Goal: Task Accomplishment & Management: Manage account settings

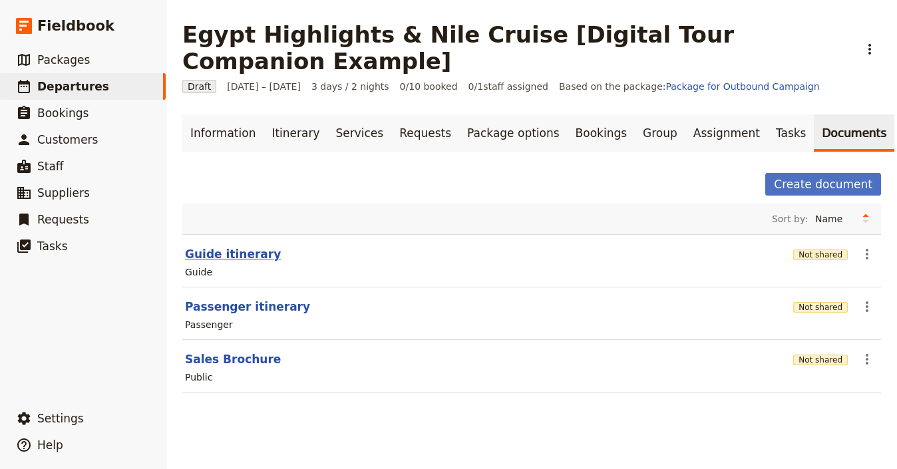
click at [232, 250] on button "Guide itinerary" at bounding box center [233, 254] width 96 height 16
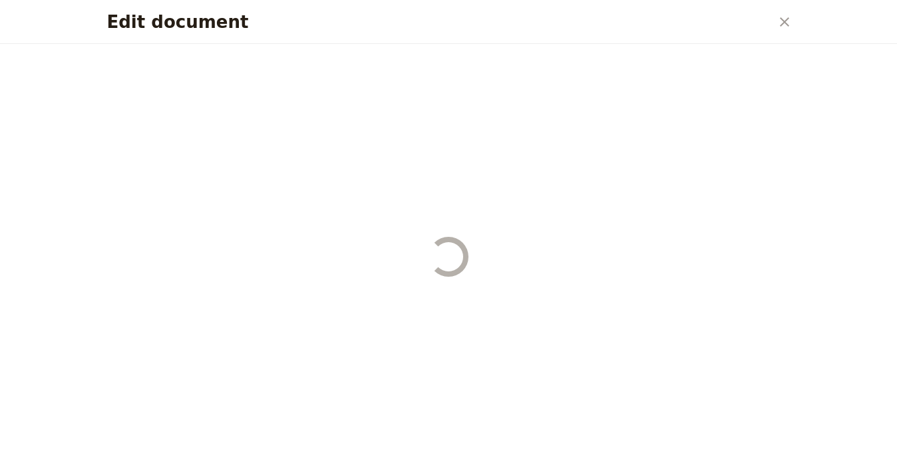
select select "STAFF"
select select "RUN_SHEET"
select select "LARGE"
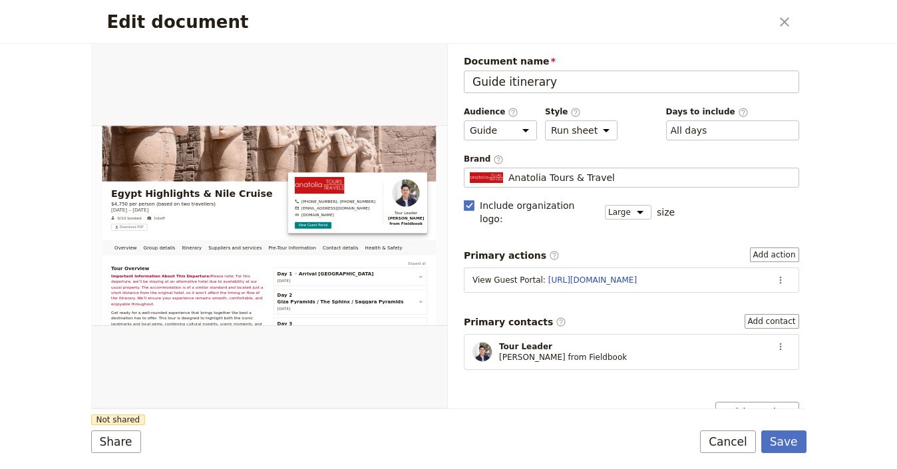
click at [781, 22] on icon "Close dialog" at bounding box center [784, 22] width 16 height 16
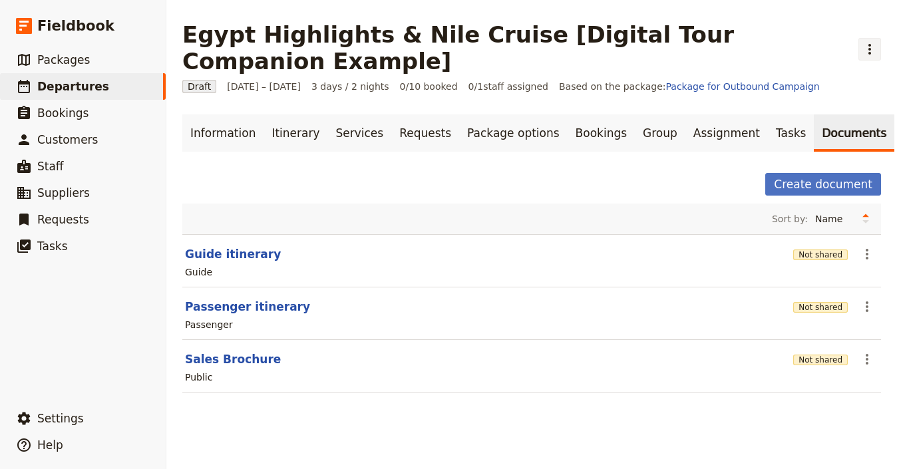
click at [862, 50] on icon "Actions" at bounding box center [870, 49] width 16 height 16
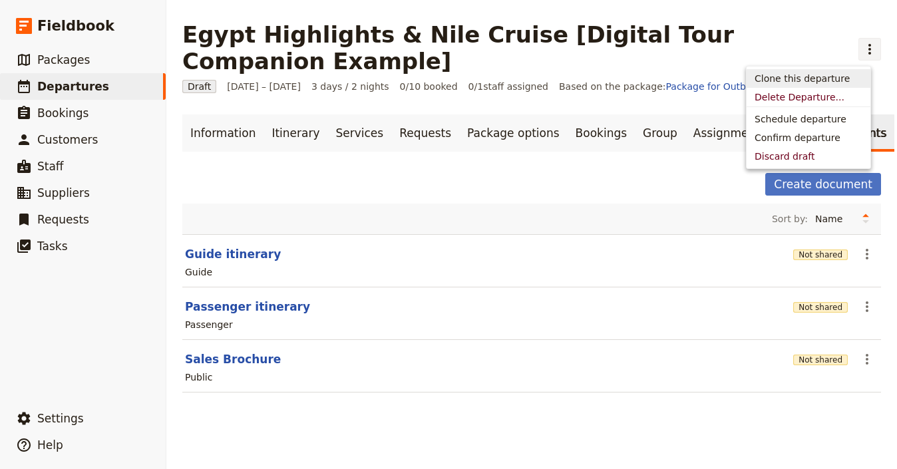
click at [836, 75] on span "Clone this departure" at bounding box center [802, 78] width 95 height 13
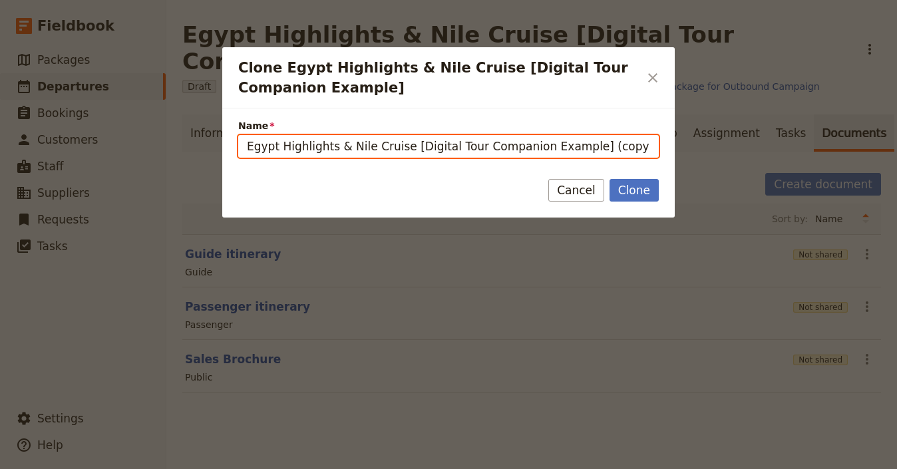
drag, startPoint x: 401, startPoint y: 146, endPoint x: 220, endPoint y: 148, distance: 180.3
click at [219, 468] on div "Clone Egypt Highlights & Nile Cruise [Digital Tour Companion Example] ​ Name Eg…" at bounding box center [448, 469] width 897 height 0
paste input "The Magic of Painting in Tuscany, Italy"
drag, startPoint x: 616, startPoint y: 146, endPoint x: 680, endPoint y: 150, distance: 64.0
click at [679, 468] on div "Clone Egypt Highlights & Nile Cruise [Digital Tour Companion Example] ​ Name Th…" at bounding box center [448, 469] width 897 height 0
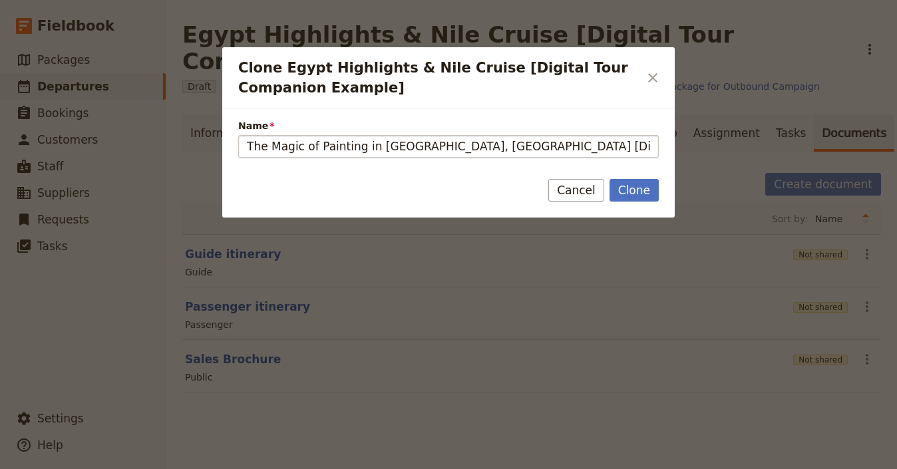
drag, startPoint x: 659, startPoint y: 146, endPoint x: 625, endPoint y: 143, distance: 34.8
click at [625, 142] on div "Name The Magic of Painting in Tuscany, Italy [Digital Tour Companion Example] (…" at bounding box center [448, 133] width 452 height 51
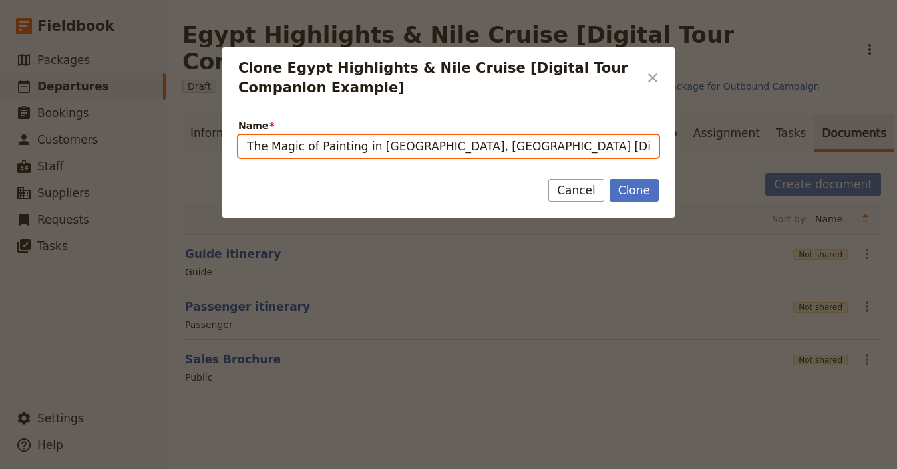
drag, startPoint x: 616, startPoint y: 148, endPoint x: 668, endPoint y: 149, distance: 51.9
click at [668, 149] on div "Name The Magic of Painting in Tuscany, Italy [Digital Tour Companion Example] (…" at bounding box center [448, 133] width 452 height 51
type input "The Magic of Painting in Tuscany, Italy [Digital Tour Companion Example]"
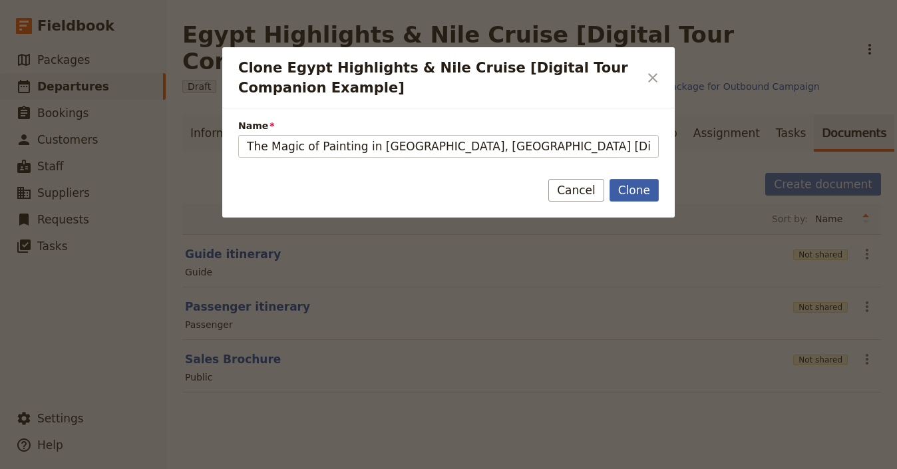
click at [631, 190] on button "Clone" at bounding box center [633, 190] width 49 height 23
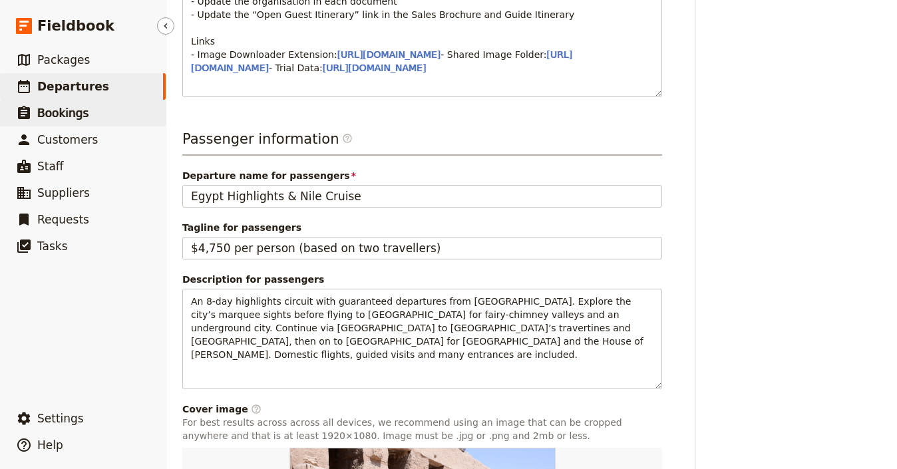
scroll to position [746, 0]
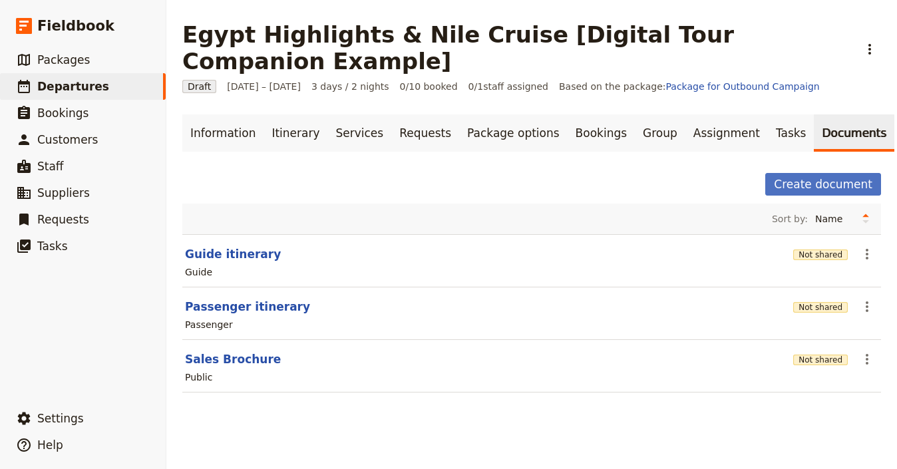
click at [126, 86] on link "​ Departures" at bounding box center [83, 86] width 166 height 27
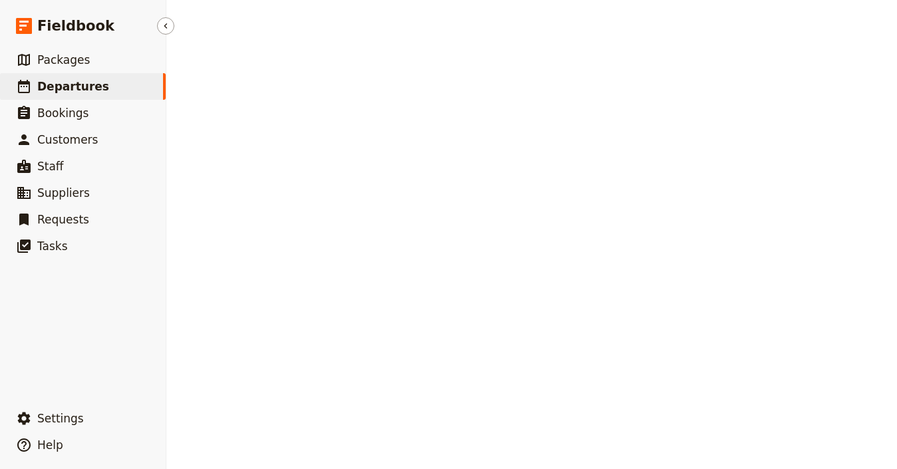
select select "UPDATED_AT"
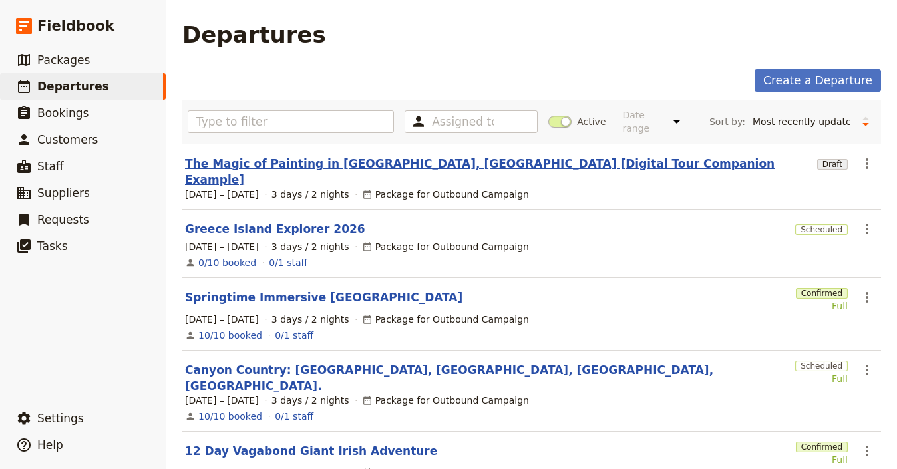
click at [293, 166] on link "The Magic of Painting in [GEOGRAPHIC_DATA], [GEOGRAPHIC_DATA] [Digital Tour Com…" at bounding box center [498, 172] width 627 height 32
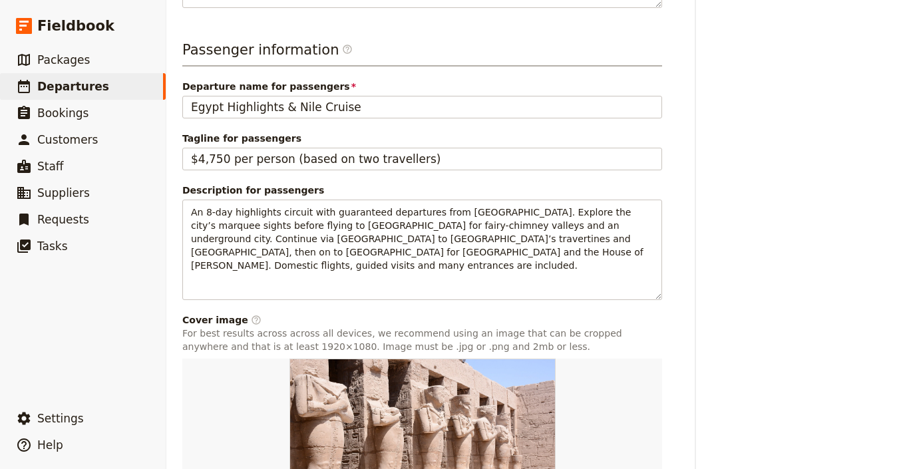
scroll to position [838, 0]
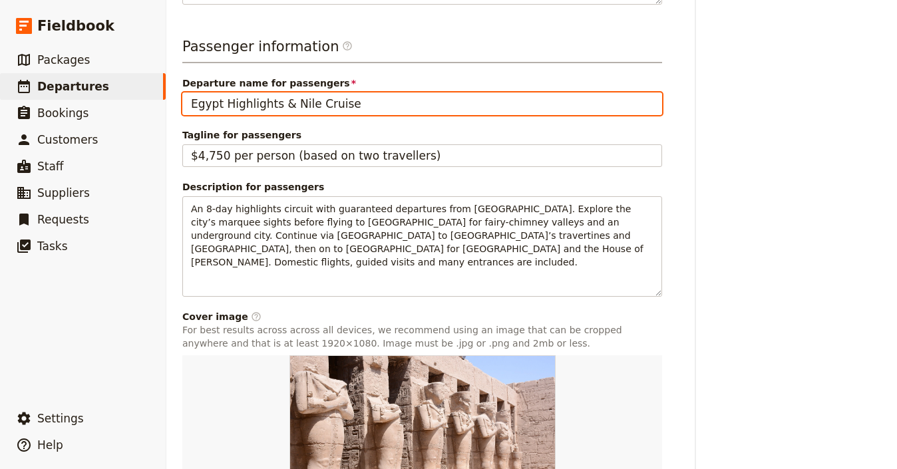
click at [323, 115] on input "Egypt Highlights & Nile Cruise" at bounding box center [422, 103] width 480 height 23
click at [325, 115] on input "Egypt Highlights & Nile Cruise" at bounding box center [422, 103] width 480 height 23
paste input "The Magic of Painting in Tuscany, Italy"
paste input "text"
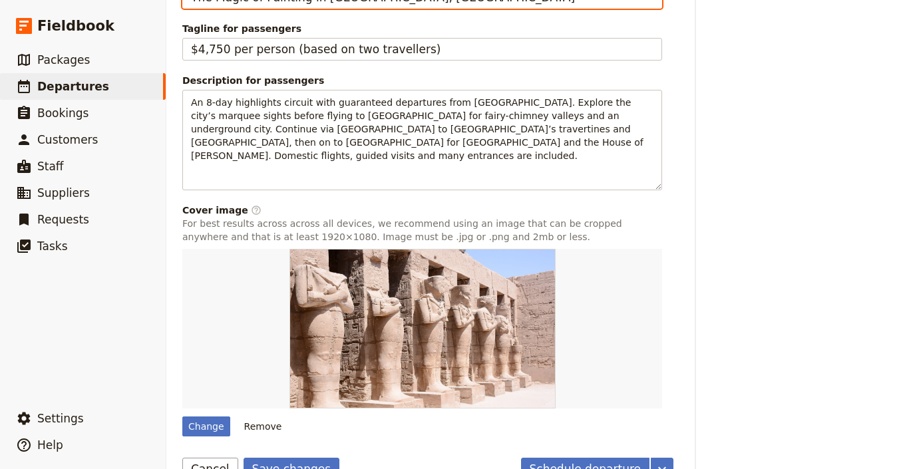
scroll to position [991, 0]
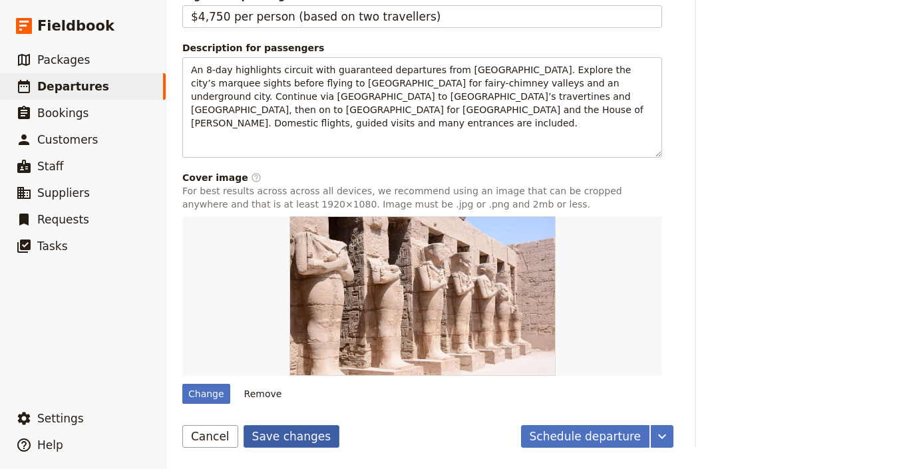
type input "The Magic of Painting in Tuscany, Italy"
click at [265, 434] on button "Save changes" at bounding box center [292, 436] width 96 height 23
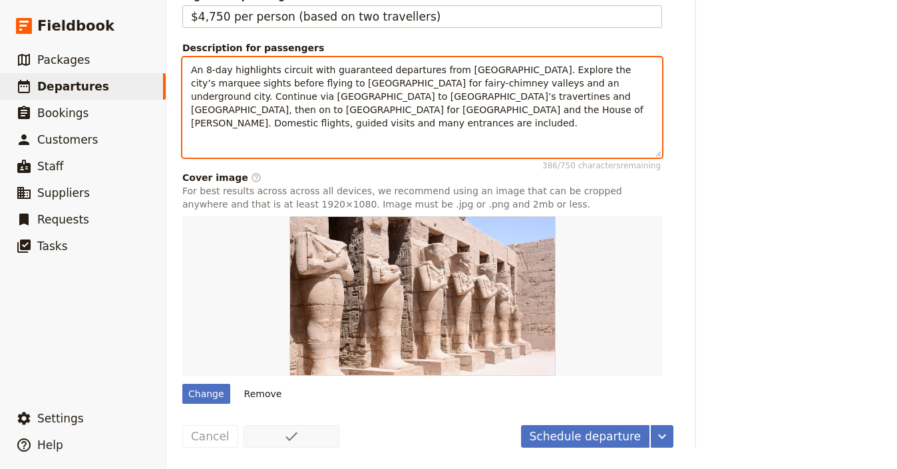
click at [448, 111] on p "An 8-day highlights circuit with guaranteed departures from Istanbul. Explore t…" at bounding box center [422, 96] width 462 height 67
click at [447, 112] on p "An 8-day highlights circuit with guaranteed departures from Istanbul. Explore t…" at bounding box center [422, 96] width 462 height 67
click at [448, 112] on p "An 8-day highlights circuit with guaranteed departures from Istanbul. Explore t…" at bounding box center [422, 96] width 462 height 67
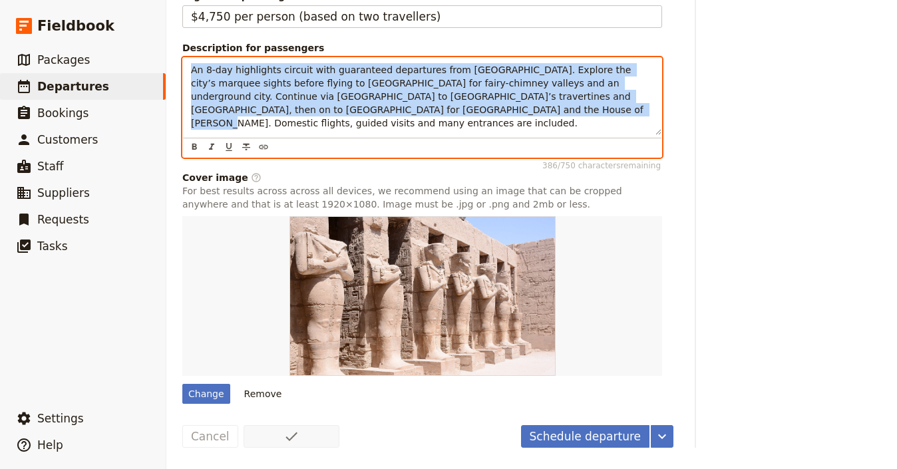
paste div
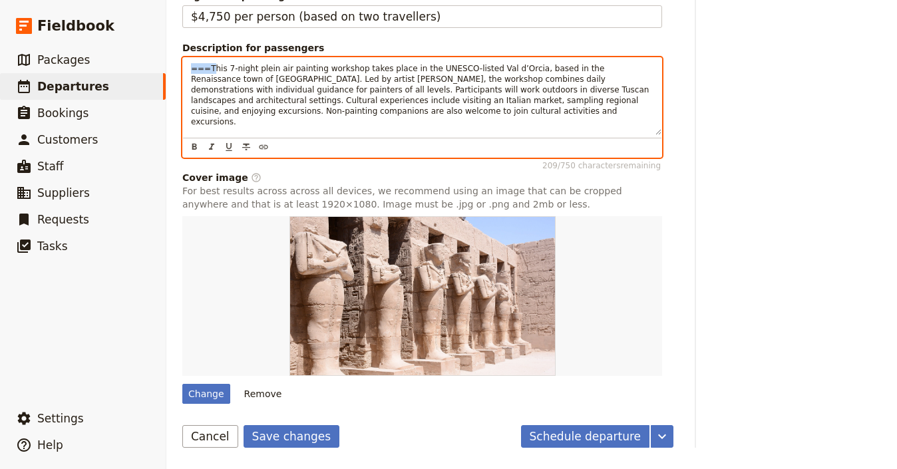
drag, startPoint x: 210, startPoint y: 70, endPoint x: 189, endPoint y: 71, distance: 20.7
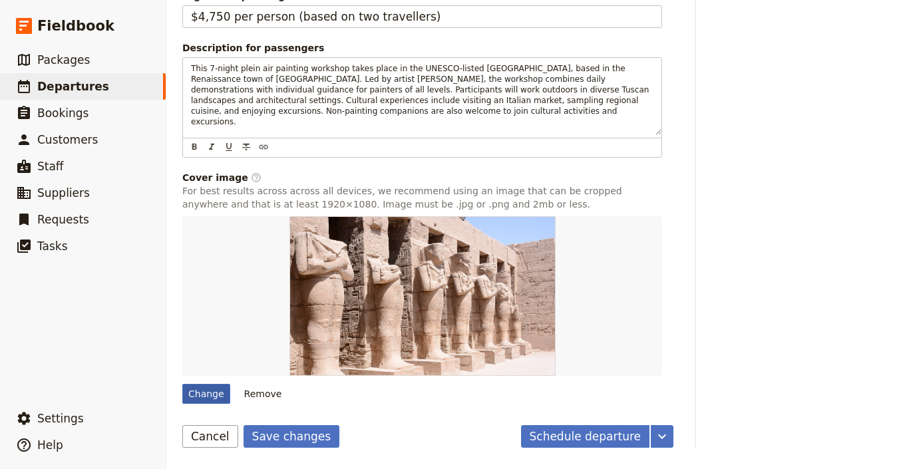
click at [200, 389] on div "Change" at bounding box center [206, 394] width 48 height 20
click at [182, 384] on input "Change" at bounding box center [182, 383] width 1 height 1
type input "C:\fakepath\IMG_20191010_172106.jpg"
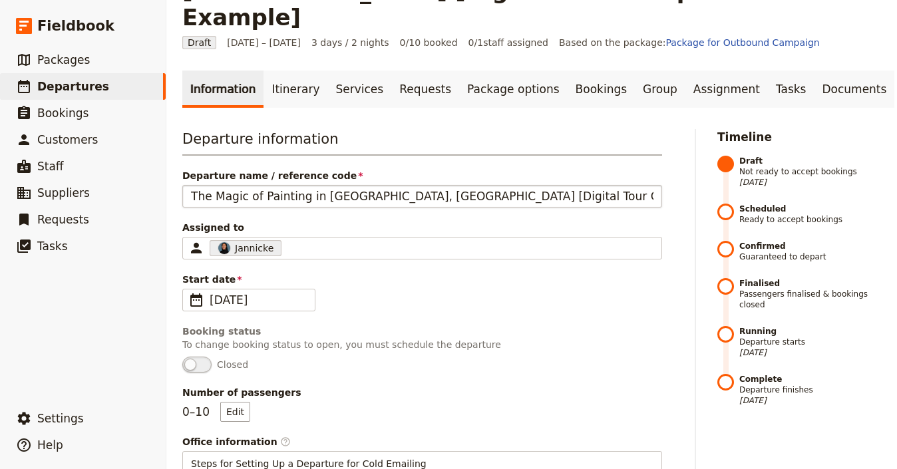
scroll to position [0, 0]
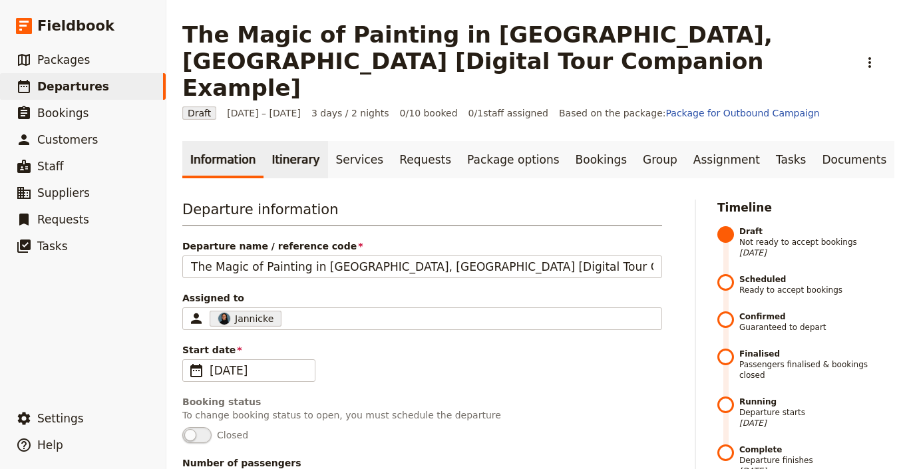
click at [283, 141] on link "Itinerary" at bounding box center [295, 159] width 64 height 37
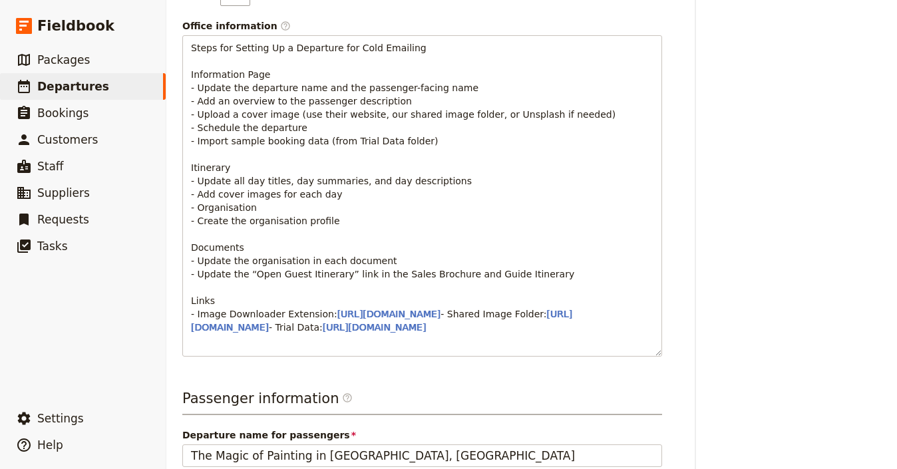
scroll to position [991, 0]
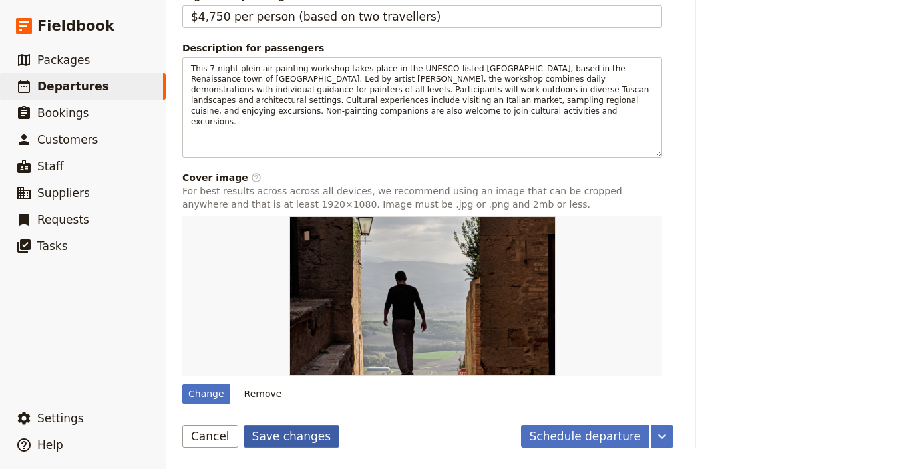
click at [282, 431] on button "Save changes" at bounding box center [292, 436] width 96 height 23
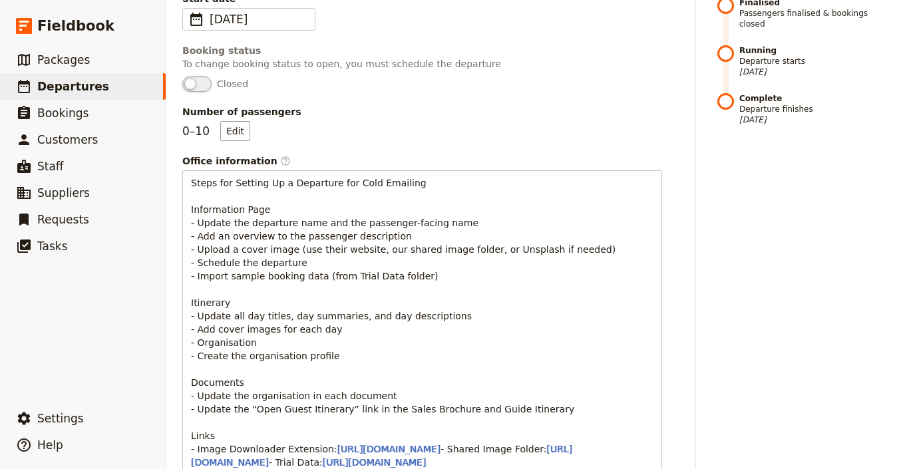
scroll to position [0, 0]
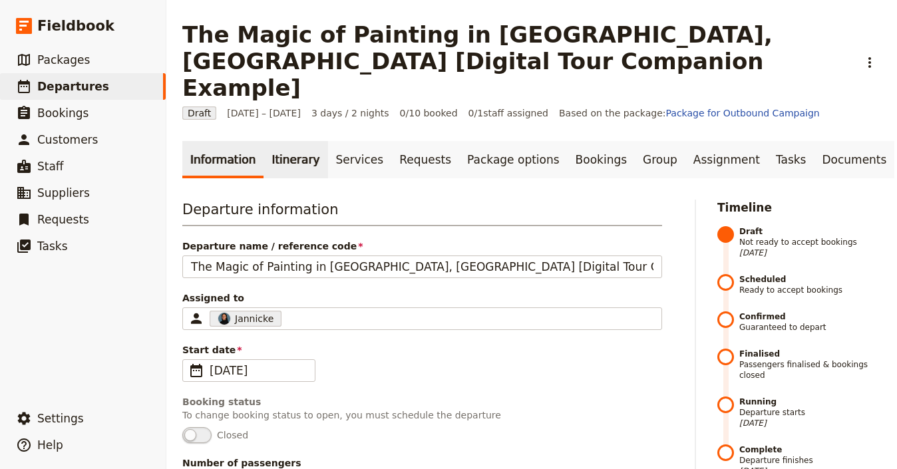
click at [269, 141] on link "Itinerary" at bounding box center [295, 159] width 64 height 37
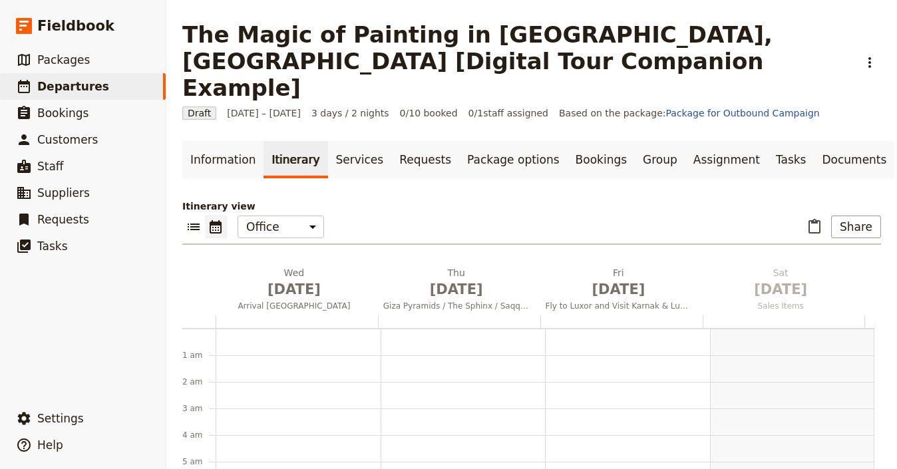
scroll to position [173, 0]
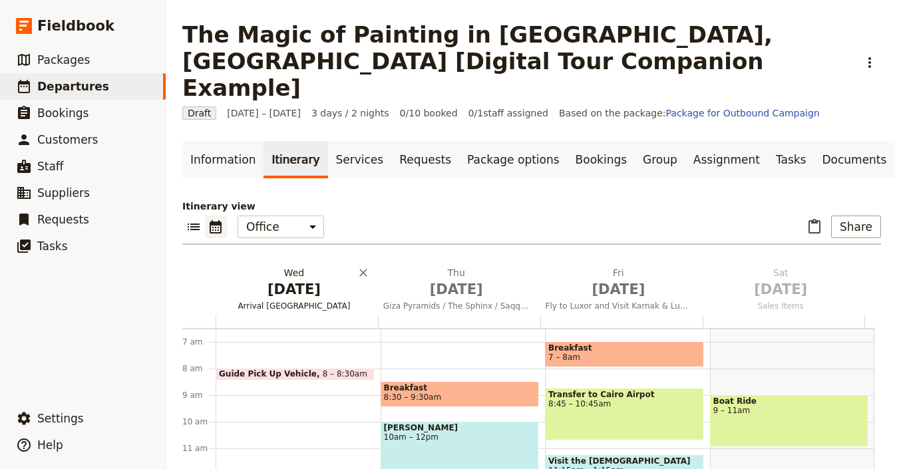
click at [275, 279] on span "[DATE]" at bounding box center [294, 289] width 146 height 20
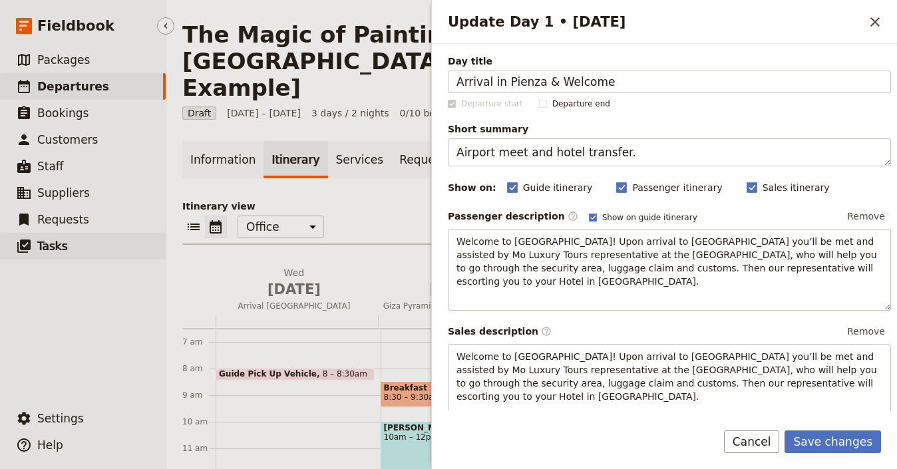
type input "Arrival in Pienza & Welcome"
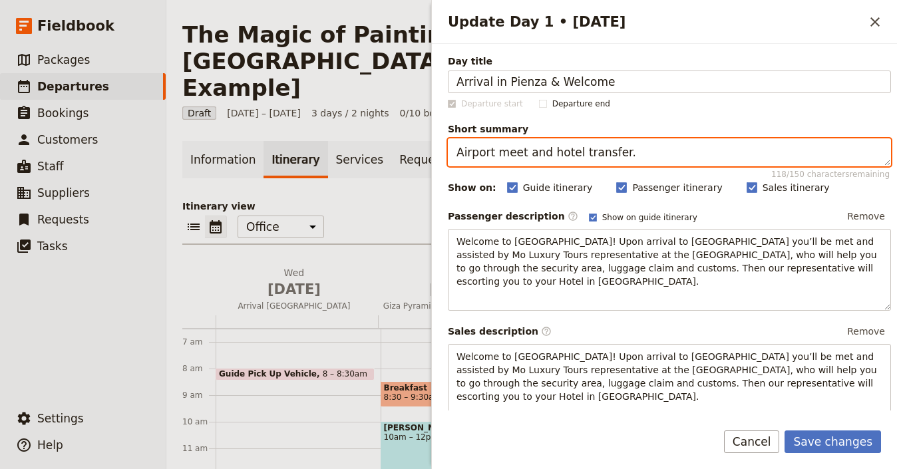
click at [564, 153] on textarea "Airport meet and hotel transfer." at bounding box center [669, 152] width 443 height 28
paste textarea "Settle into Pienza and prepare for the workshop"
type textarea "Settle into Pienza and prepare for the workshop."
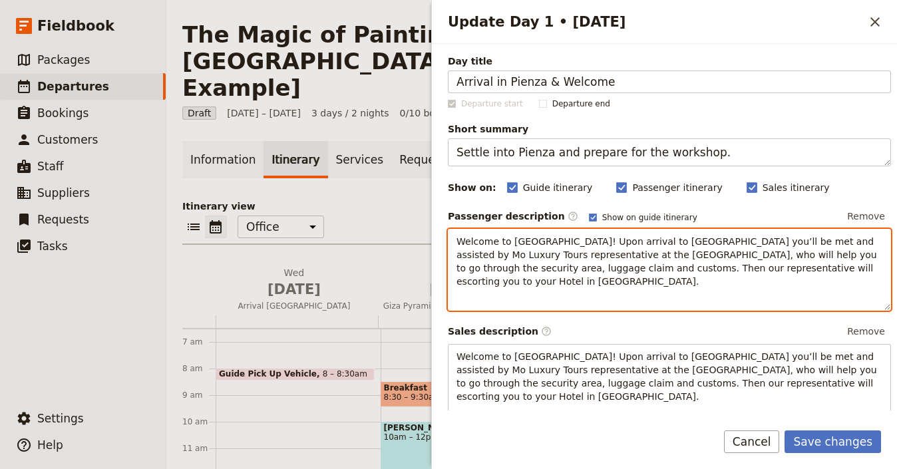
click at [547, 254] on span "Welcome to Egypt! Upon arrival to Cairo airport you’ll be met and assisted by M…" at bounding box center [667, 261] width 423 height 51
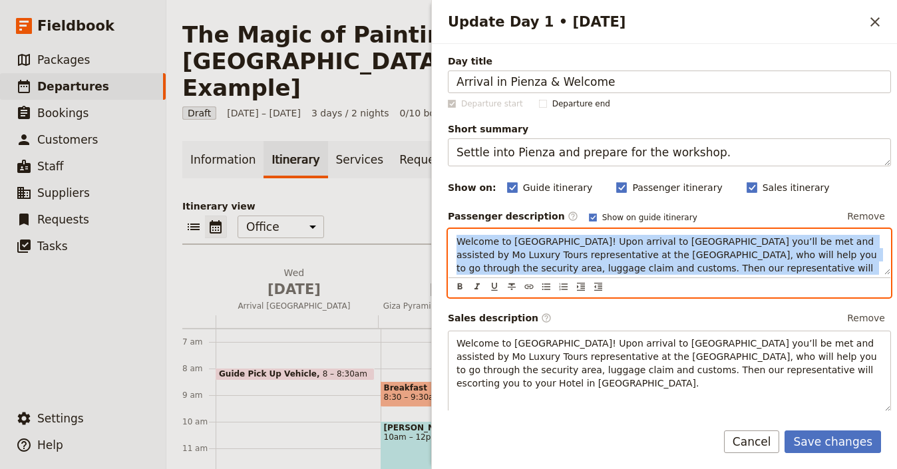
click at [547, 254] on span "Welcome to Egypt! Upon arrival to Cairo airport you’ll be met and assisted by M…" at bounding box center [667, 261] width 423 height 51
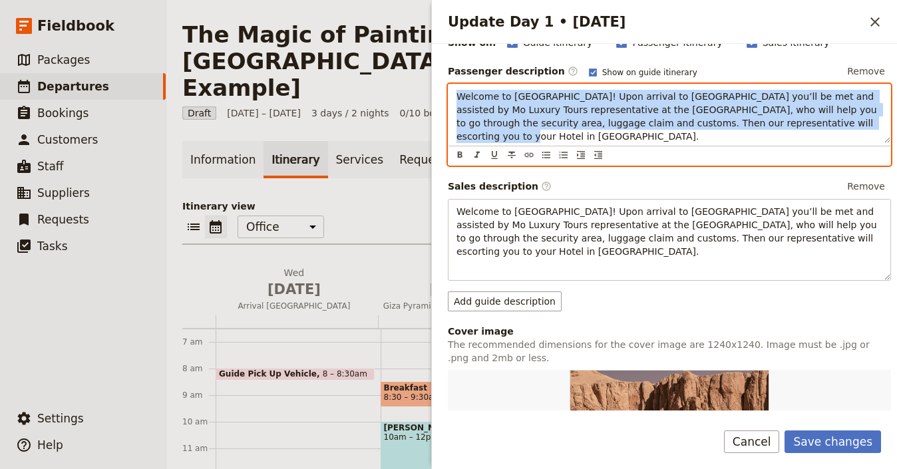
scroll to position [169, 0]
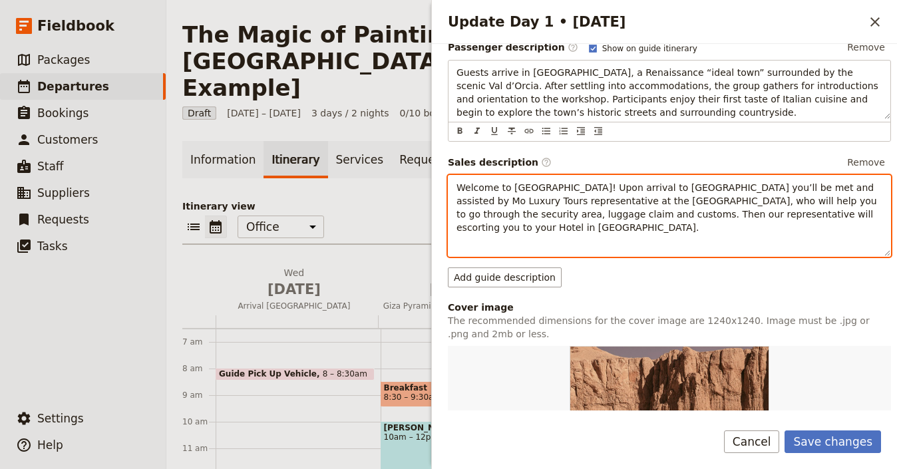
click at [586, 204] on span "Welcome to Egypt! Upon arrival to Cairo airport you’ll be met and assisted by M…" at bounding box center [667, 207] width 423 height 51
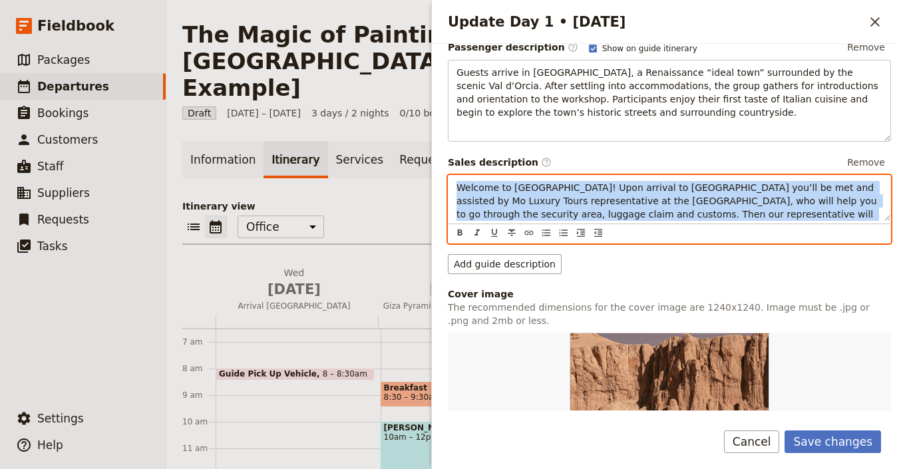
click at [586, 204] on span "Welcome to Egypt! Upon arrival to Cairo airport you’ll be met and assisted by M…" at bounding box center [667, 207] width 423 height 51
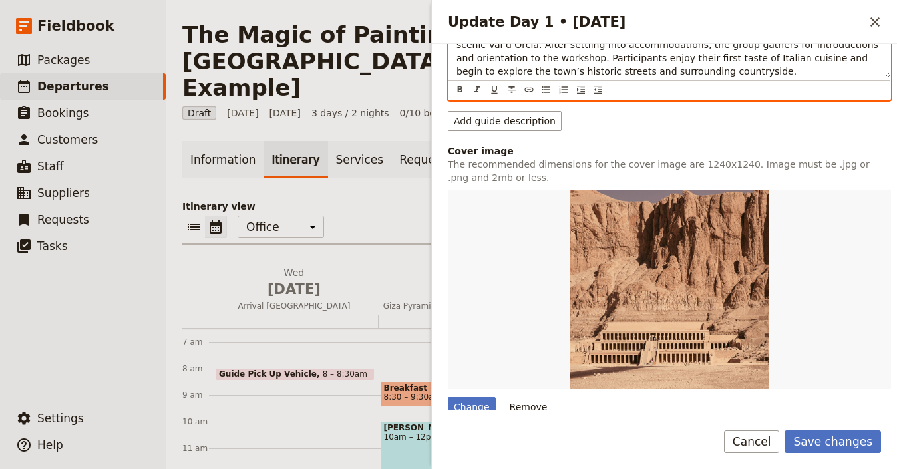
scroll to position [377, 0]
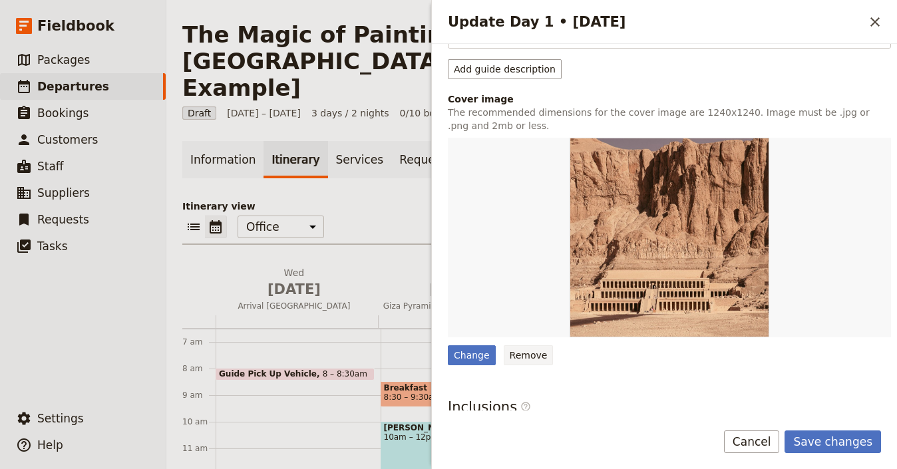
click at [523, 353] on button "Remove" at bounding box center [529, 355] width 50 height 20
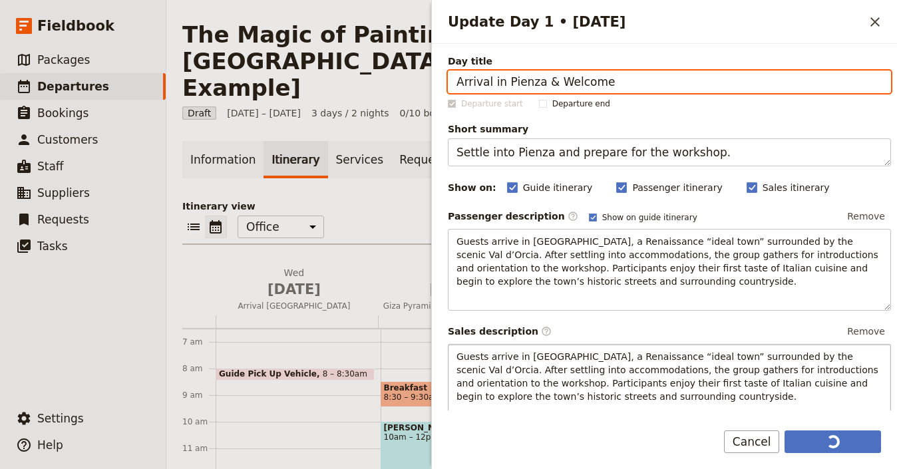
scroll to position [281, 0]
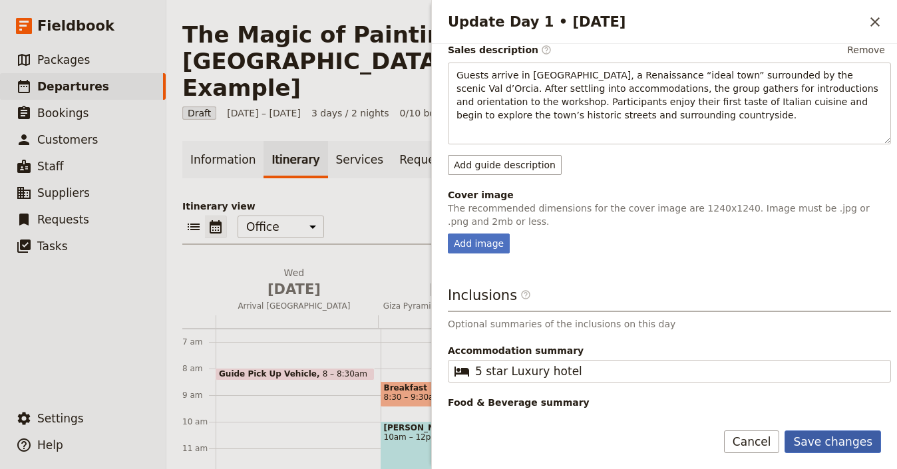
click at [825, 440] on button "Save changes" at bounding box center [832, 442] width 96 height 23
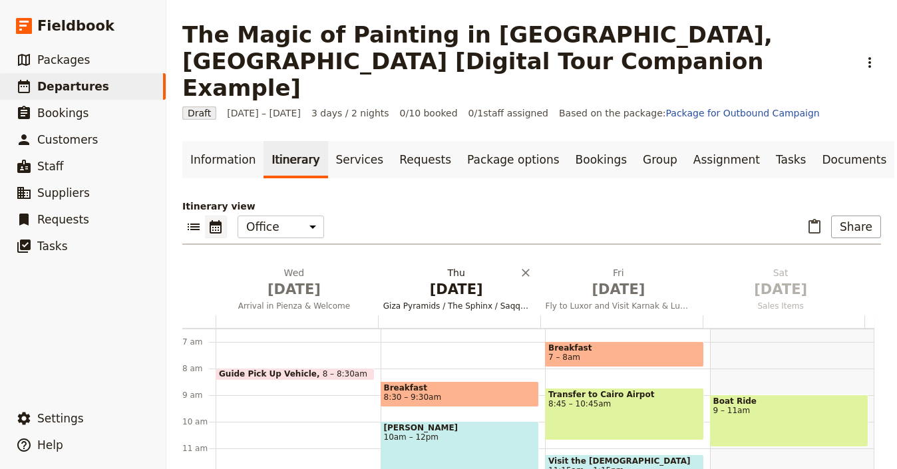
click at [455, 279] on span "Oct 2" at bounding box center [456, 289] width 146 height 20
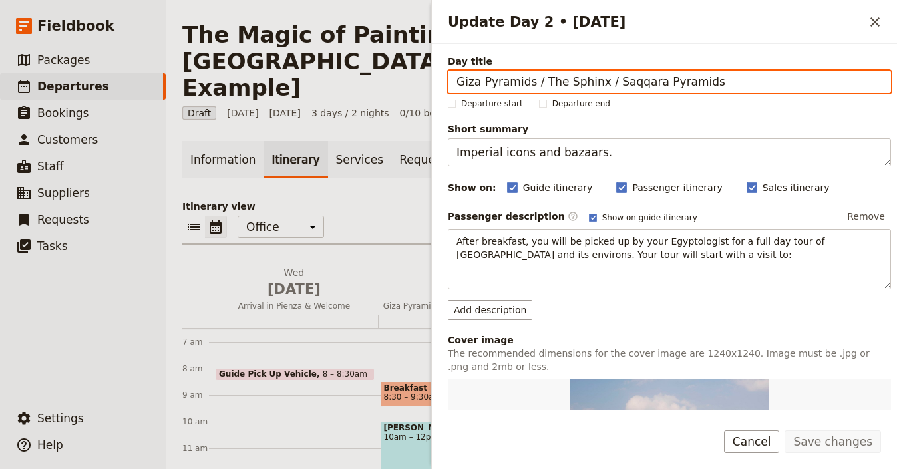
click at [483, 83] on input "Giza Pyramids / The Sphinx / Saqqara Pyramids" at bounding box center [669, 82] width 443 height 23
click at [484, 83] on input "Giza Pyramids / The Sphinx / Saqqara Pyramids" at bounding box center [669, 82] width 443 height 23
paste input "First Plein Air Painting Session"
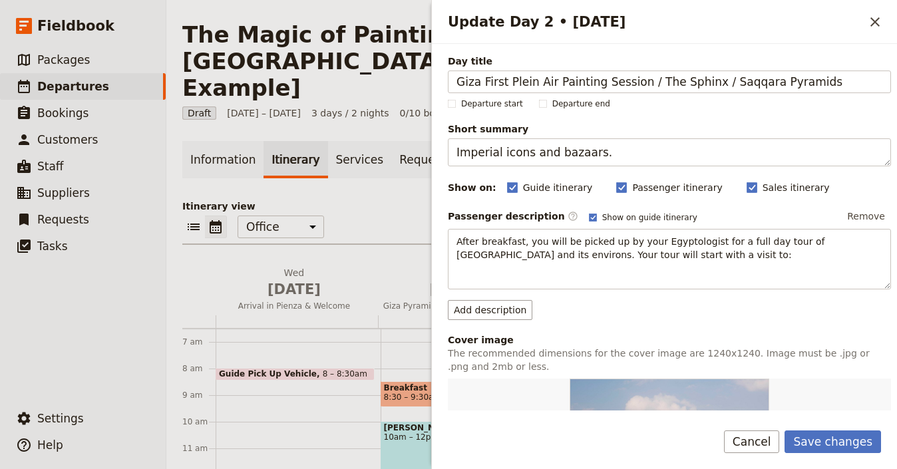
click at [597, 94] on div "Day title Giza First Plein Air Painting Session / The Sphinx / Saqqara Pyramids…" at bounding box center [669, 429] width 443 height 749
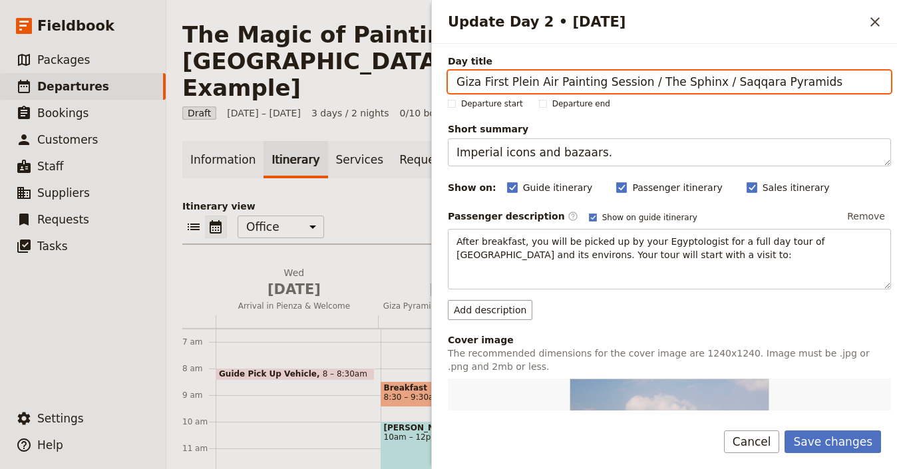
click at [607, 83] on input "Giza First Plein Air Painting Session / The Sphinx / Saqqara Pyramids" at bounding box center [669, 82] width 443 height 23
paste input "First Plein Air Painting Session"
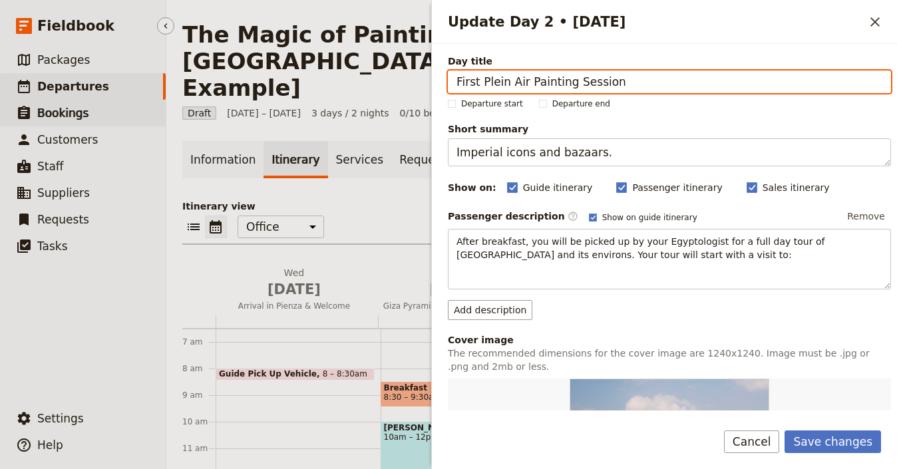
type input "First Plein Air Painting Session"
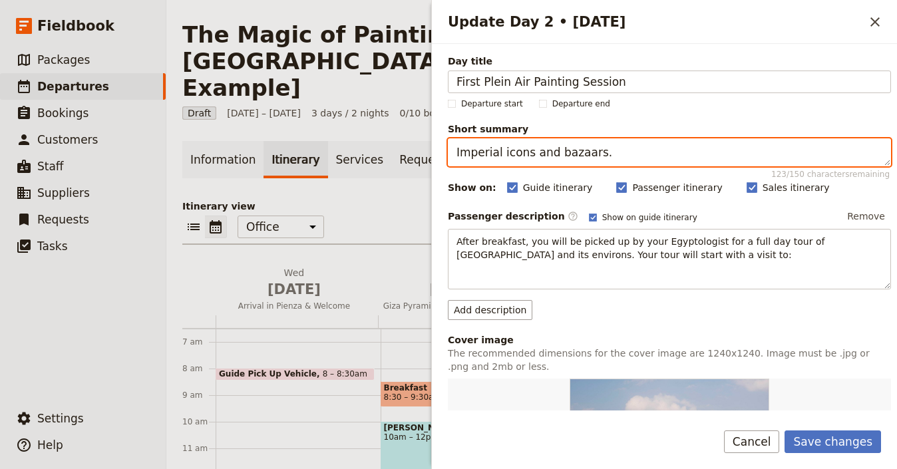
click at [562, 154] on textarea "Imperial icons and bazaars." at bounding box center [669, 152] width 443 height 28
paste textarea "Outdoor painting in Tuscany with a morning demo"
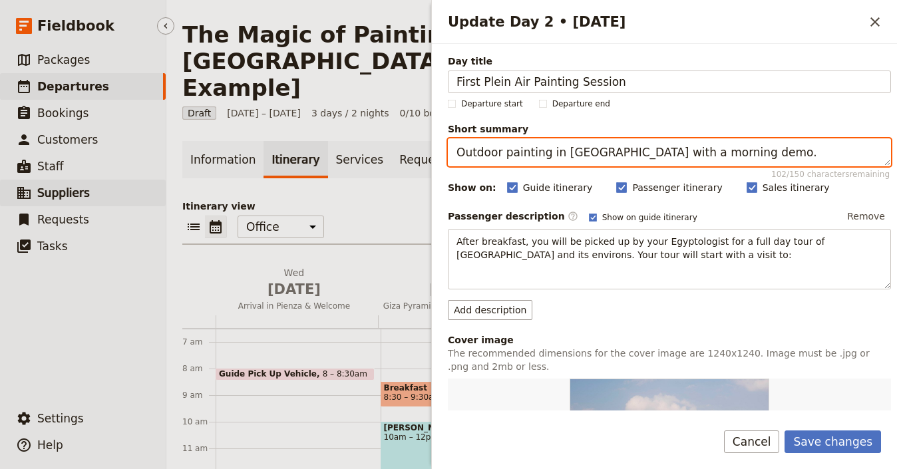
type textarea "Outdoor painting in Tuscany with a morning demo."
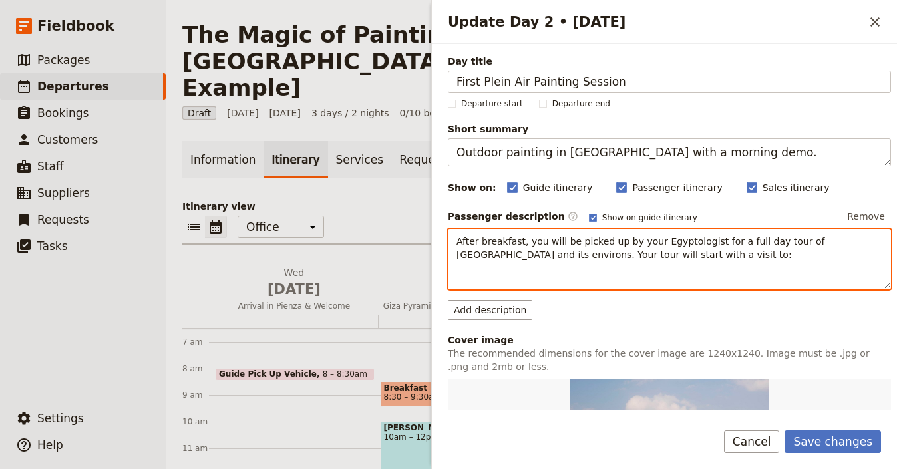
click at [539, 242] on span "After breakfast, you will be picked up by your Egyptologist for a full day tour…" at bounding box center [641, 248] width 371 height 24
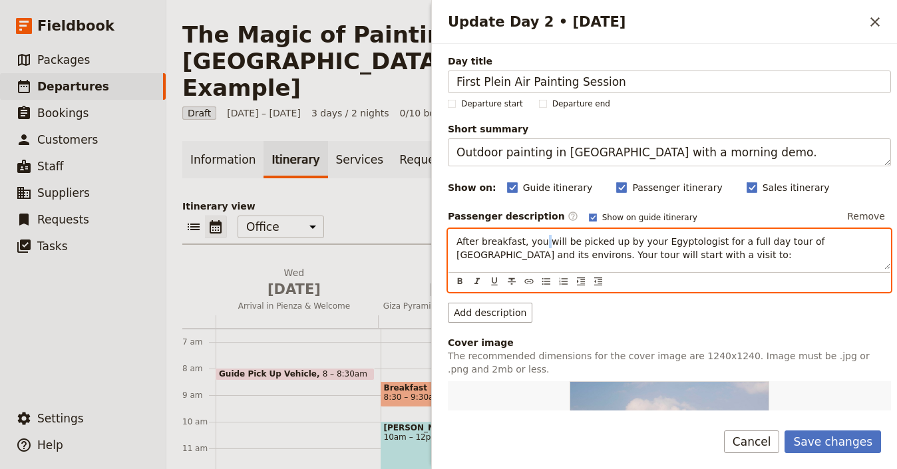
click at [540, 241] on span "After breakfast, you will be picked up by your Egyptologist for a full day tour…" at bounding box center [641, 248] width 371 height 24
click at [540, 242] on span "After breakfast, you will be picked up by your Egyptologist for a full day tour…" at bounding box center [641, 248] width 371 height 24
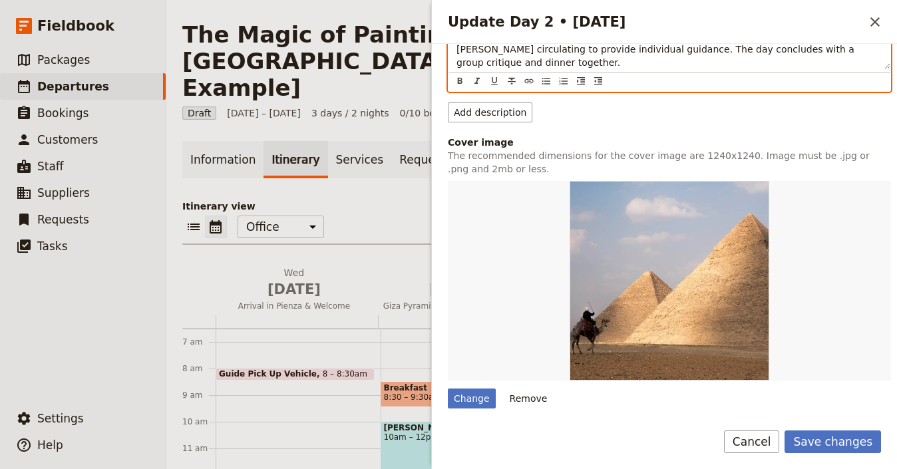
scroll to position [279, 0]
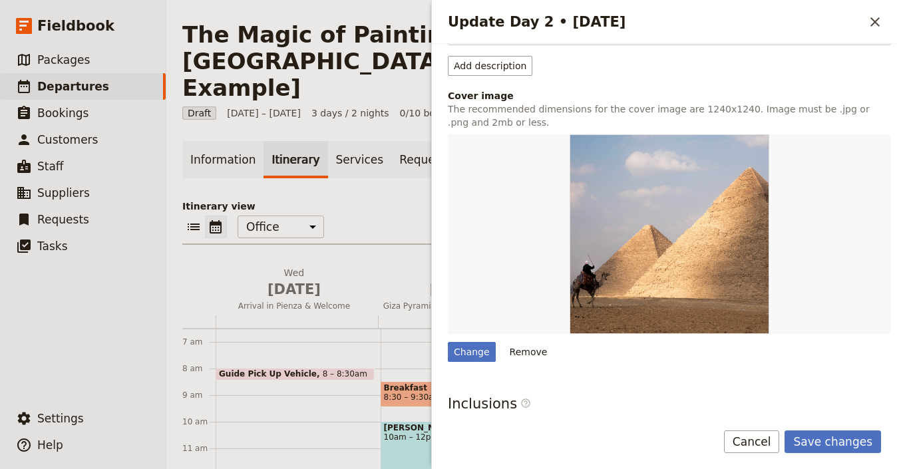
click at [525, 345] on button "Remove" at bounding box center [529, 352] width 50 height 20
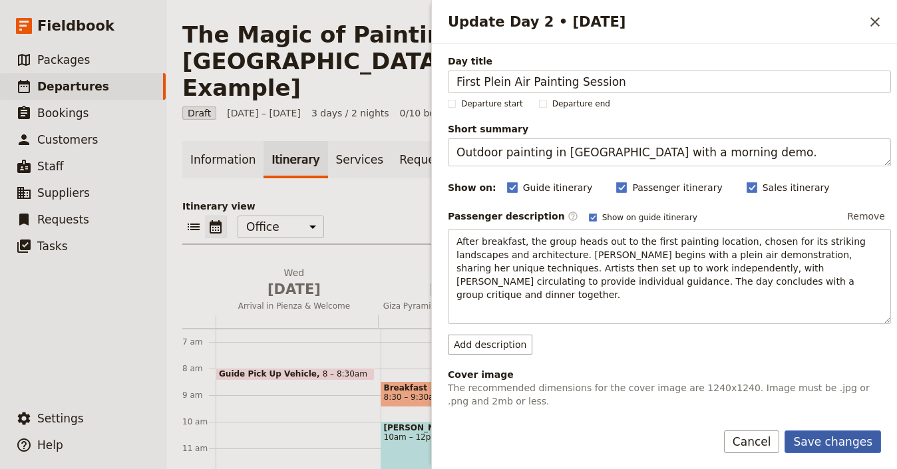
click at [839, 446] on button "Save changes" at bounding box center [832, 442] width 96 height 23
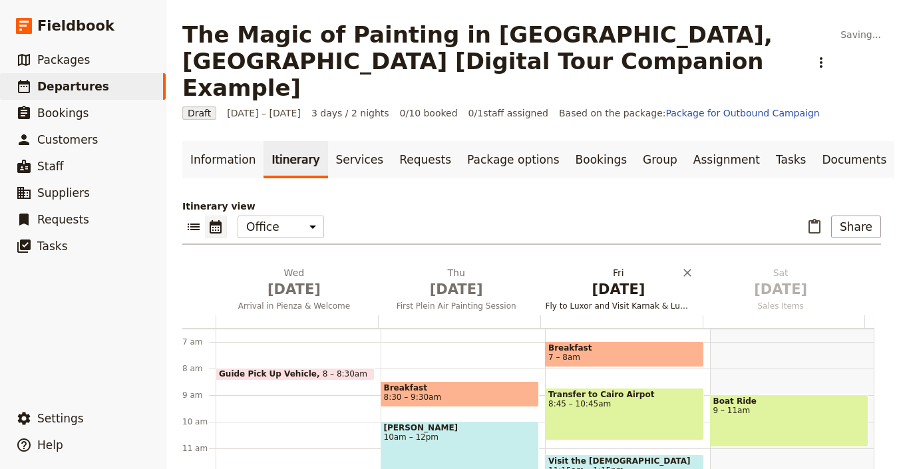
click at [624, 279] on span "Oct 3" at bounding box center [619, 289] width 146 height 20
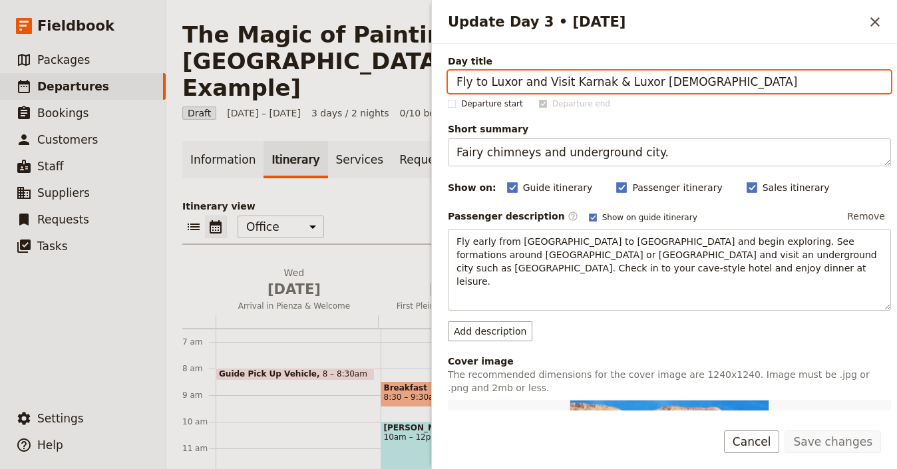
click at [588, 83] on input "Fly to Luxor and Visit Karnak & Luxor Temples" at bounding box center [669, 82] width 443 height 23
paste input "Market Day & Tuscan Inspiration"
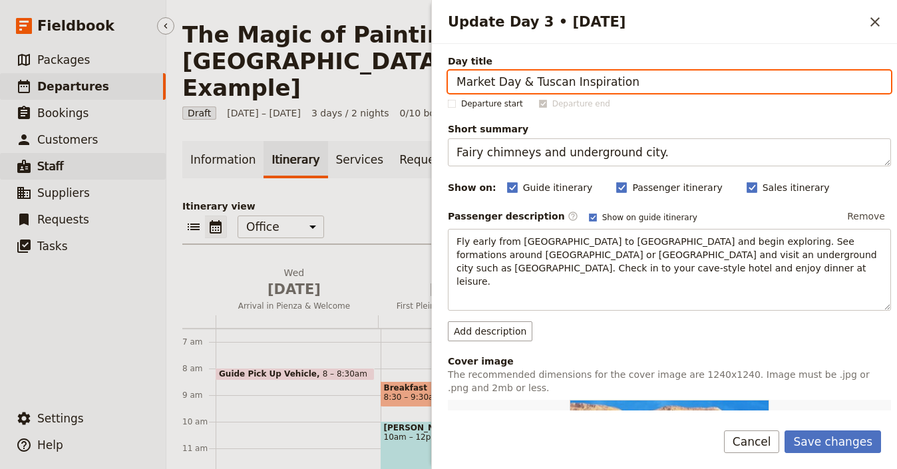
type input "Market Day & Tuscan Inspiration"
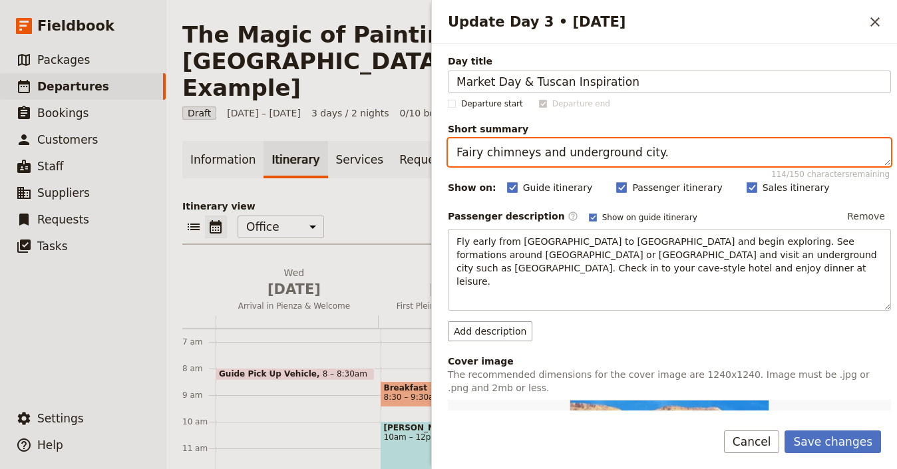
click at [543, 142] on textarea "Fairy chimneys and underground city." at bounding box center [669, 152] width 443 height 28
click at [542, 144] on textarea "Fairy chimneys and underground city." at bounding box center [669, 152] width 443 height 28
paste textarea "Paint and explore during Italian market da"
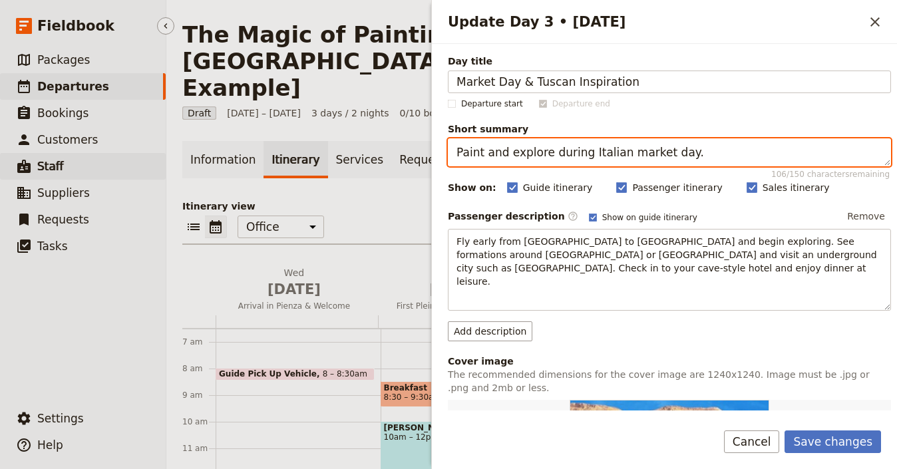
type textarea "Paint and explore during Italian market day."
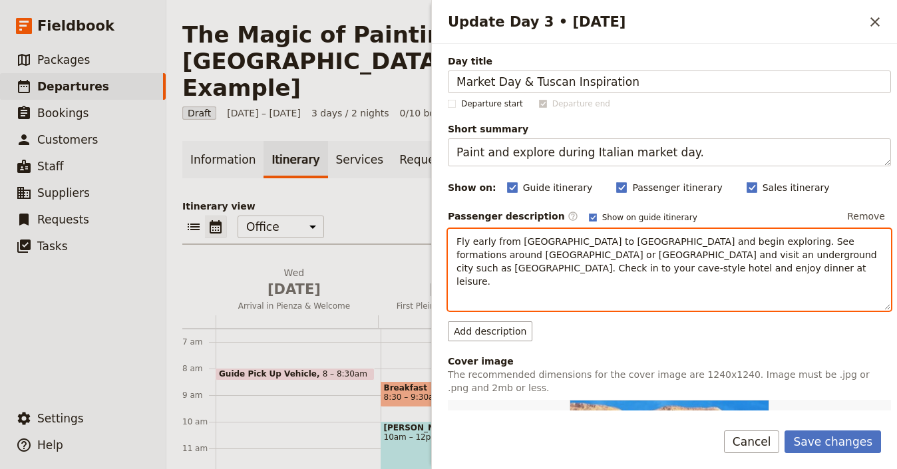
click at [574, 250] on span "Fly early from Istanbul to Cappadocia and begin exploring. See formations aroun…" at bounding box center [667, 261] width 423 height 51
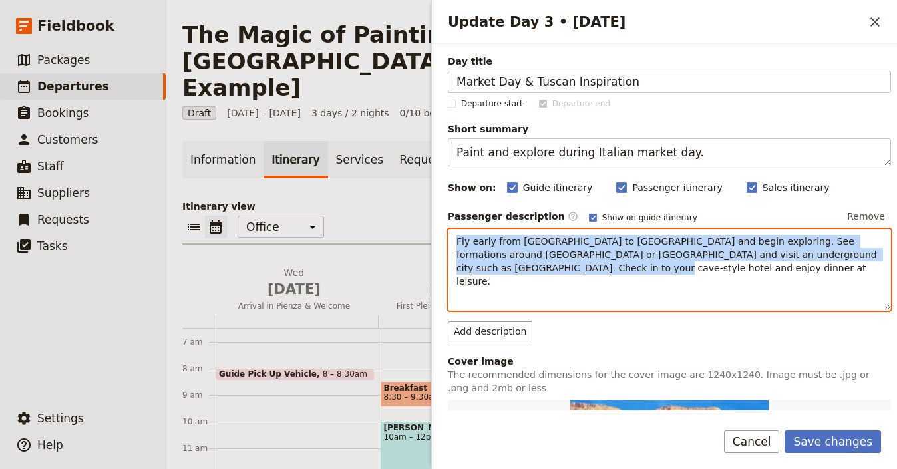
click at [574, 250] on span "Fly early from Istanbul to Cappadocia and begin exploring. See formations aroun…" at bounding box center [667, 261] width 423 height 51
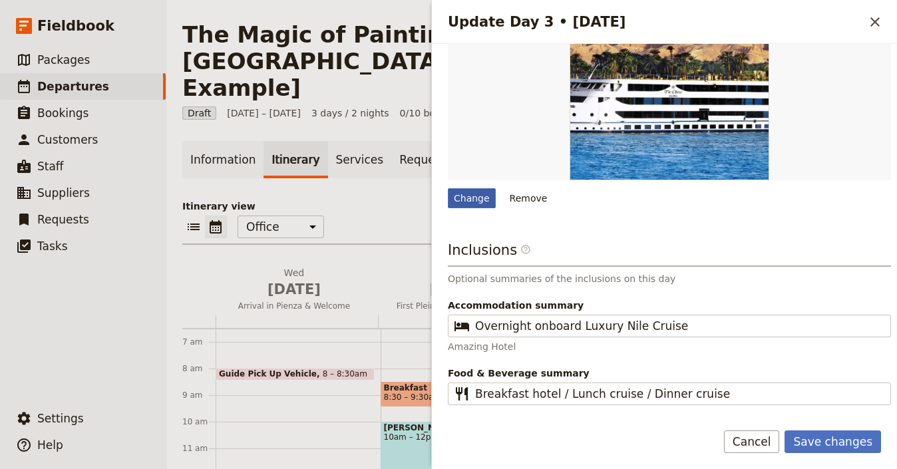
scroll to position [416, 0]
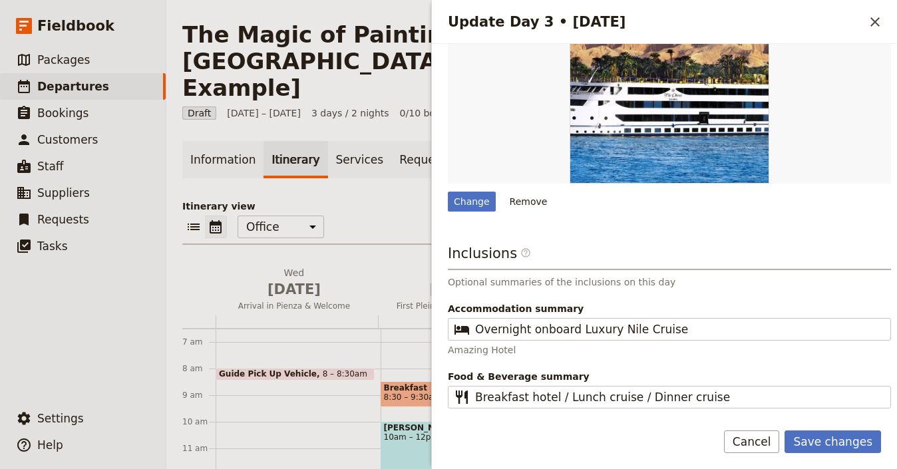
click at [528, 205] on button "Remove" at bounding box center [529, 202] width 50 height 20
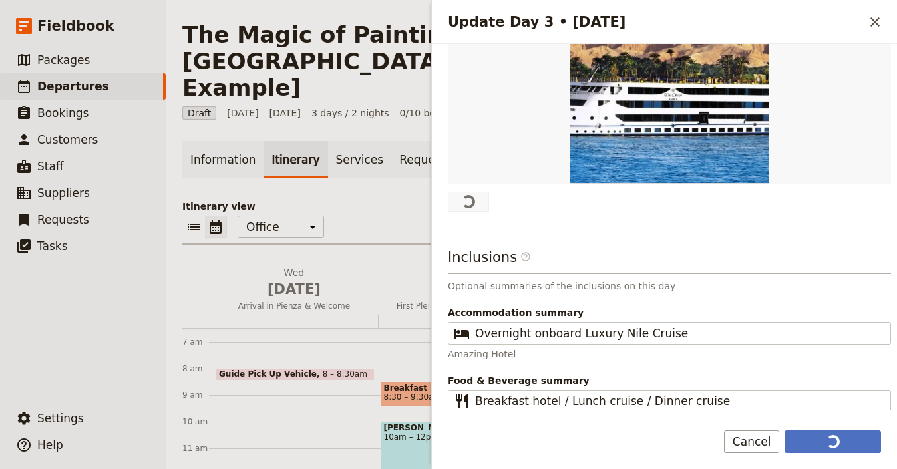
scroll to position [0, 0]
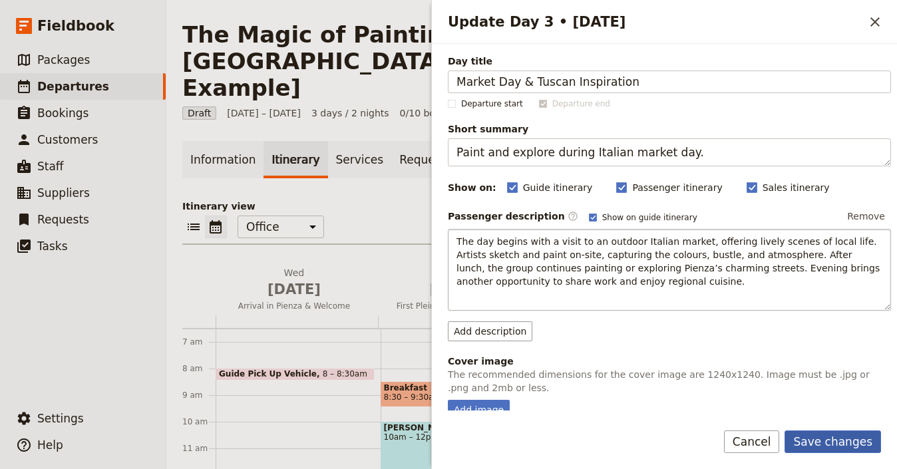
click at [838, 446] on button "Save changes" at bounding box center [832, 442] width 96 height 23
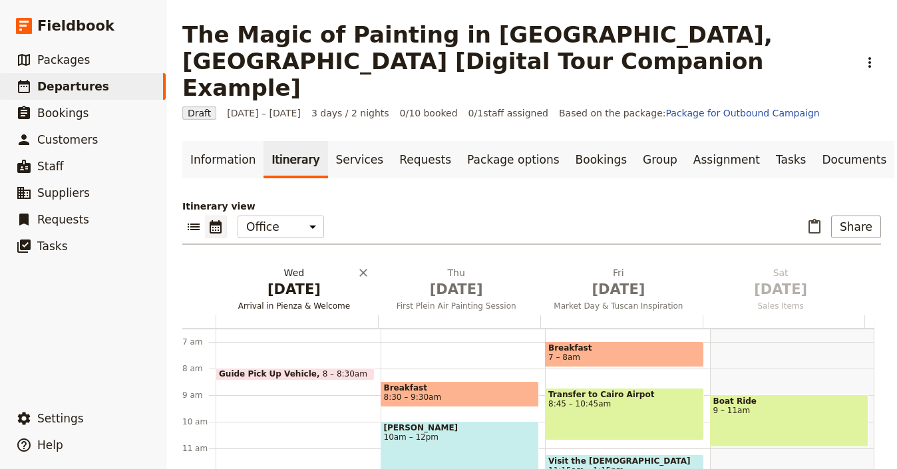
click at [279, 279] on span "Oct 1" at bounding box center [294, 289] width 146 height 20
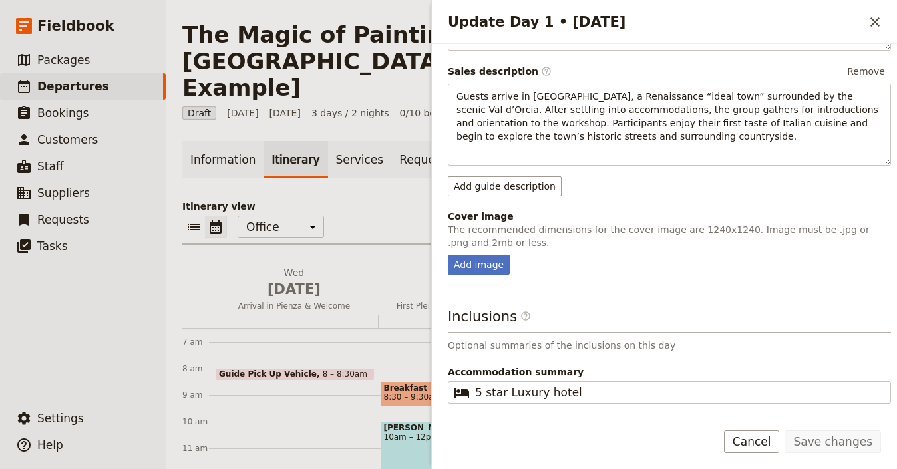
scroll to position [323, 0]
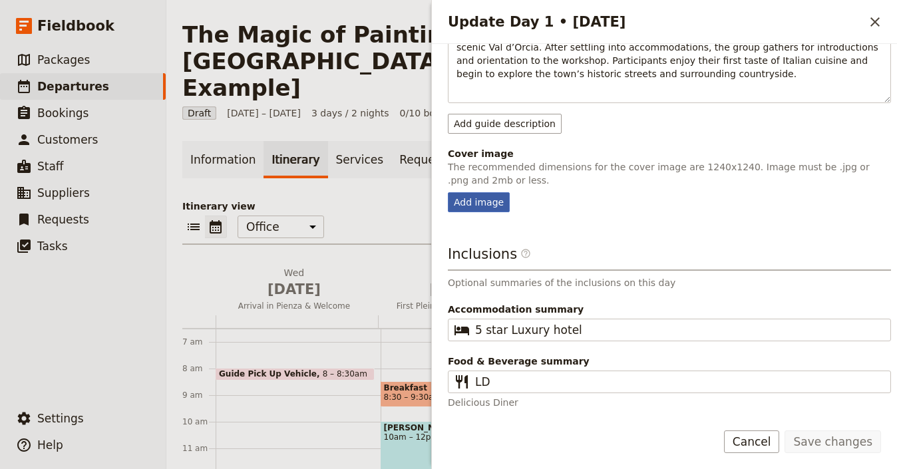
click at [479, 195] on div "Add image" at bounding box center [479, 202] width 62 height 20
click at [448, 192] on input "Add image" at bounding box center [447, 192] width 1 height 1
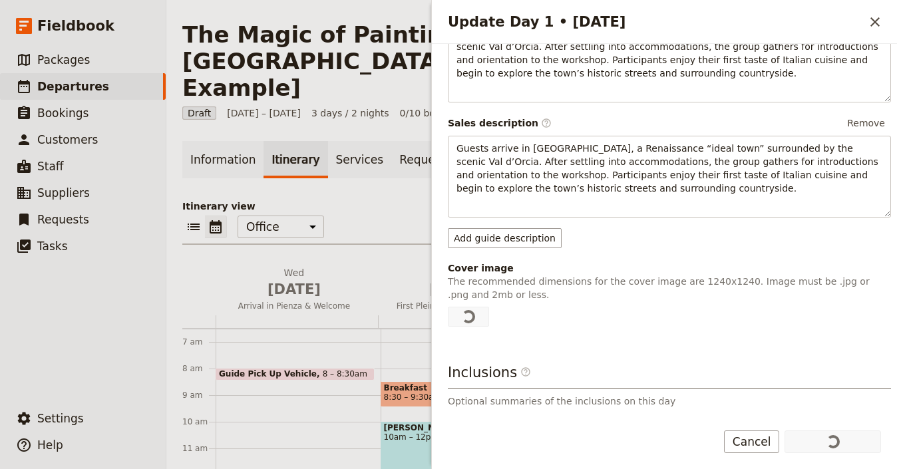
scroll to position [327, 0]
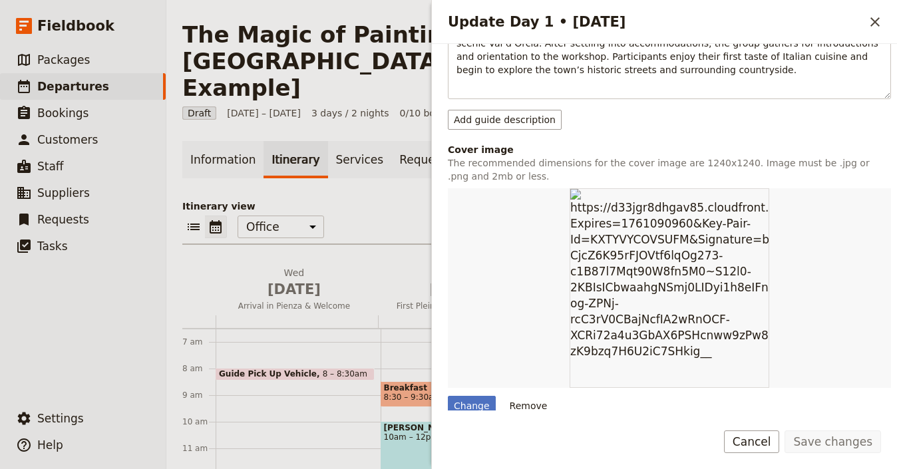
click at [454, 411] on form "Day title Arrival in Pienza & Welcome Departure start Departure end Short summa…" at bounding box center [664, 256] width 465 height 425
click at [460, 411] on form "Day title Arrival in Pienza & Welcome Departure start Departure end Short summa…" at bounding box center [664, 256] width 465 height 425
click at [453, 403] on div "Change" at bounding box center [472, 406] width 48 height 20
click at [448, 396] on input "Change" at bounding box center [447, 395] width 1 height 1
type input "C:\fakepath\lothar-boris-piltz-BcDNCamSMv4-unsplash.jpg"
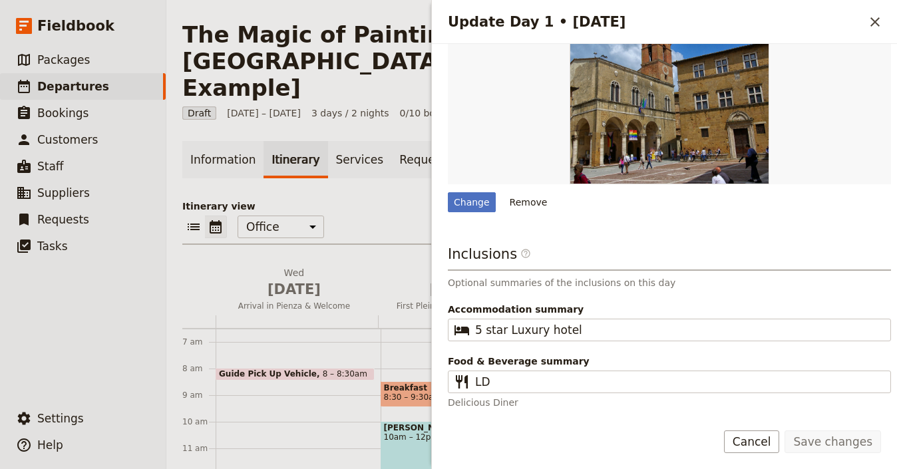
scroll to position [530, 0]
click at [875, 24] on icon "Close drawer" at bounding box center [875, 22] width 16 height 16
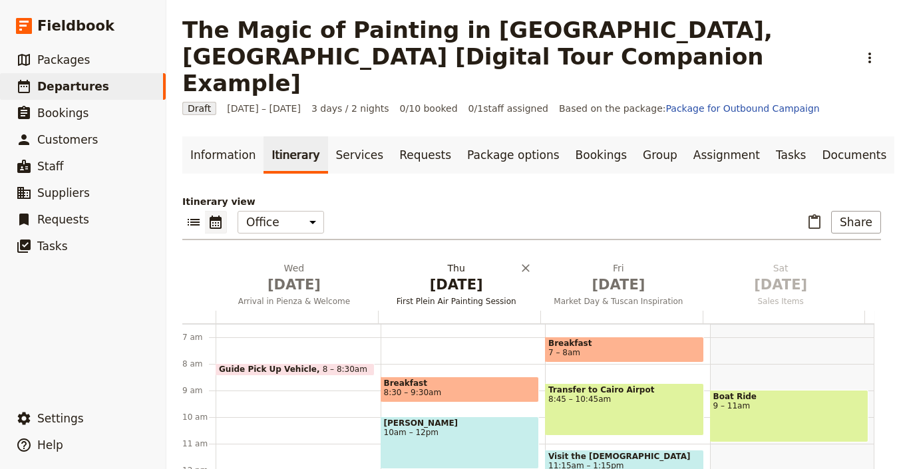
scroll to position [13, 0]
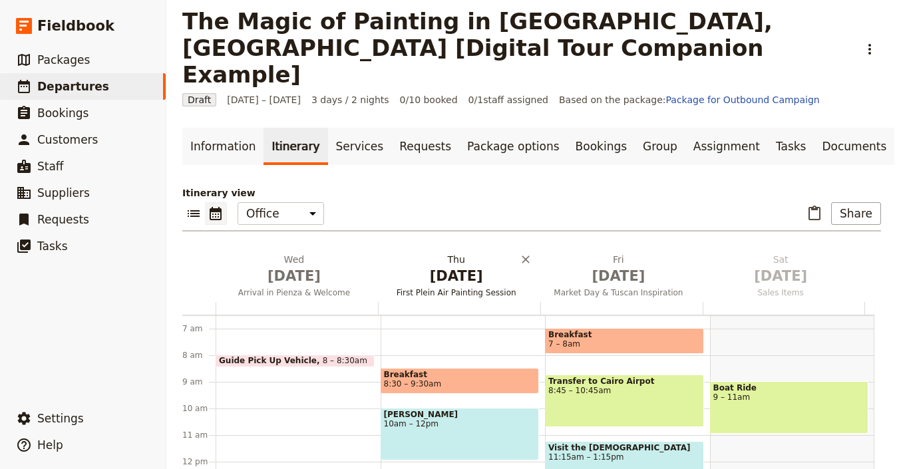
click at [450, 287] on span "First Plein Air Painting Session" at bounding box center [456, 292] width 157 height 11
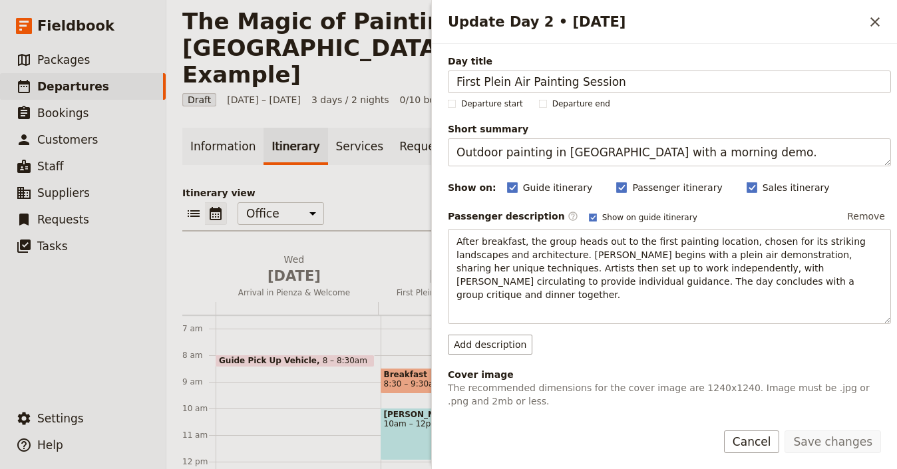
click at [494, 413] on div "Add image" at bounding box center [479, 423] width 62 height 20
click at [448, 413] on input "Add image" at bounding box center [447, 413] width 1 height 1
type input "C:\fakepath\IMG_20180929_135226.jpg"
click at [874, 21] on icon "Close drawer" at bounding box center [874, 21] width 9 height 9
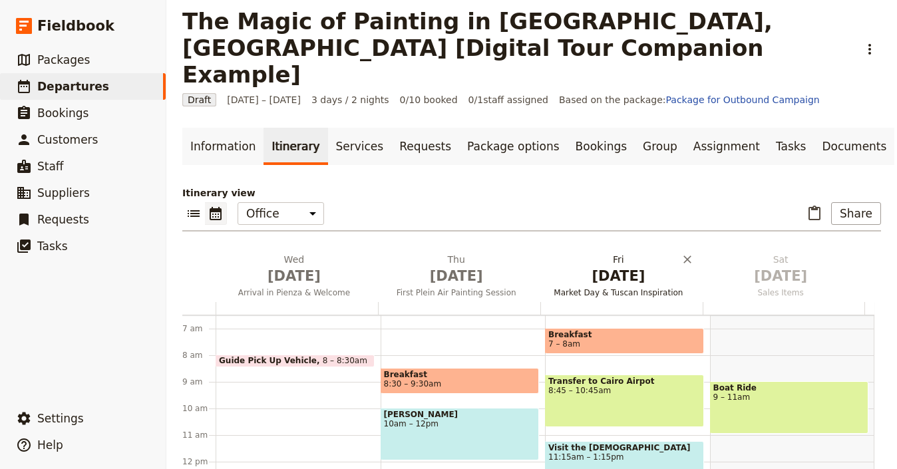
click at [613, 266] on span "Oct 3" at bounding box center [619, 276] width 146 height 20
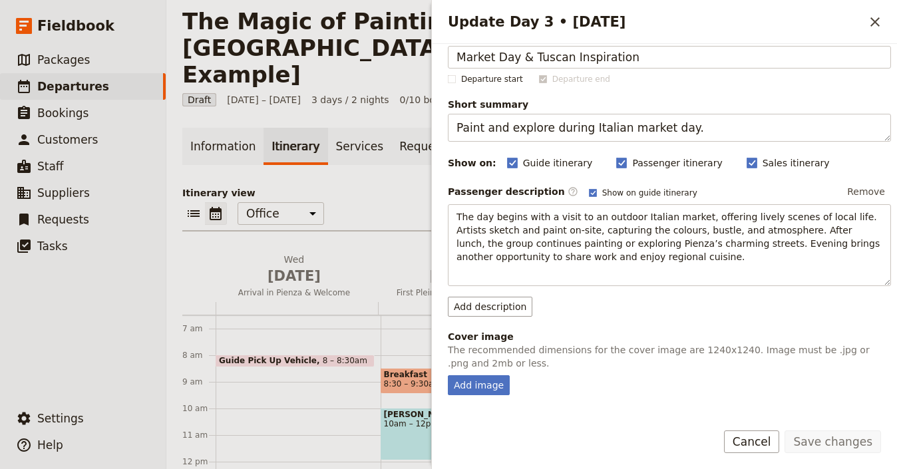
scroll to position [27, 0]
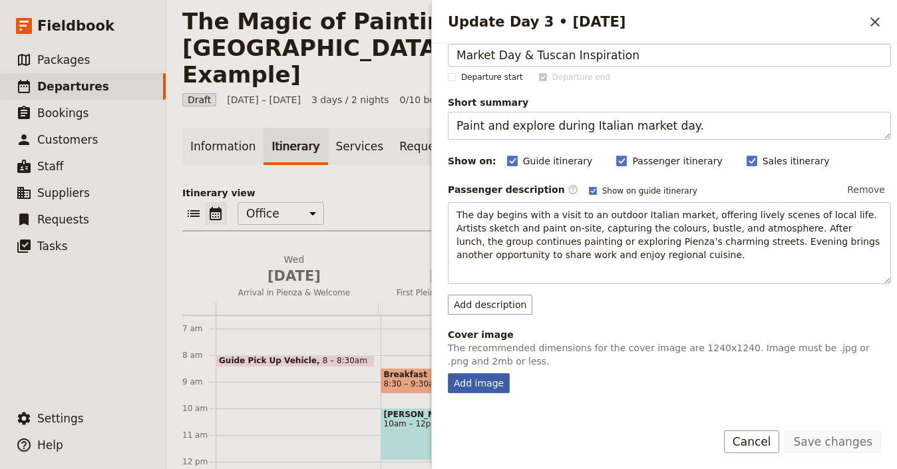
click at [492, 390] on div "Add image" at bounding box center [479, 383] width 62 height 20
click at [448, 373] on input "Add image" at bounding box center [447, 373] width 1 height 1
type input "C:\fakepath\jakub-kapusnak-tEVisOXz26Y-unsplash.jpg"
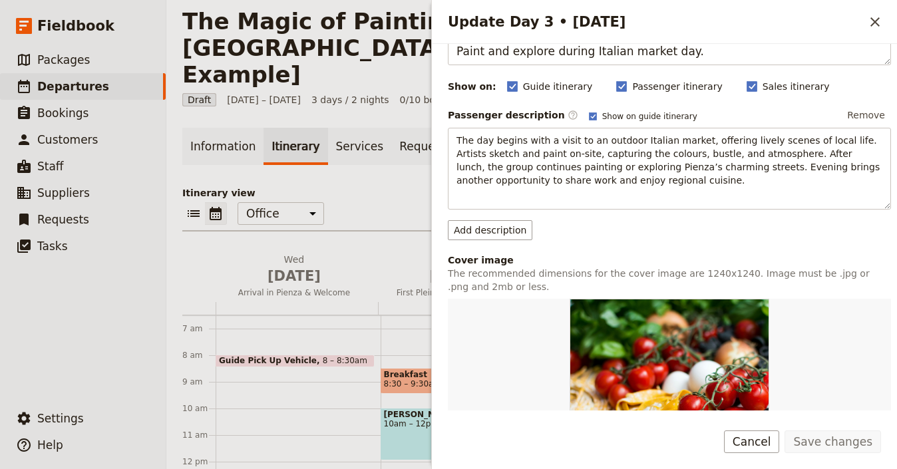
scroll to position [102, 0]
click at [874, 23] on icon "Close drawer" at bounding box center [874, 21] width 9 height 9
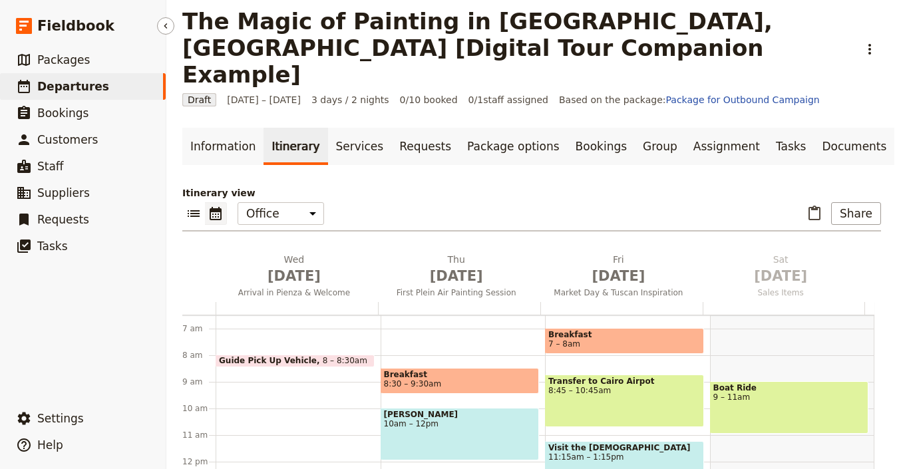
click at [118, 399] on nav "​ Fieldbook ​ ​ Packages ​ Departures ​ Bookings ​ Customers ​ Staff ​ Supplier…" at bounding box center [83, 234] width 166 height 469
click at [110, 414] on button "​ Settings" at bounding box center [83, 418] width 166 height 27
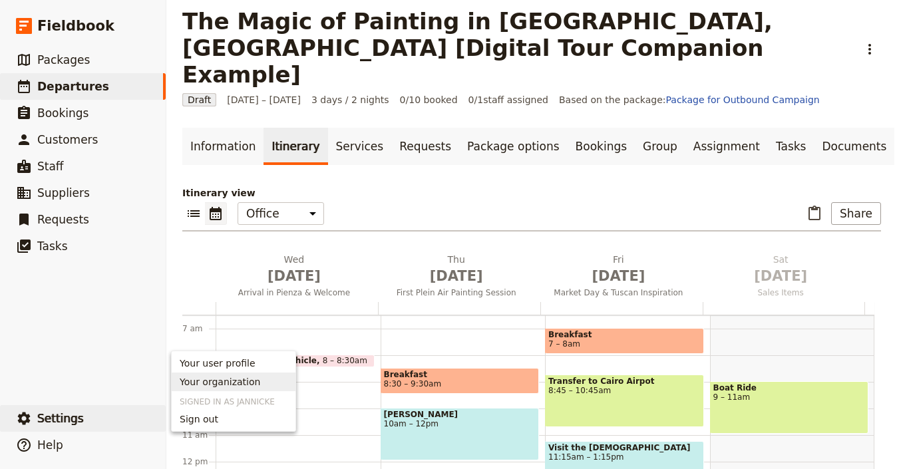
click at [194, 387] on span "Your organization" at bounding box center [220, 381] width 81 height 13
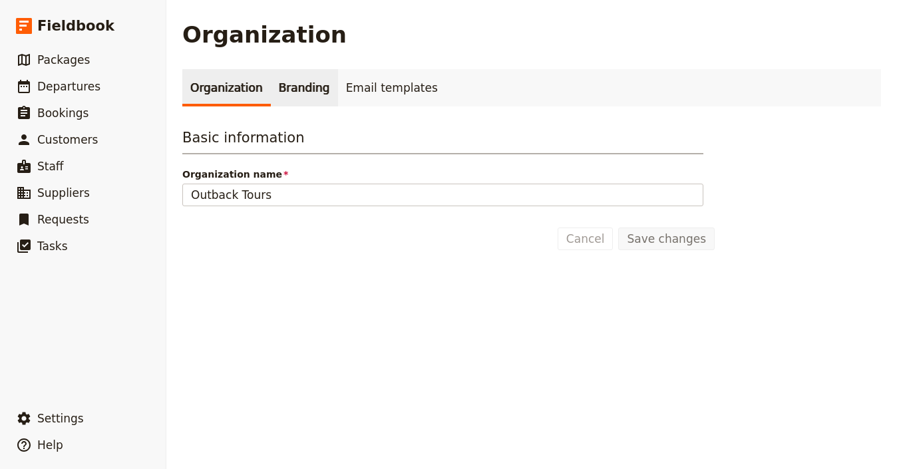
click at [310, 91] on link "Branding" at bounding box center [304, 87] width 67 height 37
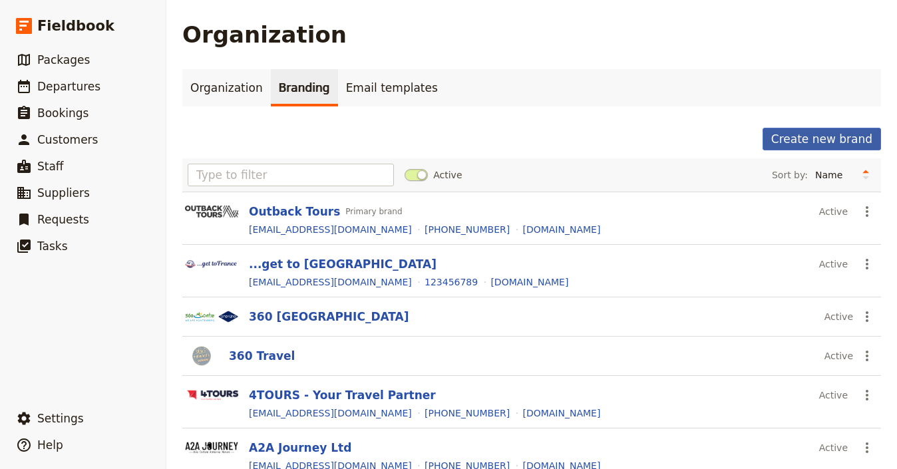
click at [806, 149] on button "Create new brand" at bounding box center [822, 139] width 118 height 23
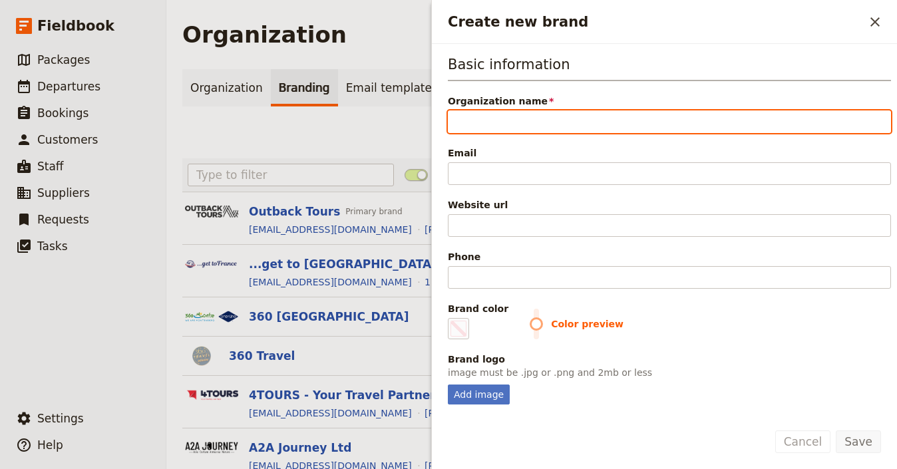
click at [492, 126] on input "Organization name" at bounding box center [669, 121] width 443 height 23
paste input "Travel Fever Tours"
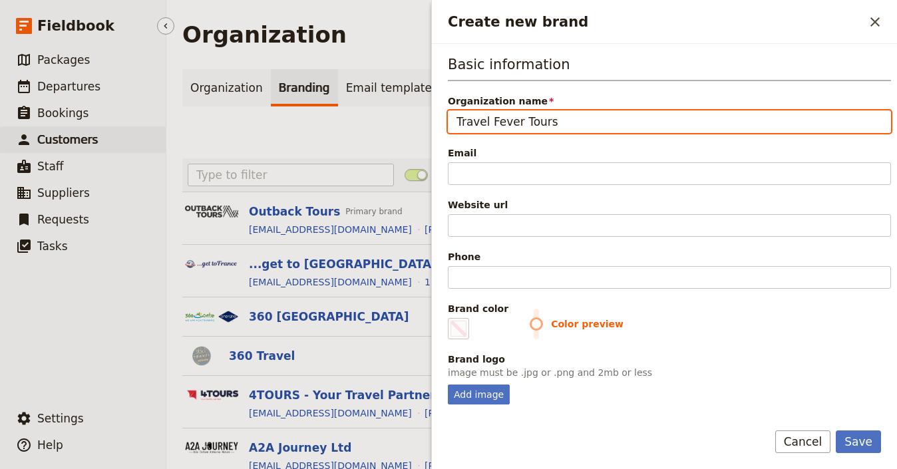
type input "Travel Fever Tours"
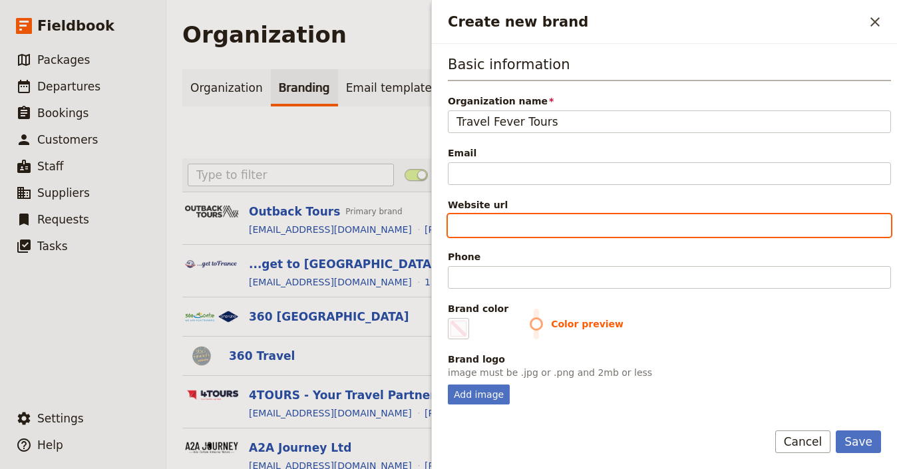
click at [480, 233] on input "Website url" at bounding box center [669, 225] width 443 height 23
paste input "https://www.travelfevertours.com"
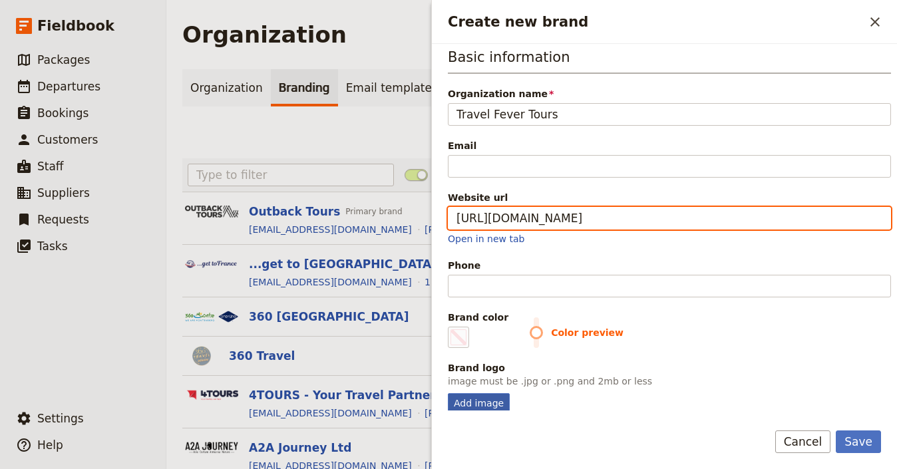
scroll to position [17, 0]
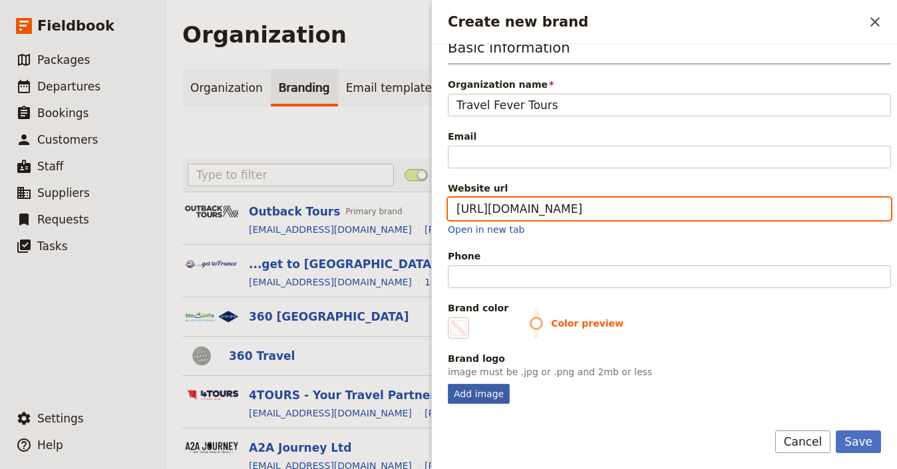
type input "https://www.travelfevertours.com"
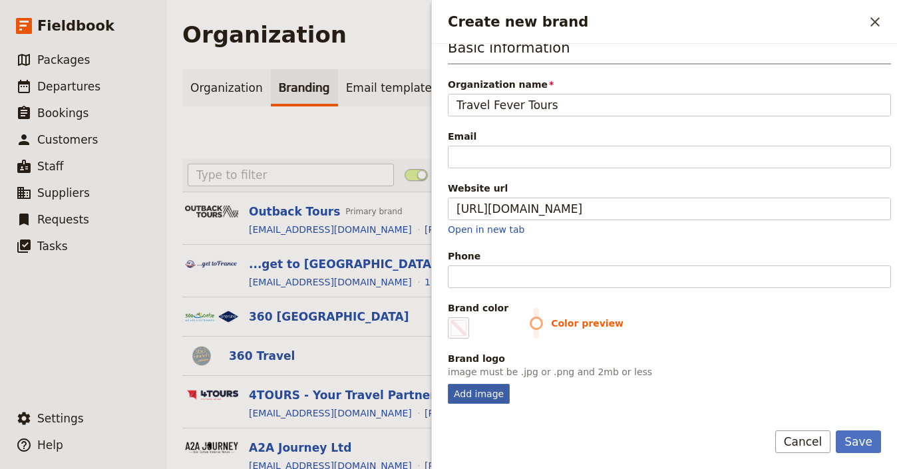
click at [482, 399] on div "Add image" at bounding box center [479, 394] width 62 height 20
click at [448, 384] on input "Add image" at bounding box center [447, 383] width 1 height 1
type input "C:\fakepath\TFT log for email signatures.png"
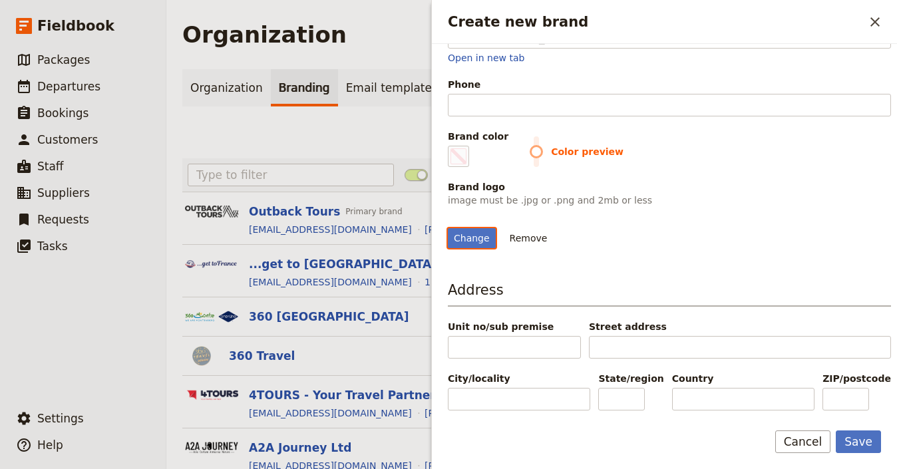
scroll to position [232, 0]
click at [530, 145] on span "Color preview" at bounding box center [710, 151] width 361 height 13
click at [463, 148] on span "Create new brand" at bounding box center [458, 156] width 16 height 16
click at [451, 145] on input "#000000" at bounding box center [450, 145] width 1 height 1
type input "#ccd5ae"
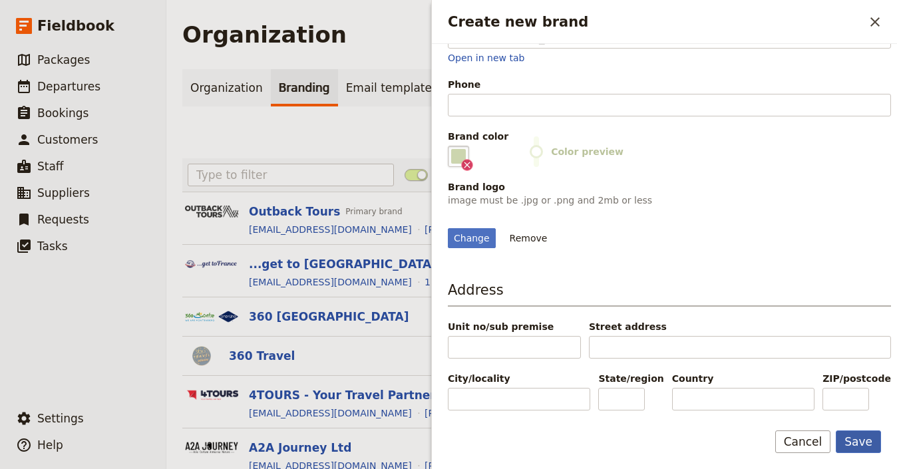
click at [870, 443] on button "Save" at bounding box center [858, 442] width 45 height 23
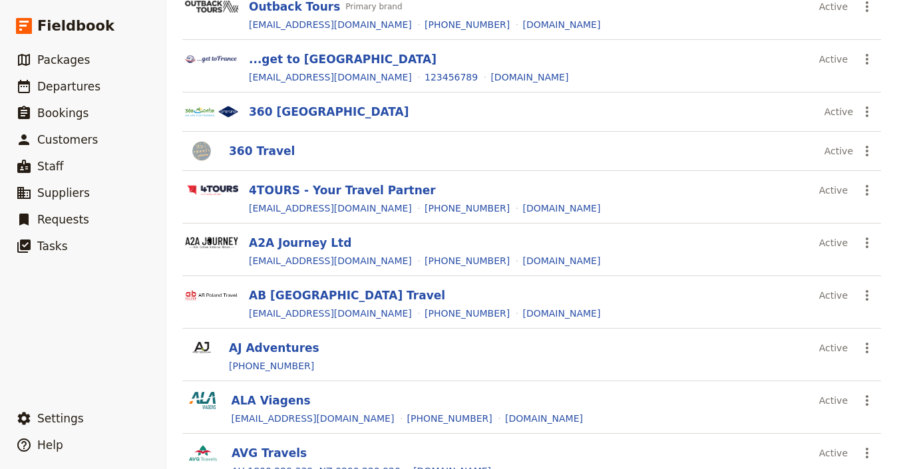
scroll to position [0, 0]
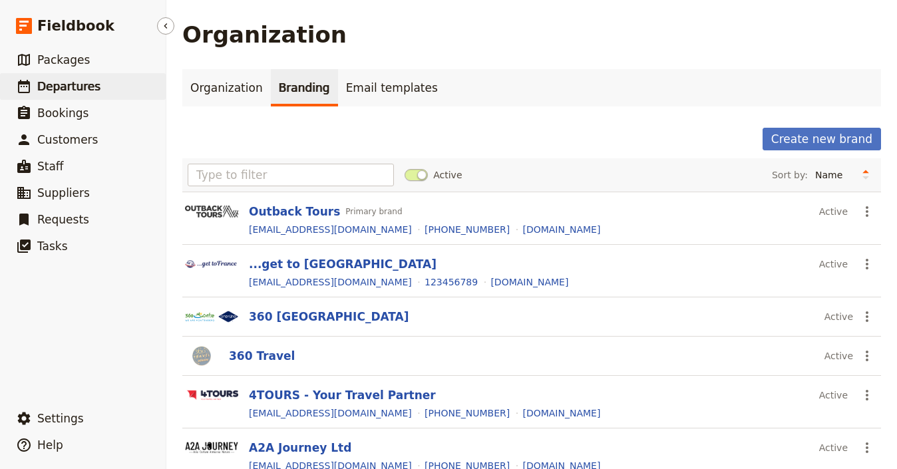
click at [81, 77] on link "​ Departures" at bounding box center [83, 86] width 166 height 27
select select "UPDATED_AT"
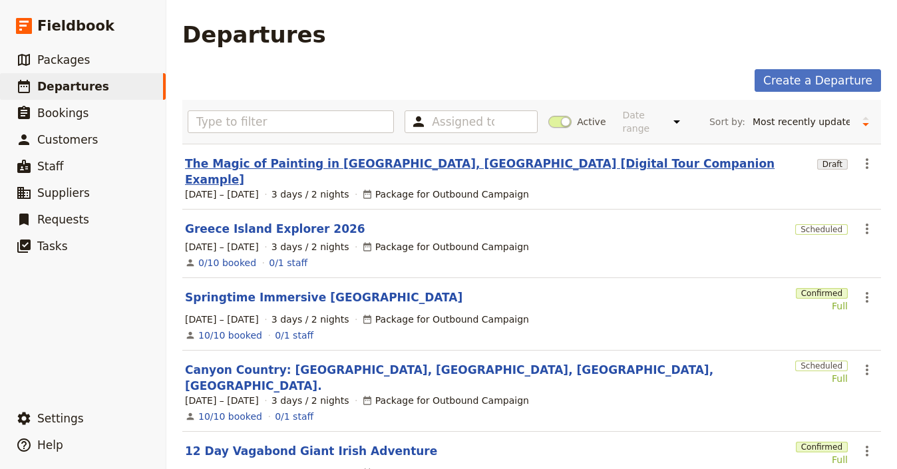
click at [284, 166] on link "The Magic of Painting in [GEOGRAPHIC_DATA], [GEOGRAPHIC_DATA] [Digital Tour Com…" at bounding box center [498, 172] width 627 height 32
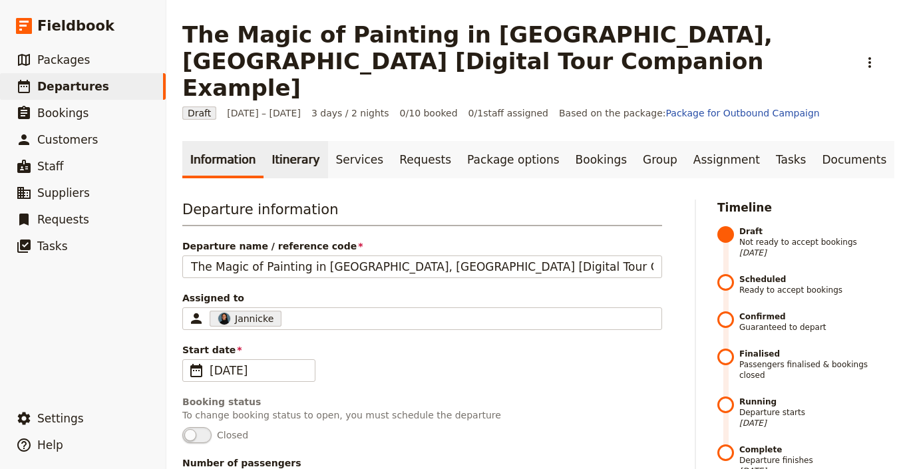
click at [281, 141] on link "Itinerary" at bounding box center [295, 159] width 64 height 37
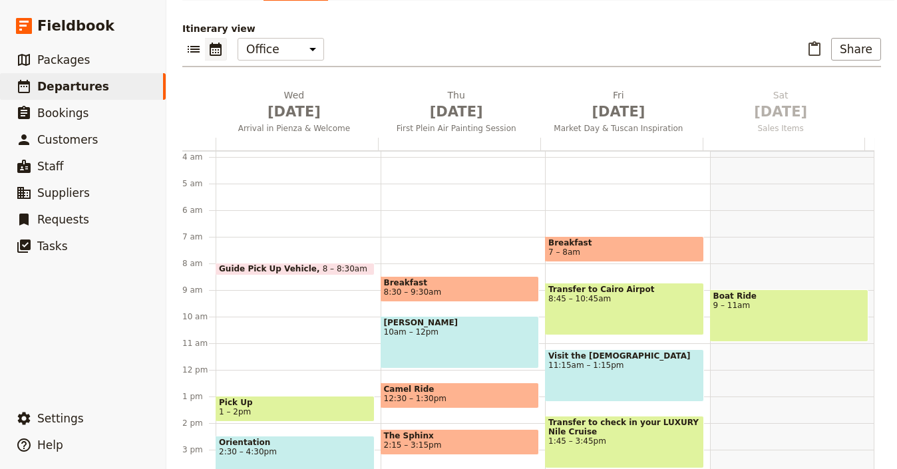
scroll to position [254, 0]
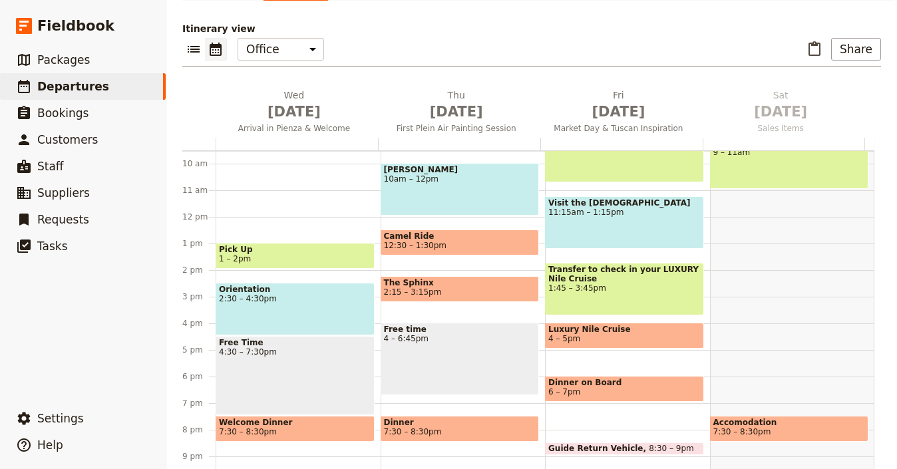
click at [266, 284] on div "Orientation 2:30 – 4:30pm" at bounding box center [295, 309] width 159 height 53
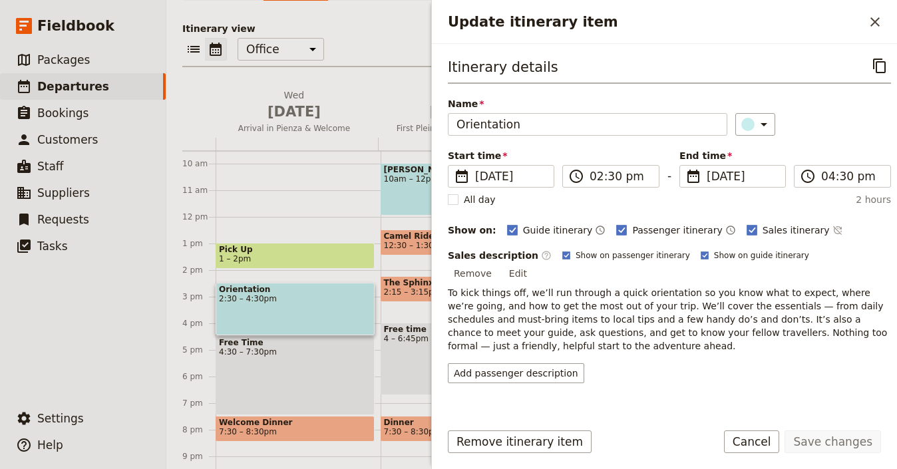
click at [247, 343] on div "Free Time 4:30 – 7:30pm" at bounding box center [295, 375] width 159 height 79
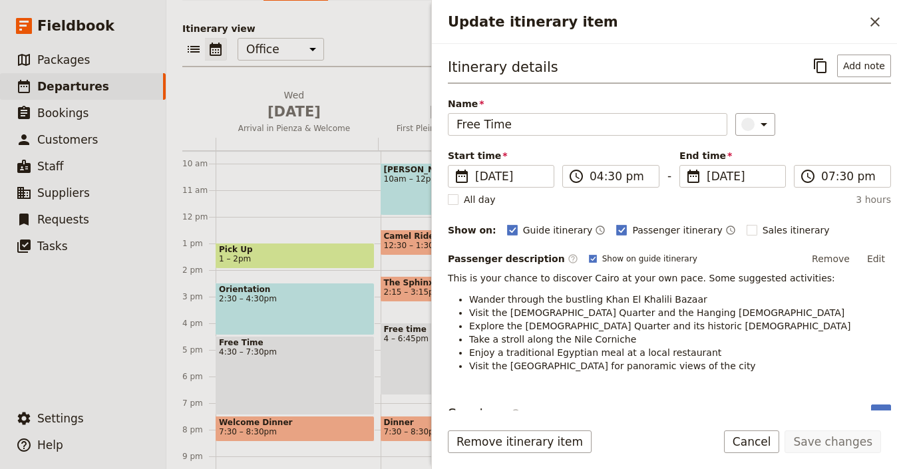
click at [273, 285] on div "Orientation 2:30 – 4:30pm" at bounding box center [295, 309] width 159 height 53
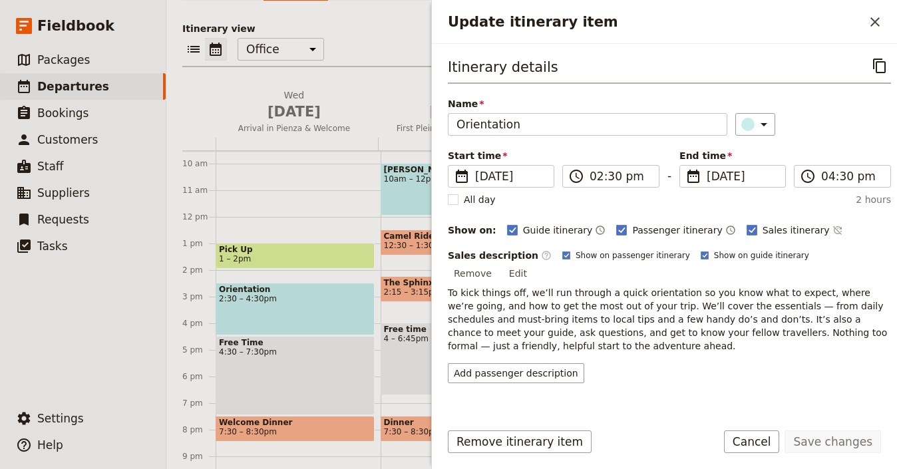
click at [533, 263] on button "Edit" at bounding box center [518, 273] width 30 height 20
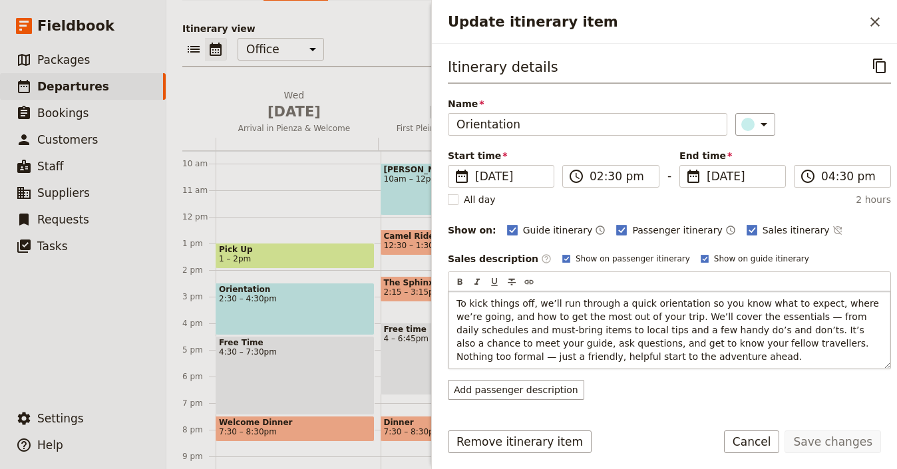
click at [489, 342] on span "To kick things off, we’ll run through a quick orientation so you know what to e…" at bounding box center [668, 330] width 425 height 64
click at [699, 341] on span "To kick things off, we’ll run through a quick orientation so you know what to e…" at bounding box center [668, 330] width 425 height 64
click at [833, 442] on button "Save changes" at bounding box center [832, 442] width 96 height 23
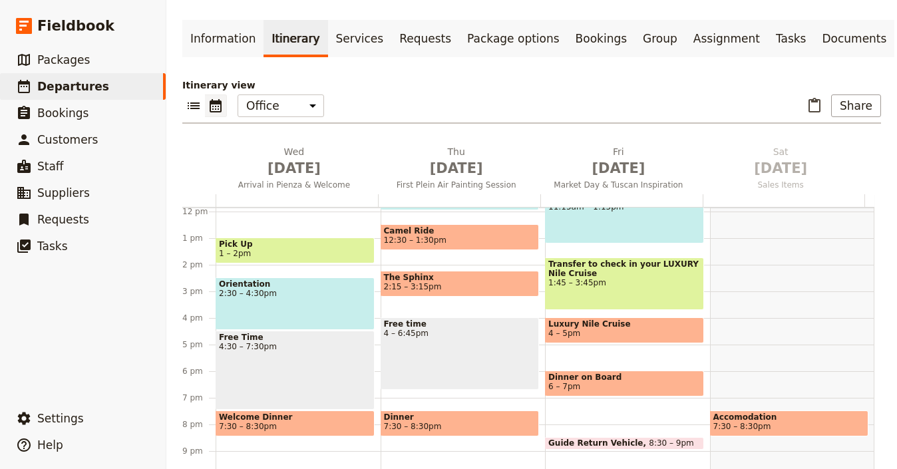
scroll to position [106, 0]
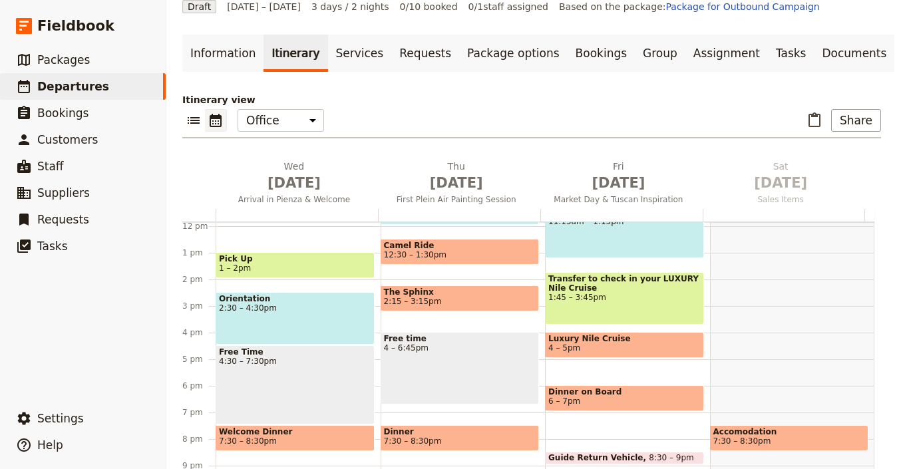
click at [265, 436] on span "7:30 – 8:30pm" at bounding box center [248, 440] width 58 height 9
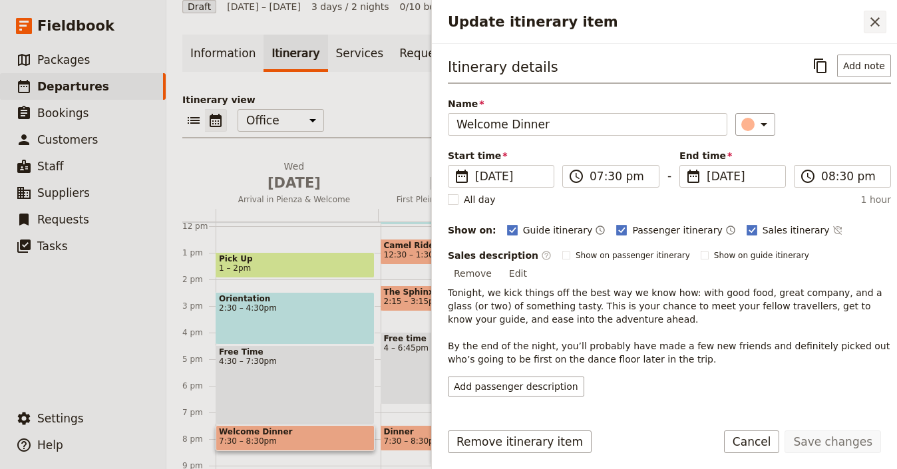
click at [872, 14] on icon "Close drawer" at bounding box center [875, 22] width 16 height 16
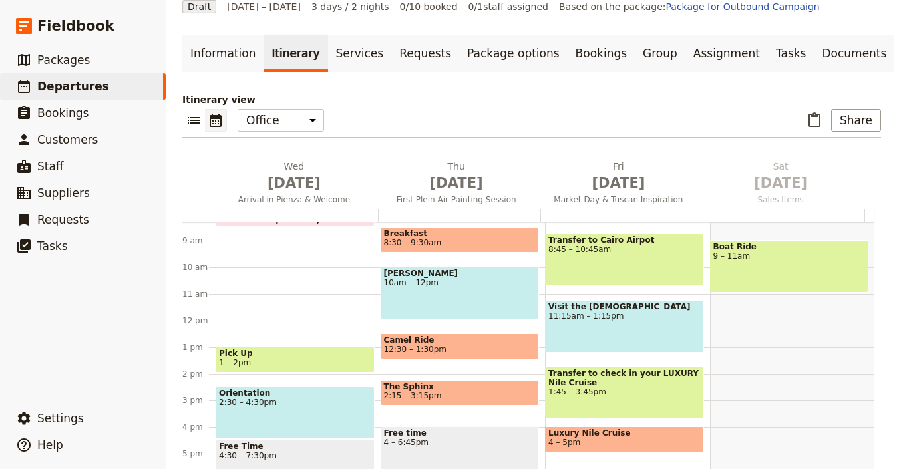
scroll to position [144, 0]
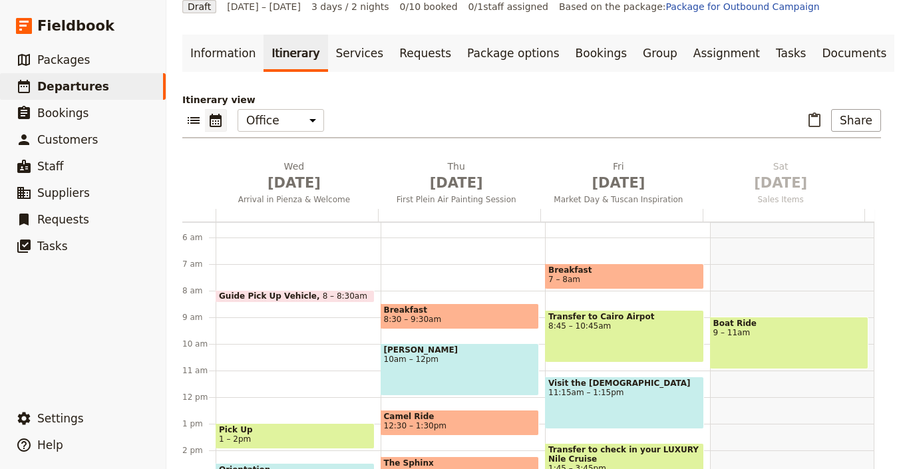
click at [432, 343] on div "Giza Pyramids 10am – 12pm" at bounding box center [460, 369] width 159 height 53
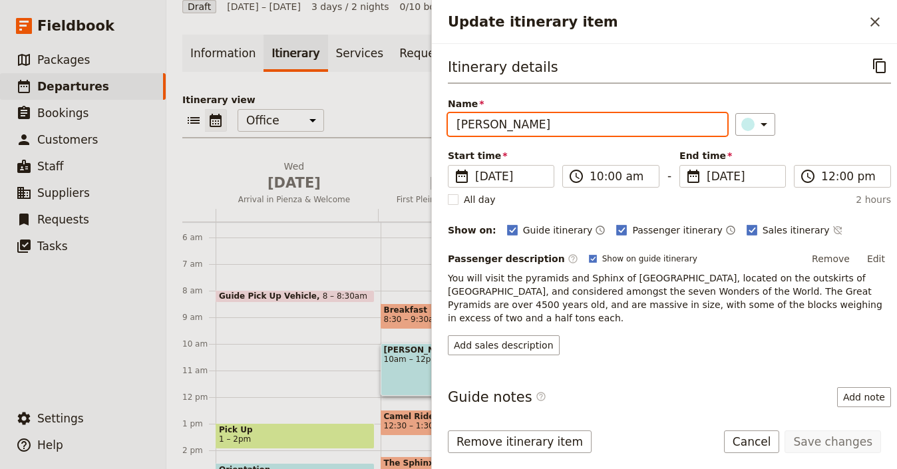
click at [491, 115] on input "Giza Pyramids" at bounding box center [587, 124] width 279 height 23
paste input "First Plein Air Painting Session"
click at [556, 121] on input "First Plein Air Painting Session" at bounding box center [587, 124] width 279 height 23
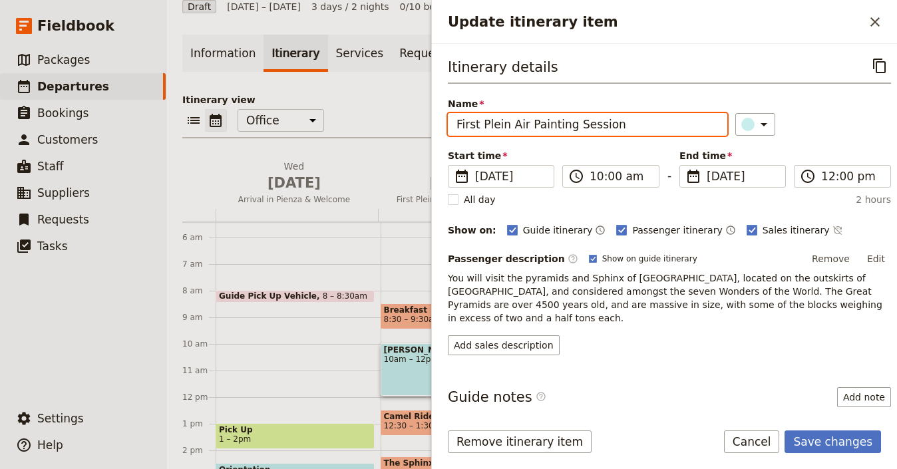
click at [556, 121] on input "First Plein Air Painting Session" at bounding box center [587, 124] width 279 height 23
paste input "Plein Air Painting & Demonstrat"
type input "Plein Air Painting & Demonstration"
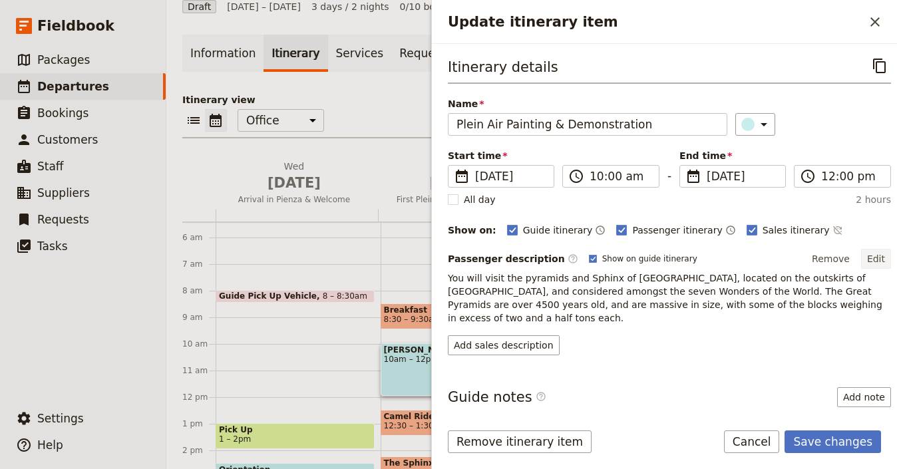
click at [870, 261] on button "Edit" at bounding box center [876, 259] width 30 height 20
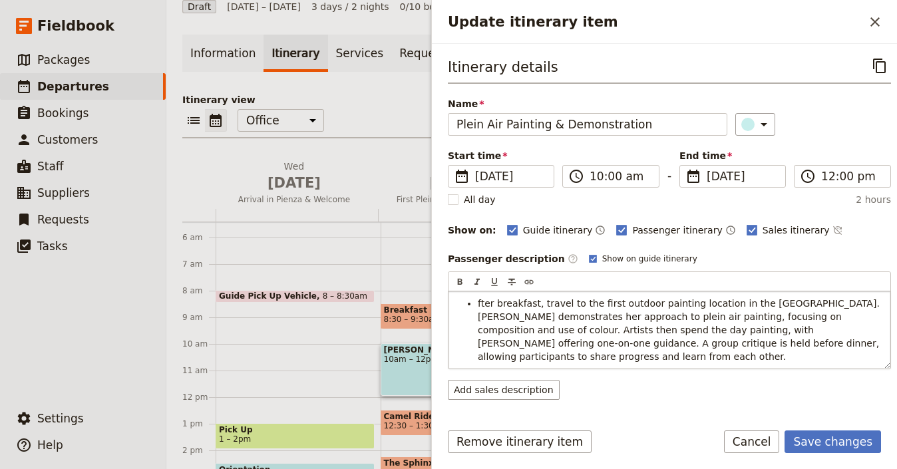
click at [480, 305] on span "fter breakfast, travel to the first outdoor painting location in the Val d’Orci…" at bounding box center [680, 330] width 405 height 64
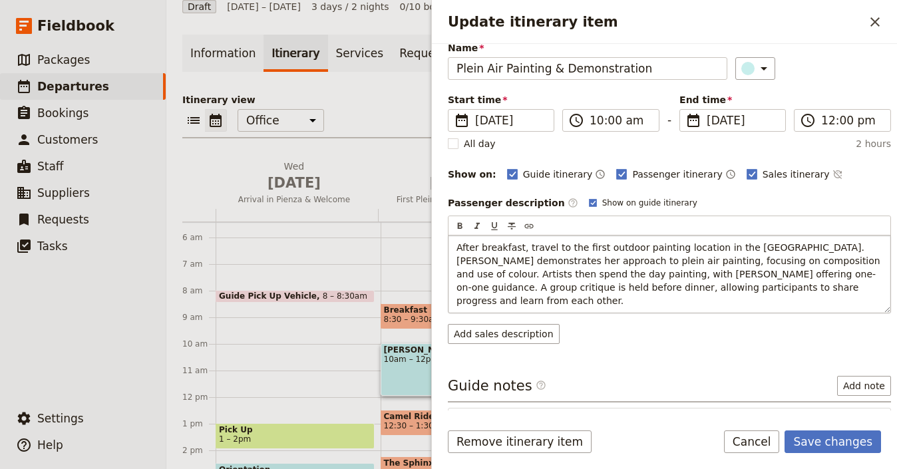
scroll to position [108, 0]
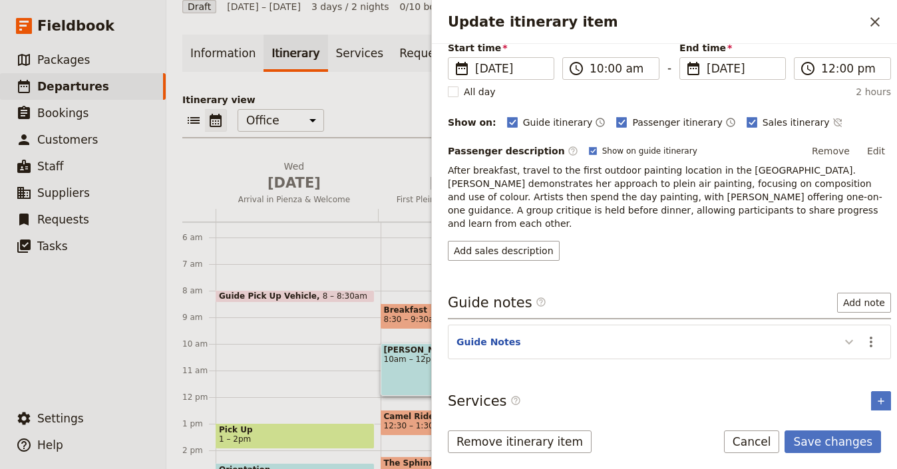
click at [842, 364] on div "Itinerary details ​ Name Plein Air Painting & Demonstration ​ Start time ​ 2 Oc…" at bounding box center [664, 227] width 465 height 367
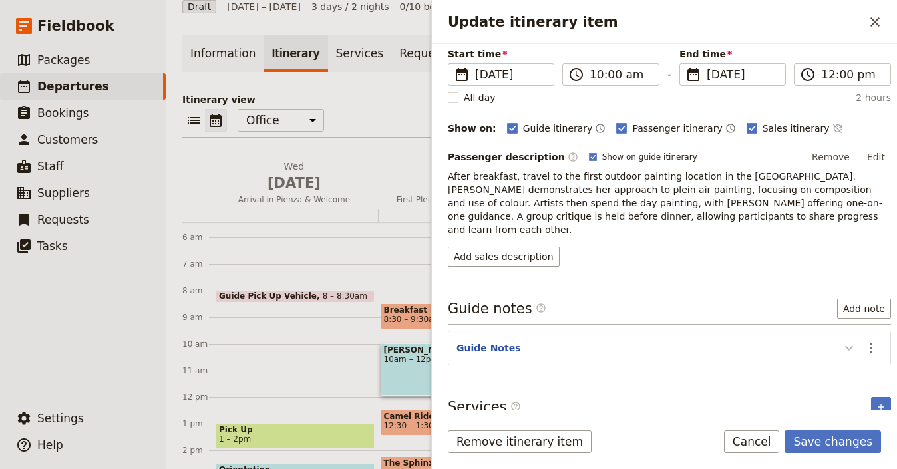
click at [841, 340] on icon "Update itinerary item" at bounding box center [849, 348] width 16 height 16
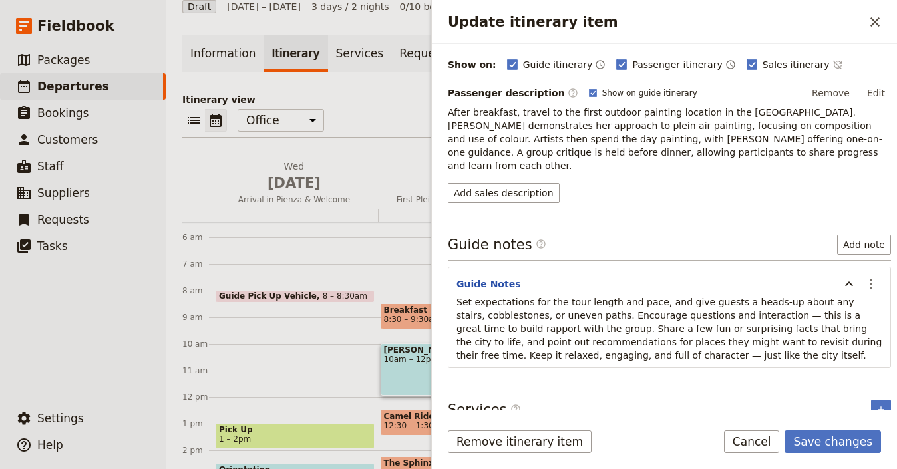
scroll to position [168, 0]
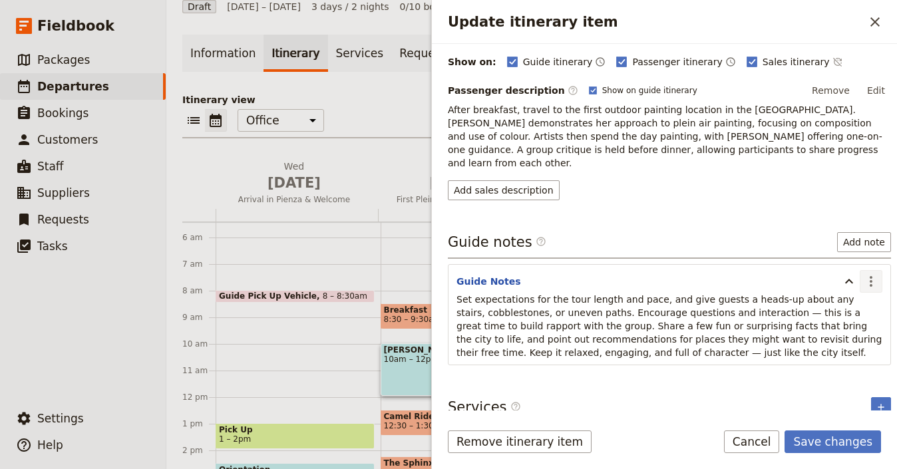
click at [862, 276] on button "​" at bounding box center [871, 281] width 23 height 23
click at [650, 293] on p "Set expectations for the tour length and pace, and give guests a heads-up about…" at bounding box center [669, 326] width 426 height 67
click at [651, 295] on span "Set expectations for the tour length and pace, and give guests a heads-up about…" at bounding box center [670, 326] width 429 height 64
click at [649, 295] on span "Set expectations for the tour length and pace, and give guests a heads-up about…" at bounding box center [670, 326] width 429 height 64
click at [649, 294] on span "Set expectations for the tour length and pace, and give guests a heads-up about…" at bounding box center [670, 326] width 429 height 64
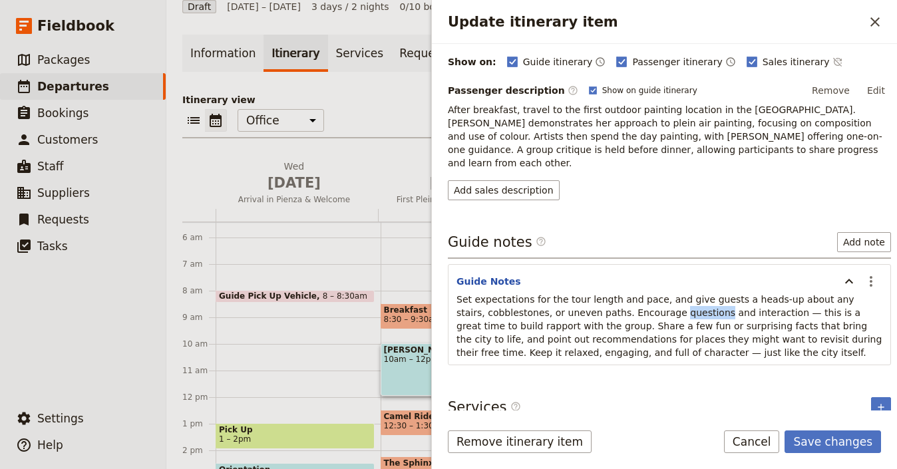
copy span "questions"
click at [615, 306] on span "Set expectations for the tour length and pace, and give guests a heads-up about…" at bounding box center [670, 326] width 429 height 64
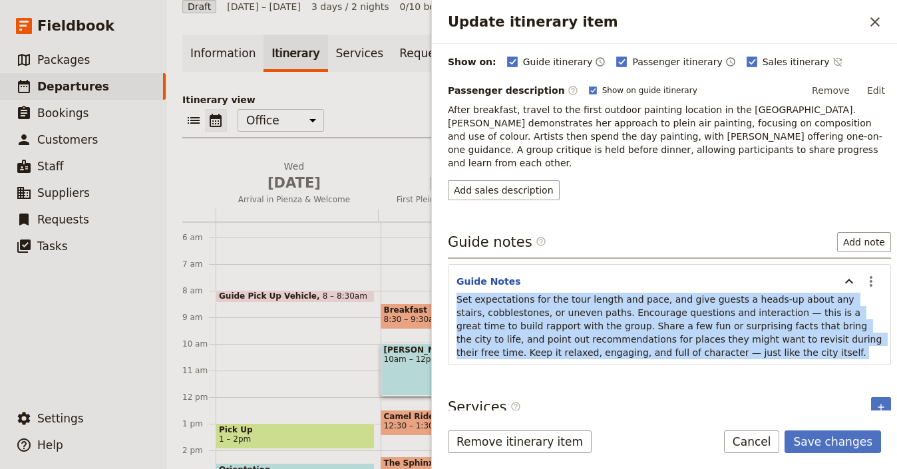
click at [615, 305] on p "Set expectations for the tour length and pace, and give guests a heads-up about…" at bounding box center [669, 326] width 426 height 67
copy span "Set expectations for the tour length and pace, and give guests a heads-up about…"
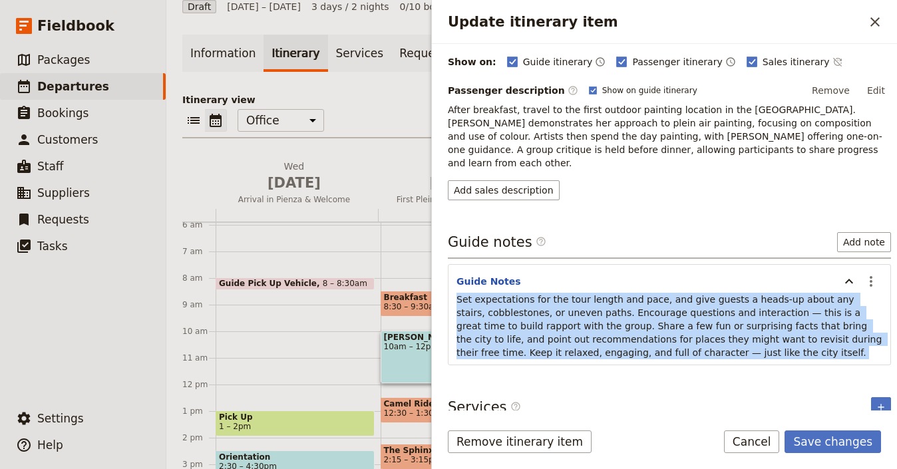
scroll to position [172, 0]
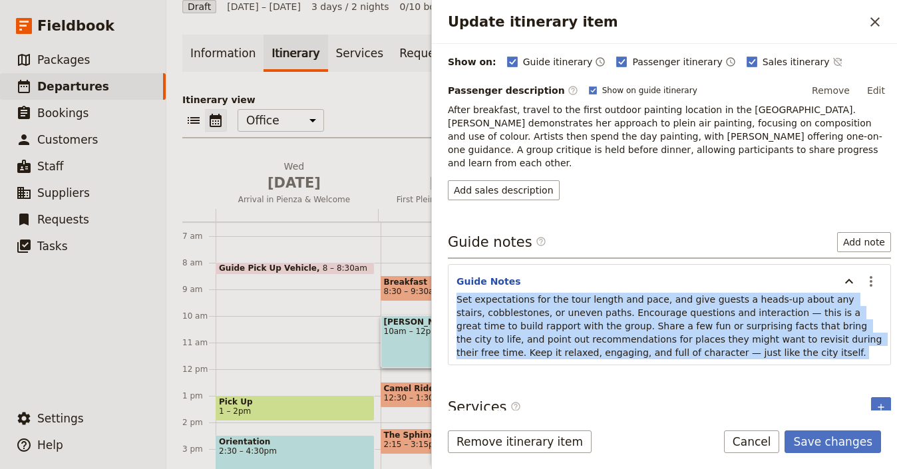
click at [313, 437] on span "Orientation" at bounding box center [295, 441] width 152 height 9
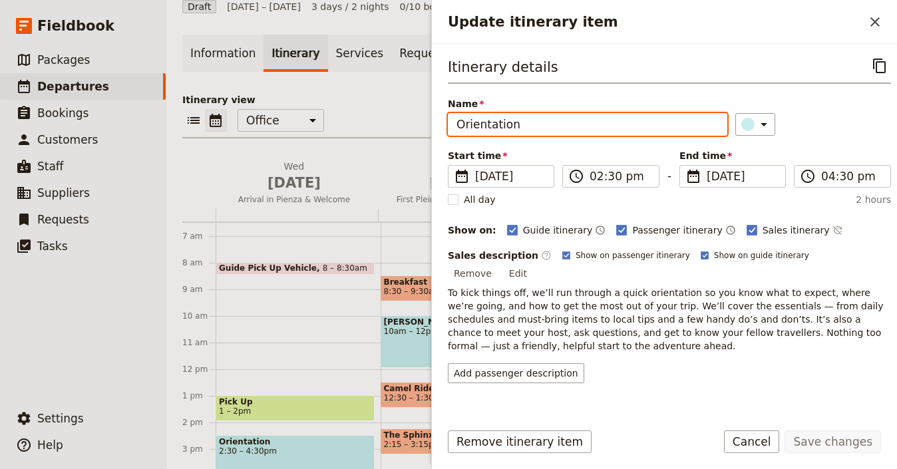
click at [588, 124] on input "Orientation" at bounding box center [587, 124] width 279 height 23
paste input "Arrival and"
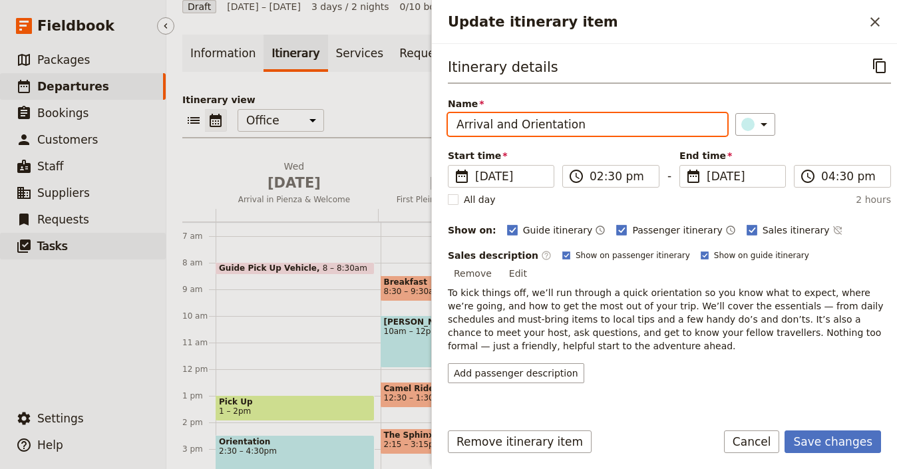
type input "Arrival and Orientation"
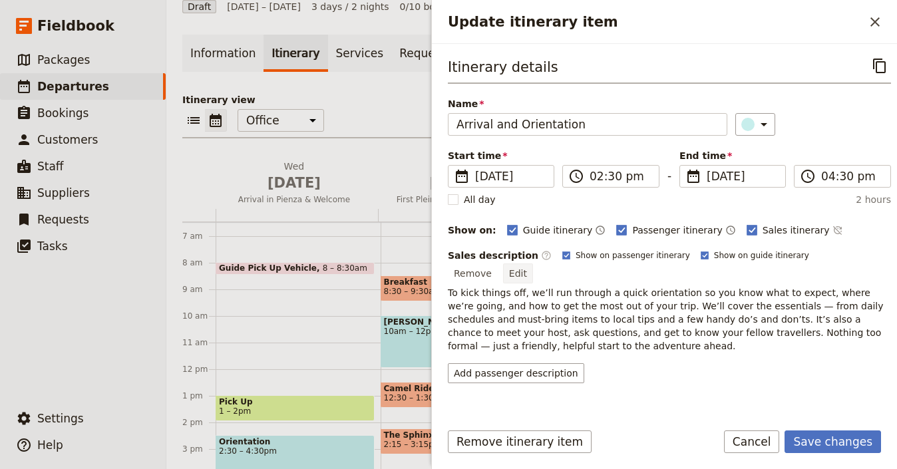
click at [533, 263] on button "Edit" at bounding box center [518, 273] width 30 height 20
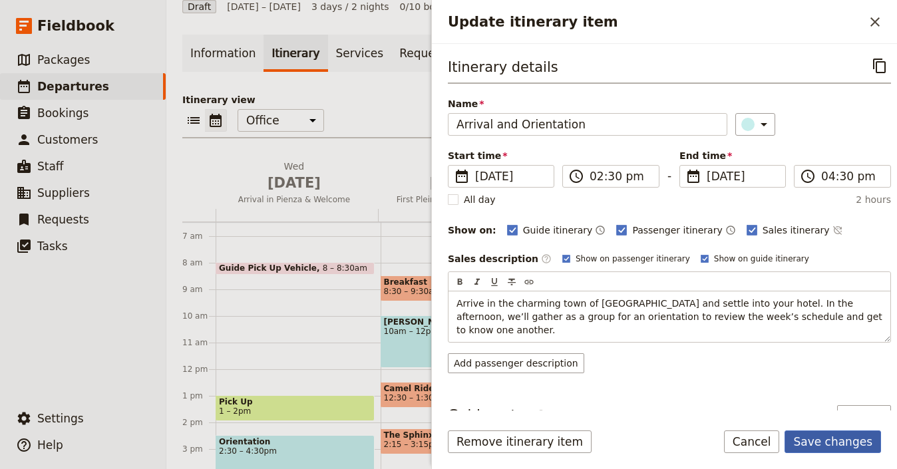
click at [822, 442] on button "Save changes" at bounding box center [832, 442] width 96 height 23
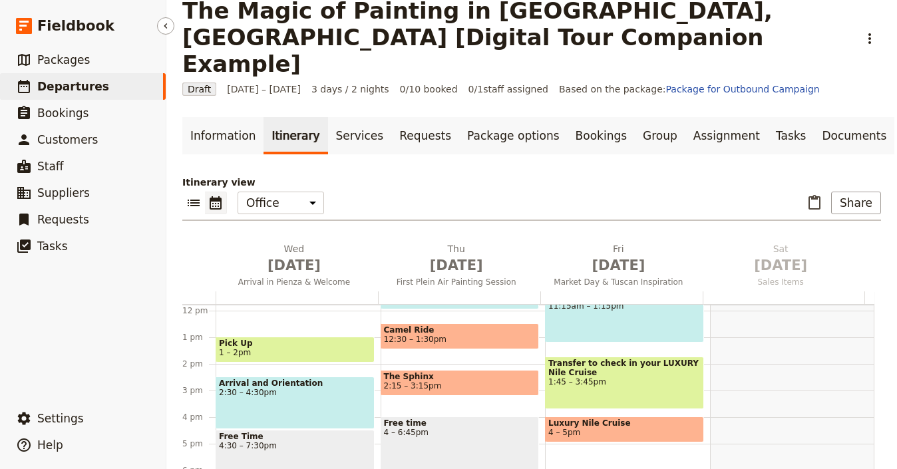
scroll to position [313, 0]
click at [306, 377] on div "Arrival and Orientation 2:30 – 4:30pm" at bounding box center [295, 403] width 159 height 53
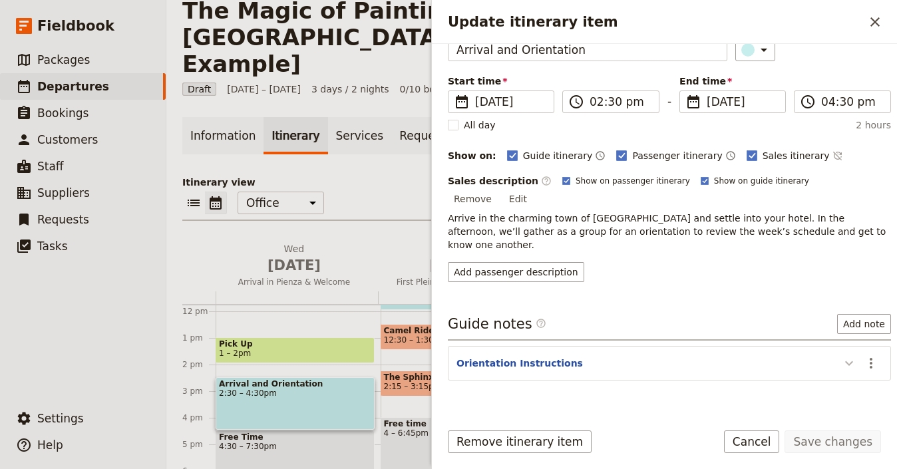
scroll to position [73, 0]
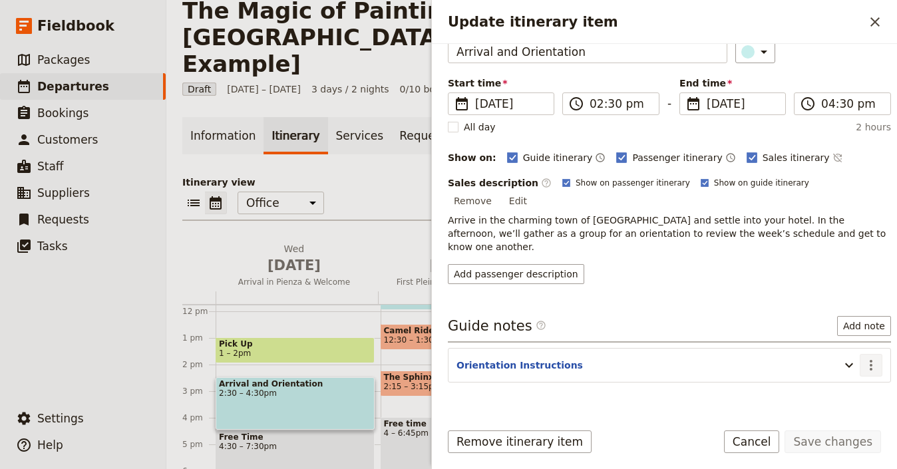
click at [863, 357] on icon "Actions" at bounding box center [871, 365] width 16 height 16
click at [852, 361] on span "Edit note" at bounding box center [833, 366] width 62 height 13
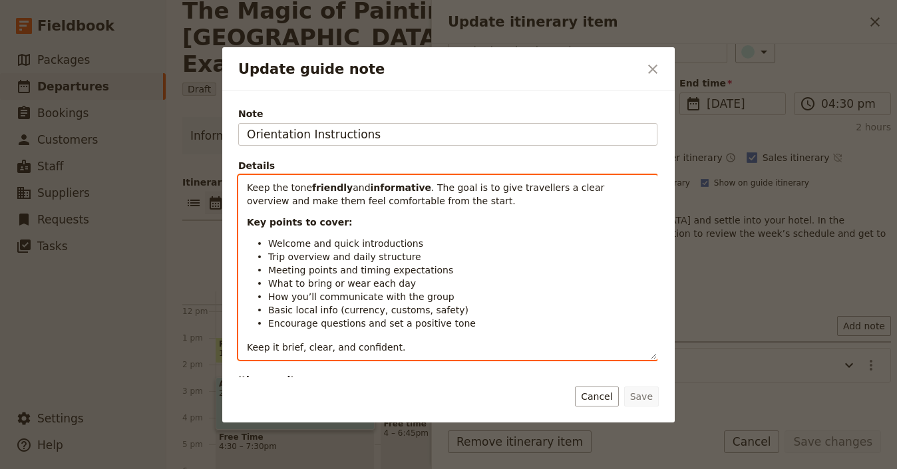
click at [423, 271] on span "Meeting points and timing expectations" at bounding box center [360, 270] width 185 height 11
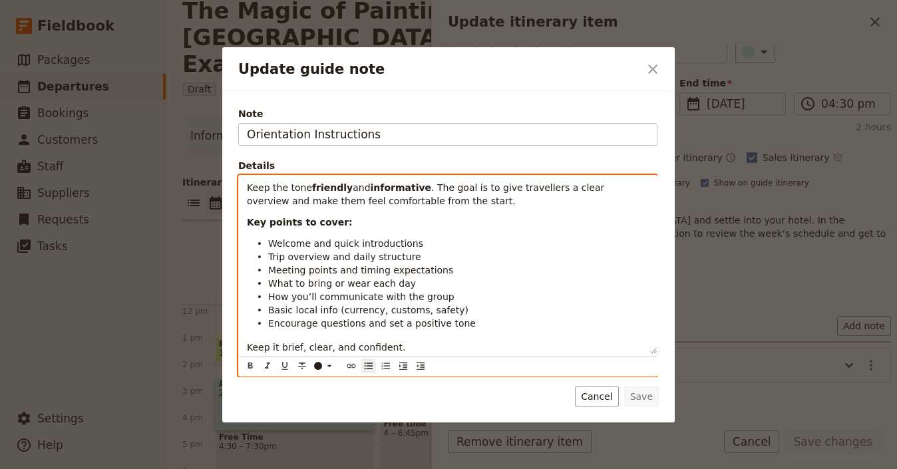
scroll to position [55, 0]
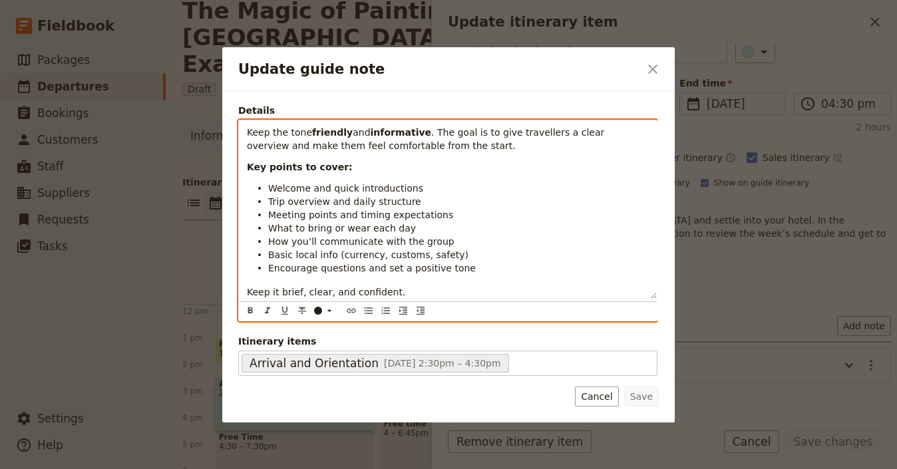
click at [250, 132] on span "Keep the tone" at bounding box center [279, 132] width 65 height 11
click at [248, 132] on span "Keep the tone" at bounding box center [279, 132] width 65 height 11
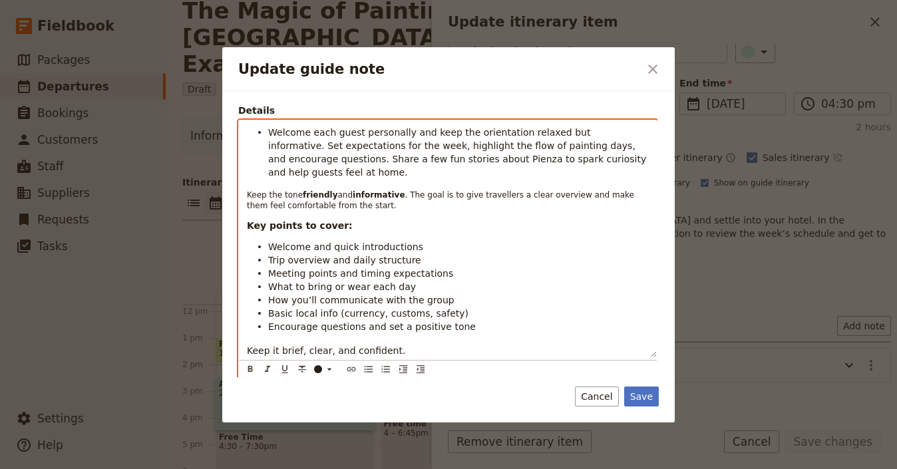
click at [263, 130] on ul "Welcome each guest personally and keep the orientation relaxed but informative.…" at bounding box center [448, 152] width 402 height 53
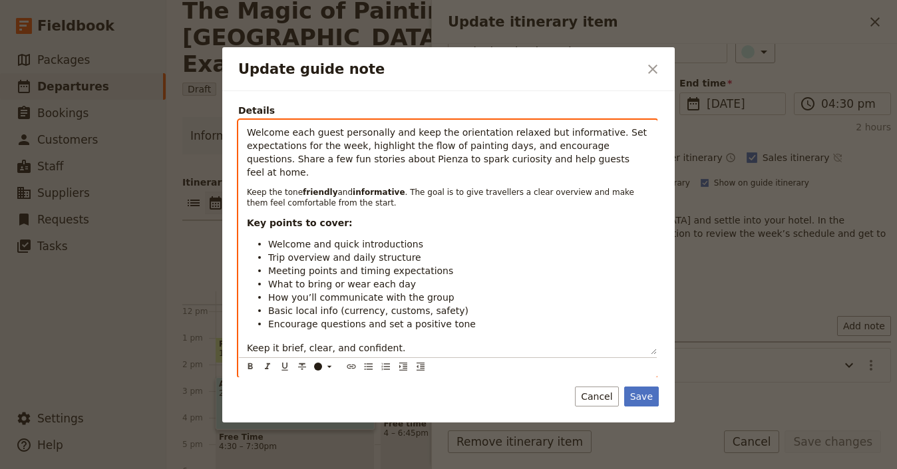
click at [456, 157] on span "Welcome each guest personally and keep the orientation relaxed but informative.…" at bounding box center [448, 152] width 403 height 51
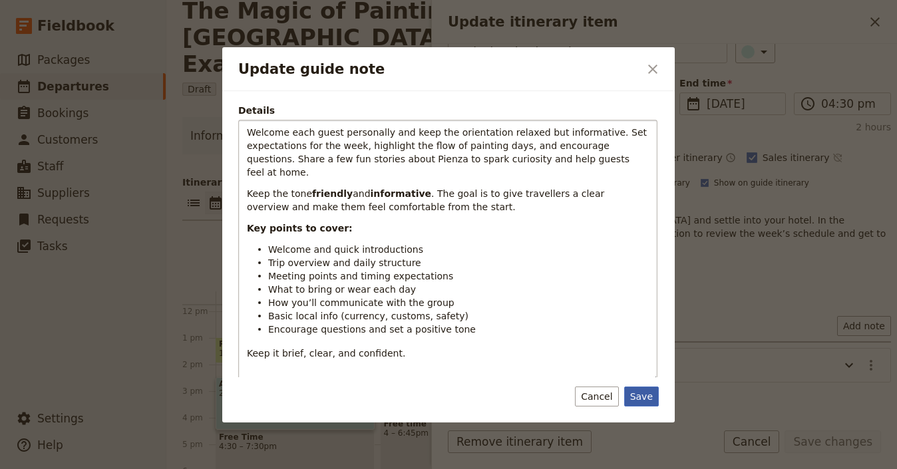
click at [645, 397] on button "Save" at bounding box center [641, 397] width 35 height 20
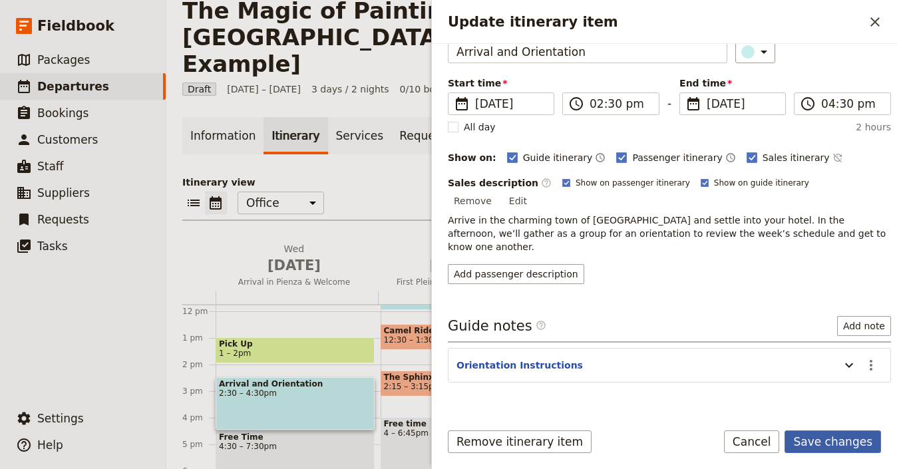
click at [838, 442] on button "Save changes" at bounding box center [832, 442] width 96 height 23
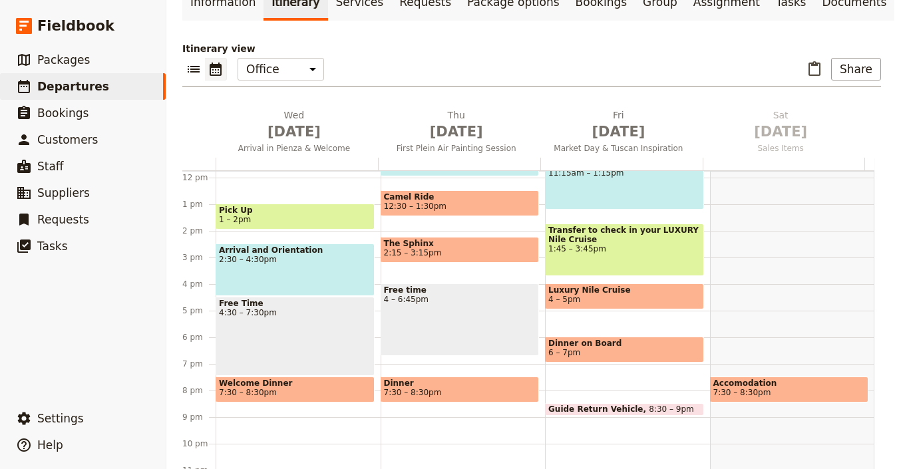
scroll to position [178, 0]
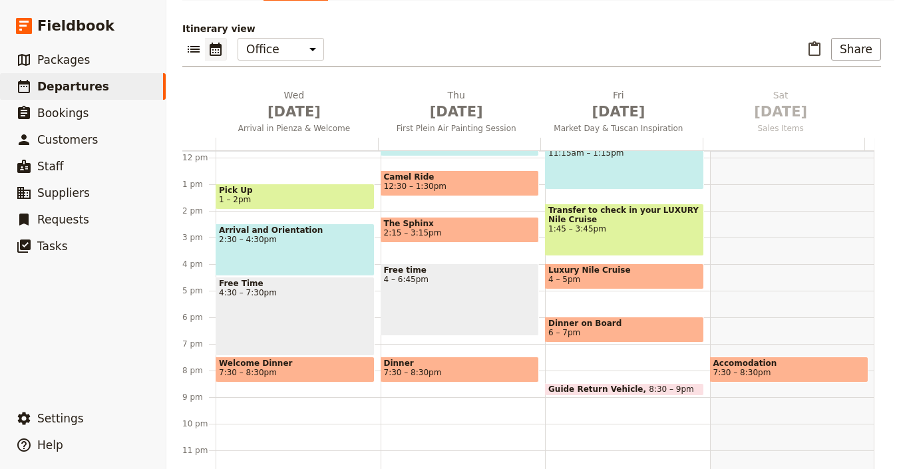
click at [311, 368] on span "7:30 – 8:30pm" at bounding box center [295, 372] width 152 height 9
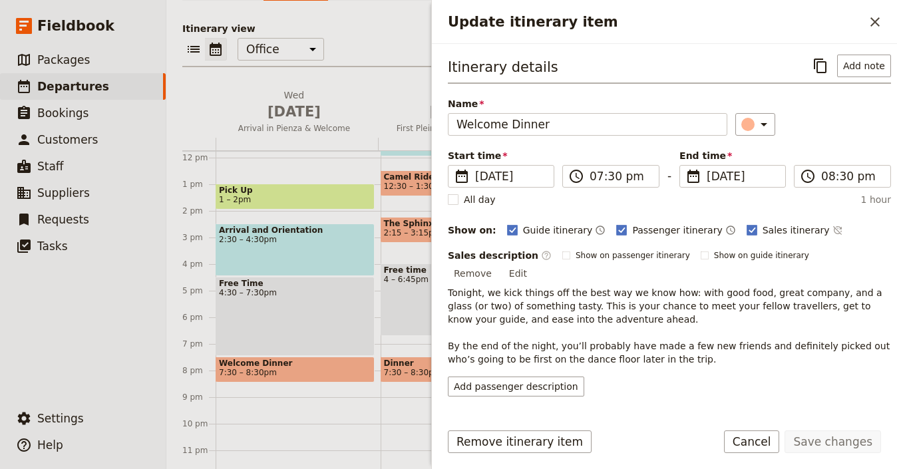
click at [533, 263] on button "Edit" at bounding box center [518, 273] width 30 height 20
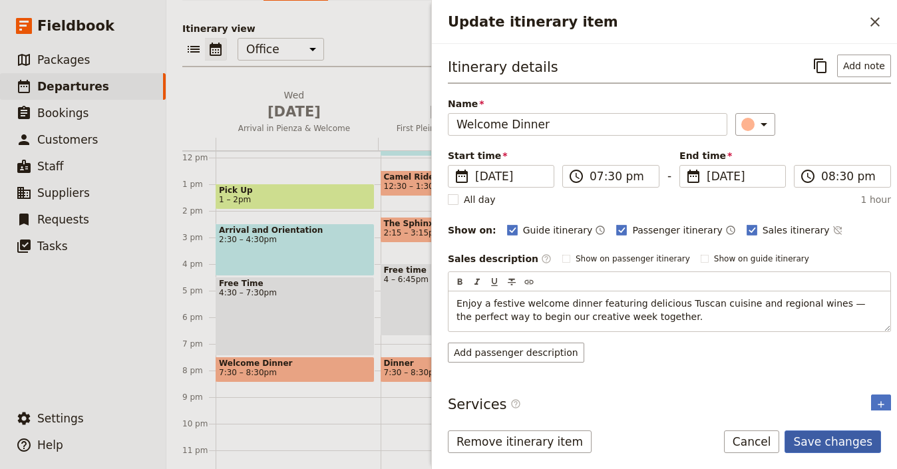
click at [848, 440] on button "Save changes" at bounding box center [832, 442] width 96 height 23
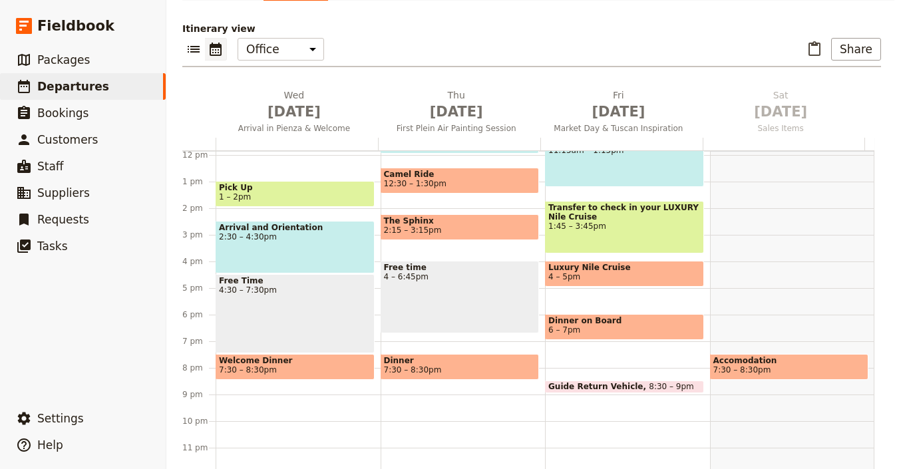
click at [264, 365] on span "7:30 – 8:30pm" at bounding box center [248, 369] width 58 height 9
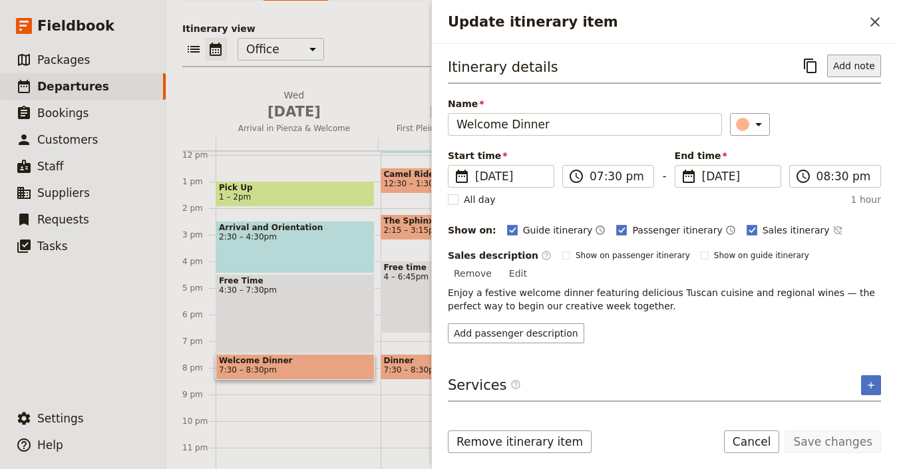
click at [850, 71] on button "Add note" at bounding box center [854, 66] width 54 height 23
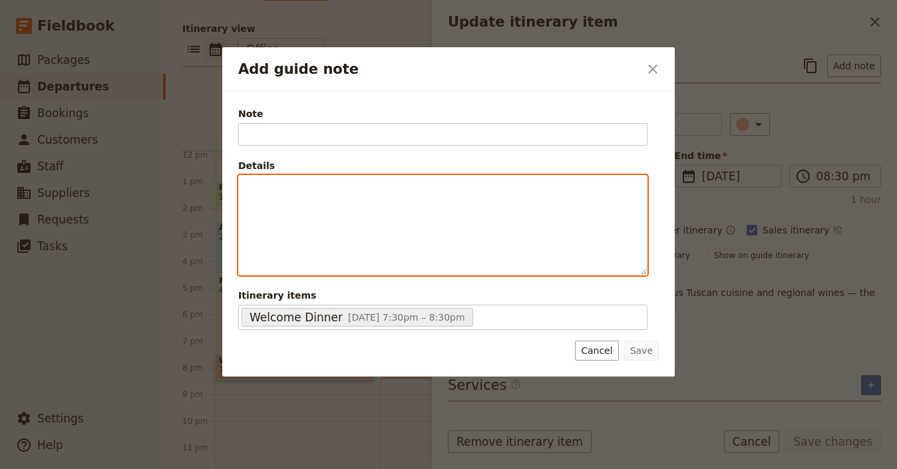
click at [499, 206] on div "Add guide note" at bounding box center [443, 225] width 408 height 99
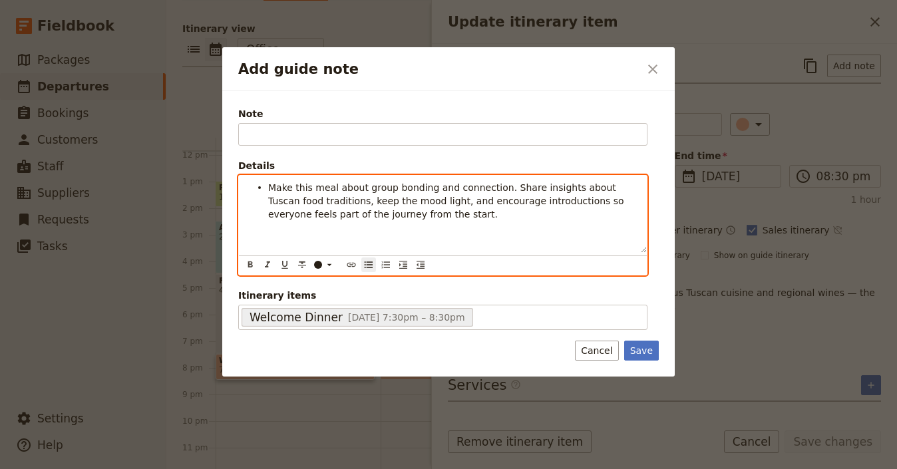
click at [263, 187] on ul "Make this meal about group bonding and connection. Share insights about Tuscan …" at bounding box center [443, 201] width 392 height 40
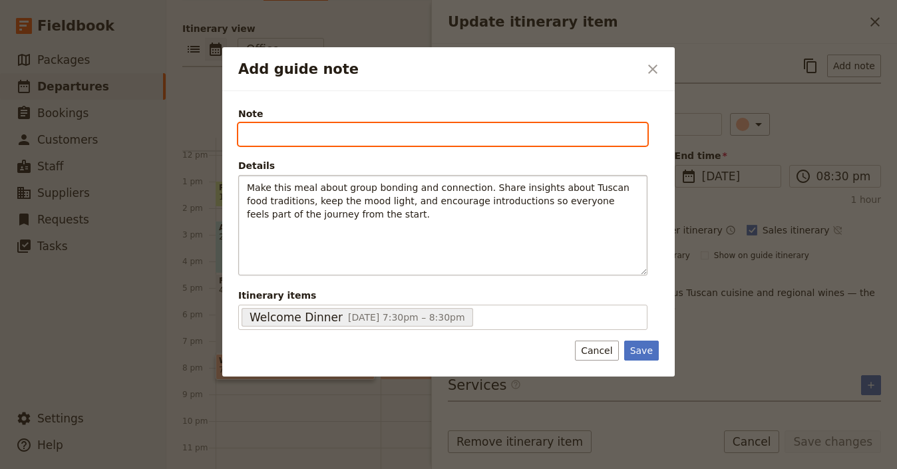
click at [385, 134] on input "Note" at bounding box center [442, 134] width 409 height 23
type input "F"
type input "Guide"
type input "Host notes"
click at [624, 341] on button "Save" at bounding box center [641, 351] width 35 height 20
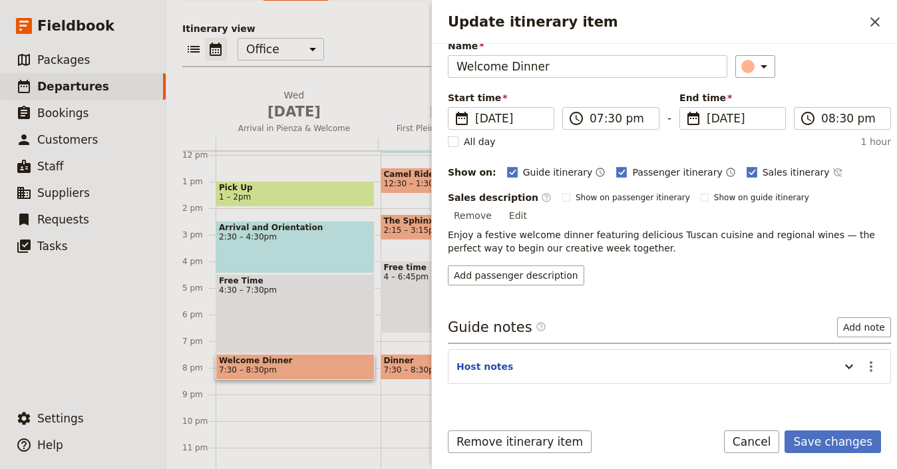
scroll to position [75, 0]
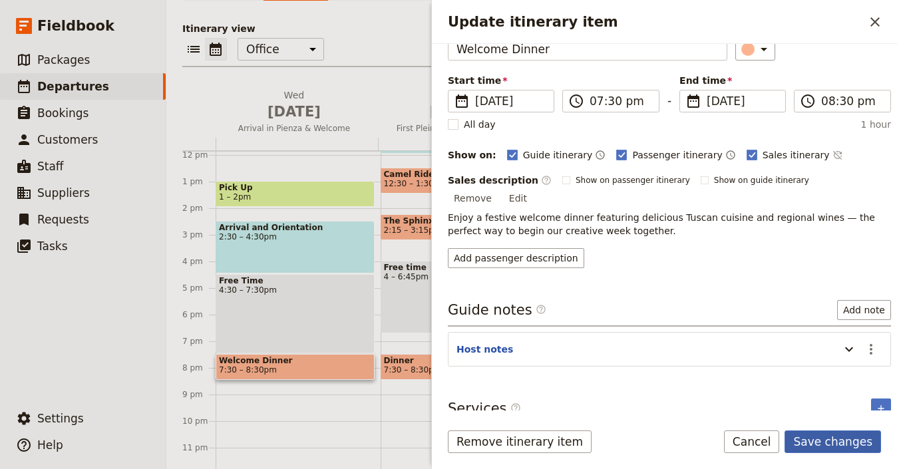
click at [838, 431] on button "Save changes" at bounding box center [832, 442] width 96 height 23
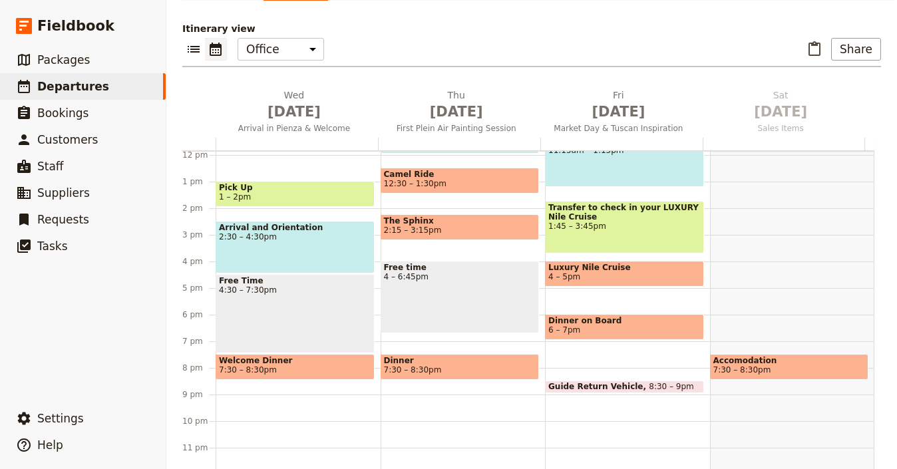
click at [313, 232] on span "2:30 – 4:30pm" at bounding box center [295, 236] width 152 height 9
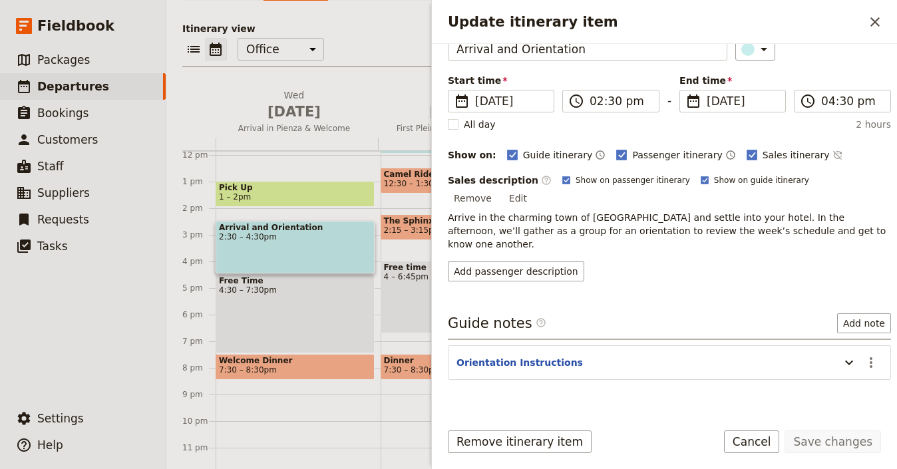
click at [313, 365] on span "7:30 – 8:30pm" at bounding box center [295, 369] width 152 height 9
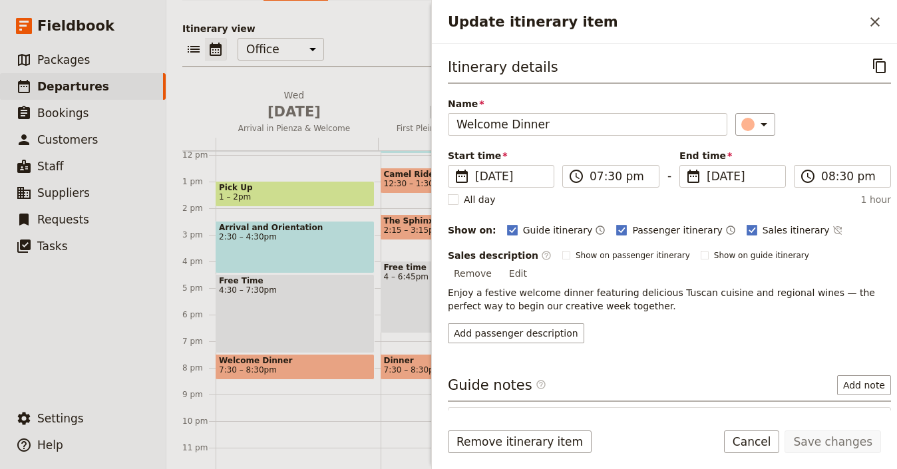
click at [864, 417] on icon "Actions" at bounding box center [871, 425] width 16 height 16
click at [839, 365] on span "Edit note" at bounding box center [823, 361] width 42 height 13
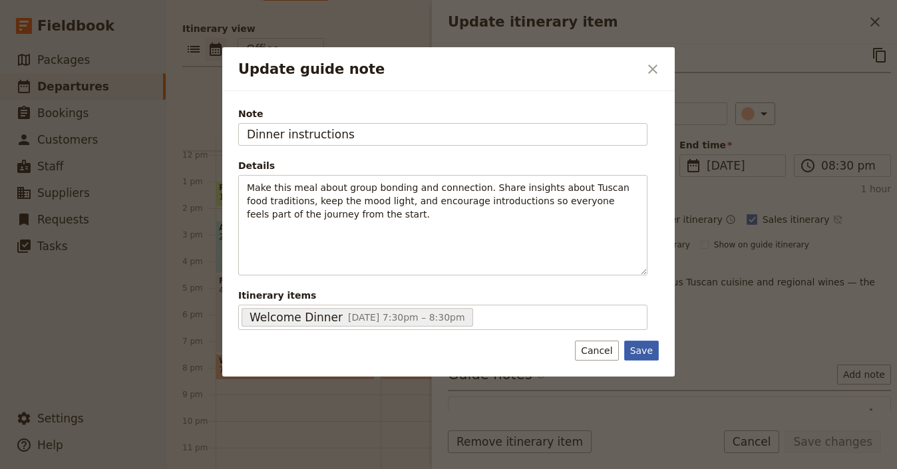
type input "Dinner instructions"
click at [652, 341] on button "Save" at bounding box center [641, 351] width 35 height 20
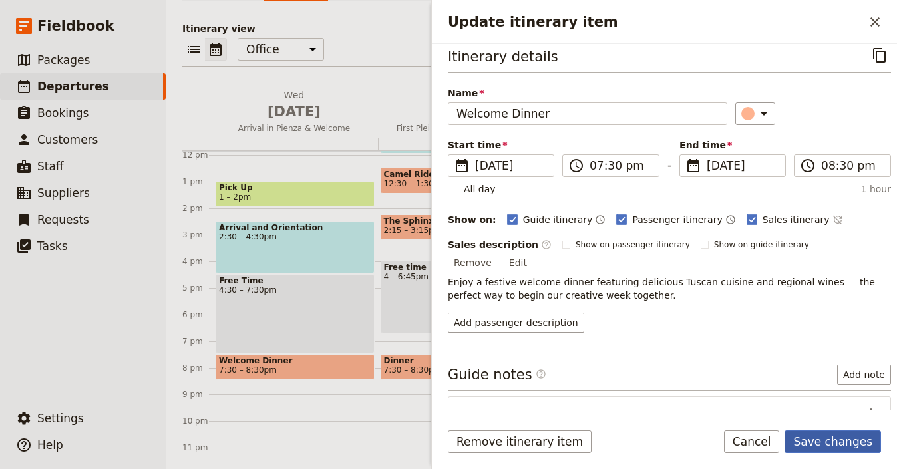
click at [824, 444] on button "Save changes" at bounding box center [832, 442] width 96 height 23
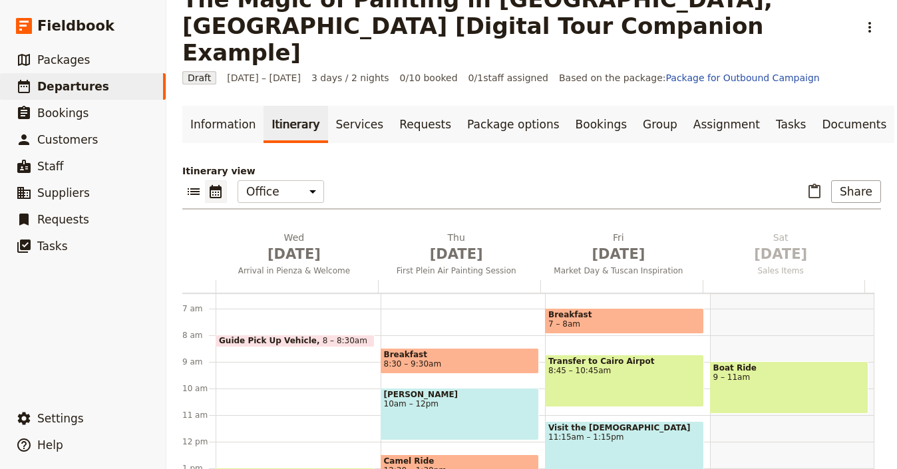
scroll to position [168, 0]
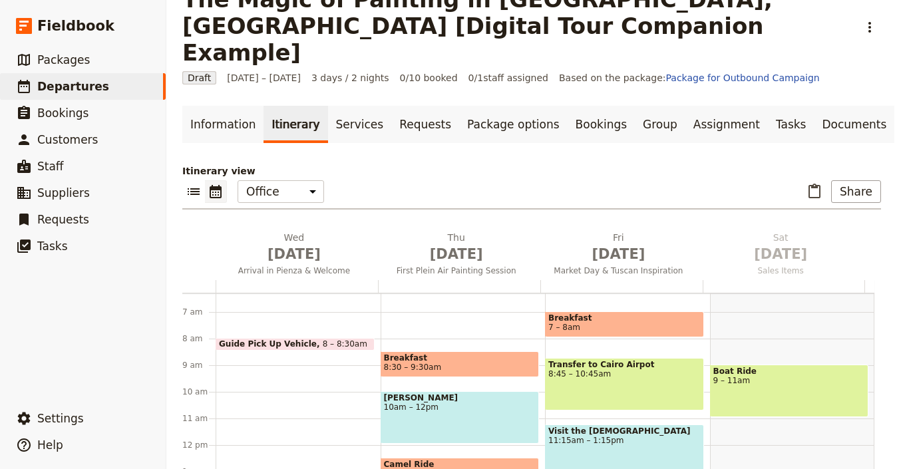
click at [442, 403] on span "10am – 12pm" at bounding box center [460, 407] width 152 height 9
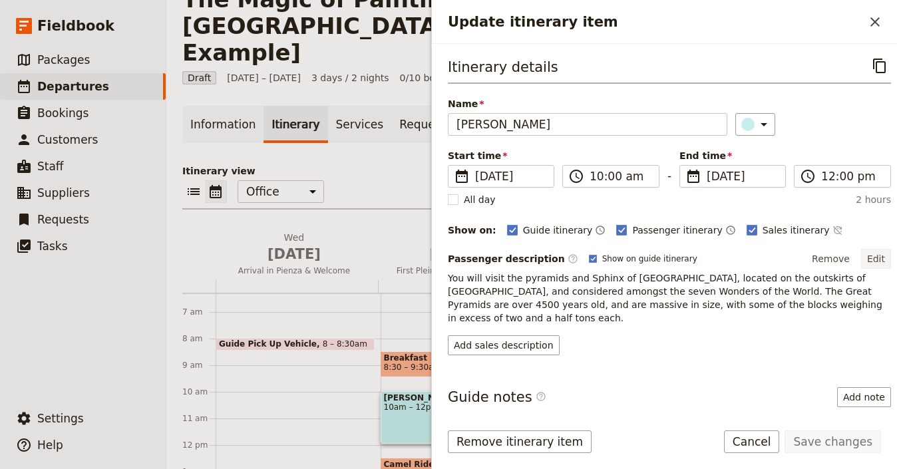
click at [861, 267] on button "Edit" at bounding box center [876, 259] width 30 height 20
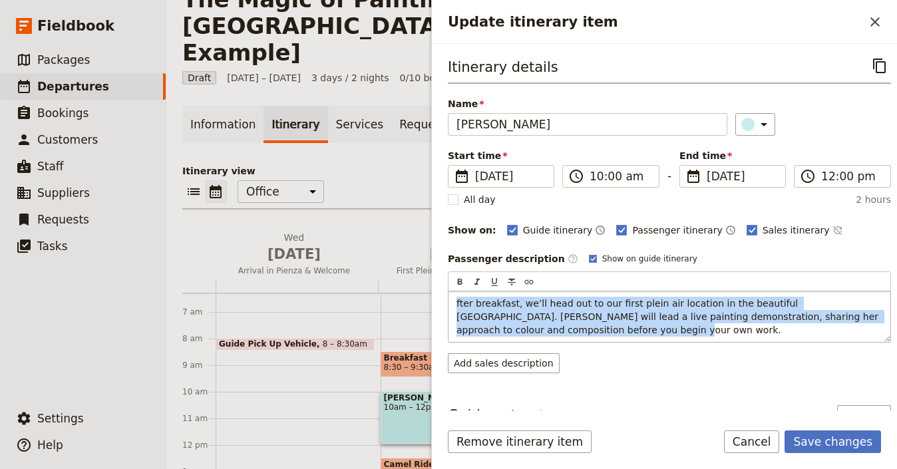
click at [455, 303] on div "fter breakfast, we’ll head out to our first plein air location in the beautiful…" at bounding box center [669, 316] width 442 height 51
click at [500, 304] on span "fter breakfast, we’ll head out to our first plein air location in the beautiful…" at bounding box center [668, 316] width 425 height 37
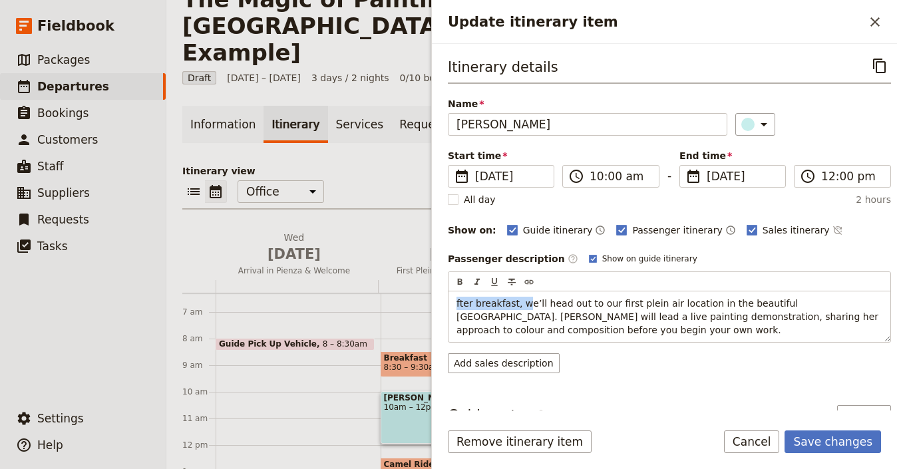
drag, startPoint x: 506, startPoint y: 303, endPoint x: 433, endPoint y: 299, distance: 72.6
click at [433, 299] on div "Itinerary details ​ Name Giza Pyramids ​ Start time ​ 2 Oct 2025 02/10/2025 202…" at bounding box center [664, 227] width 465 height 367
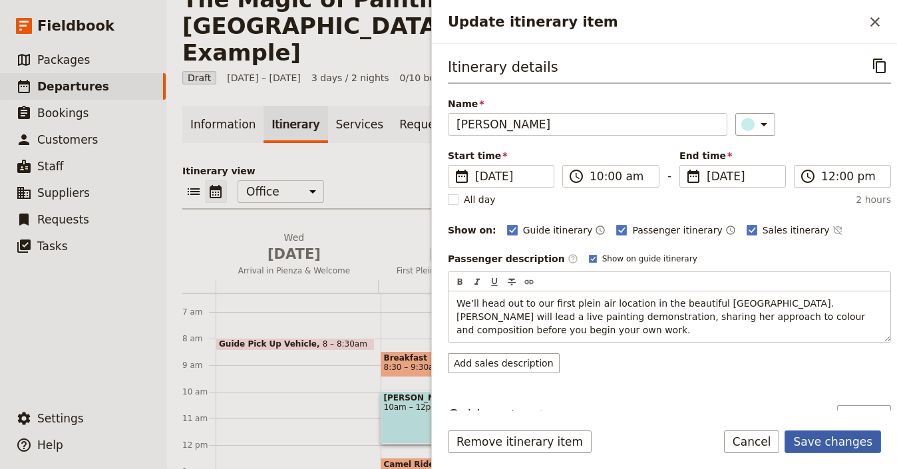
click at [851, 444] on button "Save changes" at bounding box center [832, 442] width 96 height 23
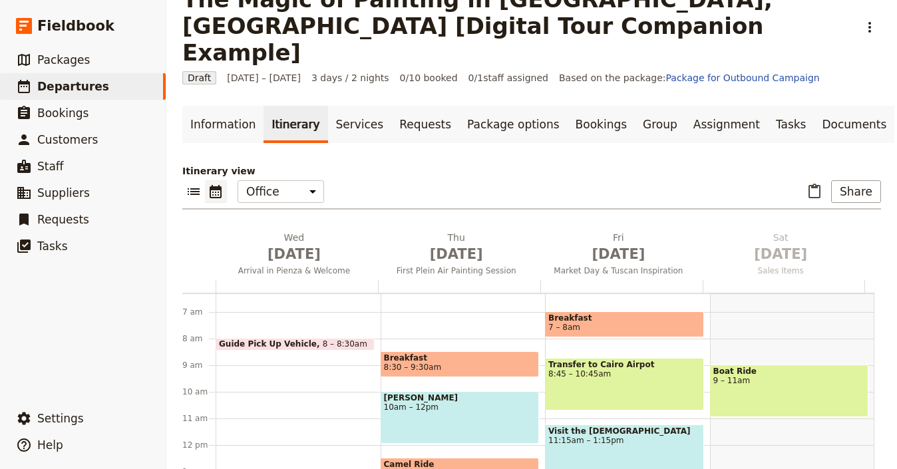
click at [416, 403] on span "10am – 12pm" at bounding box center [460, 407] width 152 height 9
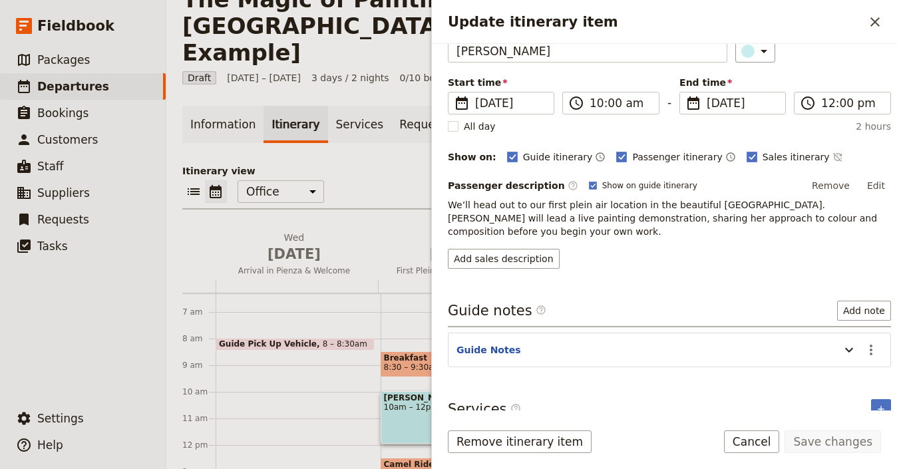
scroll to position [75, 0]
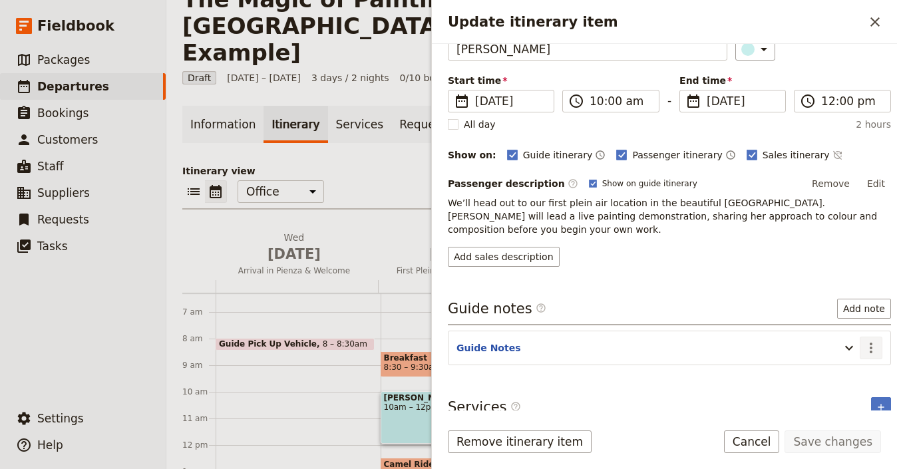
click at [863, 342] on icon "Actions" at bounding box center [871, 348] width 16 height 16
click at [844, 357] on span "Edit note" at bounding box center [823, 363] width 42 height 13
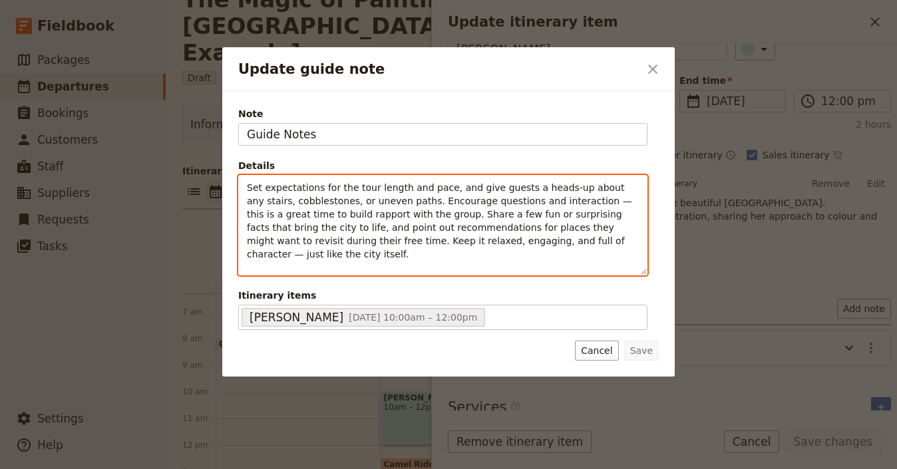
click at [476, 221] on span "Set expectations for the tour length and pace, and give guests a heads-up about…" at bounding box center [441, 220] width 388 height 77
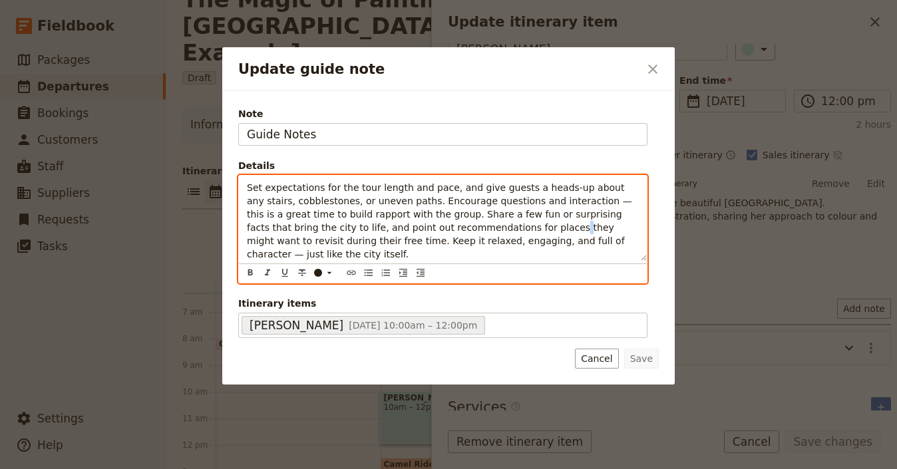
click at [476, 220] on span "Set expectations for the tour length and pace, and give guests a heads-up about…" at bounding box center [441, 220] width 388 height 77
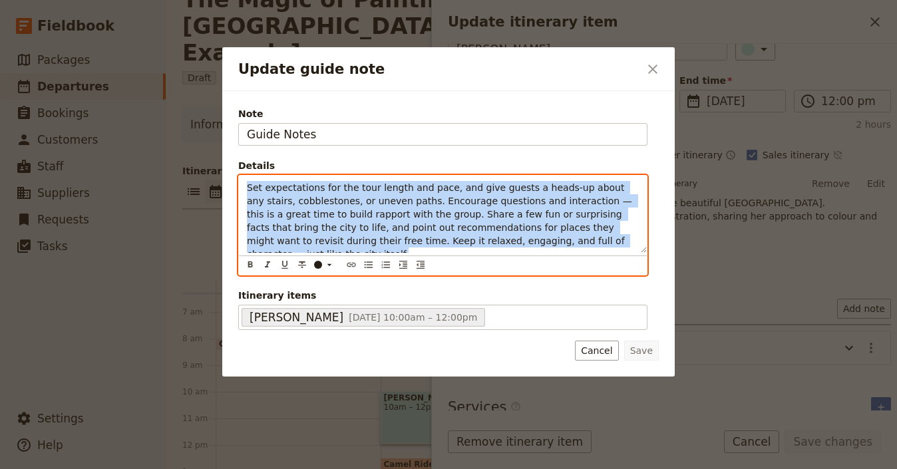
click at [476, 220] on p "Set expectations for the tour length and pace, and give guests a heads-up about…" at bounding box center [443, 221] width 392 height 80
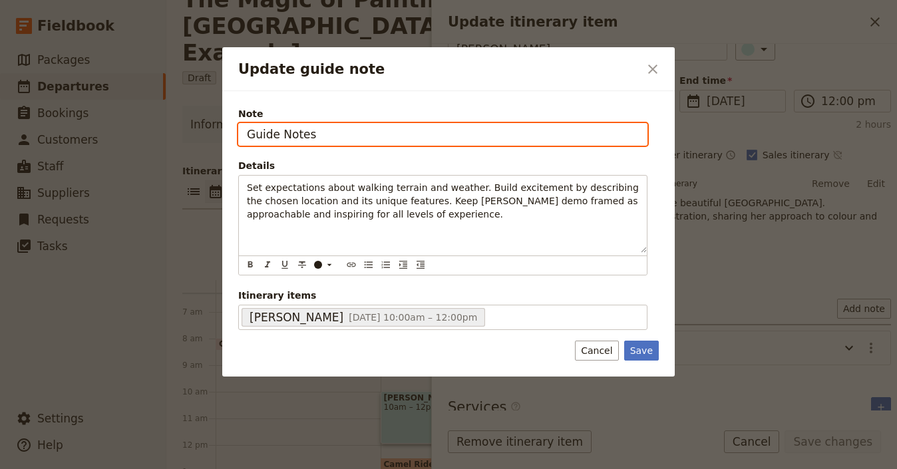
click at [263, 132] on input "Guide Notes" at bounding box center [442, 134] width 409 height 23
type input "Notes"
click at [624, 341] on button "Save" at bounding box center [641, 351] width 35 height 20
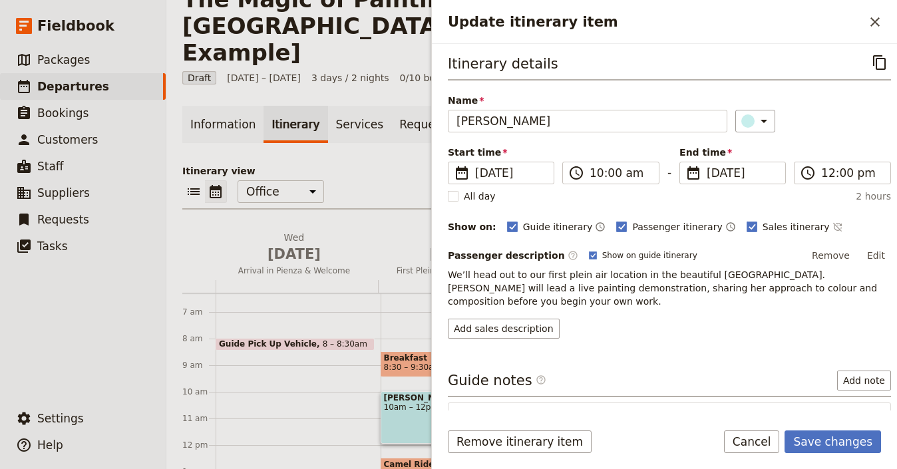
scroll to position [0, 0]
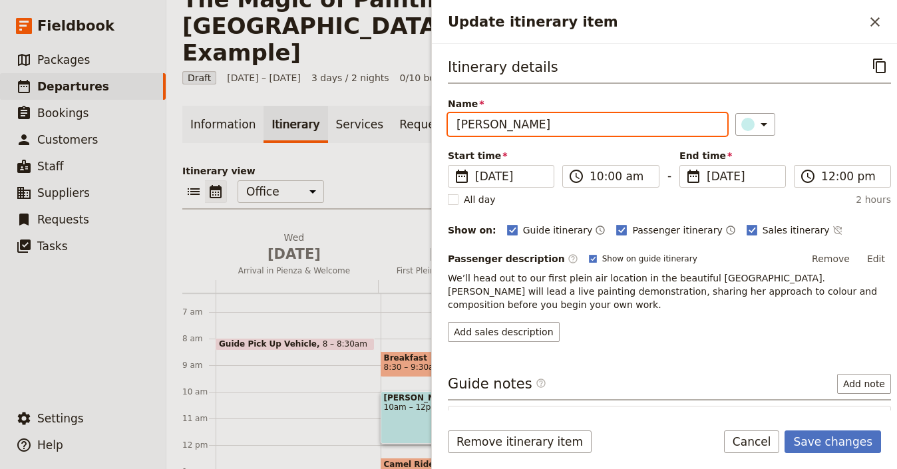
click at [492, 126] on input "Giza Pyramids" at bounding box center [587, 124] width 279 height 23
click at [493, 126] on input "Giza Pyramids" at bounding box center [587, 124] width 279 height 23
paste input "Morning Painting Excursion & Demo"
type input "Morning Painting Excursion & Demo"
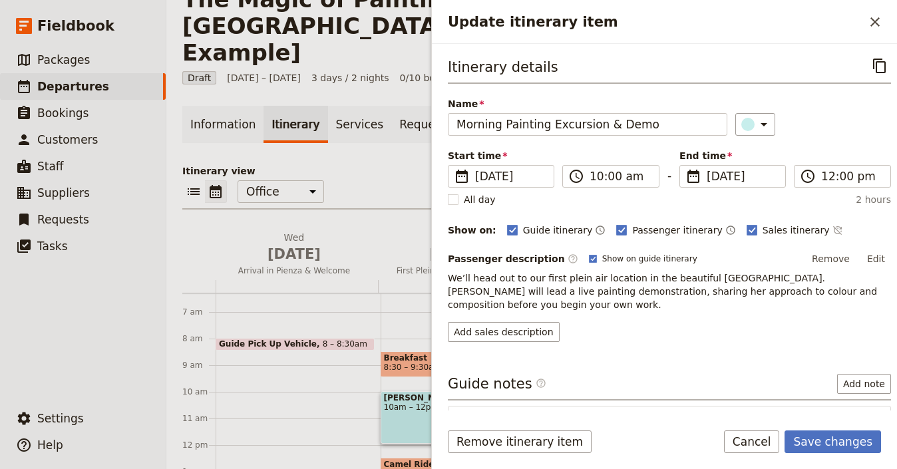
click at [847, 454] on div "Remove itinerary item Save changes Cancel" at bounding box center [664, 450] width 465 height 39
click at [850, 448] on button "Save changes" at bounding box center [832, 442] width 96 height 23
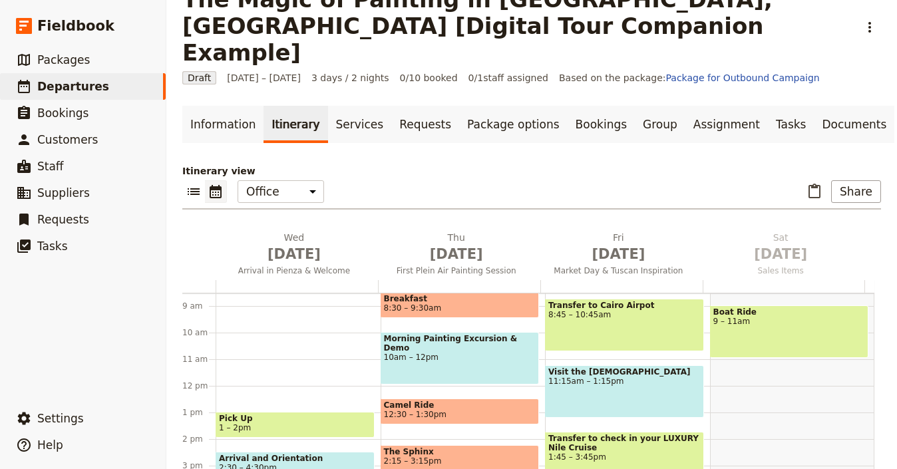
scroll to position [229, 0]
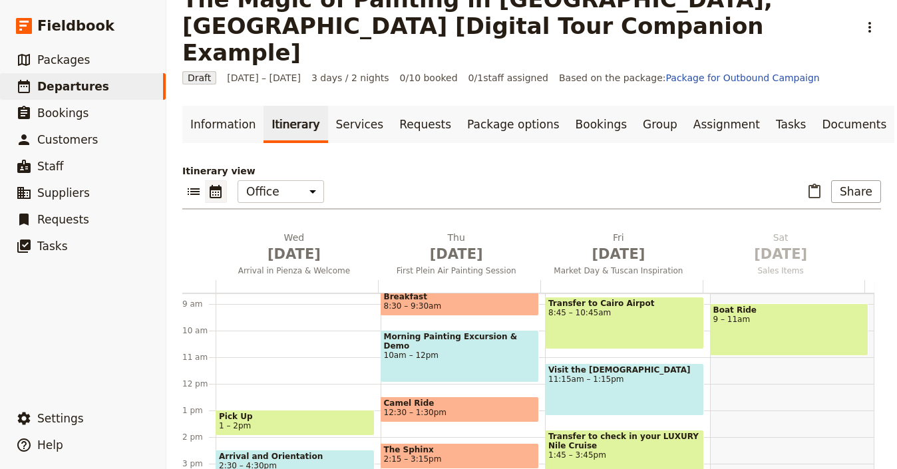
click at [460, 351] on span "10am – 12pm" at bounding box center [460, 355] width 152 height 9
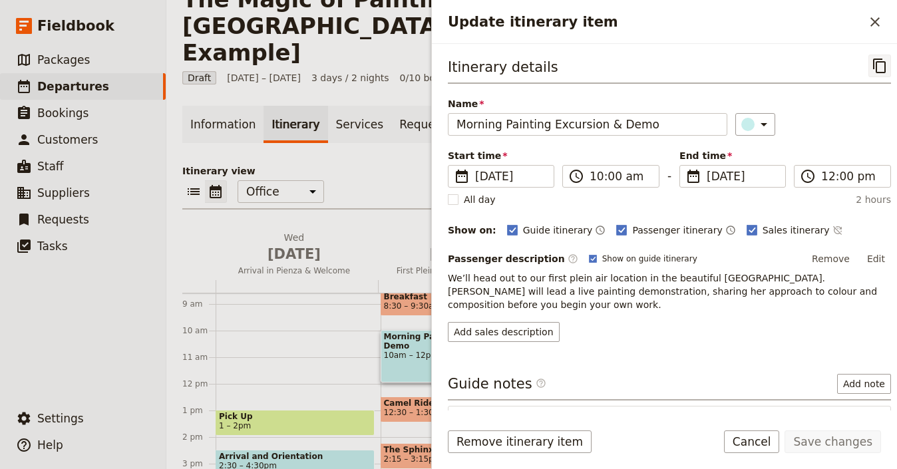
click at [872, 71] on icon "Copy itinerary item" at bounding box center [880, 66] width 16 height 16
drag, startPoint x: 860, startPoint y: 61, endPoint x: 832, endPoint y: 73, distance: 30.4
click at [860, 51] on div "Itinerary details ​ Name Morning Painting Excursion & Demo ​ Start time ​ 2 Oct…" at bounding box center [664, 227] width 465 height 367
click at [873, 21] on icon "Close drawer" at bounding box center [874, 21] width 9 height 9
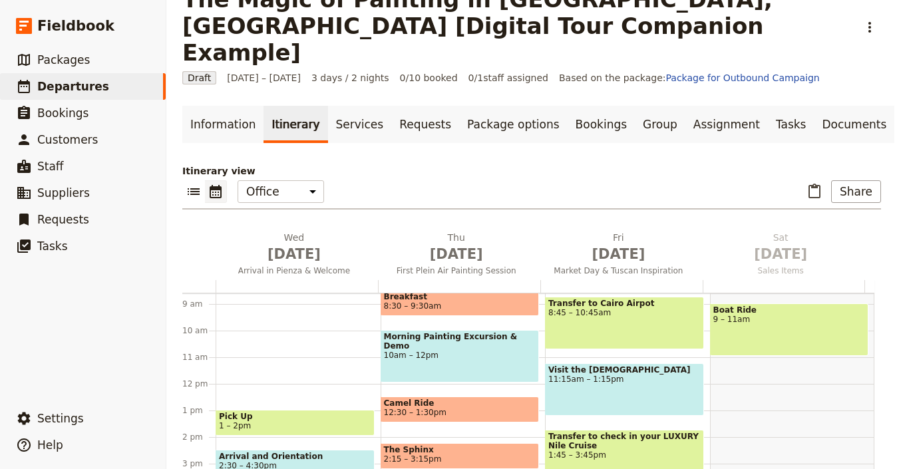
click at [490, 417] on span at bounding box center [460, 419] width 158 height 5
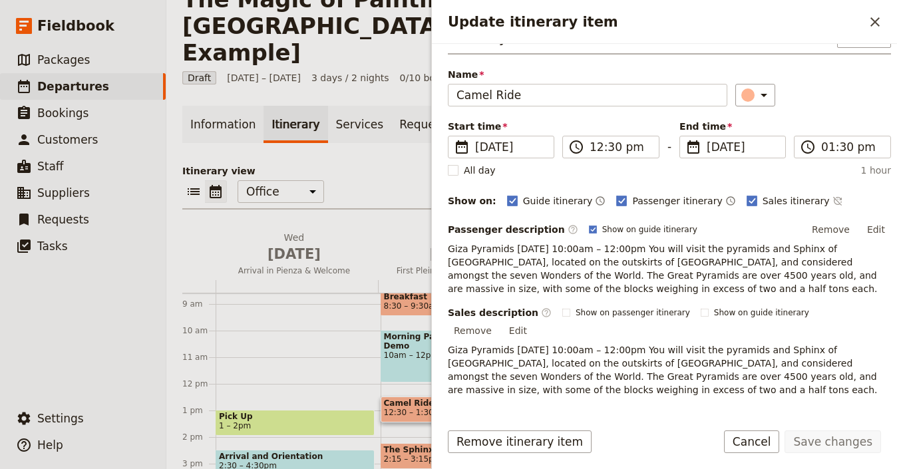
scroll to position [59, 0]
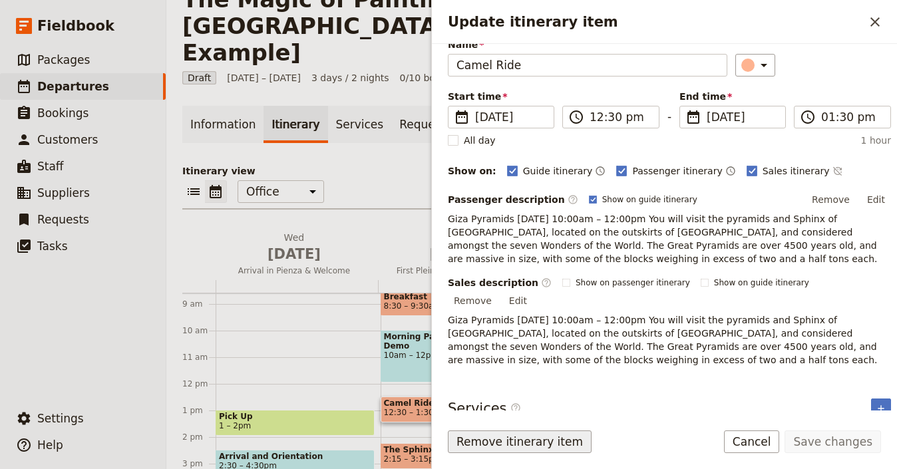
click at [547, 433] on button "Remove itinerary item" at bounding box center [520, 442] width 144 height 23
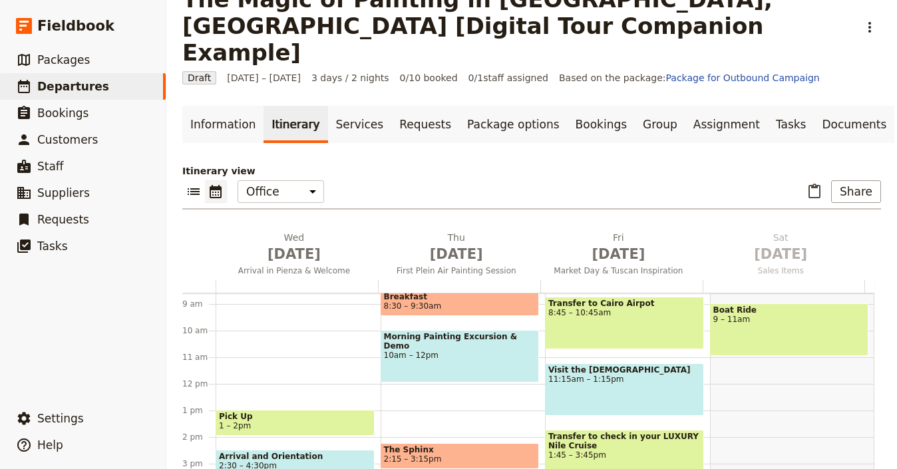
click at [460, 454] on span "2:15 – 3:15pm" at bounding box center [460, 458] width 152 height 9
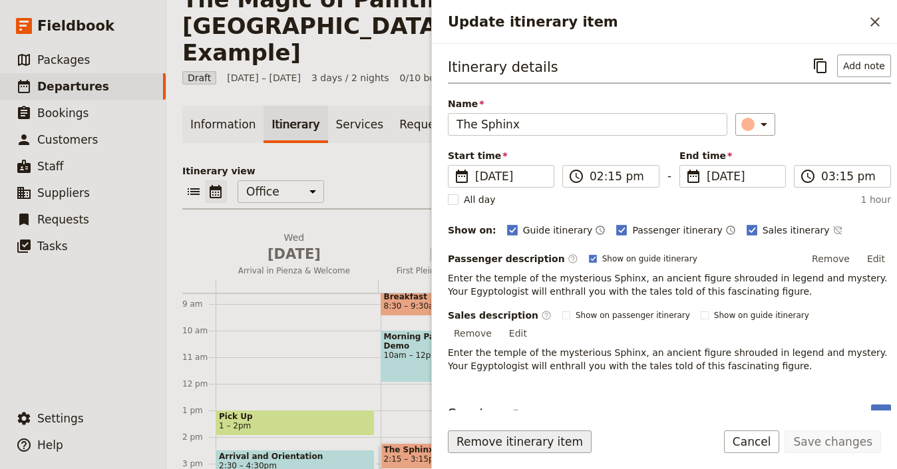
click at [532, 442] on button "Remove itinerary item" at bounding box center [520, 442] width 144 height 23
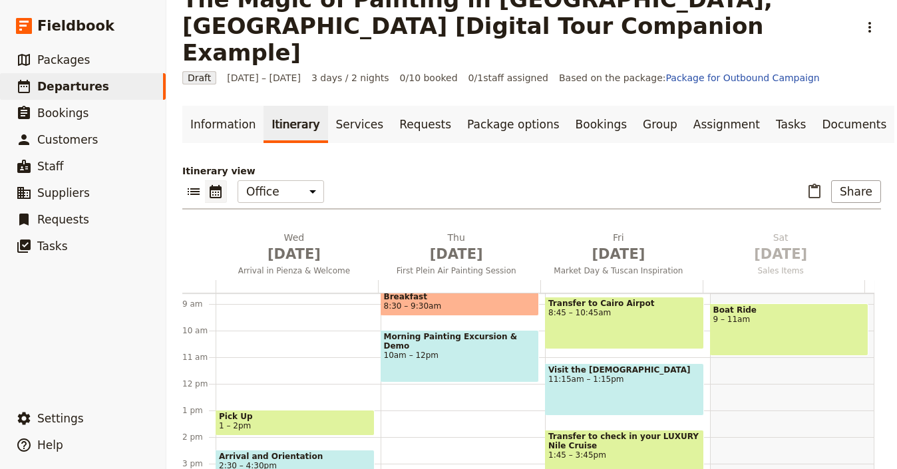
scroll to position [101, 0]
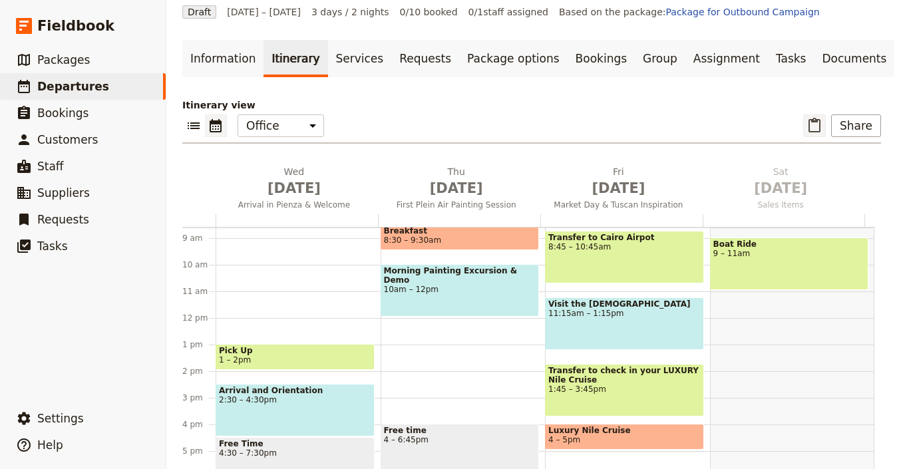
click at [806, 118] on icon "Paste itinerary item" at bounding box center [814, 126] width 16 height 16
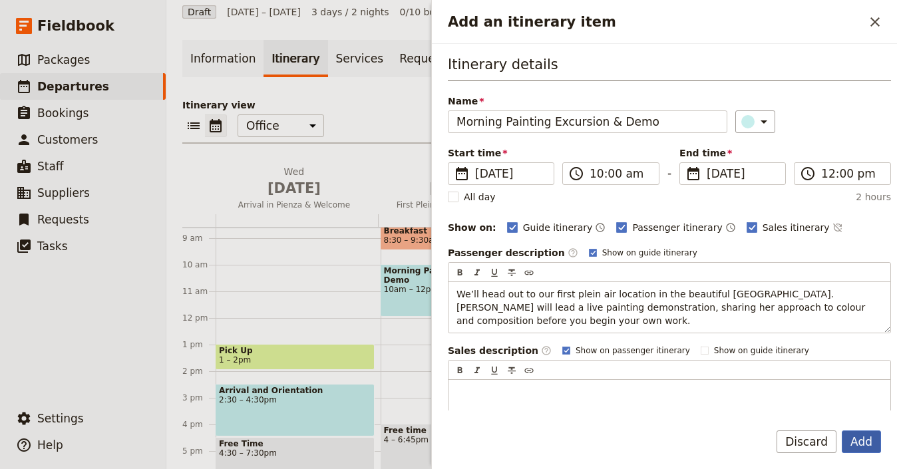
click at [861, 443] on button "Add" at bounding box center [861, 442] width 39 height 23
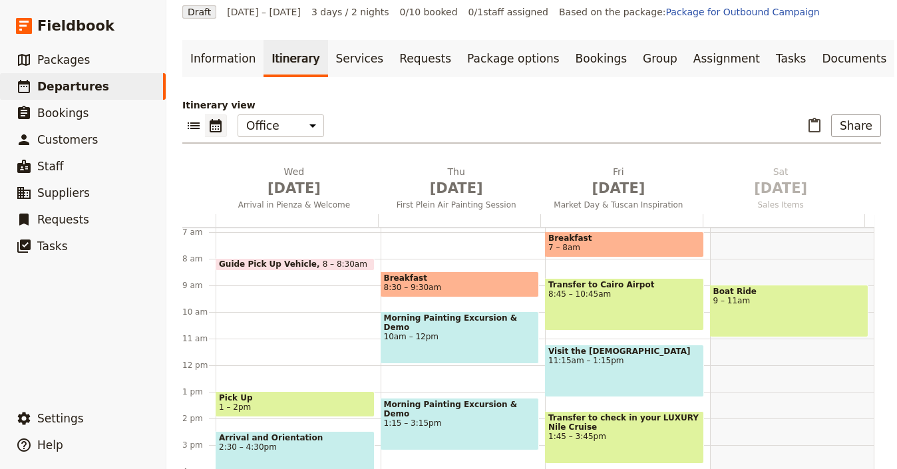
scroll to position [182, 0]
click at [419, 399] on span "Morning Painting Excursion & Demo" at bounding box center [460, 408] width 152 height 19
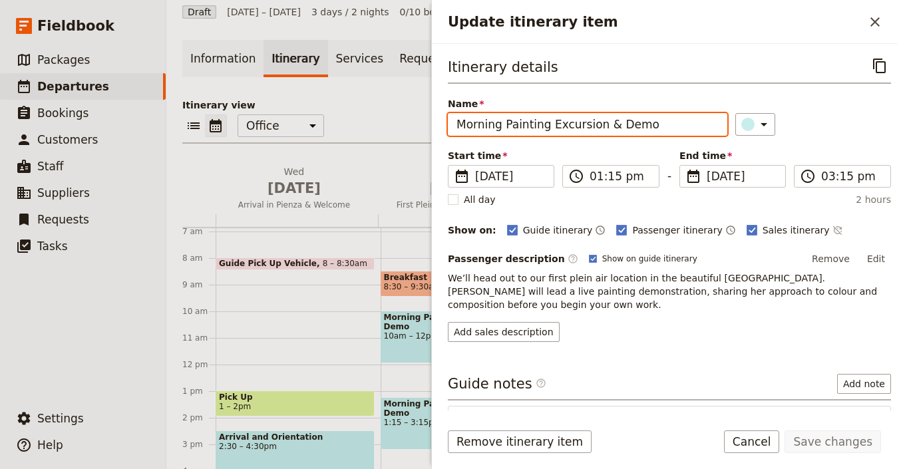
click at [534, 128] on input "Morning Painting Excursion & Demo" at bounding box center [587, 124] width 279 height 23
paste input "Independent Painting & Group Critique"
click at [452, 127] on input "Independent Painting & Group Critique" at bounding box center [587, 124] width 279 height 23
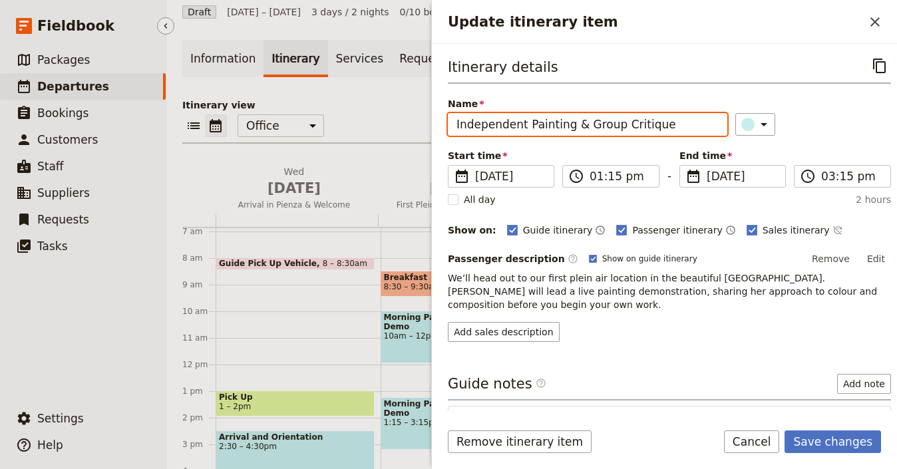
type input "Independent Painting & Group Critique"
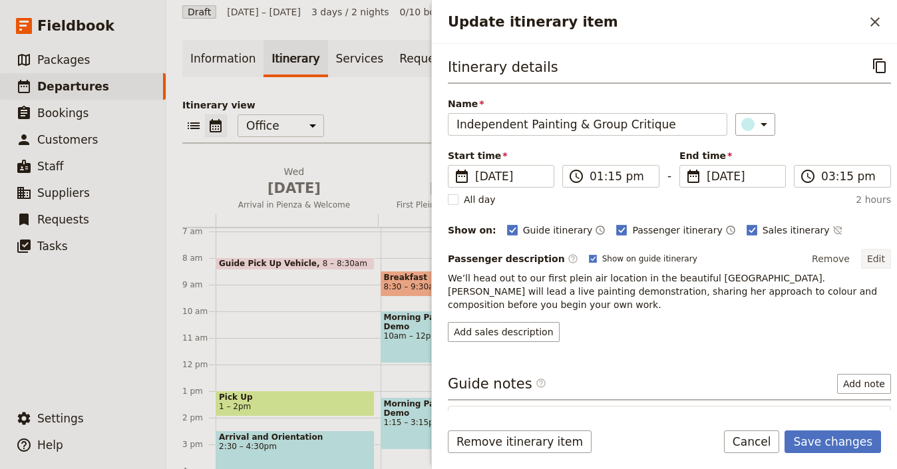
click at [868, 261] on button "Edit" at bounding box center [876, 259] width 30 height 20
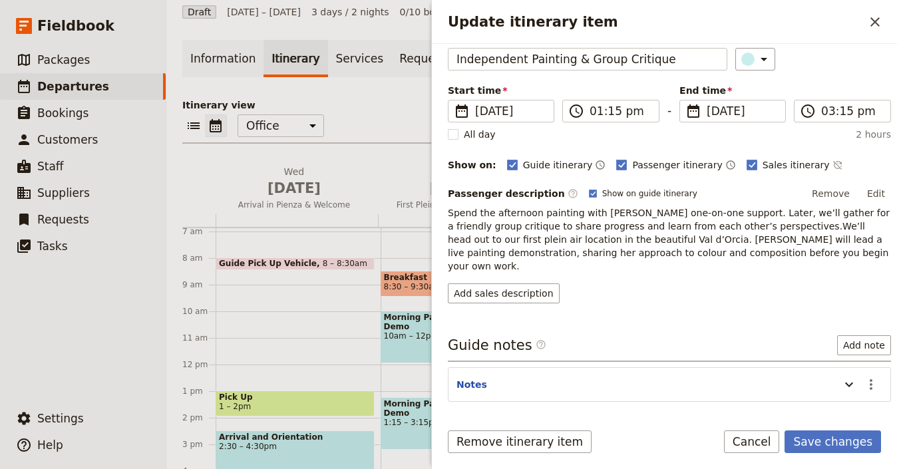
scroll to position [102, 0]
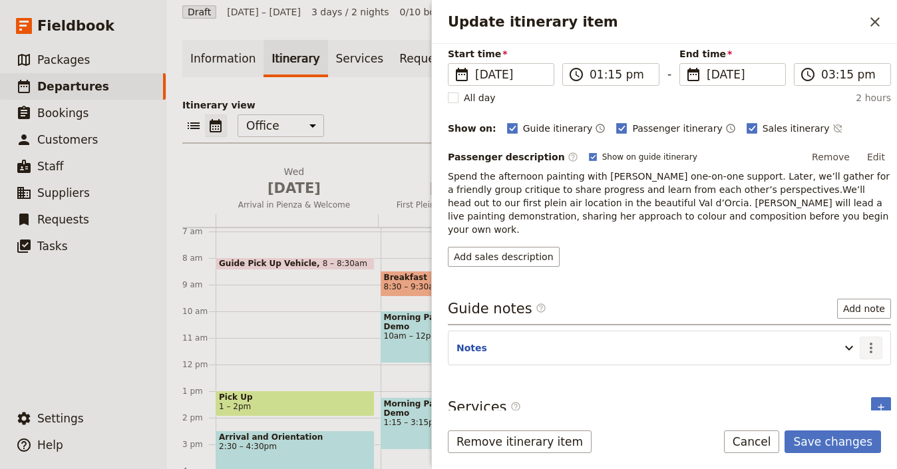
click at [863, 340] on icon "Actions" at bounding box center [871, 348] width 16 height 16
click at [842, 360] on span "Edit note" at bounding box center [823, 363] width 42 height 13
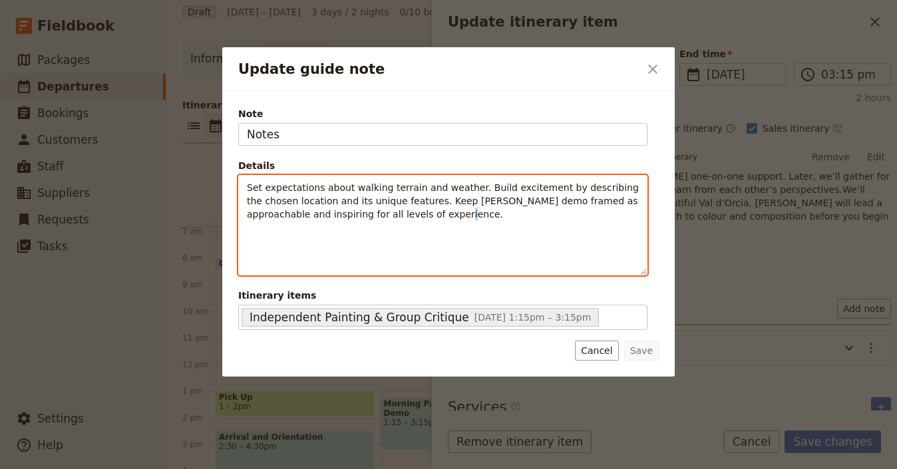
click at [399, 216] on span "Set expectations about walking terrain and weather. Build excitement by describ…" at bounding box center [444, 200] width 395 height 37
click at [399, 215] on span "Set expectations about walking terrain and weather. Build excitement by describ…" at bounding box center [444, 200] width 395 height 37
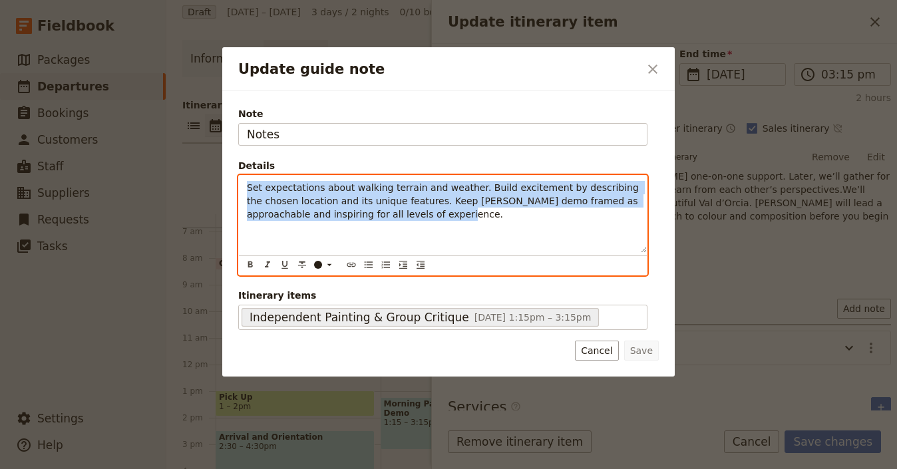
click at [399, 215] on span "Set expectations about walking terrain and weather. Build excitement by describ…" at bounding box center [444, 200] width 395 height 37
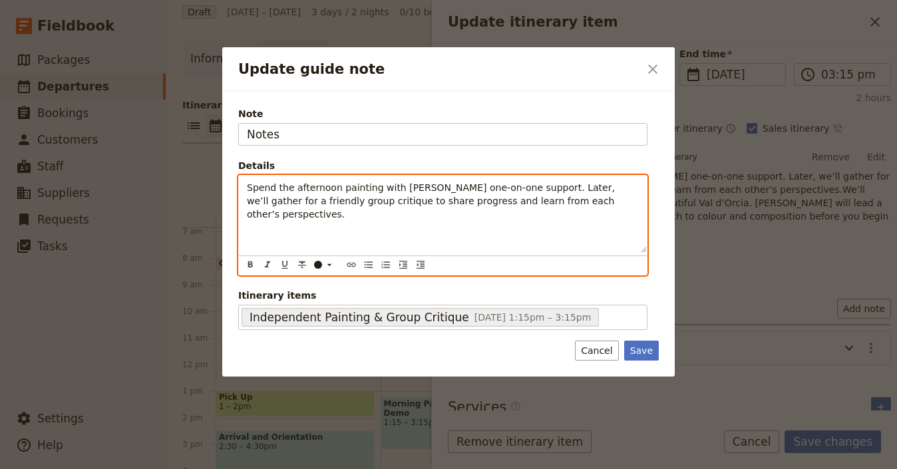
click at [321, 194] on span "Spend the afternoon painting with Leslie’s one-on-one support. Later, we’ll gat…" at bounding box center [432, 200] width 371 height 37
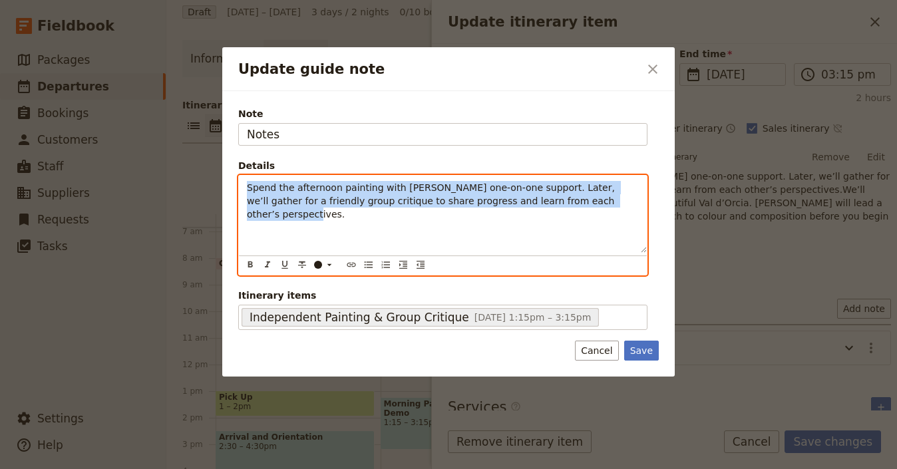
click at [321, 194] on span "Spend the afternoon painting with Leslie’s one-on-one support. Later, we’ll gat…" at bounding box center [432, 200] width 371 height 37
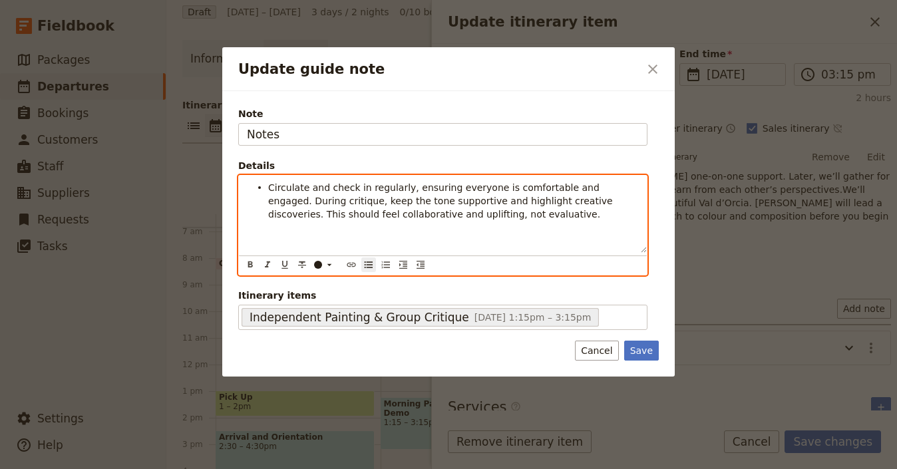
click at [264, 186] on ul "Circulate and check in regularly, ensuring everyone is comfortable and engaged.…" at bounding box center [443, 201] width 392 height 40
click at [632, 250] on div "Circulate and check in regularly, ensuring everyone is comfortable and engaged.…" at bounding box center [443, 214] width 408 height 77
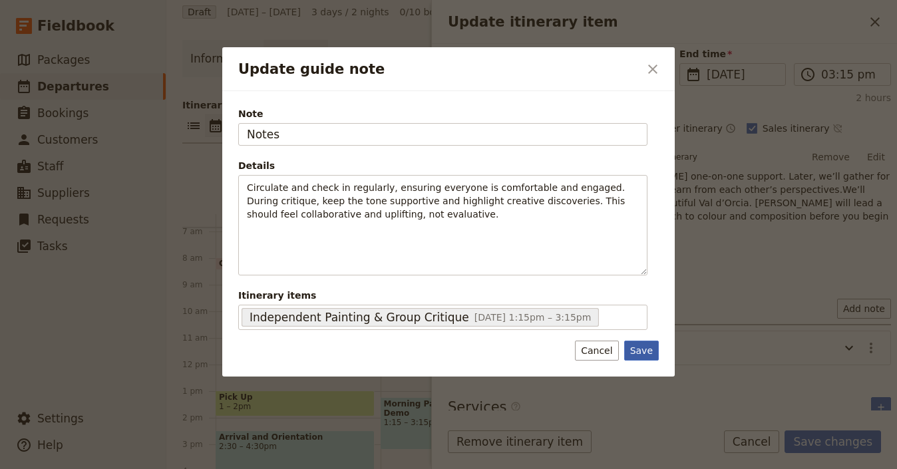
click at [649, 349] on button "Save" at bounding box center [641, 351] width 35 height 20
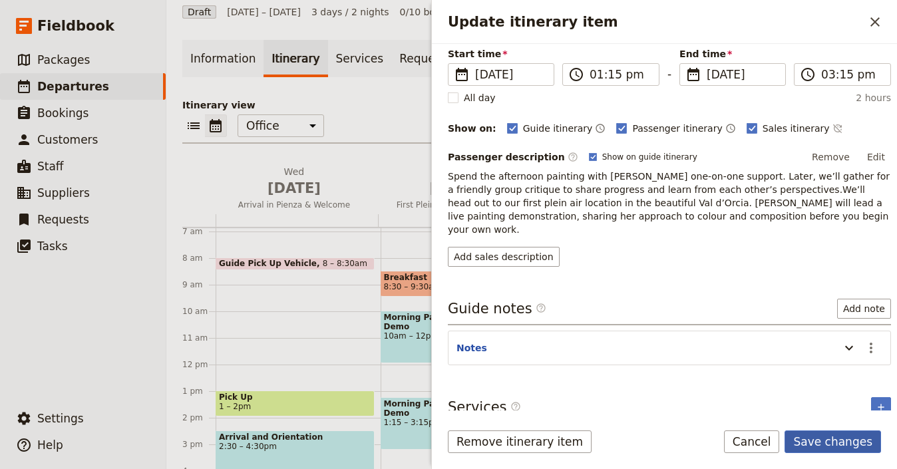
click at [836, 438] on button "Save changes" at bounding box center [832, 442] width 96 height 23
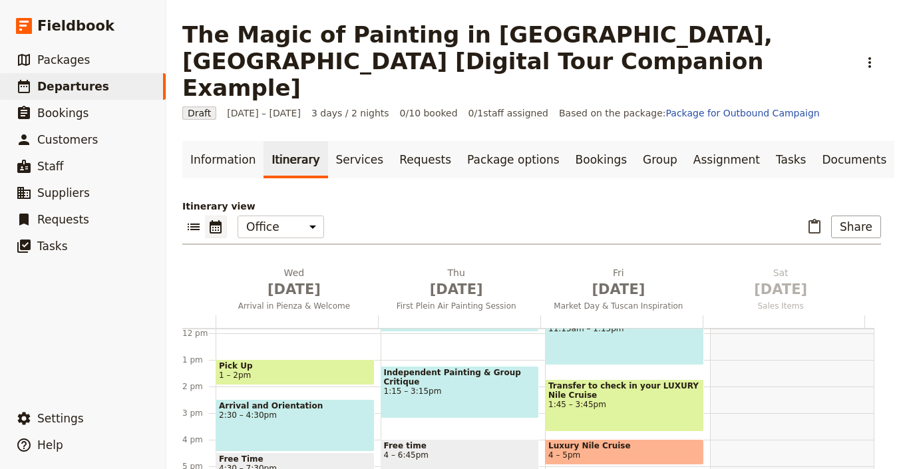
scroll to position [315, 0]
click at [476, 377] on div "Independent Painting & Group Critique 1:15 – 3:15pm" at bounding box center [460, 391] width 159 height 53
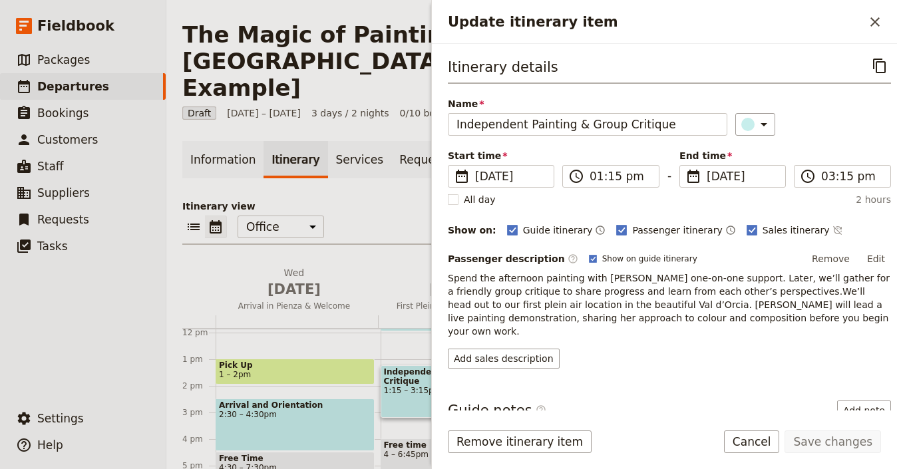
click at [397, 322] on div "Breakfast 8:30 – 9:30am Morning Painting Excursion & Demo 10am – 12pm Independe…" at bounding box center [463, 332] width 165 height 639
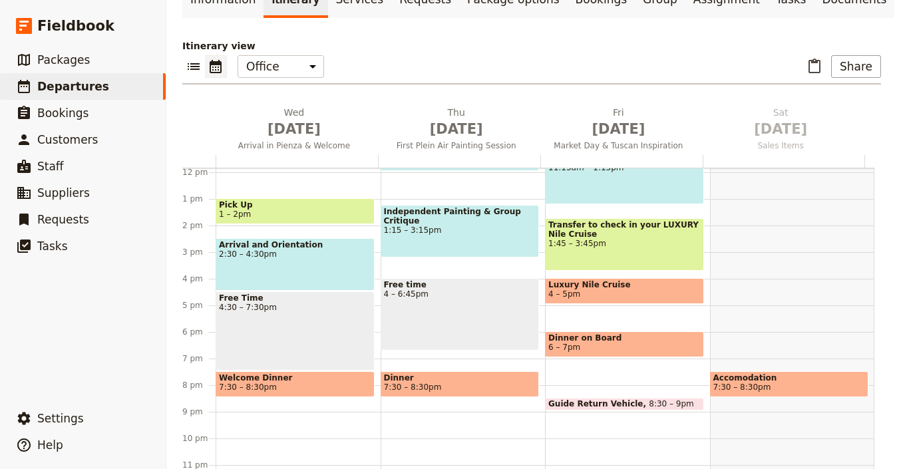
click at [435, 383] on span "7:30 – 8:30pm" at bounding box center [460, 387] width 152 height 9
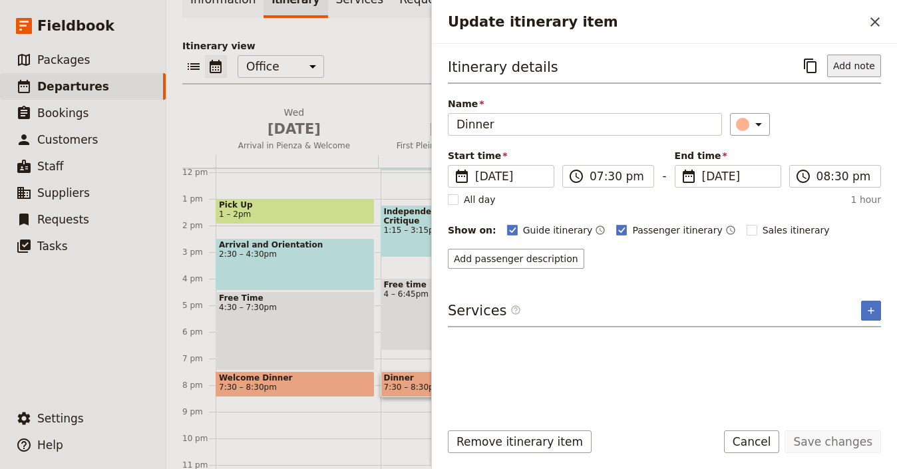
drag, startPoint x: 833, startPoint y: 72, endPoint x: 854, endPoint y: 73, distance: 20.7
click at [847, 67] on div "Itinerary details ​ Add note" at bounding box center [664, 69] width 433 height 29
click at [875, 24] on icon "Close drawer" at bounding box center [875, 22] width 16 height 16
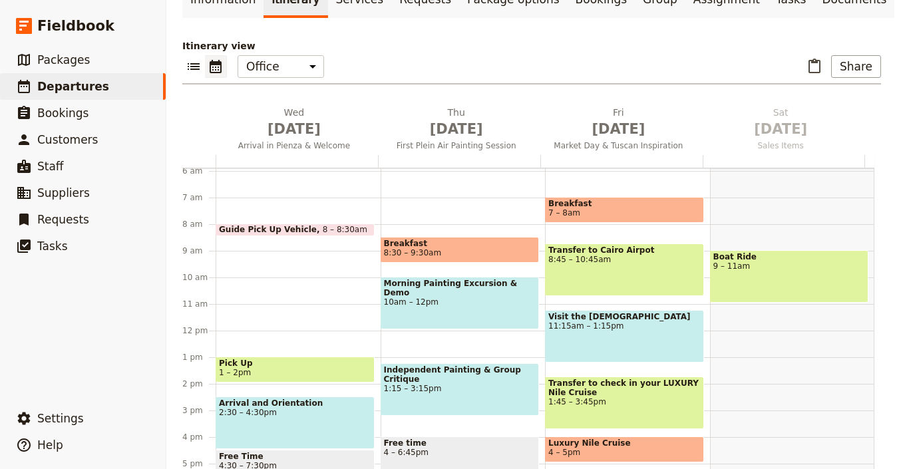
scroll to position [160, 0]
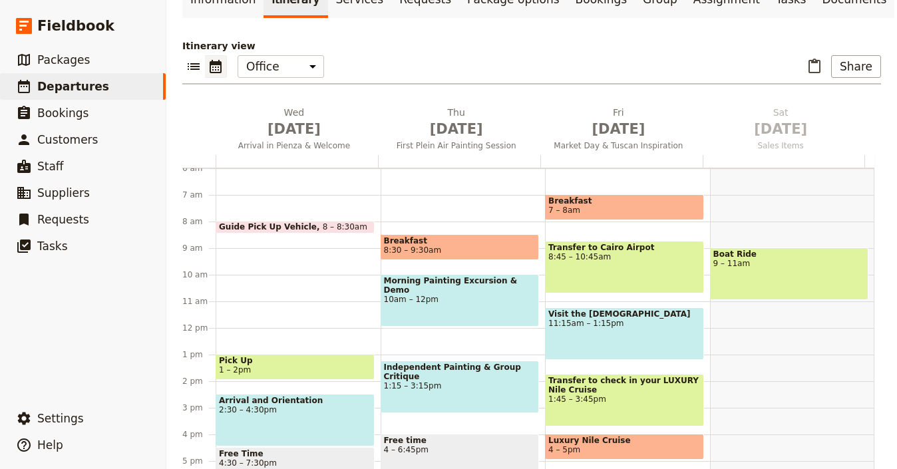
click at [570, 241] on div "Transfer to Cairo Airpot 8:45 – 10:45am" at bounding box center [624, 267] width 159 height 53
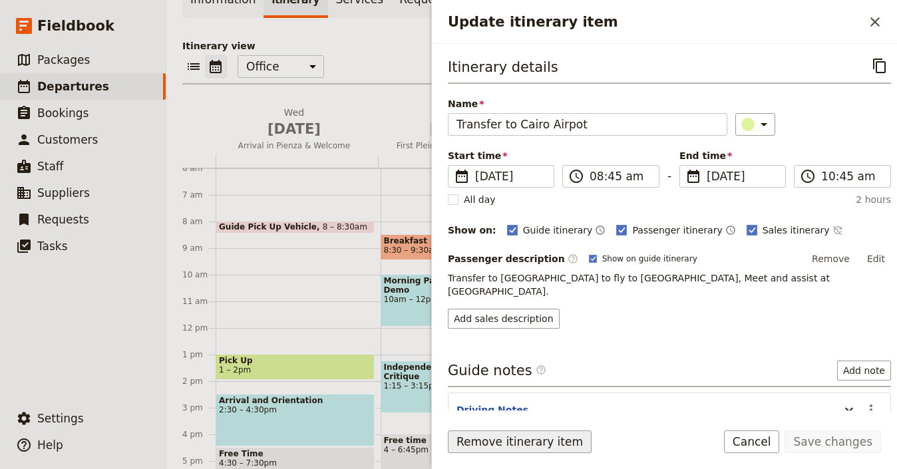
click at [568, 437] on button "Remove itinerary item" at bounding box center [520, 442] width 144 height 23
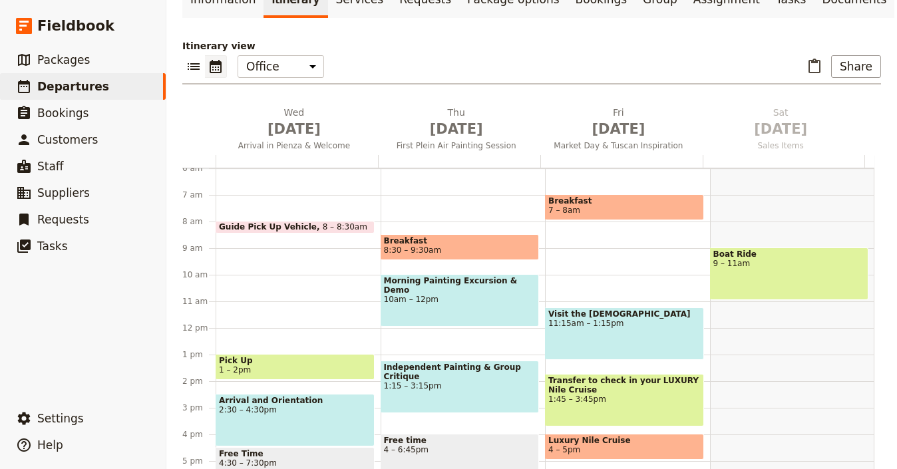
click at [470, 277] on div "Morning Painting Excursion & Demo 10am – 12pm" at bounding box center [460, 300] width 159 height 53
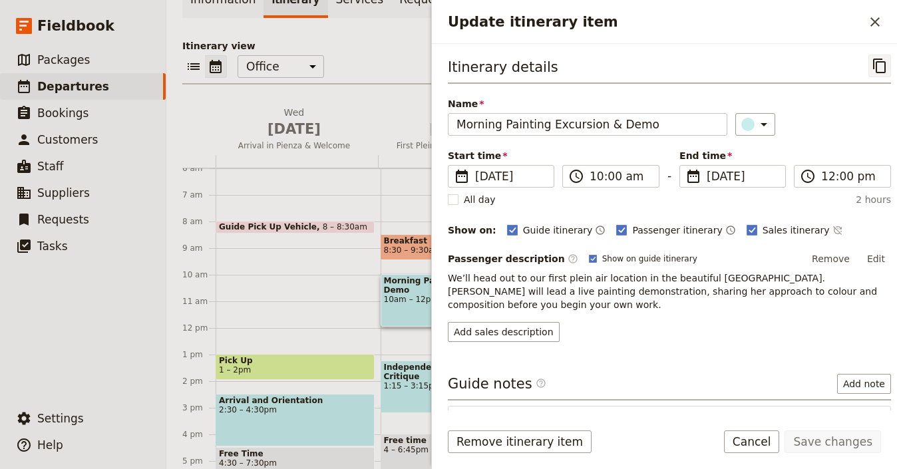
click at [874, 59] on icon "Copy itinerary item" at bounding box center [880, 66] width 16 height 16
click at [871, 21] on icon "Close drawer" at bounding box center [875, 22] width 16 height 16
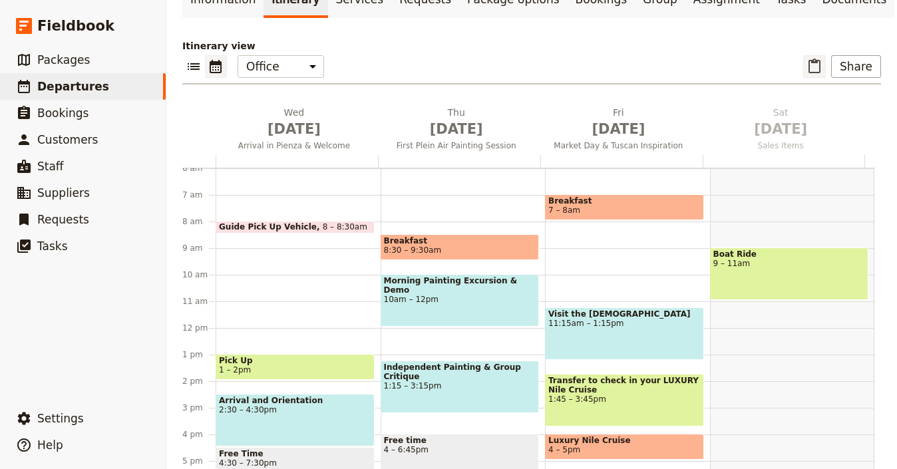
click at [808, 59] on icon "Paste itinerary item" at bounding box center [814, 67] width 16 height 16
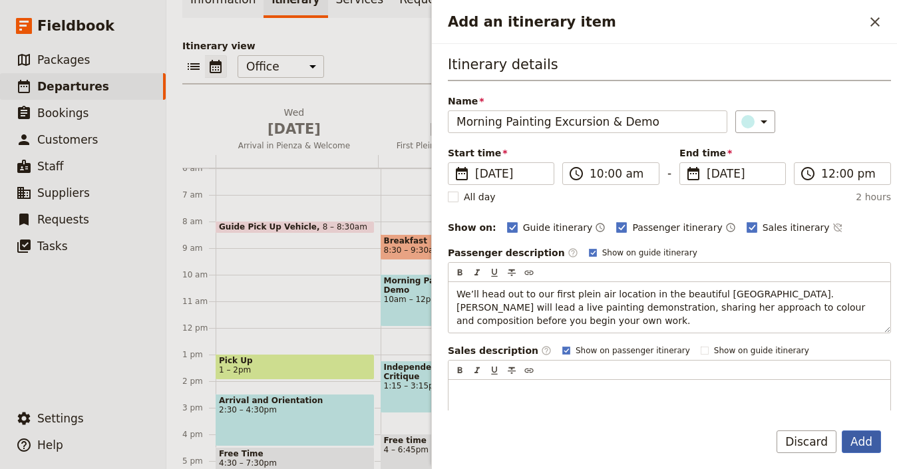
click at [848, 438] on button "Add" at bounding box center [861, 442] width 39 height 23
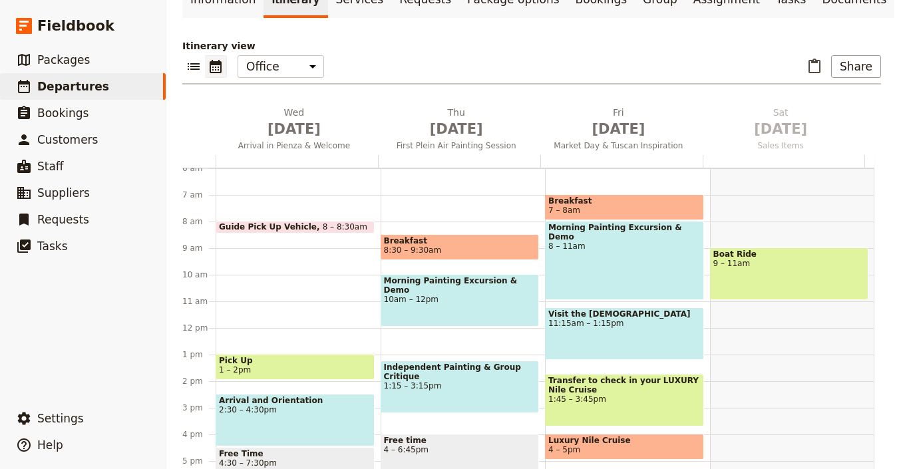
click at [612, 228] on div "Morning Painting Excursion & Demo 8 – 11am" at bounding box center [624, 260] width 159 height 79
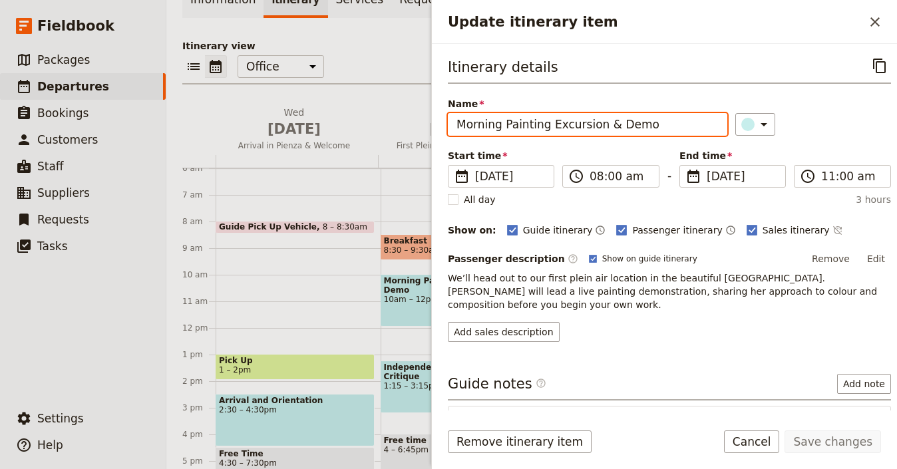
click at [624, 131] on input "Morning Painting Excursion & Demo" at bounding box center [587, 124] width 279 height 23
paste input "arket Sketching & Painting"
type input "Market Sketching & Painting"
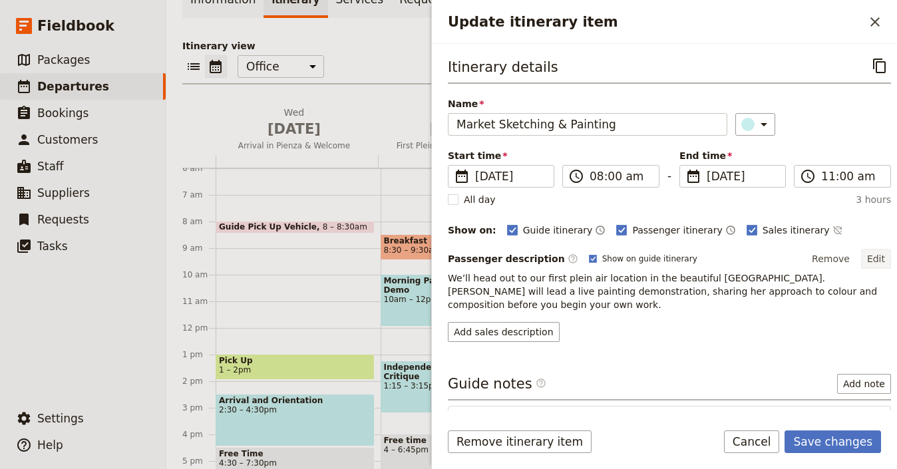
click at [861, 258] on button "Edit" at bounding box center [876, 259] width 30 height 20
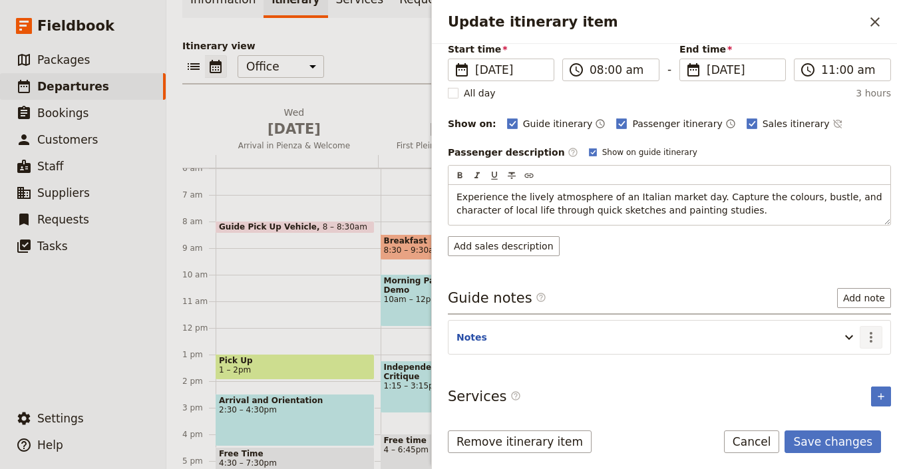
click at [863, 341] on icon "Actions" at bounding box center [871, 337] width 16 height 16
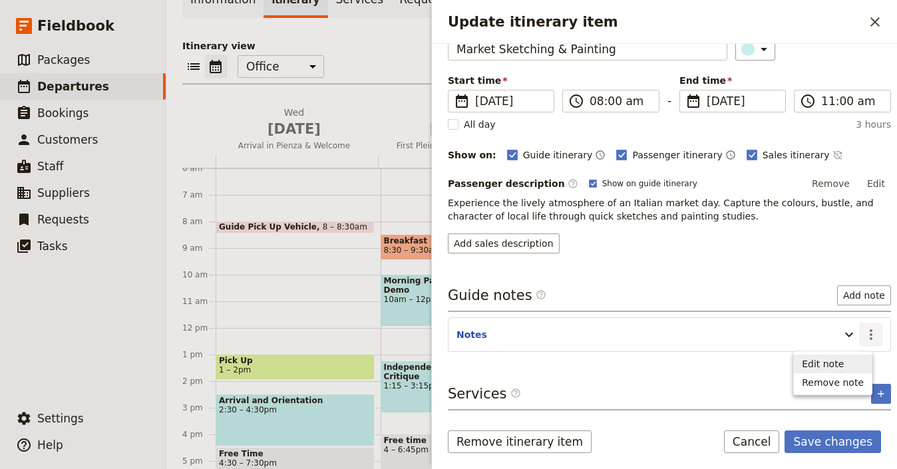
click at [833, 370] on button "Edit note" at bounding box center [833, 364] width 78 height 19
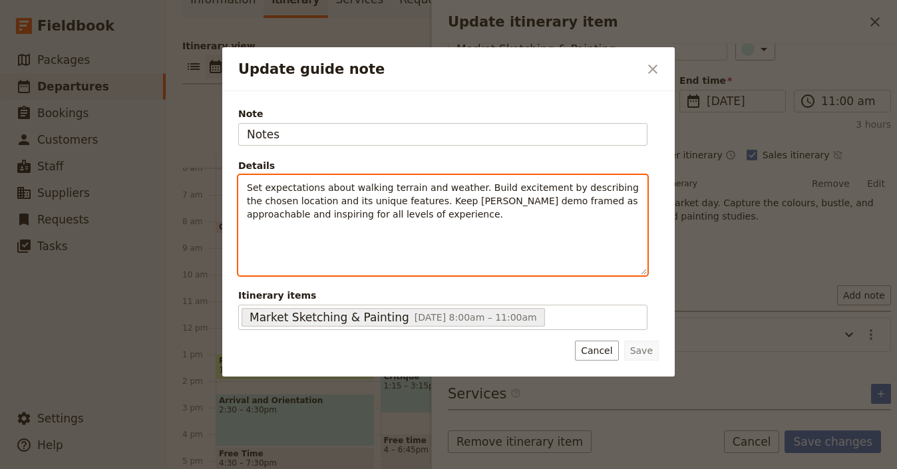
click at [341, 200] on span "Set expectations about walking terrain and weather. Build excitement by describ…" at bounding box center [444, 200] width 395 height 37
click at [341, 199] on span "Set expectations about walking terrain and weather. Build excitement by describ…" at bounding box center [444, 200] width 395 height 37
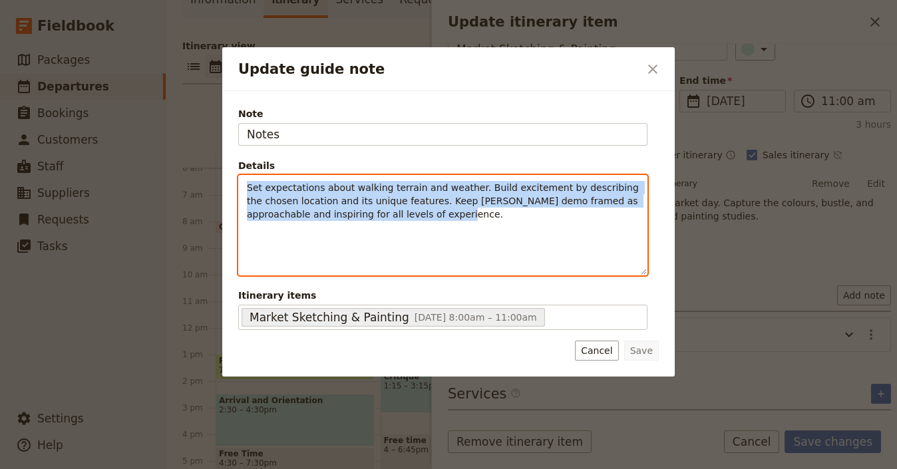
click at [340, 198] on span "Set expectations about walking terrain and weather. Build excitement by describ…" at bounding box center [444, 200] width 395 height 37
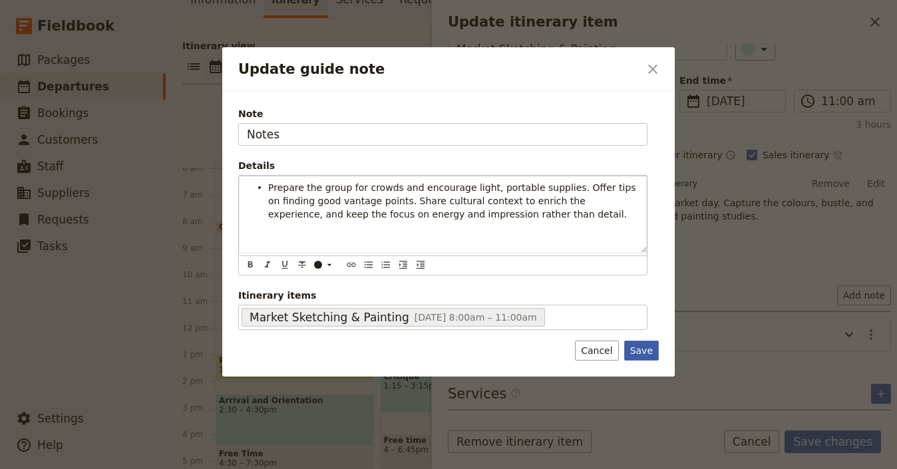
click at [642, 353] on button "Save" at bounding box center [641, 351] width 35 height 20
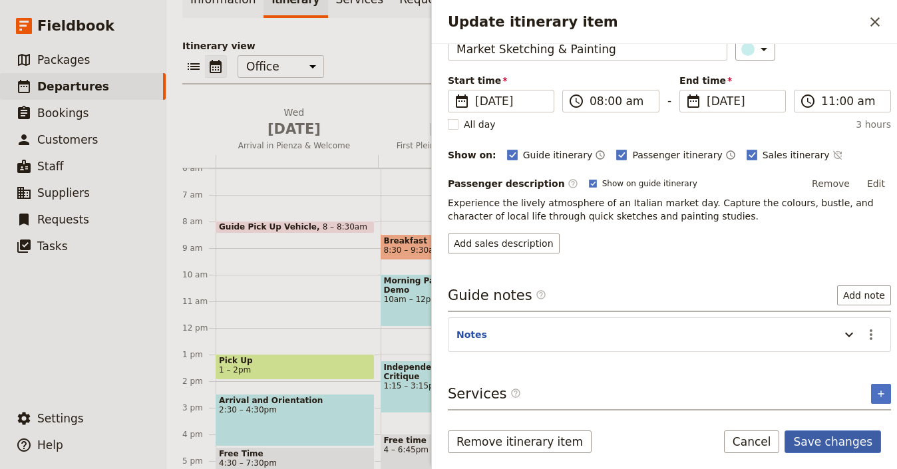
click at [840, 448] on button "Save changes" at bounding box center [832, 442] width 96 height 23
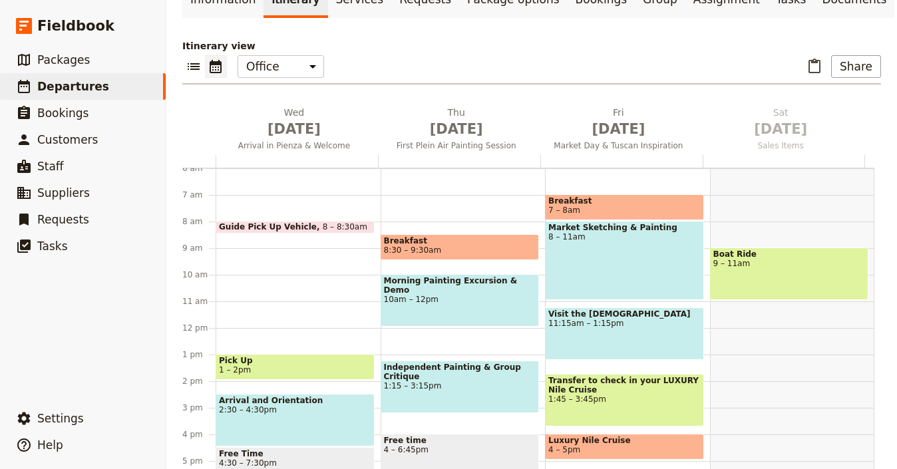
click at [607, 249] on div "Market Sketching & Painting 8 – 11am" at bounding box center [624, 260] width 159 height 79
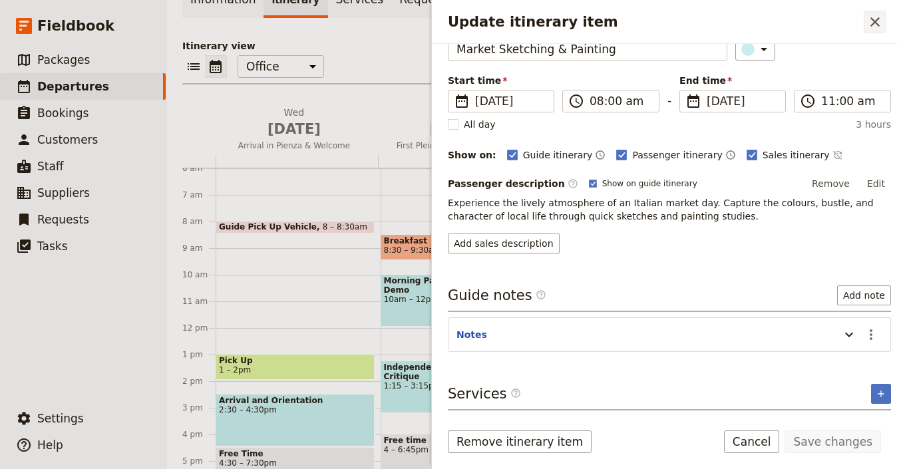
click at [883, 21] on button "​" at bounding box center [875, 22] width 23 height 23
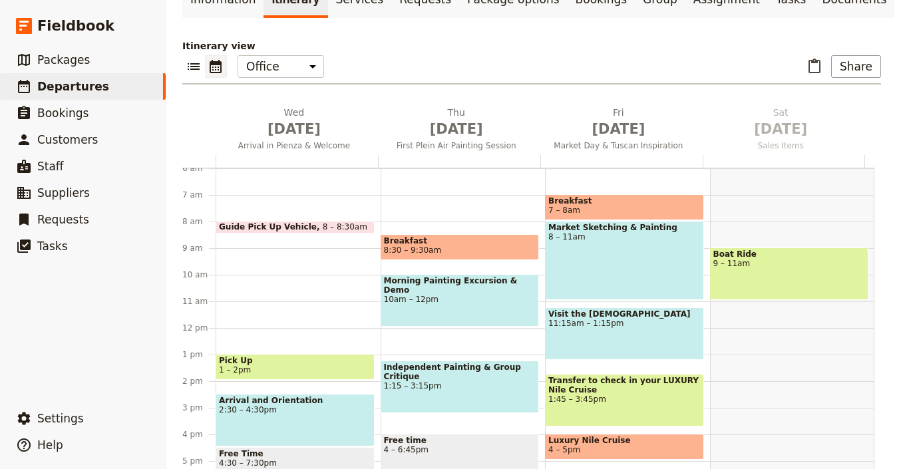
click at [625, 319] on span "11:15am – 1:15pm" at bounding box center [624, 323] width 152 height 9
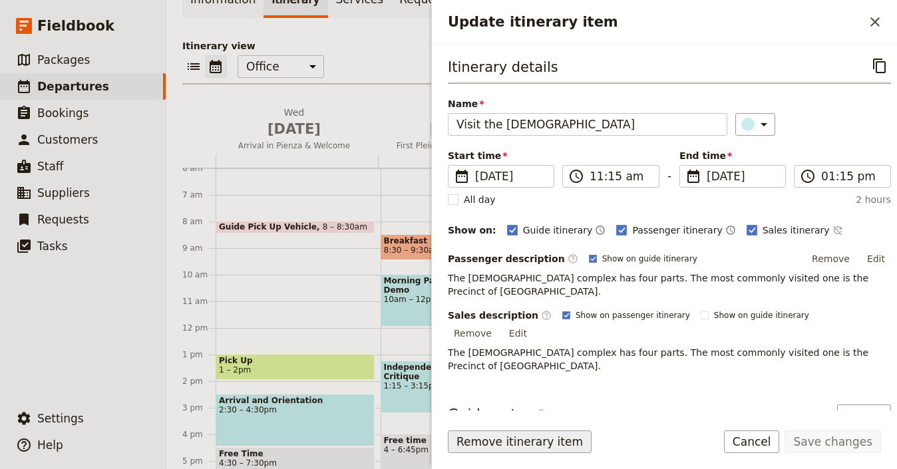
click at [502, 442] on button "Remove itinerary item" at bounding box center [520, 442] width 144 height 23
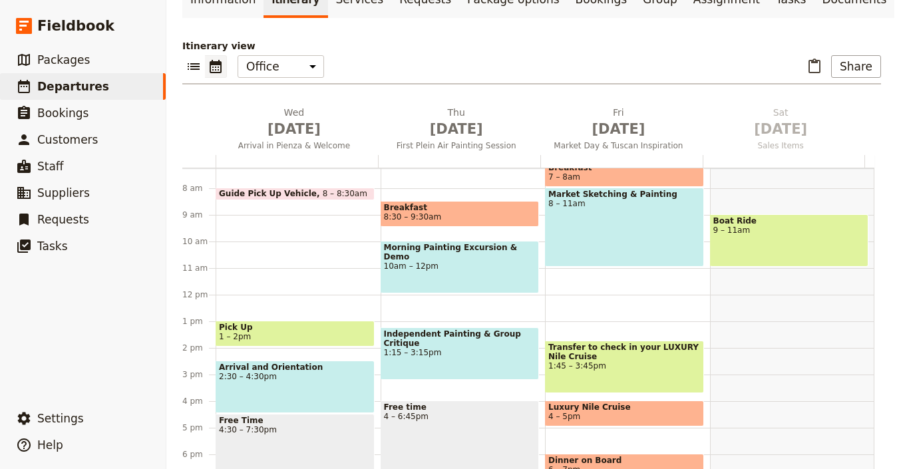
scroll to position [277, 0]
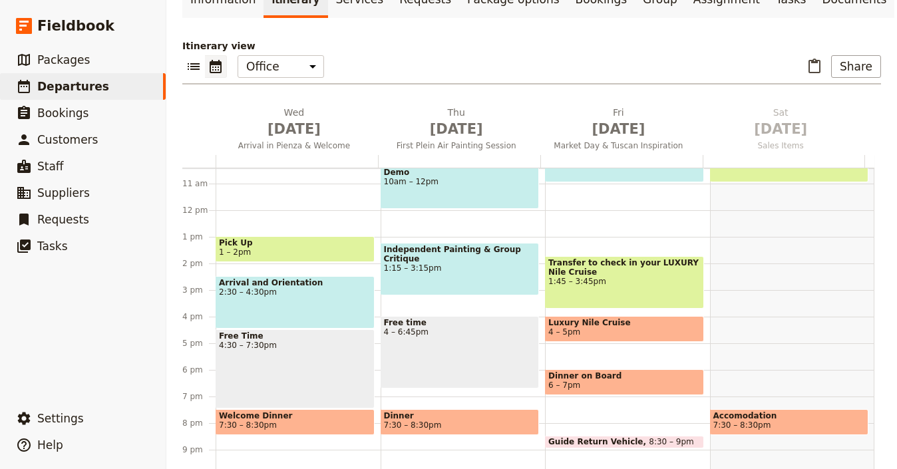
click at [631, 277] on span "1:45 – 3:45pm" at bounding box center [624, 281] width 152 height 9
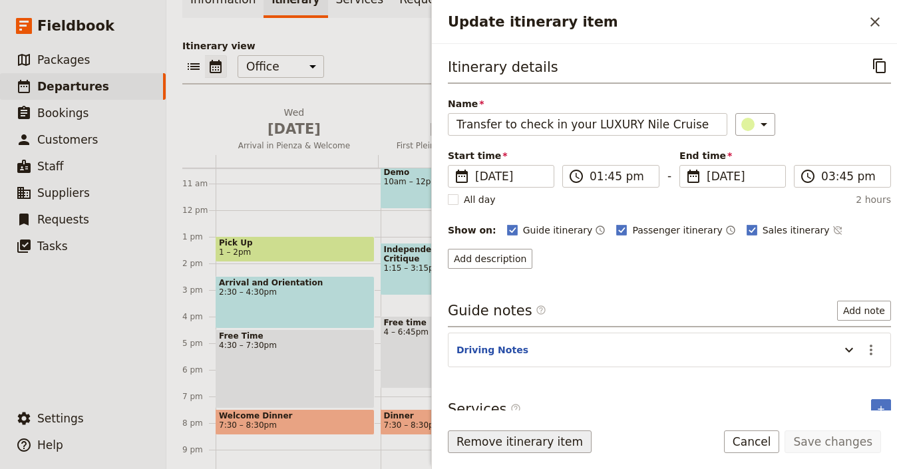
click at [527, 440] on button "Remove itinerary item" at bounding box center [520, 442] width 144 height 23
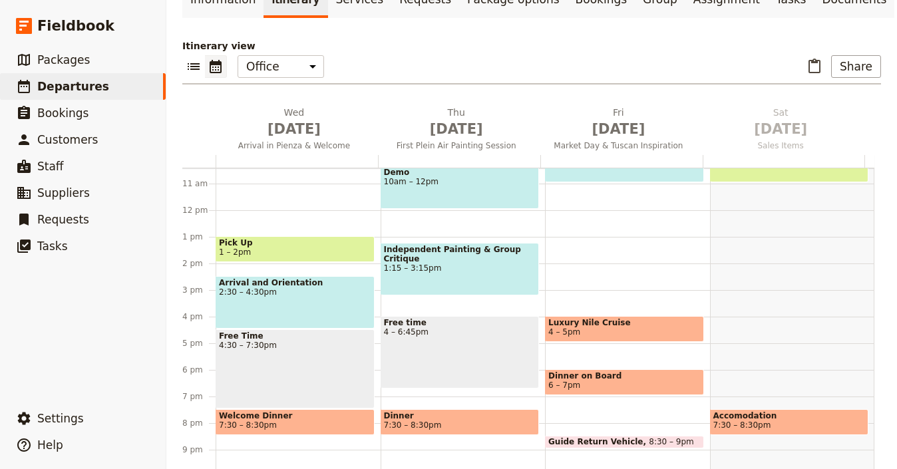
click at [627, 318] on span "Luxury Nile Cruise" at bounding box center [624, 322] width 152 height 9
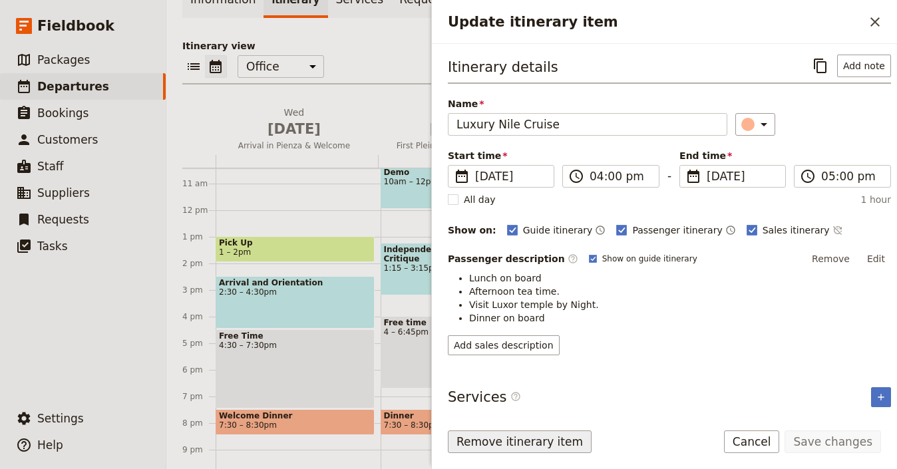
click at [552, 435] on button "Remove itinerary item" at bounding box center [520, 442] width 144 height 23
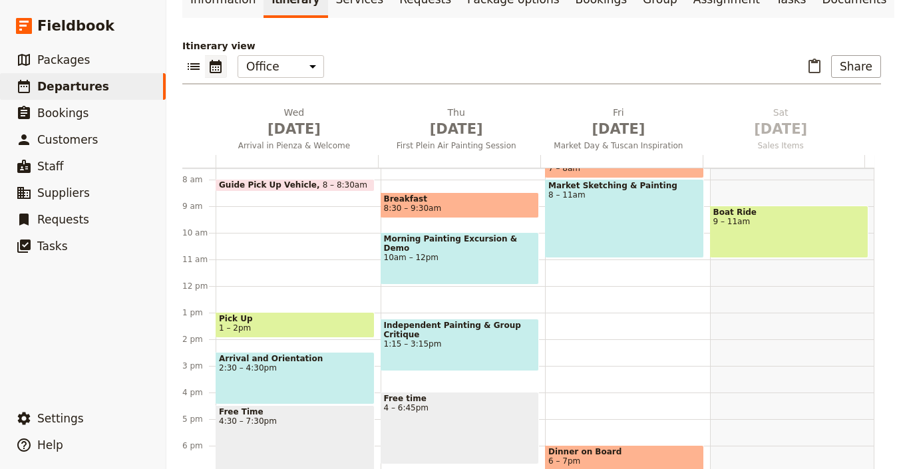
scroll to position [187, 0]
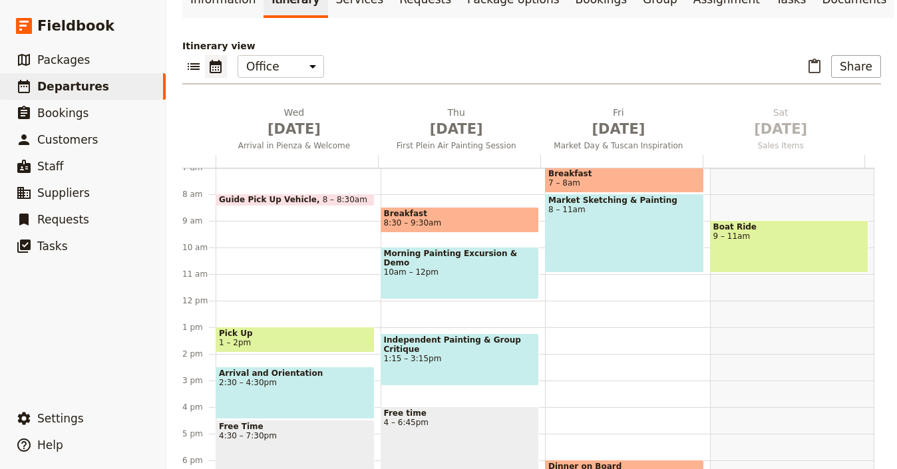
click at [605, 195] on div "Market Sketching & Painting 8 – 11am" at bounding box center [624, 233] width 159 height 79
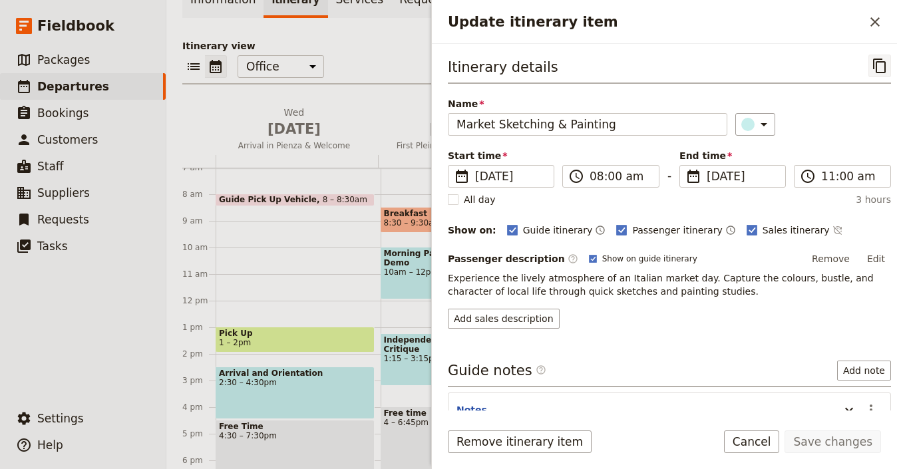
click at [872, 64] on icon "Copy itinerary item" at bounding box center [880, 66] width 16 height 16
click at [873, 23] on icon "Close drawer" at bounding box center [874, 21] width 9 height 9
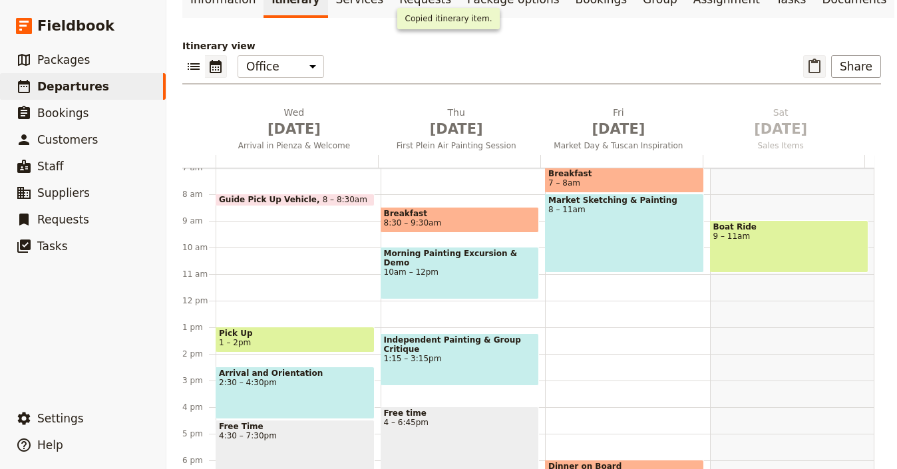
click at [806, 59] on icon "Paste itinerary item" at bounding box center [814, 67] width 16 height 16
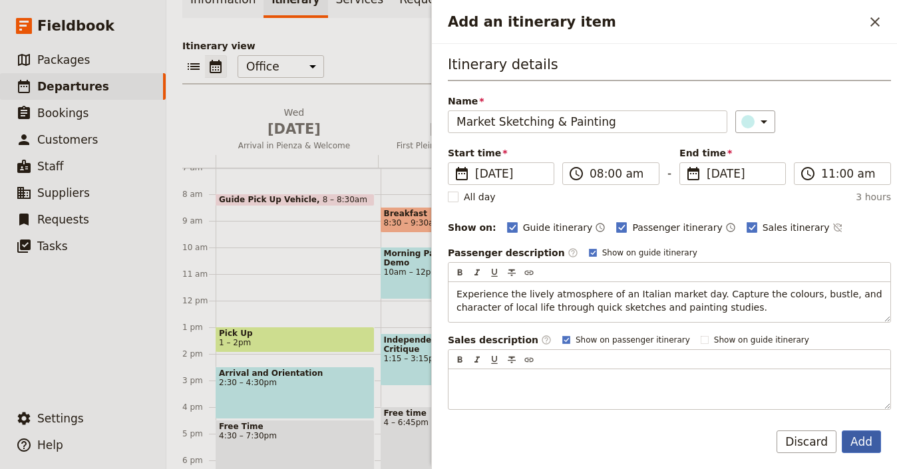
click at [867, 448] on button "Add" at bounding box center [861, 442] width 39 height 23
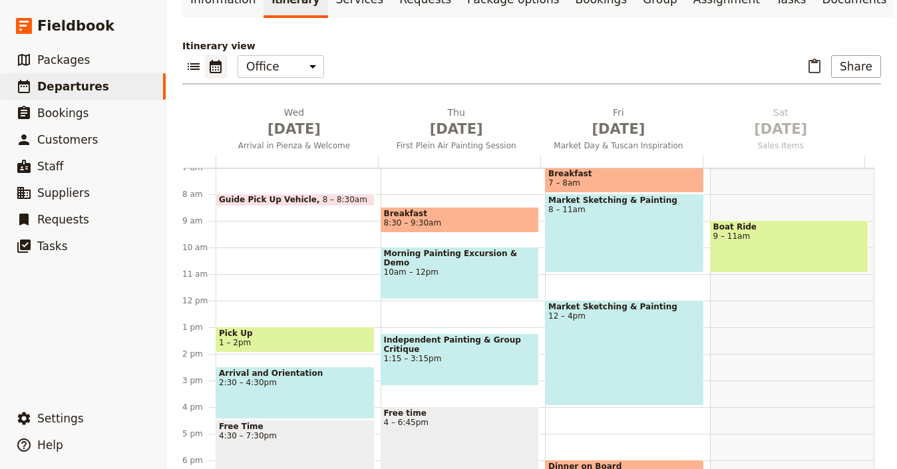
drag, startPoint x: 15, startPoint y: 282, endPoint x: 623, endPoint y: 286, distance: 608.8
click at [623, 311] on span "12 – 4pm" at bounding box center [624, 315] width 152 height 9
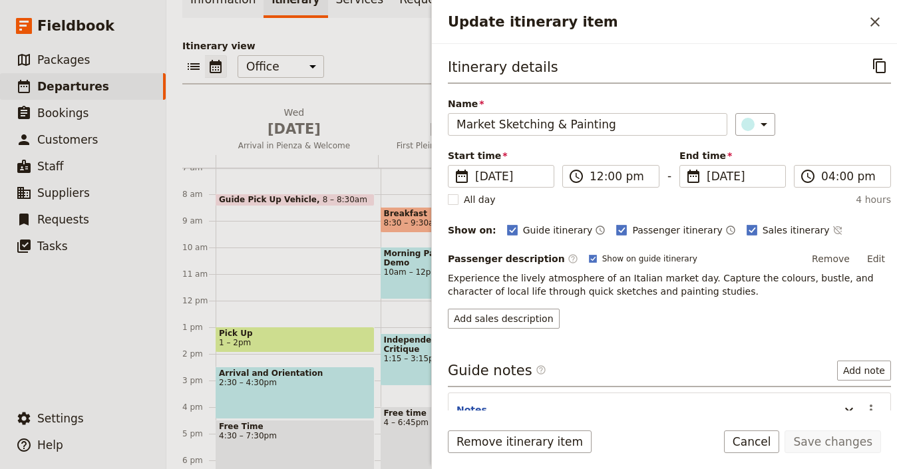
click at [624, 289] on span "Experience the lively atmosphere of an Italian market day. Capture the colours,…" at bounding box center [662, 285] width 429 height 24
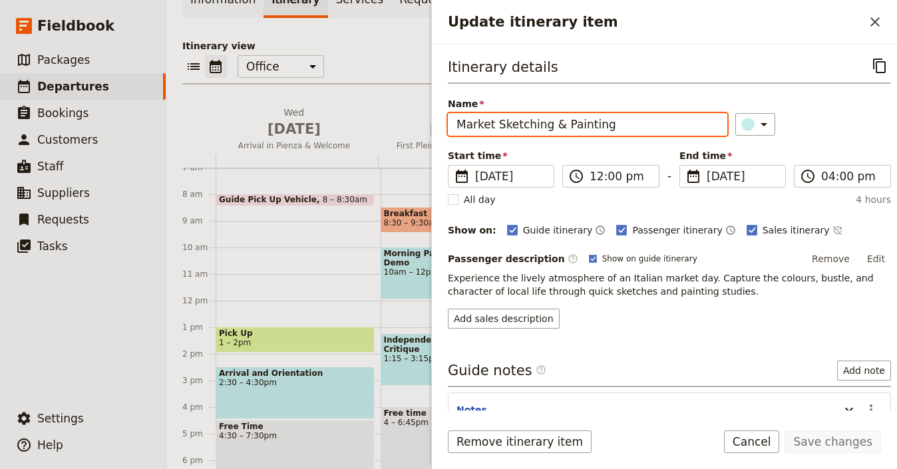
click at [606, 119] on input "Market Sketching & Painting" at bounding box center [587, 124] width 279 height 23
click at [605, 130] on input "Market Sketching & Painting" at bounding box center [587, 124] width 279 height 23
click at [605, 129] on input "Market Sketching & Painting" at bounding box center [587, 124] width 279 height 23
click at [605, 128] on input "Market Sketching & Painting" at bounding box center [587, 124] width 279 height 23
drag, startPoint x: 623, startPoint y: 286, endPoint x: 605, endPoint y: 128, distance: 158.7
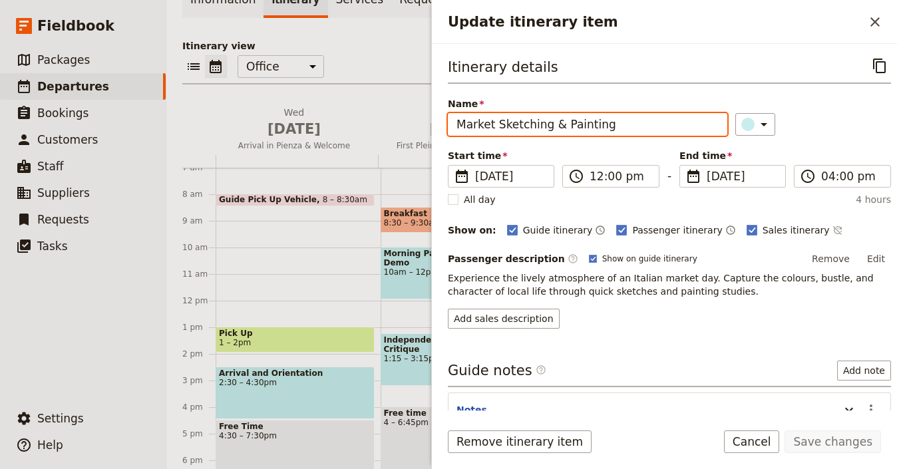
click at [605, 128] on input "Market Sketching & Painting" at bounding box center [587, 124] width 279 height 23
paste input "Afternoon Painting & Group Shar"
type input "Afternoon Painting & Group Sharing"
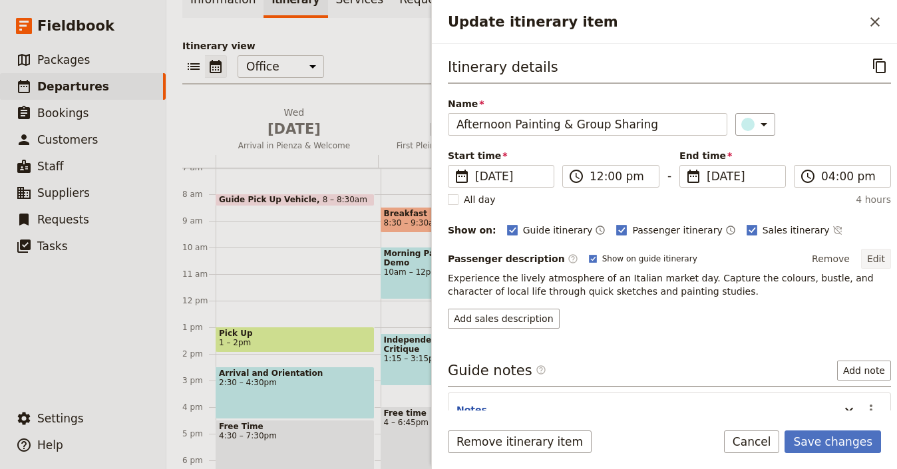
click at [865, 264] on button "Edit" at bounding box center [876, 259] width 30 height 20
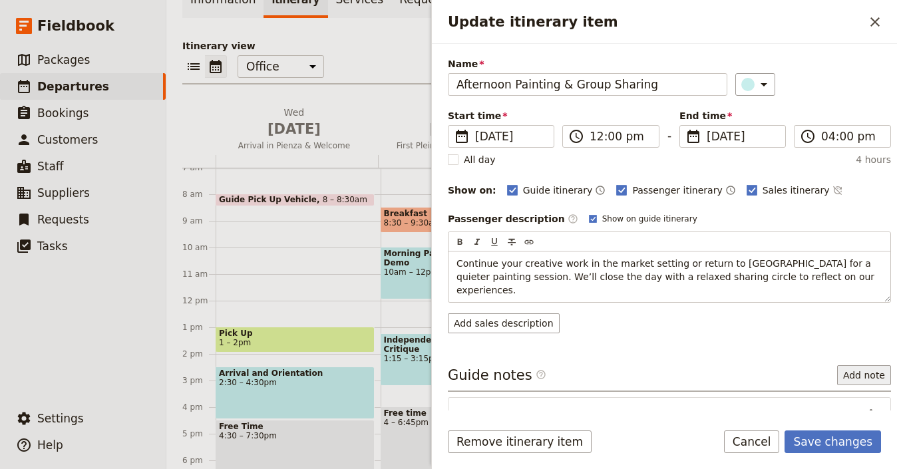
scroll to position [39, 0]
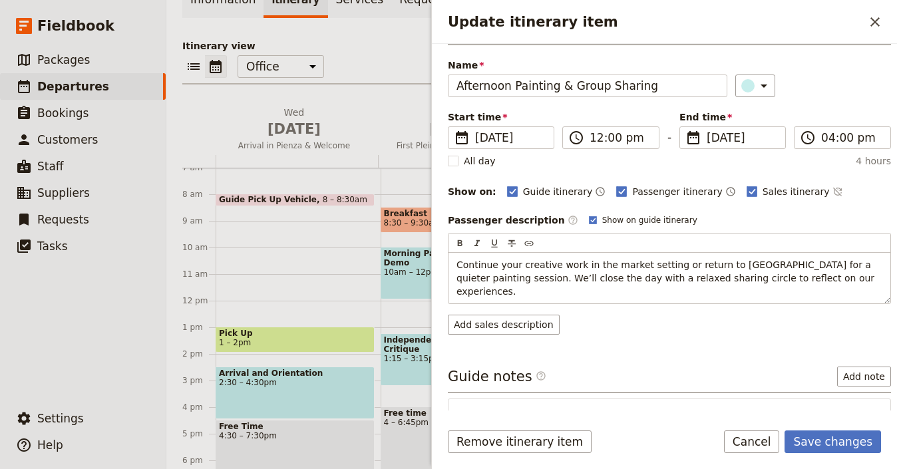
drag, startPoint x: 850, startPoint y: 397, endPoint x: 858, endPoint y: 400, distance: 8.4
click at [851, 399] on div "Itinerary details ​ Name Afternoon Painting & Group Sharing ​ Start time ​ 3 Oc…" at bounding box center [664, 227] width 465 height 367
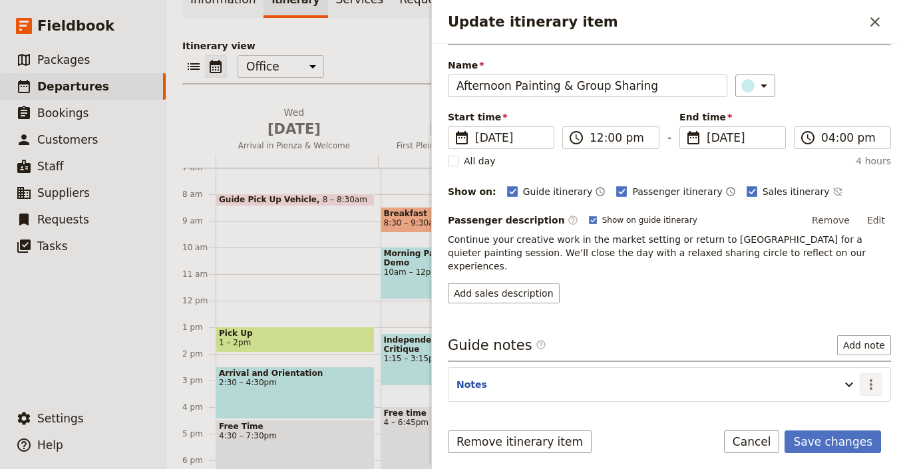
click at [861, 379] on button "​" at bounding box center [871, 384] width 23 height 23
click at [838, 398] on span "Edit note" at bounding box center [823, 400] width 42 height 13
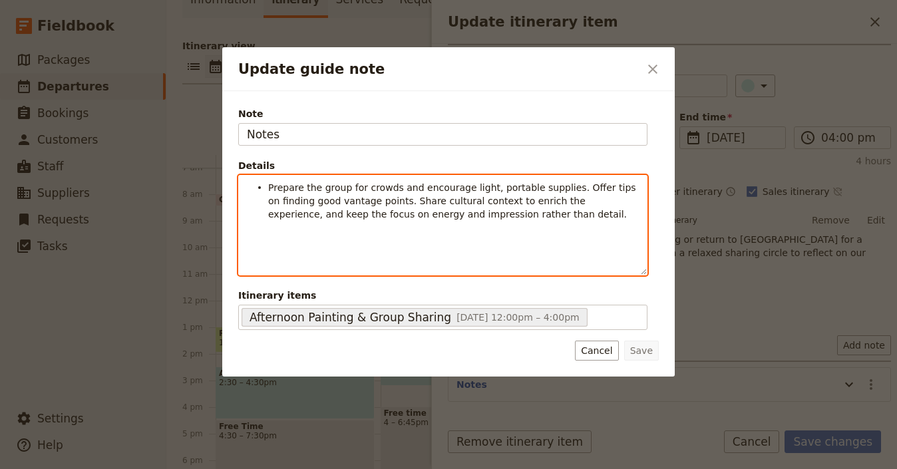
click at [289, 197] on span "Prepare the group for crowds and encourage light, portable supplies. Offer tips…" at bounding box center [453, 200] width 371 height 37
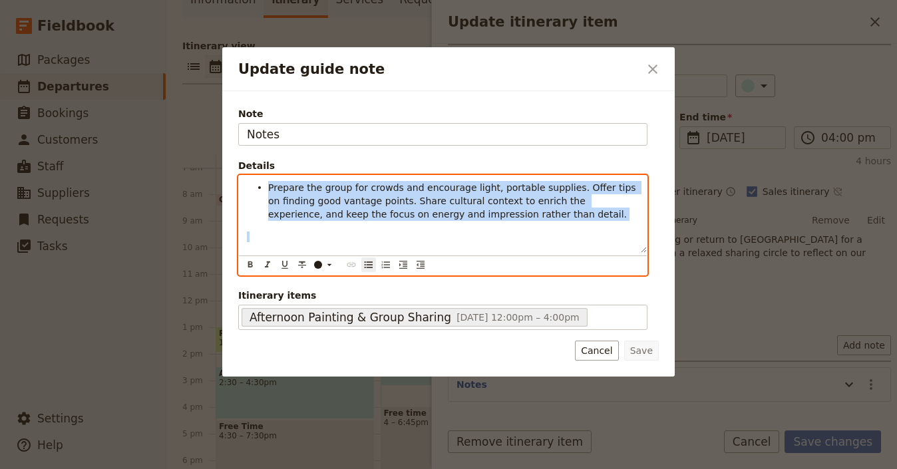
click at [289, 197] on span "Prepare the group for crowds and encourage light, portable supplies. Offer tips…" at bounding box center [453, 200] width 371 height 37
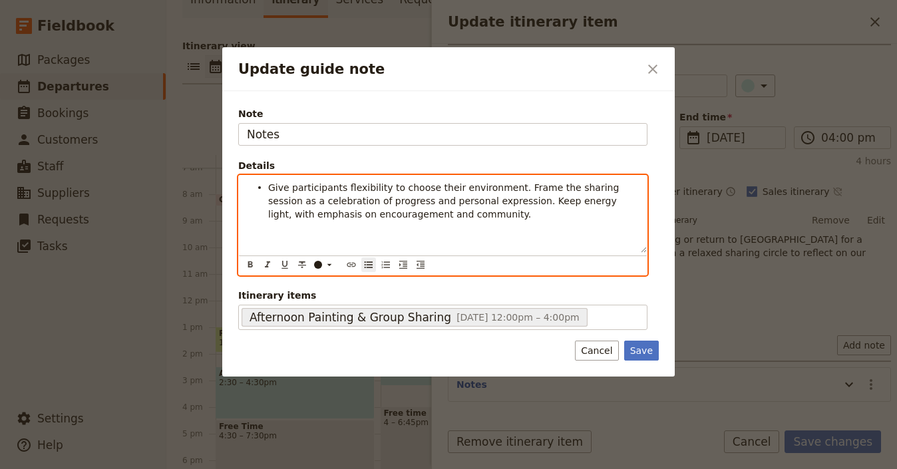
click at [268, 181] on li "Give participants flexibility to choose their environment. Frame the sharing se…" at bounding box center [453, 200] width 371 height 40
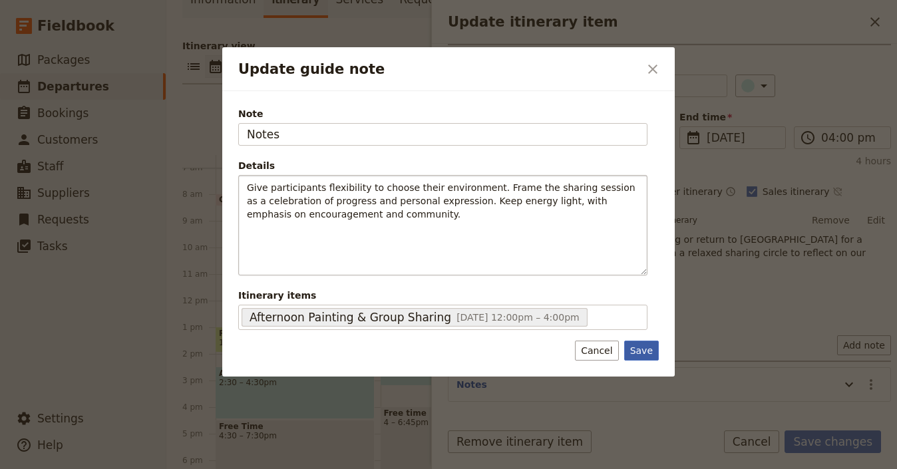
click at [641, 354] on button "Save" at bounding box center [641, 351] width 35 height 20
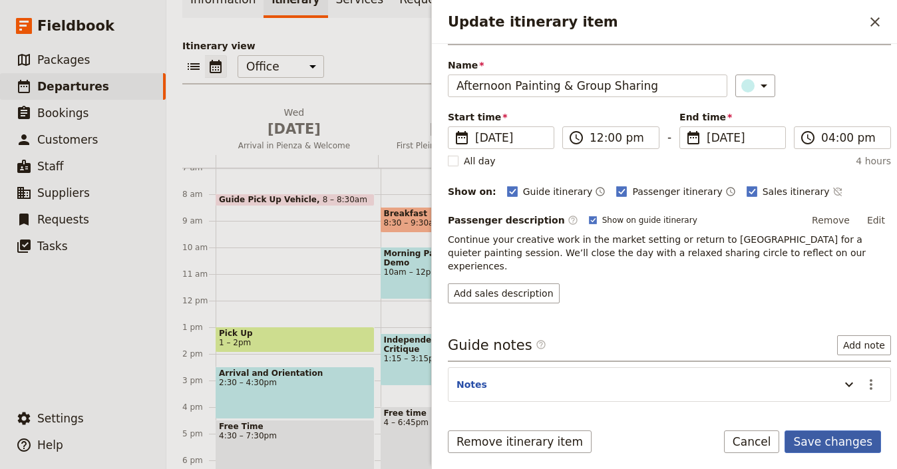
click at [854, 446] on button "Save changes" at bounding box center [832, 442] width 96 height 23
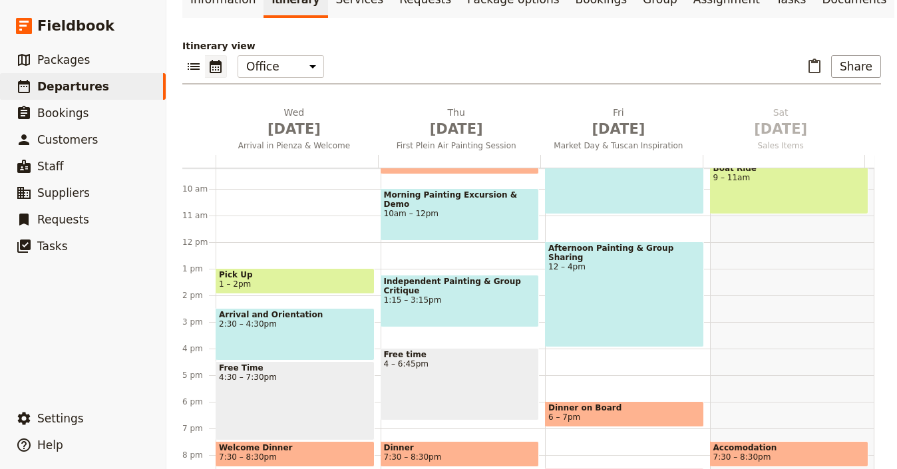
scroll to position [258, 0]
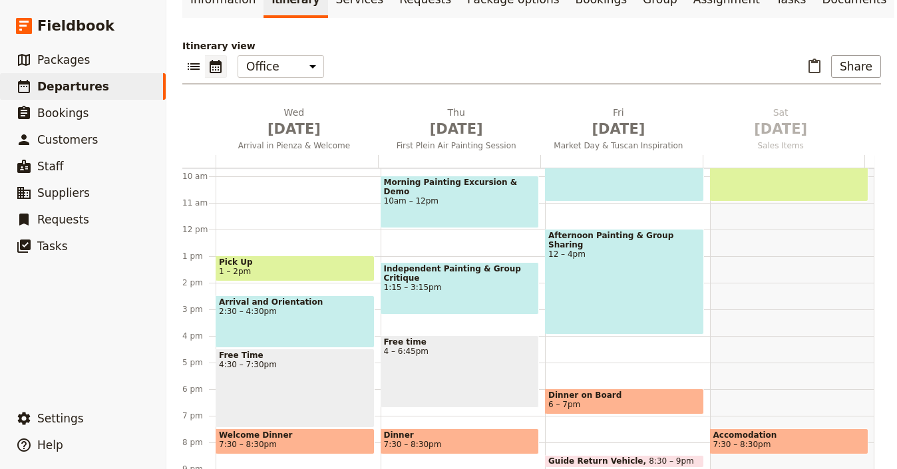
click at [602, 400] on span "6 – 7pm" at bounding box center [624, 404] width 152 height 9
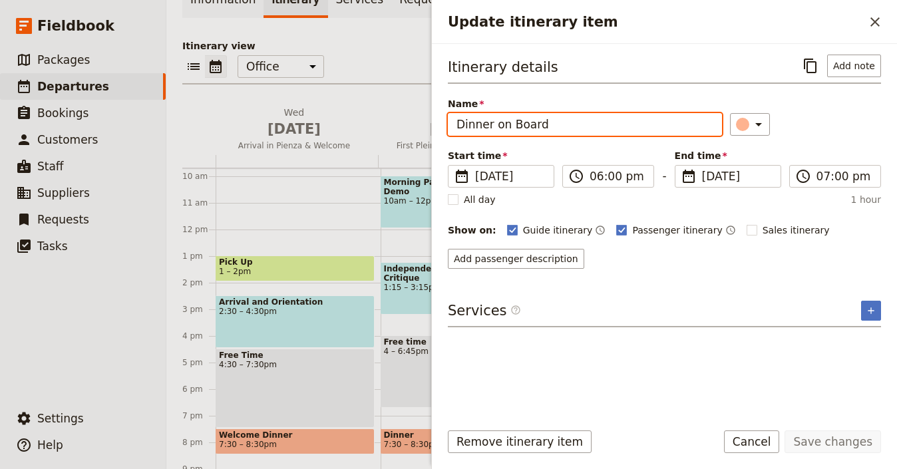
drag, startPoint x: 494, startPoint y: 122, endPoint x: 616, endPoint y: 127, distance: 121.9
click at [598, 124] on input "Dinner on Board" at bounding box center [585, 124] width 274 height 23
type input "Dinner"
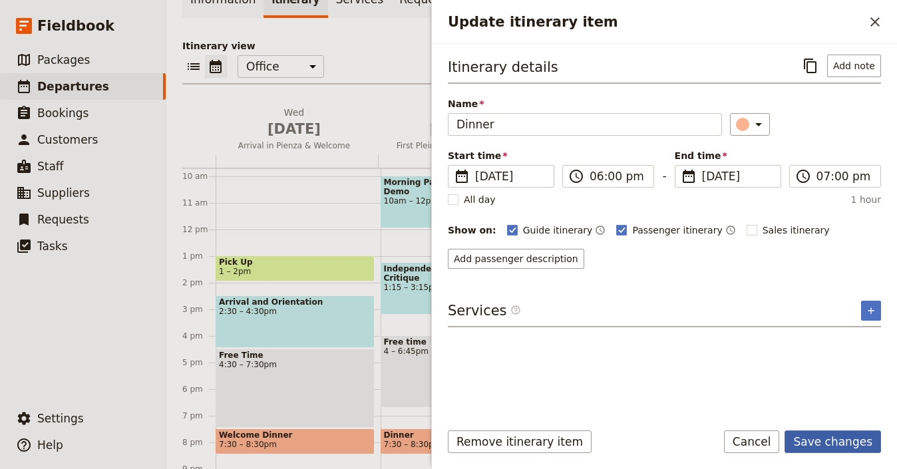
click at [832, 444] on button "Save changes" at bounding box center [832, 442] width 96 height 23
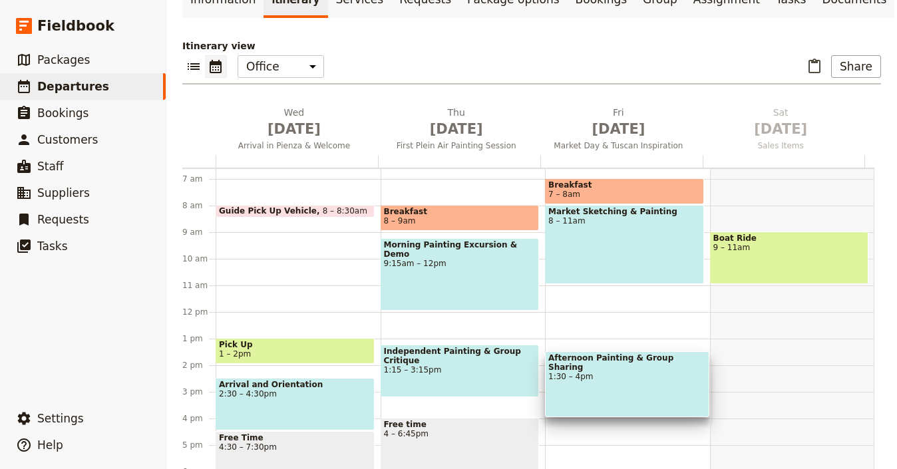
scroll to position [175, 0]
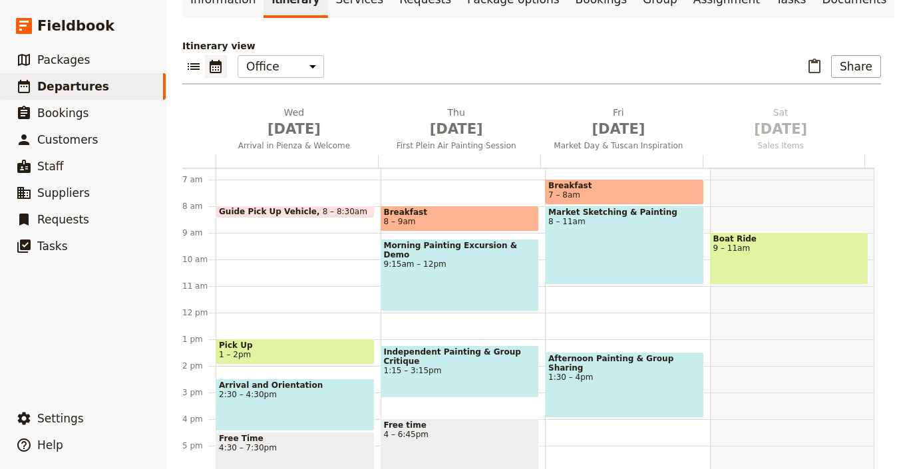
click at [481, 208] on span "Breakfast" at bounding box center [460, 212] width 152 height 9
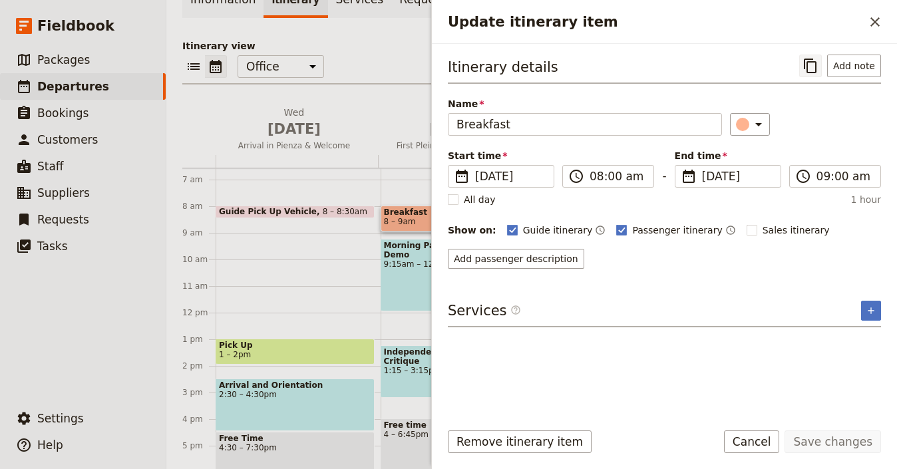
click at [820, 63] on button "​" at bounding box center [810, 66] width 23 height 23
click at [878, 23] on icon "Close drawer" at bounding box center [874, 21] width 9 height 9
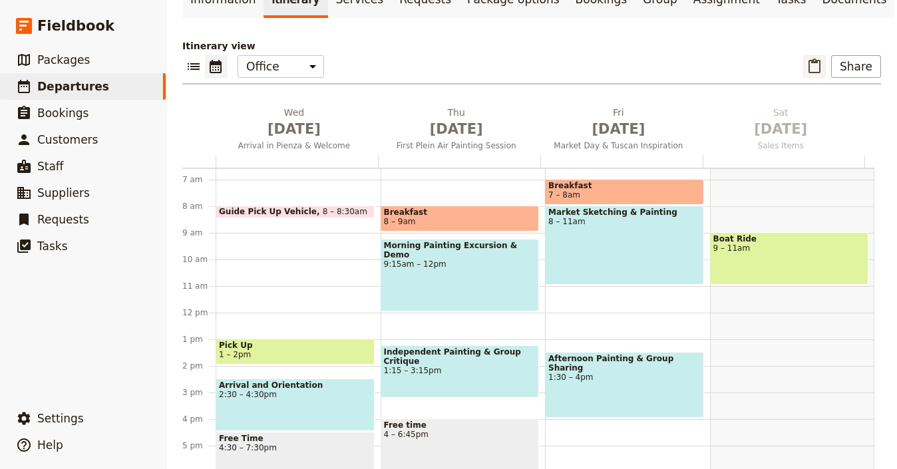
click at [806, 59] on icon "Paste itinerary item" at bounding box center [814, 67] width 16 height 16
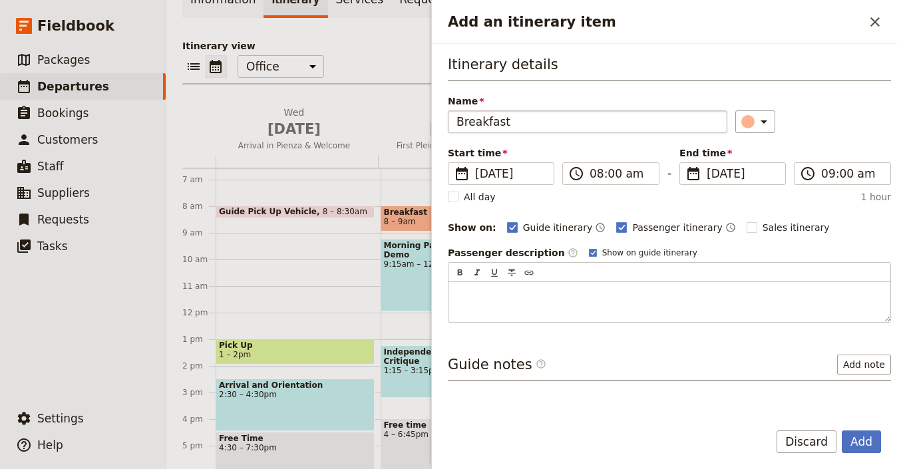
click at [565, 112] on input "Breakfast" at bounding box center [587, 121] width 279 height 23
type input "Lunch"
click at [866, 442] on button "Add" at bounding box center [861, 442] width 39 height 23
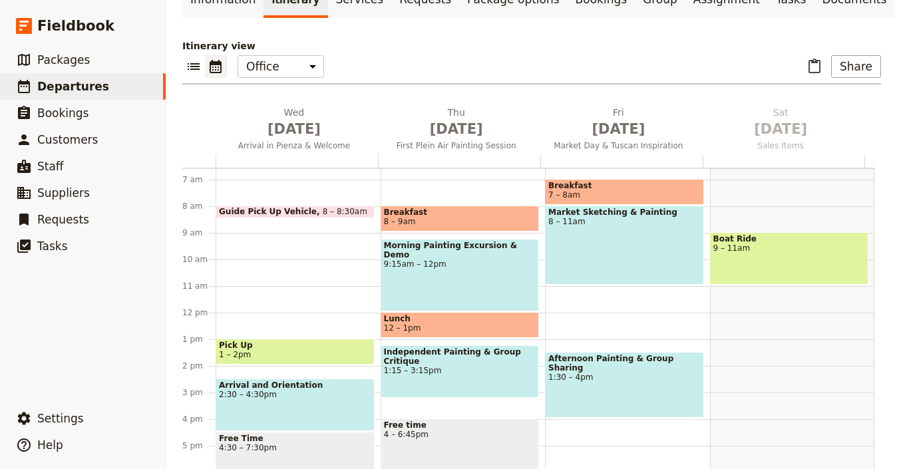
click at [468, 314] on span "Lunch" at bounding box center [460, 318] width 152 height 9
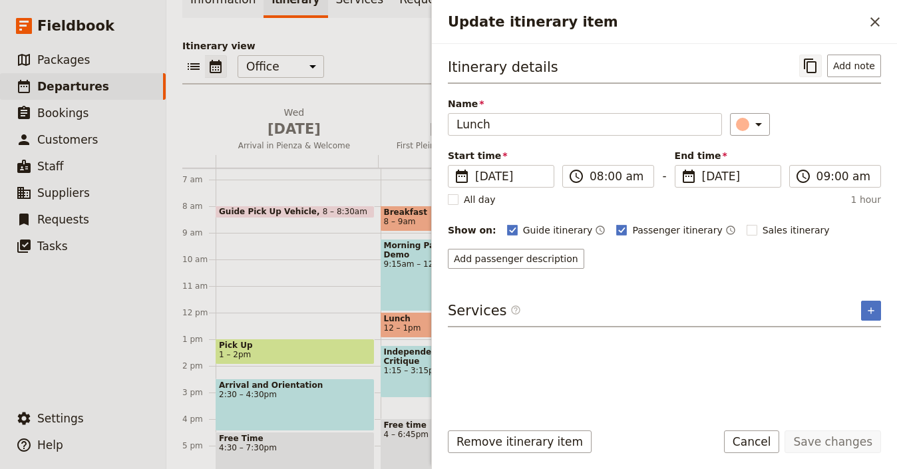
click at [814, 69] on icon "Copy itinerary item" at bounding box center [810, 66] width 16 height 16
drag, startPoint x: 871, startPoint y: 33, endPoint x: 876, endPoint y: 27, distance: 8.1
click at [872, 33] on div "Update itinerary item ​" at bounding box center [664, 22] width 465 height 44
click at [876, 26] on icon "Close drawer" at bounding box center [875, 22] width 16 height 16
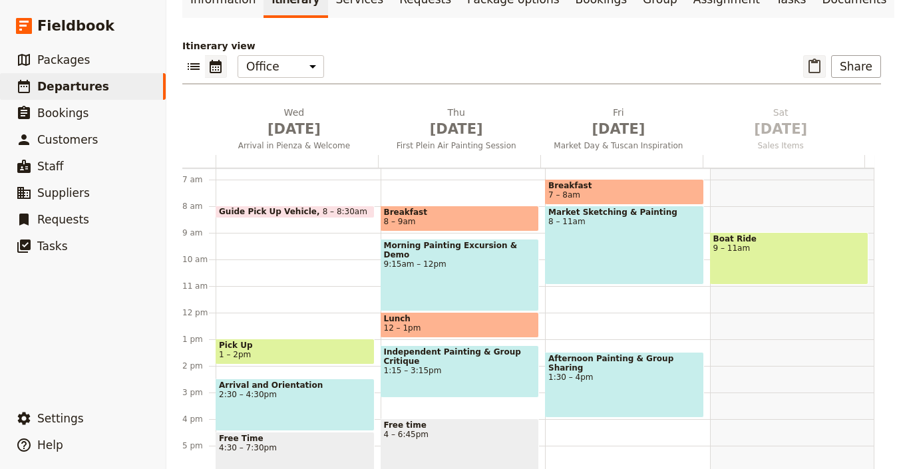
click at [808, 59] on icon "Paste itinerary item" at bounding box center [814, 66] width 12 height 15
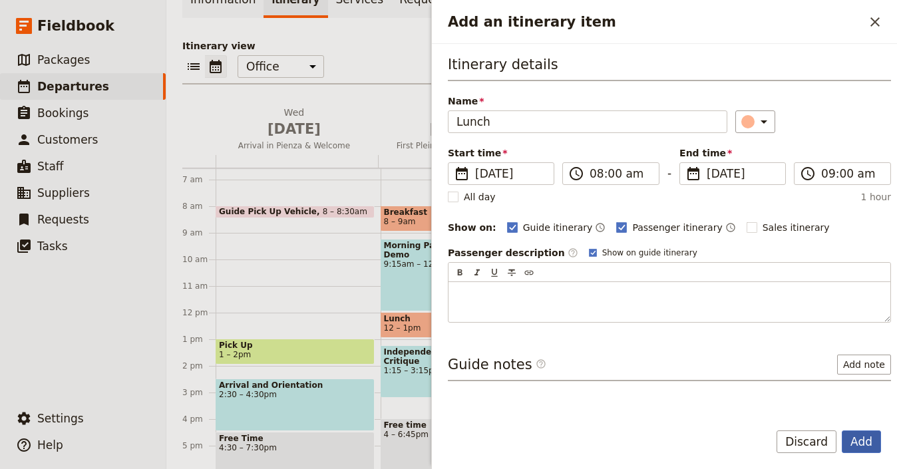
click at [852, 431] on button "Add" at bounding box center [861, 442] width 39 height 23
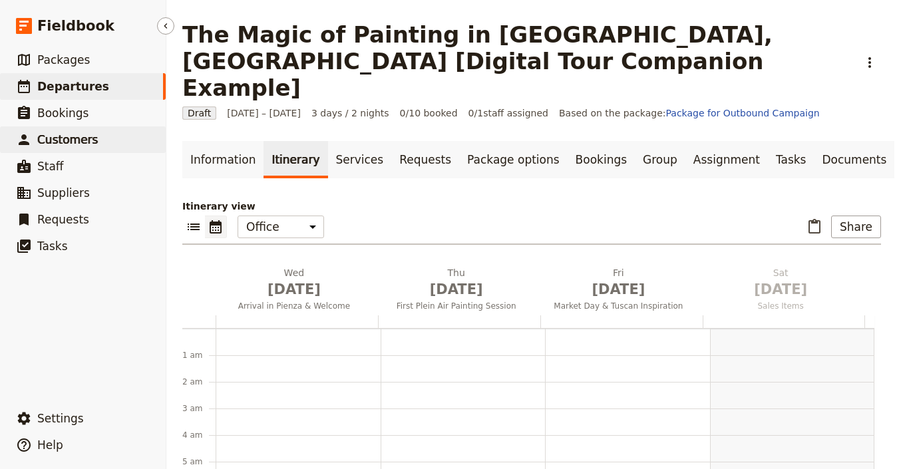
scroll to position [3, 0]
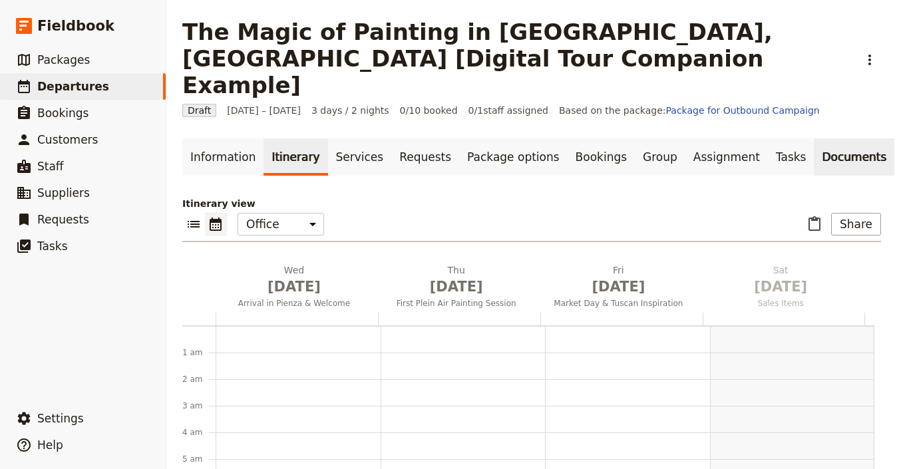
click at [815, 138] on link "Documents" at bounding box center [854, 156] width 81 height 37
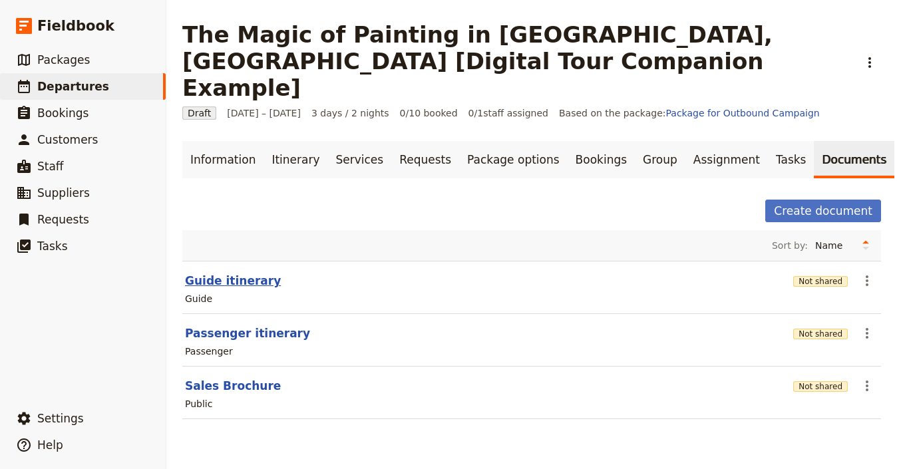
click at [247, 273] on button "Guide itinerary" at bounding box center [233, 281] width 96 height 16
select select "STAFF"
select select "RUN_SHEET"
select select "LARGE"
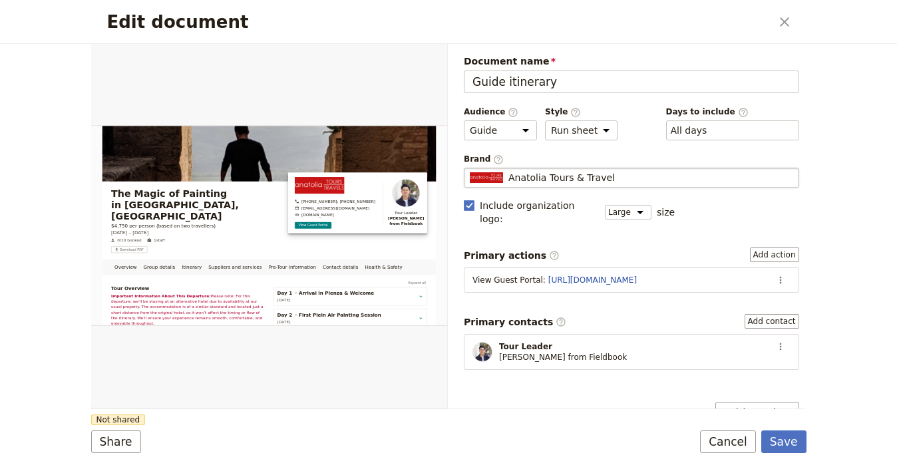
click at [516, 174] on span "Anatolia Tours & Travel" at bounding box center [561, 177] width 106 height 13
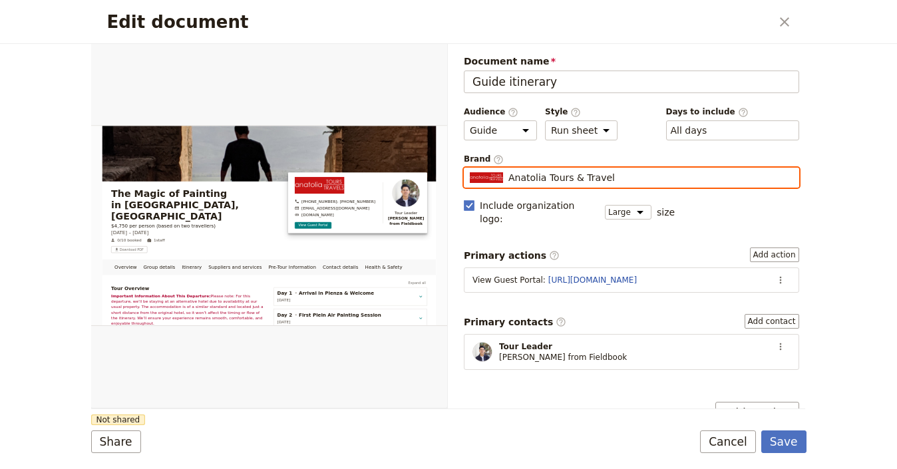
click at [470, 168] on input "Anatolia Tours & Travel" at bounding box center [469, 168] width 1 height 1
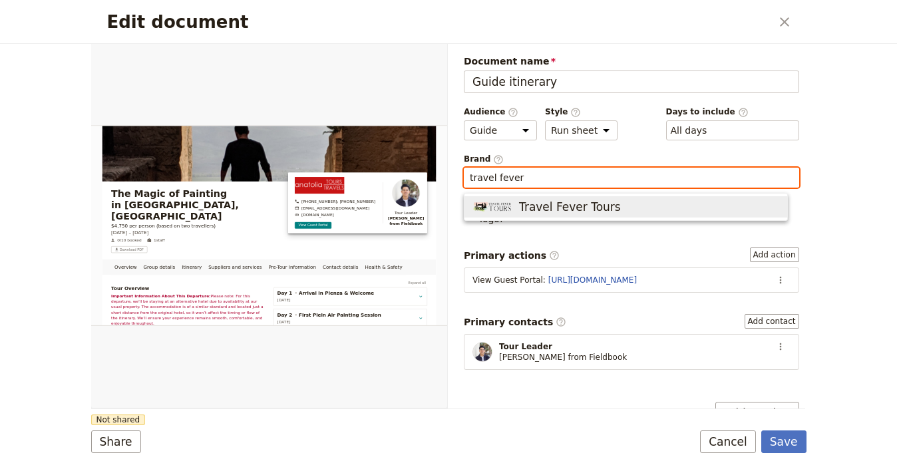
click at [567, 209] on span "Travel Fever Tours" at bounding box center [570, 207] width 102 height 16
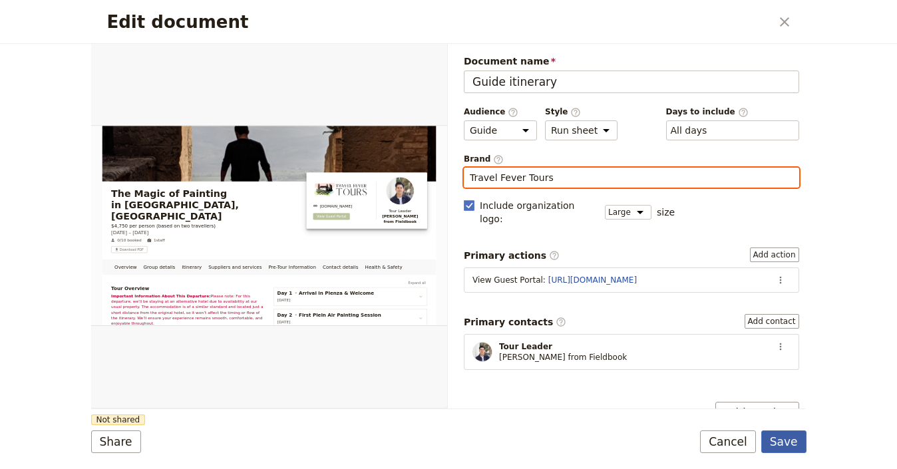
type input "Travel Fever Tours"
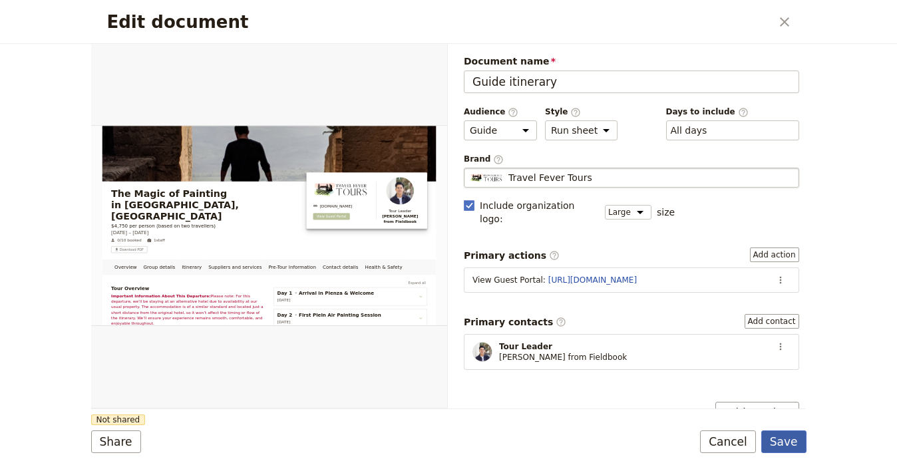
click at [782, 443] on button "Save" at bounding box center [783, 442] width 45 height 23
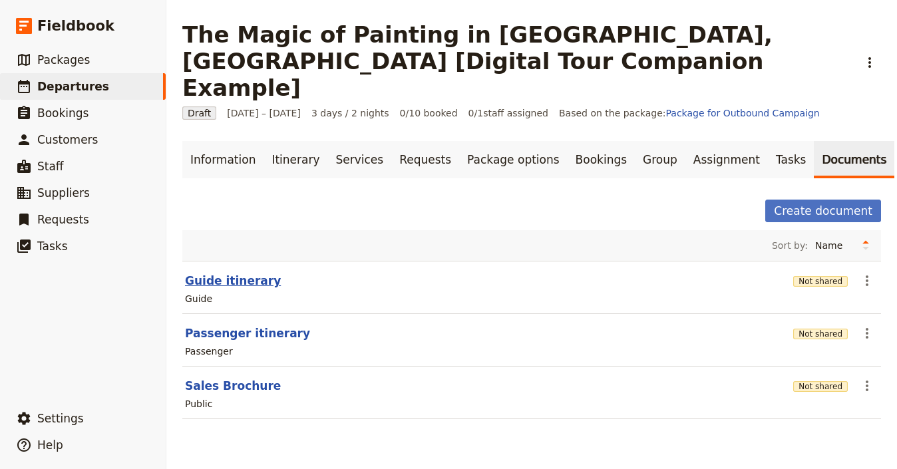
click at [255, 273] on button "Guide itinerary" at bounding box center [233, 281] width 96 height 16
select select "STAFF"
select select "RUN_SHEET"
select select "LARGE"
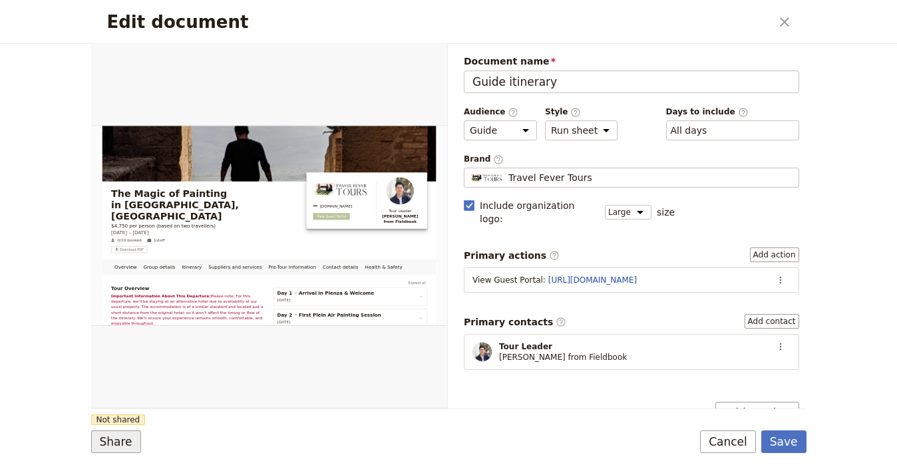
click at [130, 440] on button "Share" at bounding box center [116, 442] width 50 height 23
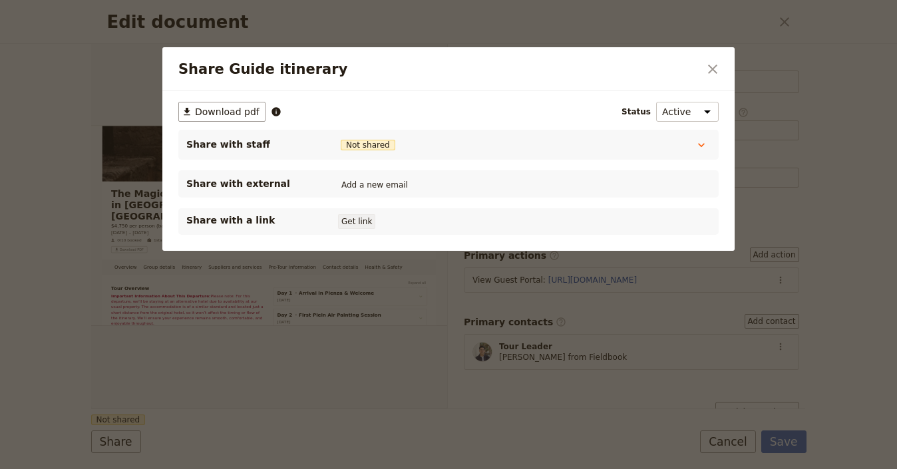
click at [357, 225] on button "Get link" at bounding box center [356, 221] width 37 height 15
click at [716, 65] on icon "Close dialog" at bounding box center [712, 69] width 9 height 9
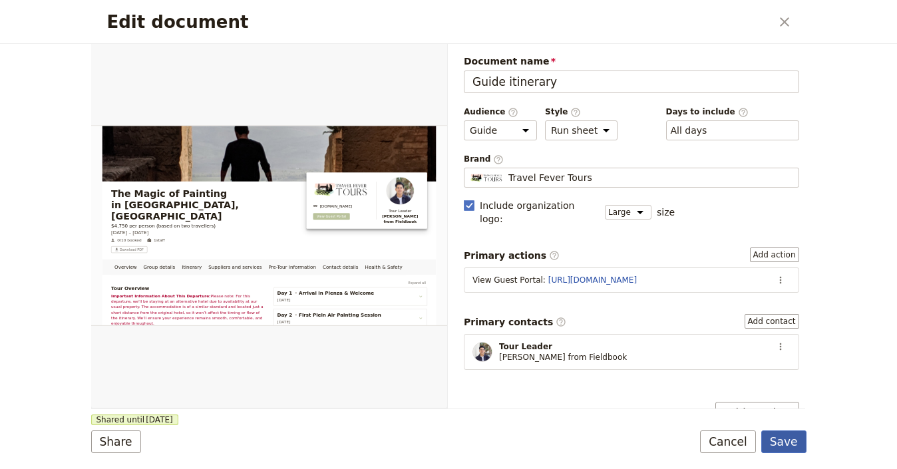
click at [788, 444] on button "Save" at bounding box center [783, 442] width 45 height 23
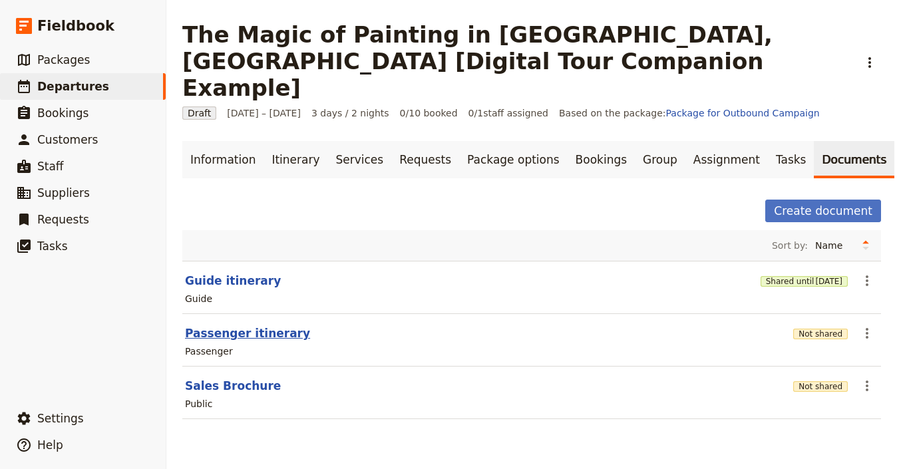
click at [259, 325] on button "Passenger itinerary" at bounding box center [247, 333] width 125 height 16
select select "PASSENGER"
select select "RUN_SHEET"
select select "LARGE"
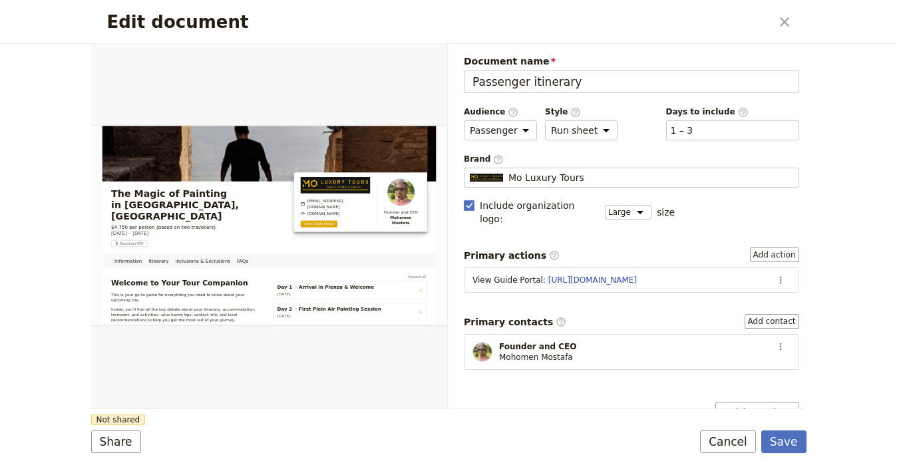
click at [780, 267] on section "View Guide Portal : https://trips.fieldbook.com/d/BJibZkZq6N4iBTDDlgHYv ​" at bounding box center [631, 279] width 335 height 25
click at [708, 174] on div "Mo Luxury Tours" at bounding box center [631, 177] width 323 height 13
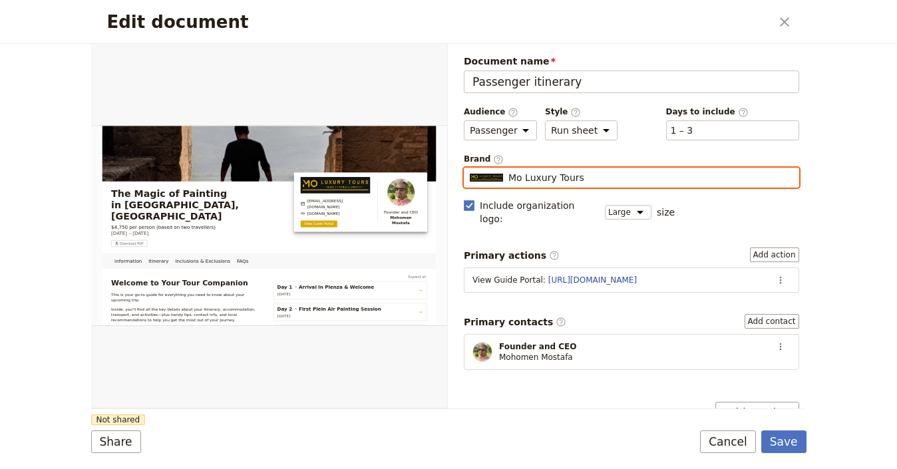
click at [470, 168] on input "Mo Luxury Tours" at bounding box center [469, 168] width 1 height 1
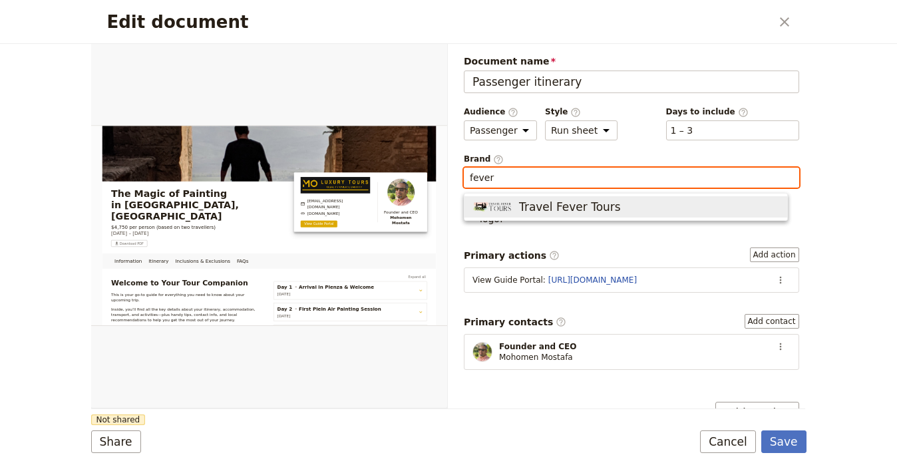
click at [651, 199] on span "Travel Fever Tours" at bounding box center [625, 207] width 307 height 16
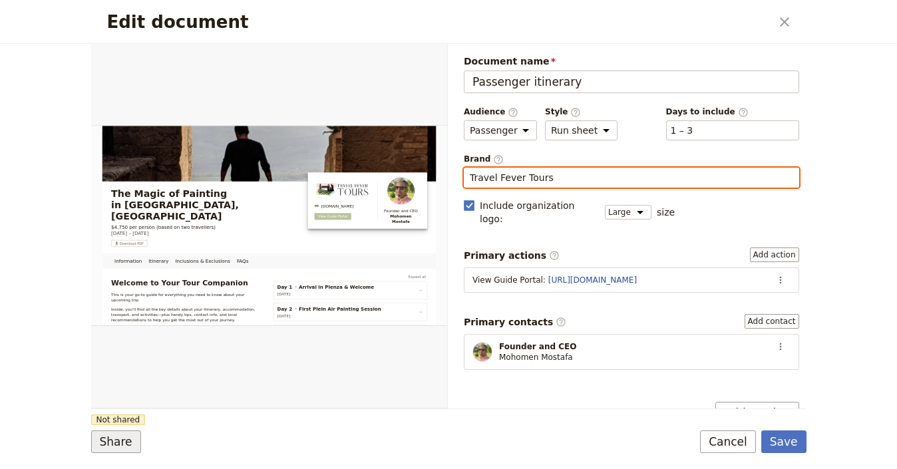
type input "Travel Fever Tours"
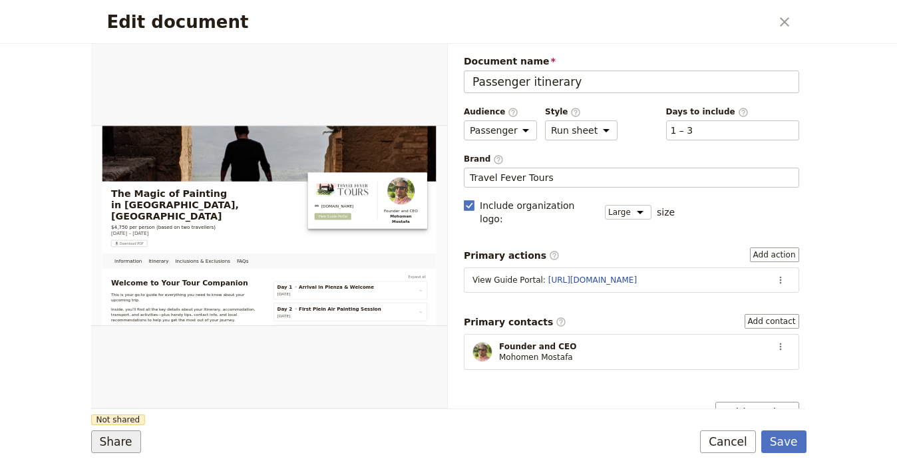
click at [118, 432] on button "Share" at bounding box center [116, 442] width 50 height 23
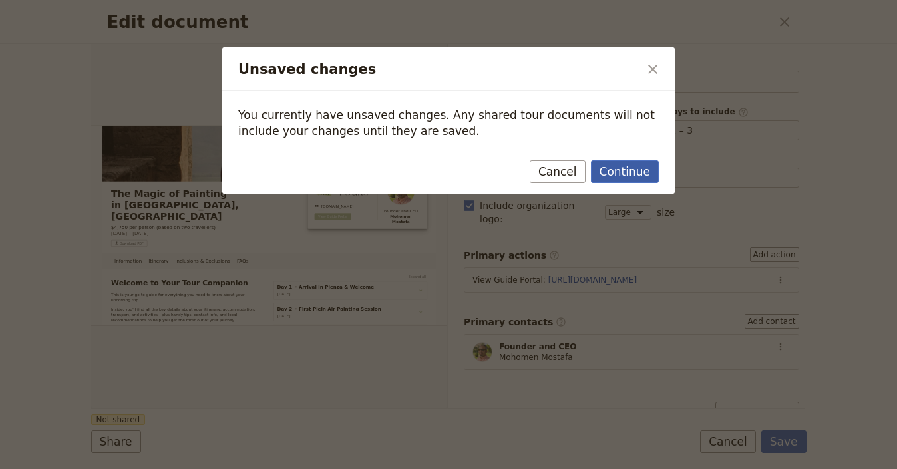
click at [621, 178] on button "Continue" at bounding box center [625, 171] width 68 height 23
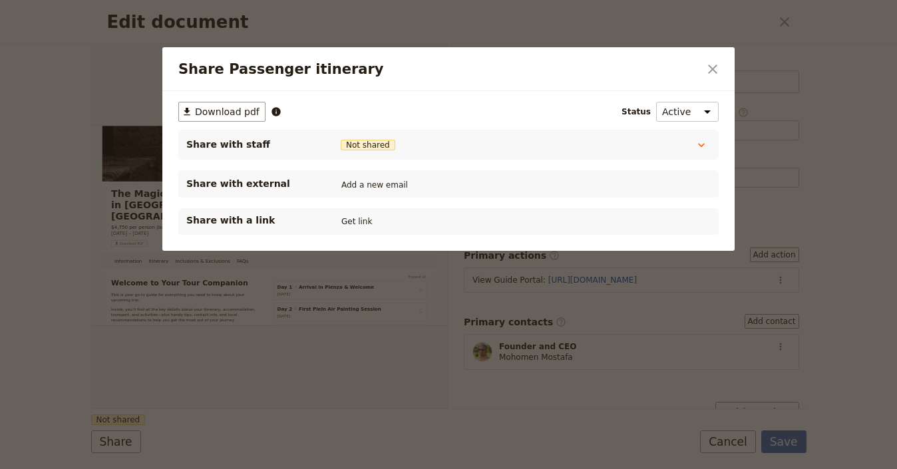
click at [389, 220] on div "Share with a link Get link" at bounding box center [448, 222] width 524 height 16
click at [368, 219] on button "Get link" at bounding box center [356, 221] width 37 height 15
click at [714, 64] on icon "Close dialog" at bounding box center [713, 69] width 16 height 16
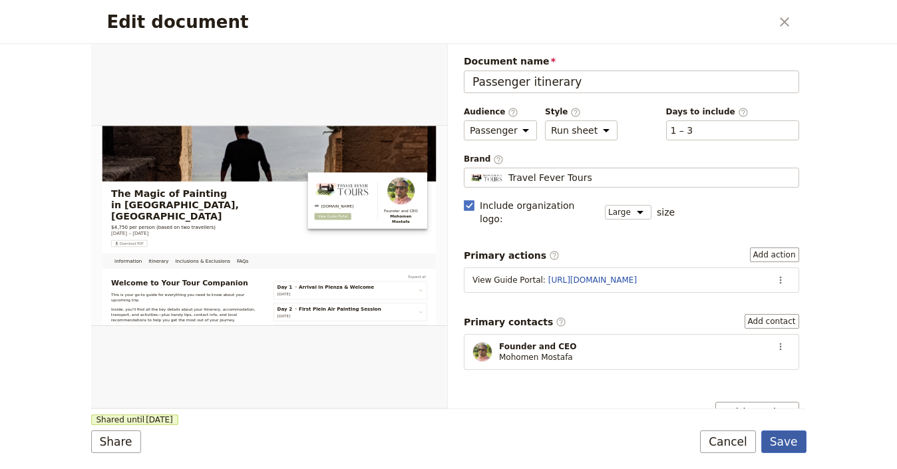
click at [792, 440] on button "Save" at bounding box center [783, 442] width 45 height 23
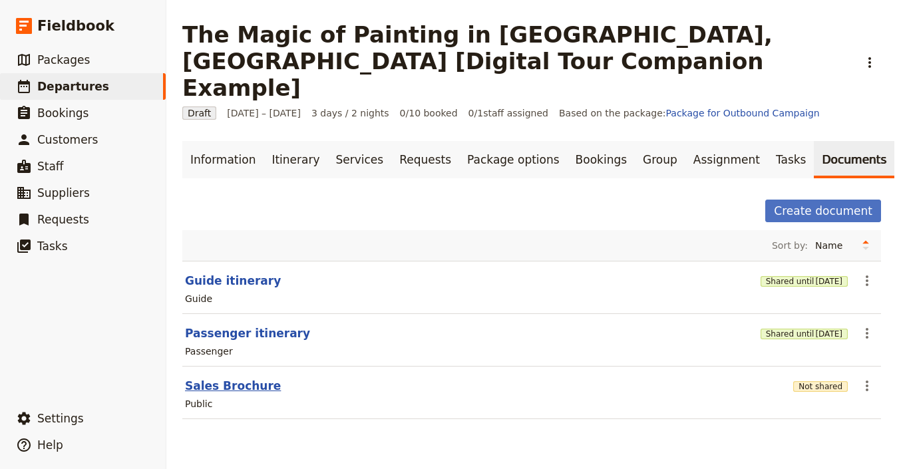
click at [238, 378] on button "Sales Brochure" at bounding box center [233, 386] width 96 height 16
select select "DEFAULT"
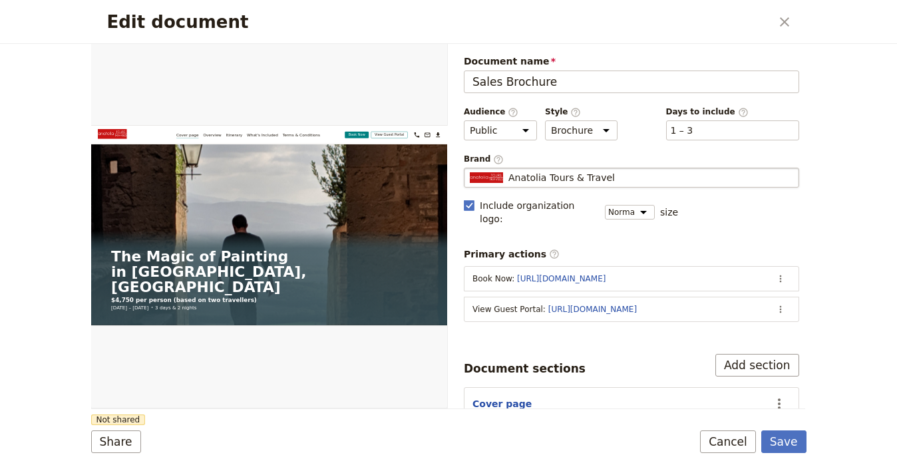
click at [636, 172] on div "Anatolia Tours & Travel" at bounding box center [631, 177] width 323 height 13
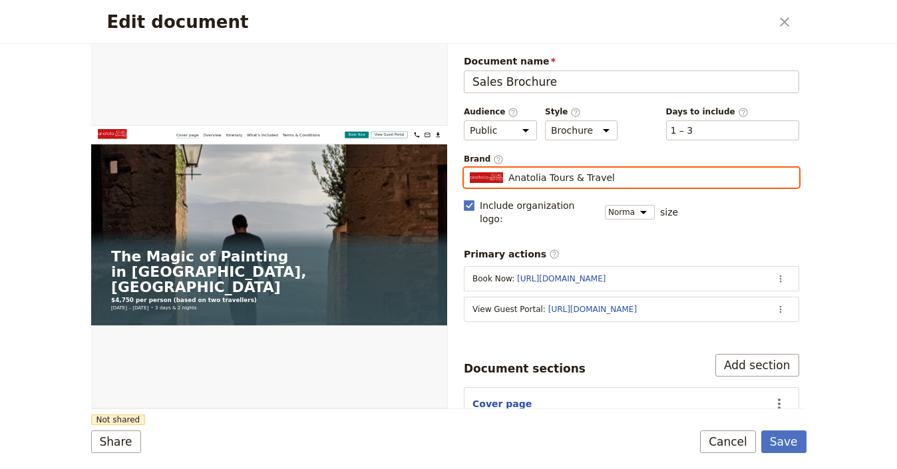
click at [470, 168] on input "Anatolia Tours & Travel" at bounding box center [469, 168] width 1 height 1
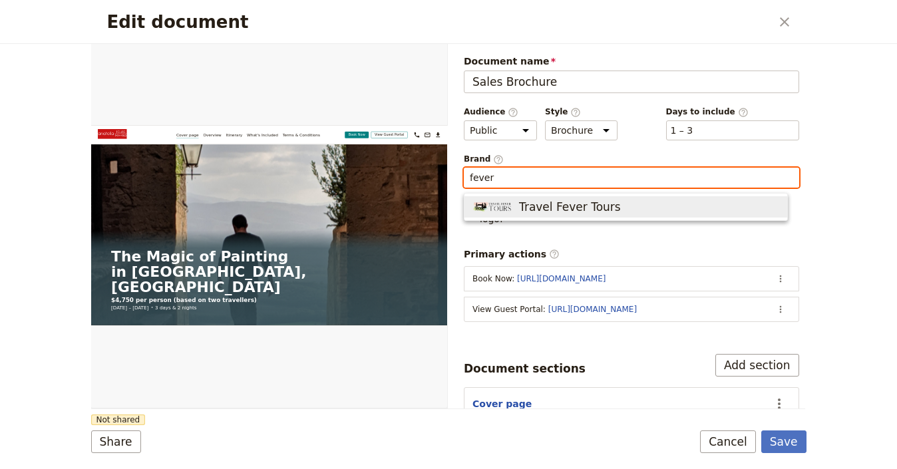
click at [591, 206] on span "Travel Fever Tours" at bounding box center [570, 207] width 102 height 16
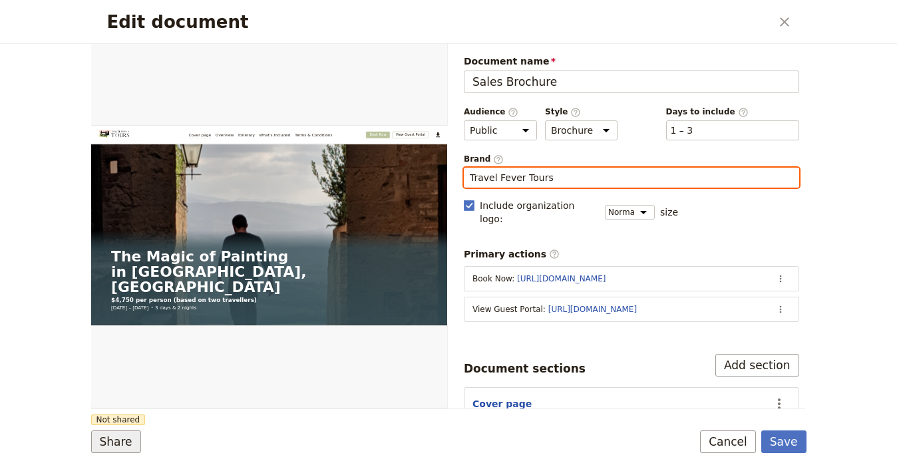
type input "Travel Fever Tours"
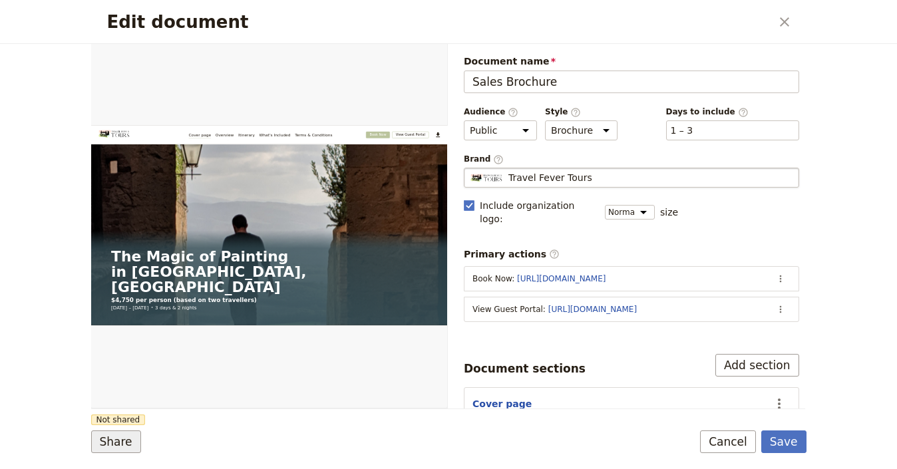
click at [110, 440] on button "Share" at bounding box center [116, 442] width 50 height 23
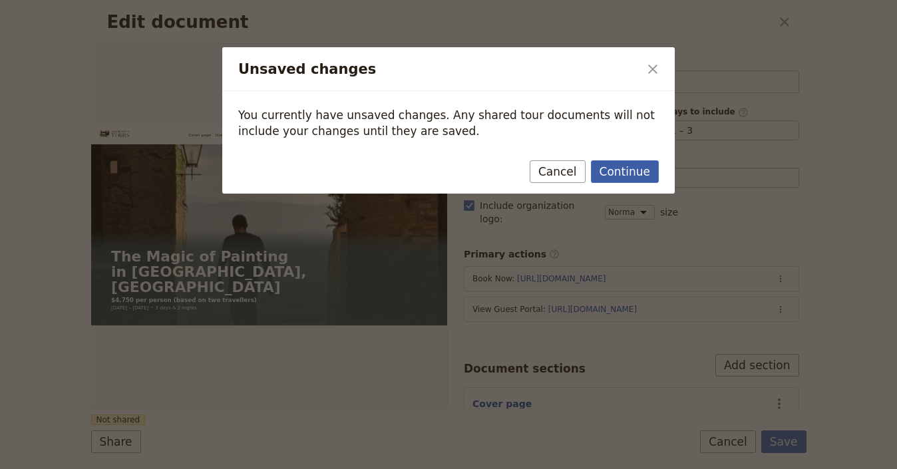
click at [631, 180] on button "Continue" at bounding box center [625, 171] width 68 height 23
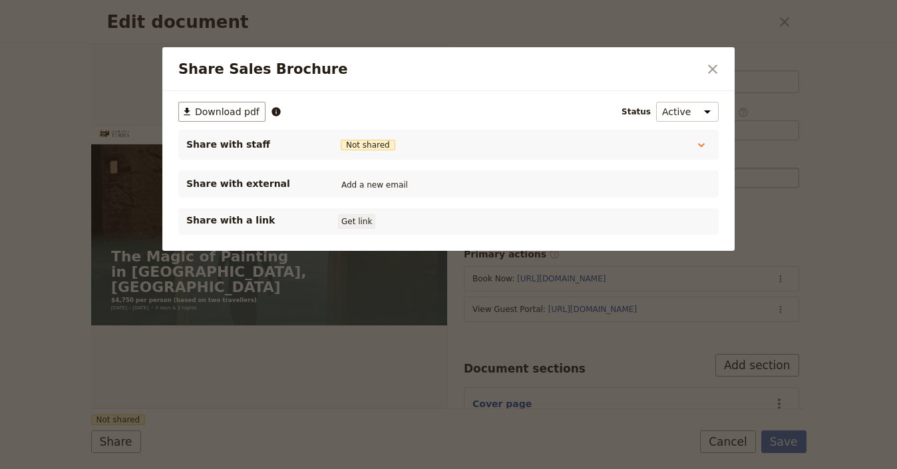
click at [359, 226] on button "Get link" at bounding box center [356, 221] width 37 height 15
click at [721, 63] on button "​" at bounding box center [712, 69] width 23 height 23
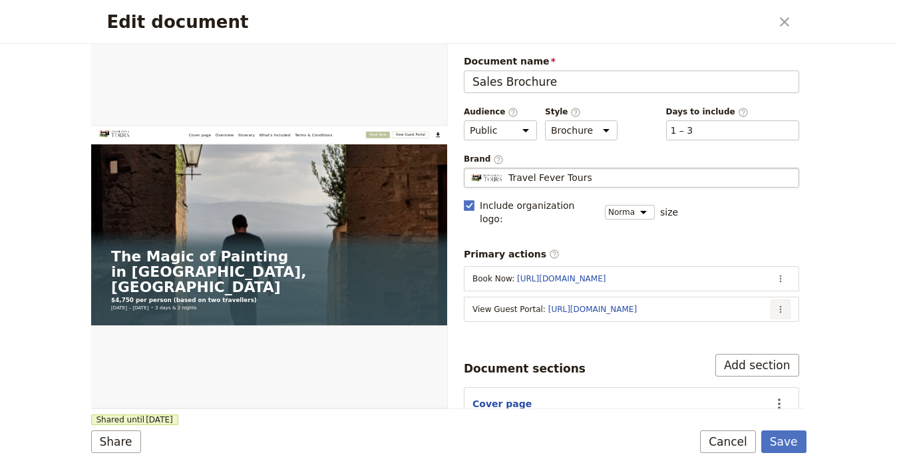
click at [775, 304] on icon "Actions" at bounding box center [780, 309] width 11 height 11
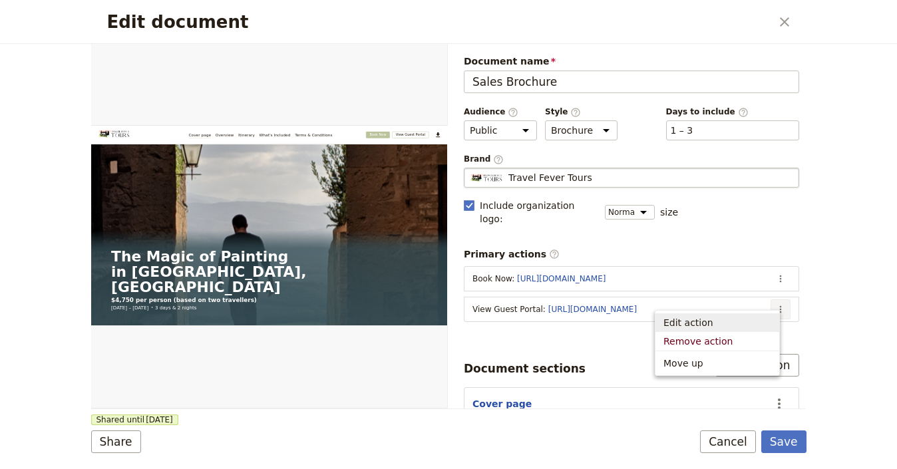
click at [729, 325] on span "Edit action" at bounding box center [717, 322] width 108 height 13
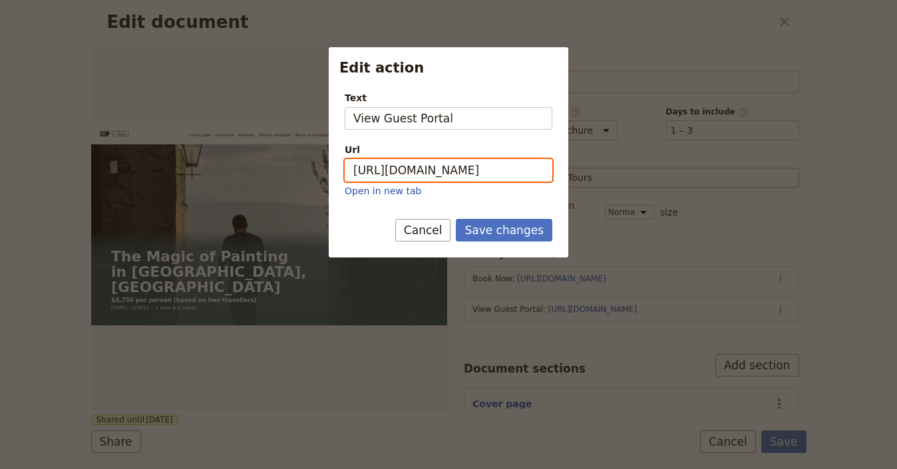
click at [472, 170] on input "https://trips.fieldbook.com/d/JjRLLlfCymLbex7hYxk0K" at bounding box center [449, 170] width 208 height 23
click at [473, 169] on input "https://trips.fieldbook.com/d/JjRLLlfCymLbex7hYxk0K" at bounding box center [449, 170] width 208 height 23
click at [474, 169] on input "https://trips.fieldbook.com/d/JjRLLlfCymLbex7hYxk0K" at bounding box center [449, 170] width 208 height 23
paste input "Xbop0rzy-rUFXxUGqEQ-R"
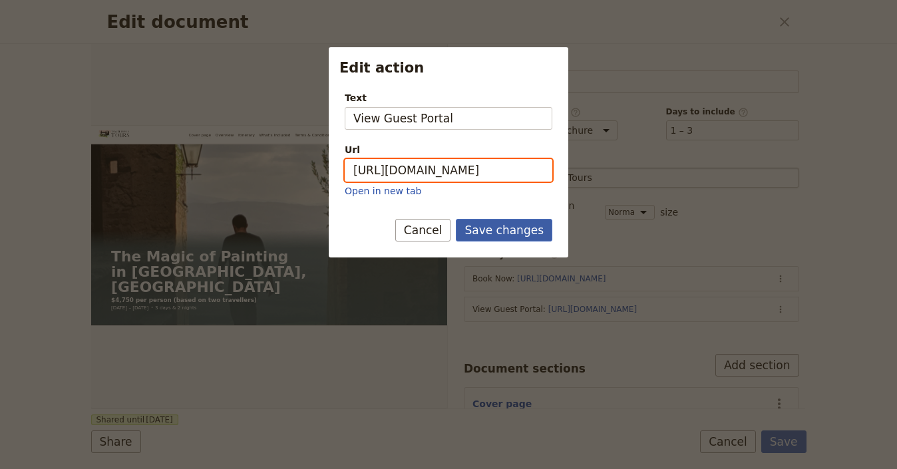
type input "[URL][DOMAIN_NAME]"
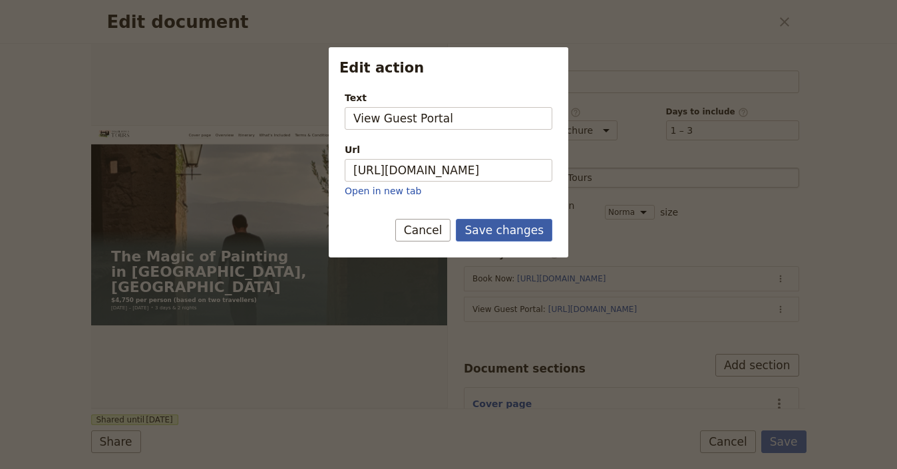
click at [494, 228] on button "Save changes" at bounding box center [504, 230] width 96 height 23
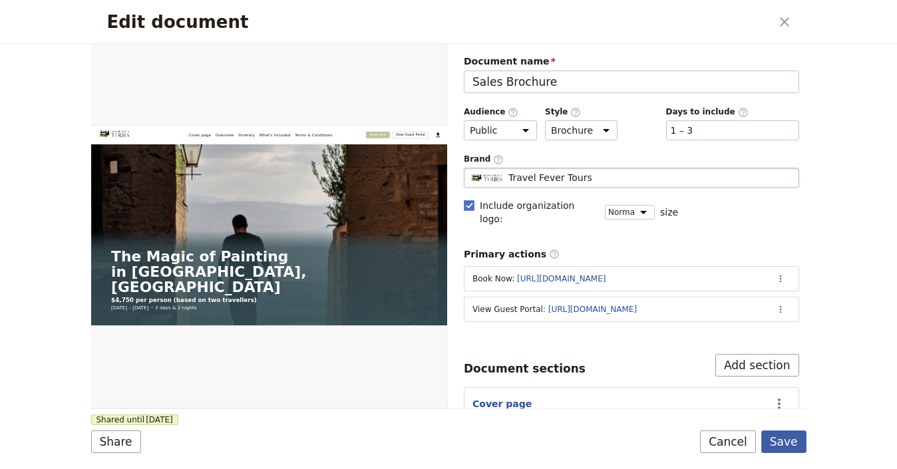
click at [783, 443] on button "Save" at bounding box center [783, 442] width 45 height 23
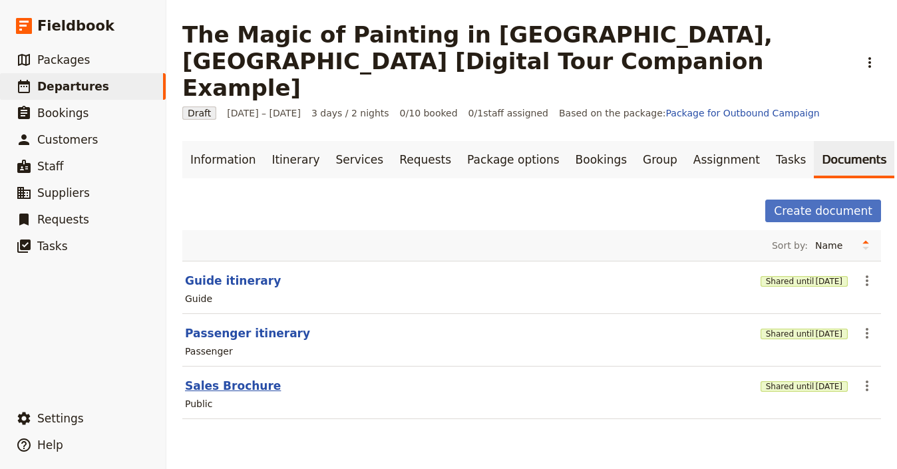
click at [226, 378] on button "Sales Brochure" at bounding box center [233, 386] width 96 height 16
select select "DEFAULT"
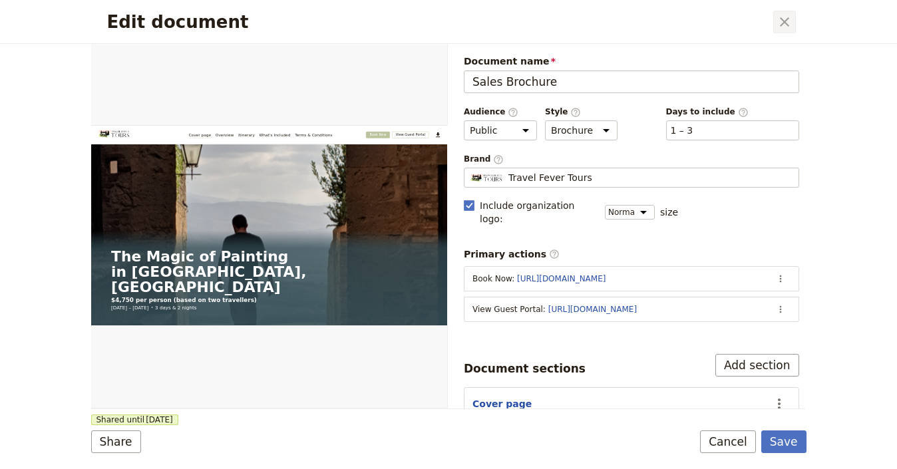
click at [776, 24] on icon "Close dialog" at bounding box center [784, 22] width 16 height 16
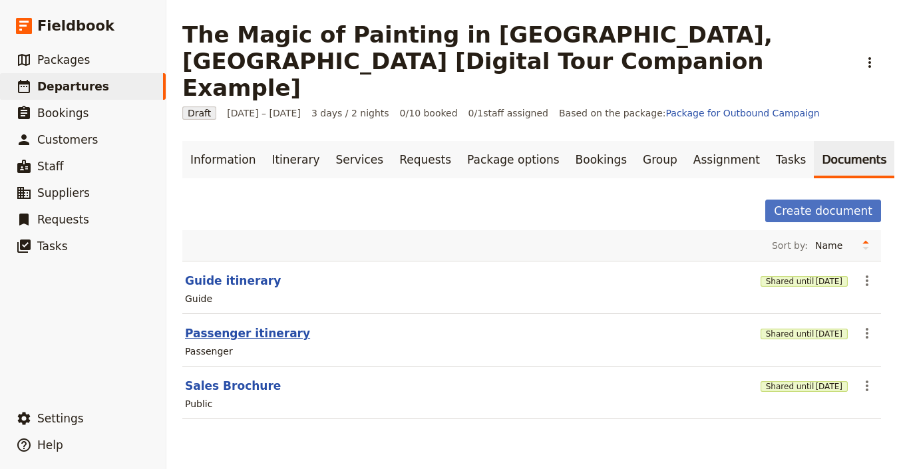
click at [220, 325] on button "Passenger itinerary" at bounding box center [247, 333] width 125 height 16
select select "PASSENGER"
select select "RUN_SHEET"
select select "LARGE"
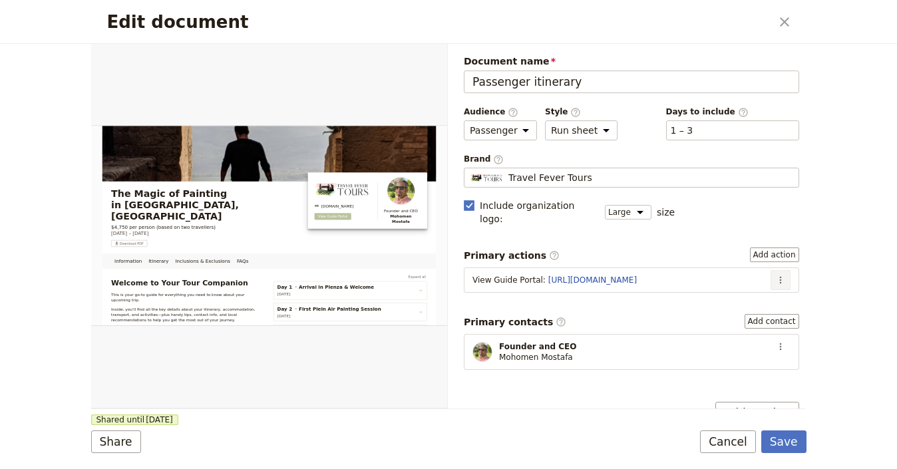
click at [775, 275] on icon "Actions" at bounding box center [780, 280] width 11 height 11
click at [761, 290] on span "Edit action" at bounding box center [736, 293] width 69 height 13
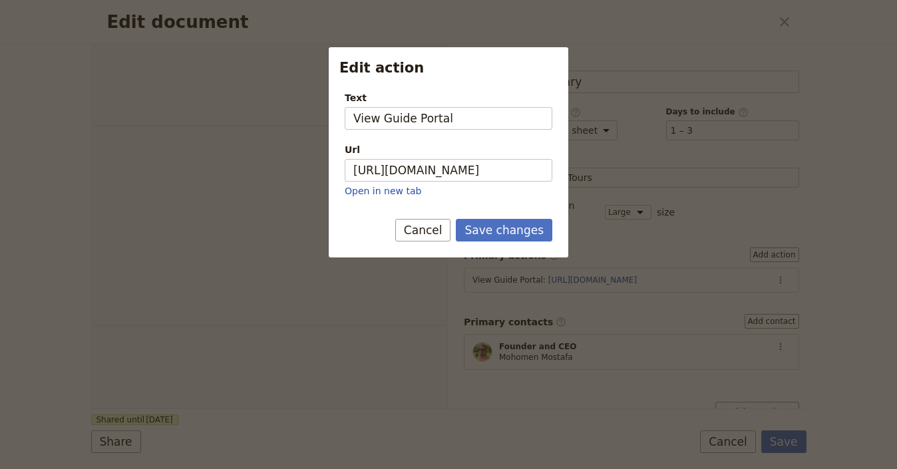
select select "PASSENGER"
select select "RUN_SHEET"
select select "LARGE"
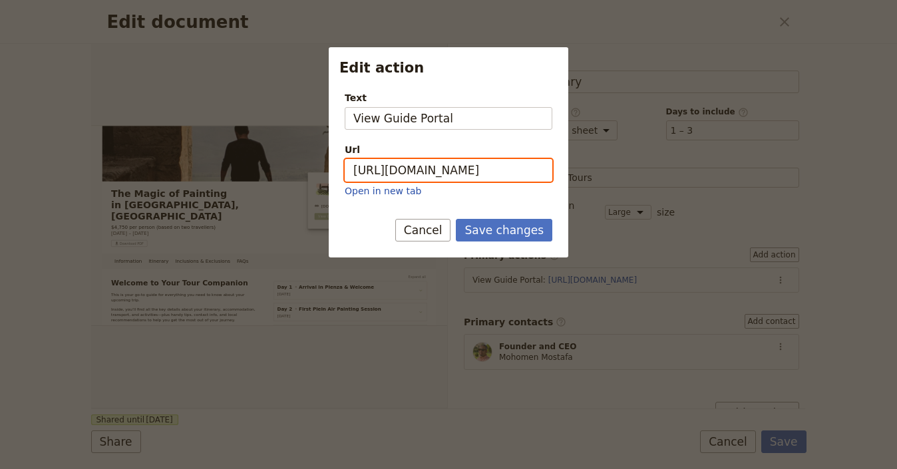
click at [496, 166] on input "https://trips.fieldbook.com/d/BJibZkZq6N4iBTDDlgHYv" at bounding box center [449, 170] width 208 height 23
paste input "5WoYfGOLODNbv9JinRoeq"
type input "https://trips.fieldbook.com/d/5WoYfGOLODNbv9JinRoeq"
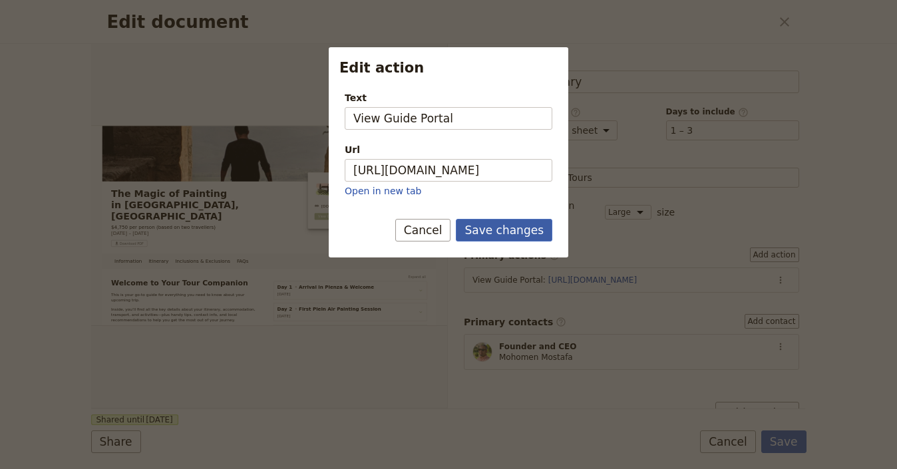
click at [518, 228] on button "Save changes" at bounding box center [504, 230] width 96 height 23
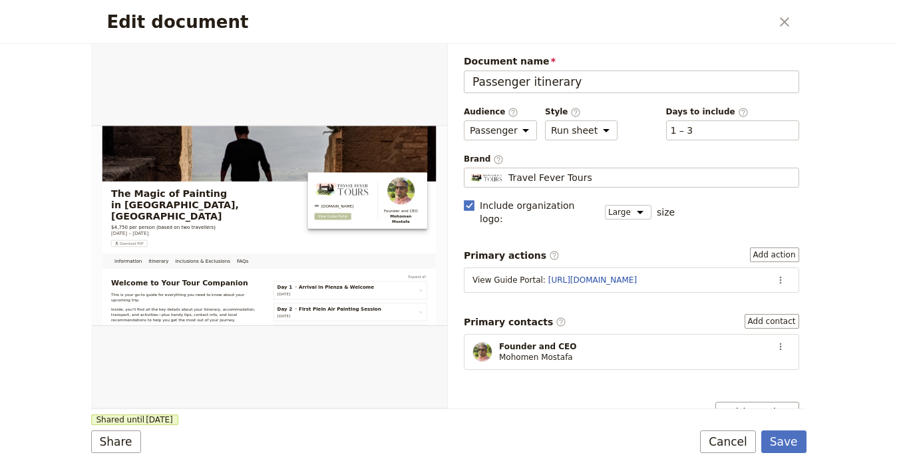
click at [808, 442] on div "Edit document ​ Information Itinerary Inclusions & Exclusions FAQs Web PDF ​ Do…" at bounding box center [448, 234] width 897 height 469
click at [803, 441] on button "Save" at bounding box center [783, 442] width 45 height 23
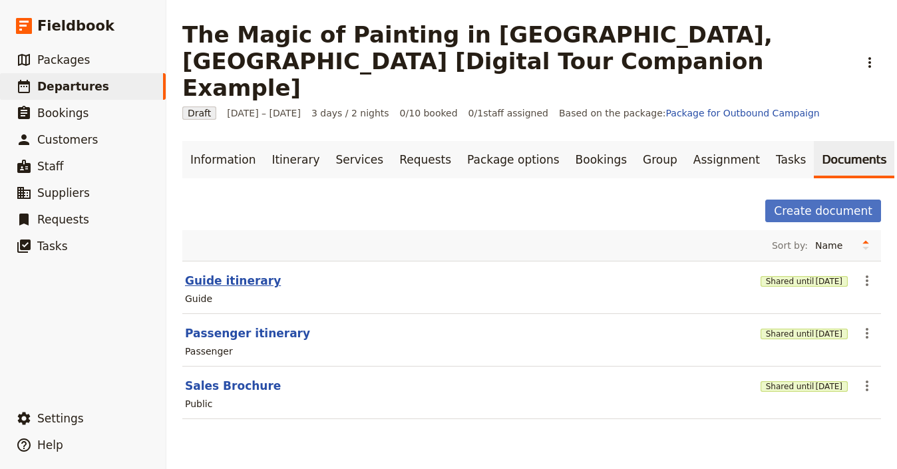
click at [239, 273] on button "Guide itinerary" at bounding box center [233, 281] width 96 height 16
select select "STAFF"
select select "RUN_SHEET"
select select "LARGE"
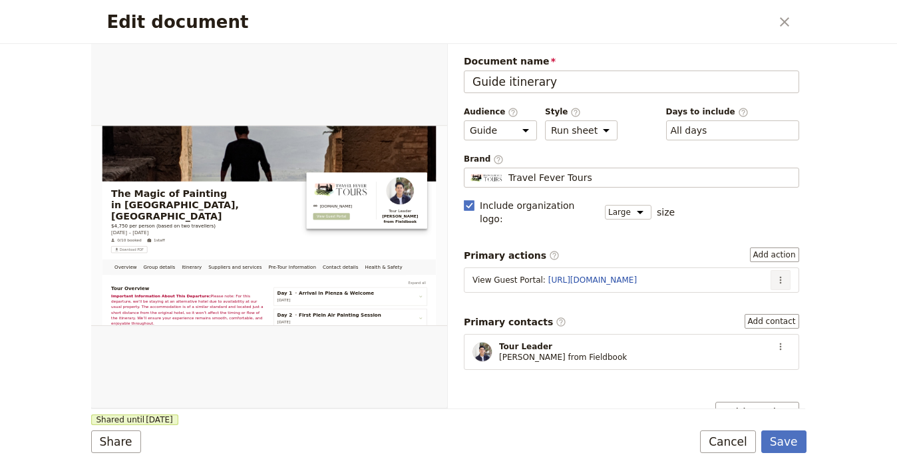
click at [774, 271] on button "​" at bounding box center [781, 280] width 20 height 20
click at [720, 297] on span "Edit action" at bounding box center [727, 293] width 50 height 13
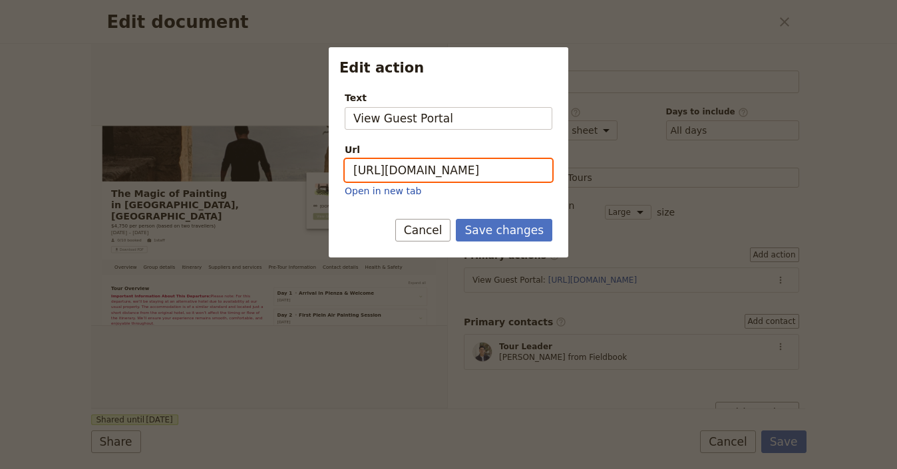
click at [524, 173] on input "https://trips.fieldbook.com/d/JjRLLlfCymLbex7hYxk0K" at bounding box center [449, 170] width 208 height 23
click at [524, 172] on input "https://trips.fieldbook.com/d/JjRLLlfCymLbex7hYxk0K" at bounding box center [449, 170] width 208 height 23
click at [524, 170] on input "https://trips.fieldbook.com/d/JjRLLlfCymLbex7hYxk0K" at bounding box center [449, 170] width 208 height 23
click at [523, 169] on input "https://trips.fieldbook.com/d/JjRLLlfCymLbex7hYxk0K" at bounding box center [449, 170] width 208 height 23
click at [523, 168] on input "https://trips.fieldbook.com/d/JjRLLlfCymLbex7hYxk0K" at bounding box center [449, 170] width 208 height 23
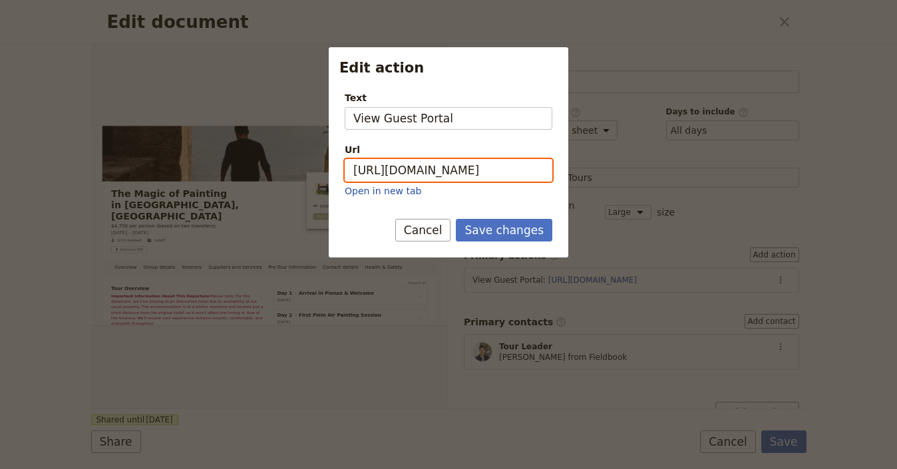
click at [522, 168] on input "https://trips.fieldbook.com/d/JjRLLlfCymLbex7hYxk0K" at bounding box center [449, 170] width 208 height 23
paste input "Xbop0rzy-rUFXxUGqEQ-R"
type input "https://trips.fieldbook.com/d/Xbop0rzy-rUFXxUGqEQ-R"
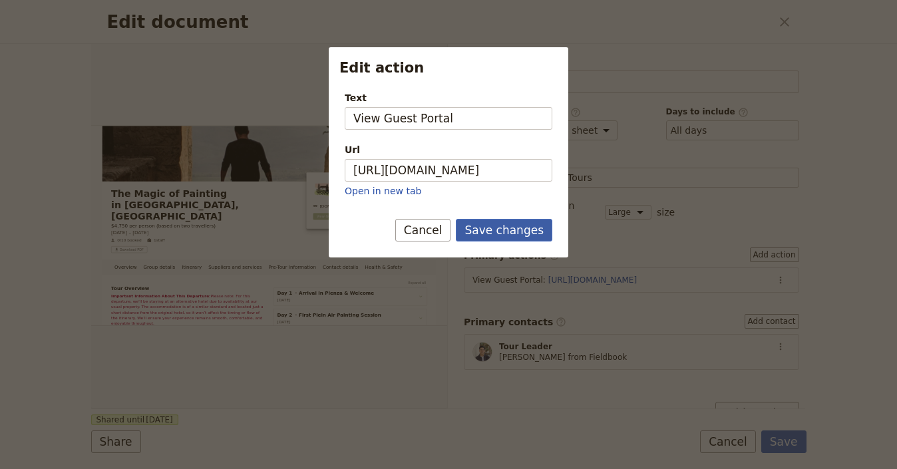
click at [535, 234] on button "Save changes" at bounding box center [504, 230] width 96 height 23
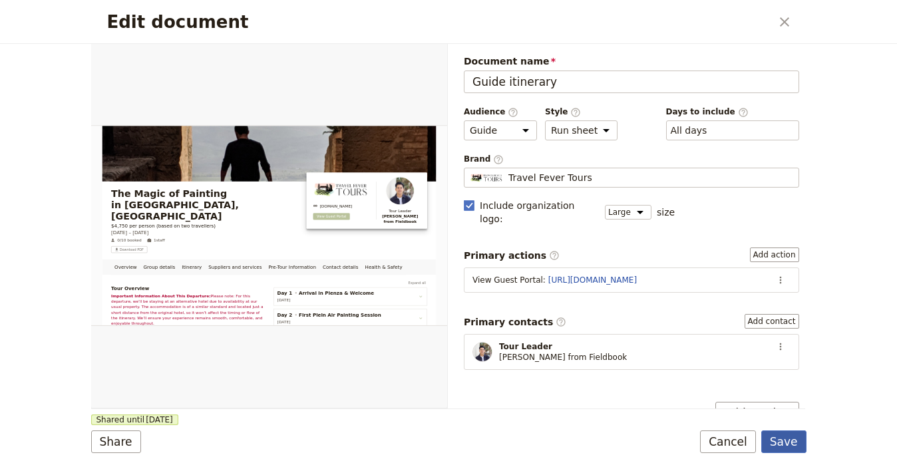
click at [790, 441] on button "Save" at bounding box center [783, 442] width 45 height 23
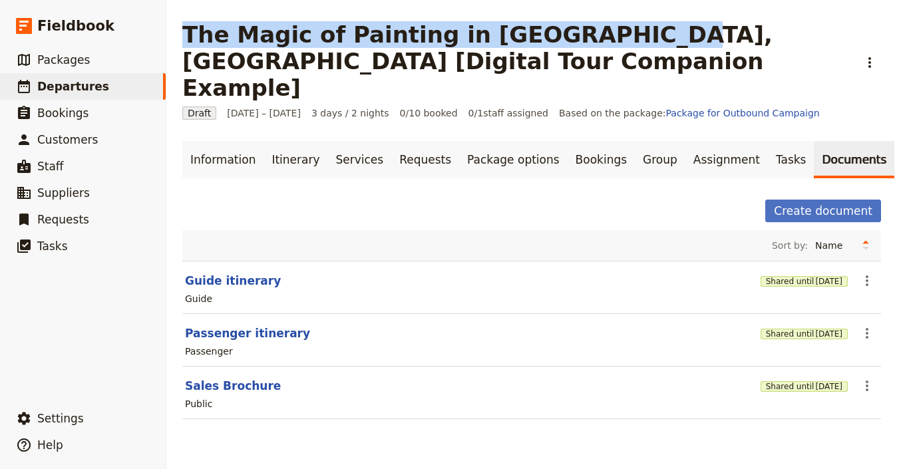
drag, startPoint x: 566, startPoint y: 38, endPoint x: 181, endPoint y: 41, distance: 385.3
click at [185, 41] on h1 "The Magic of Painting in [GEOGRAPHIC_DATA], [GEOGRAPHIC_DATA] [Digital Tour Com…" at bounding box center [516, 61] width 668 height 80
copy h1 "The Magic of Painting in Tuscany, Italy"
click at [211, 141] on link "Information" at bounding box center [222, 159] width 81 height 37
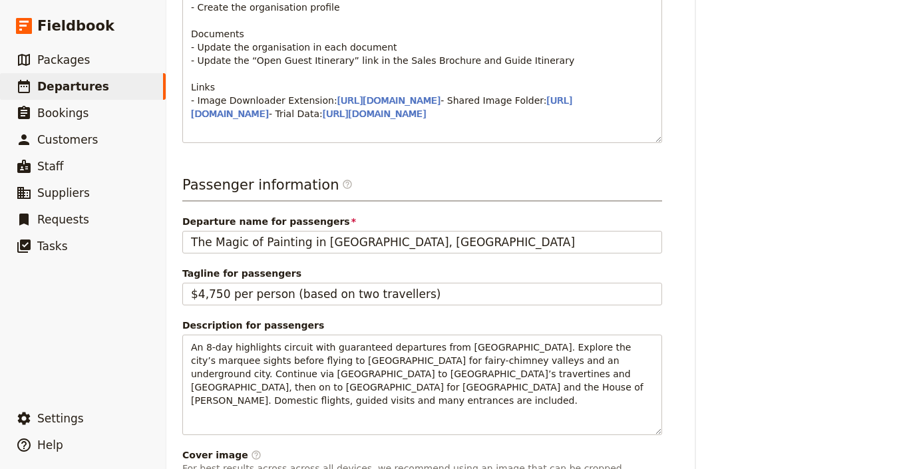
scroll to position [991, 0]
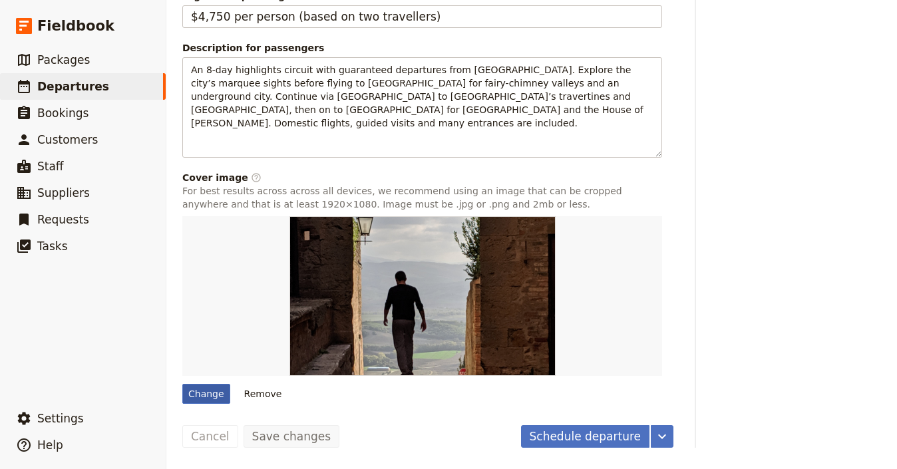
click at [206, 395] on div "Change" at bounding box center [206, 394] width 48 height 20
click at [182, 384] on input "Change" at bounding box center [182, 383] width 1 height 1
type input "C:\fakepath\1532401428833.jpeg"
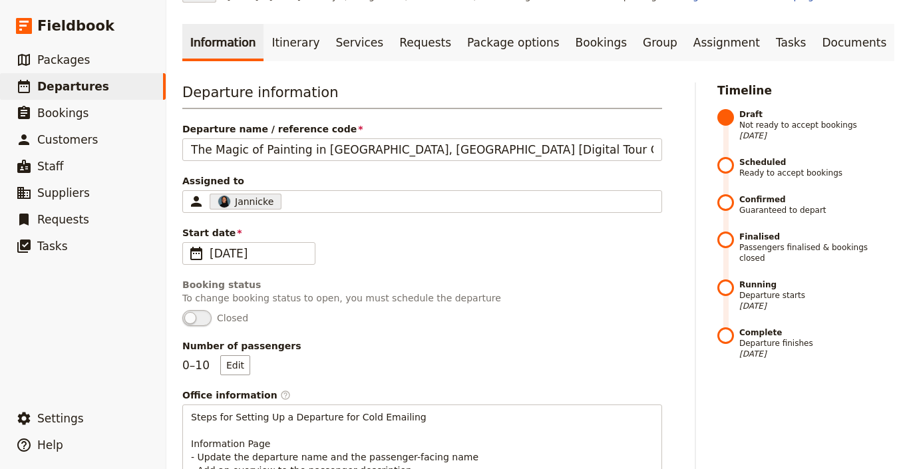
scroll to position [0, 0]
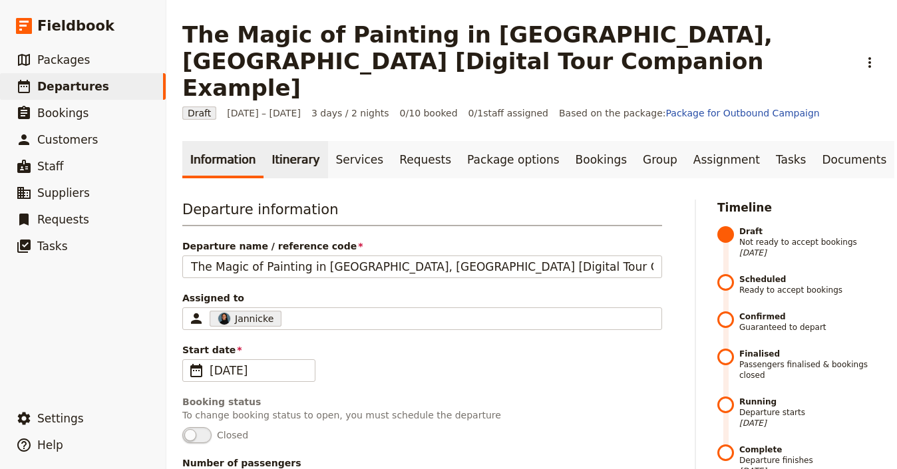
click at [288, 141] on link "Itinerary" at bounding box center [295, 159] width 64 height 37
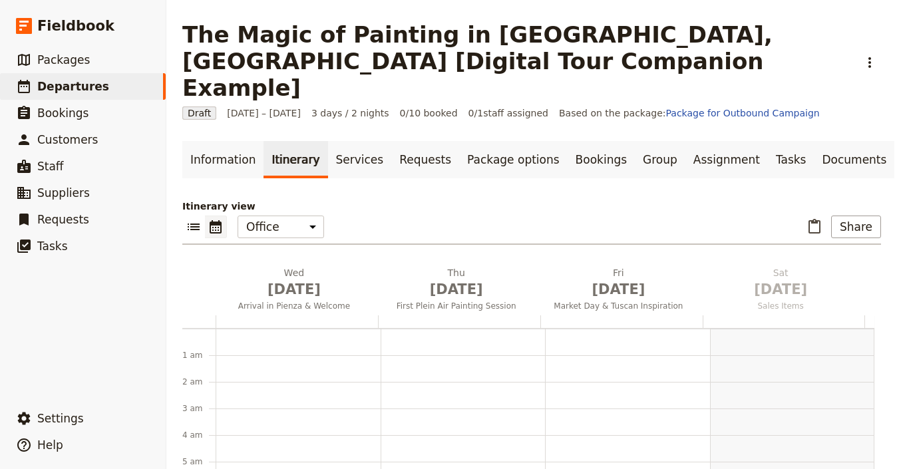
scroll to position [173, 0]
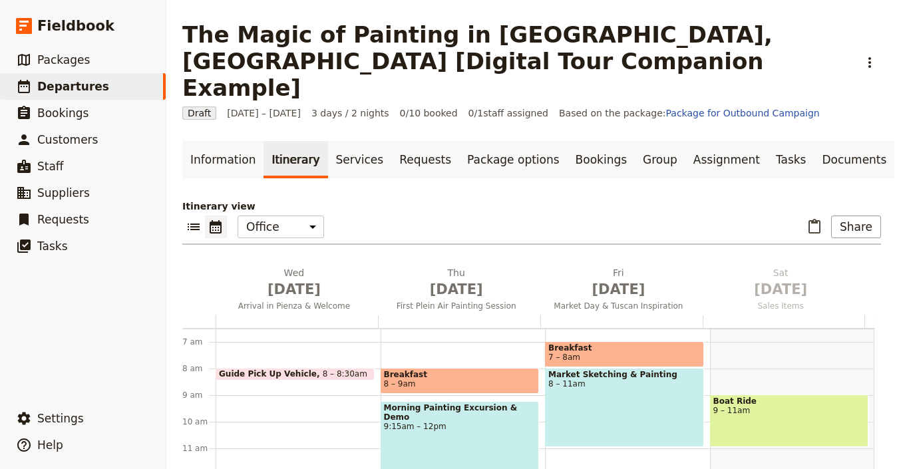
click at [615, 378] on div "Market Sketching & Painting 8 – 11am" at bounding box center [624, 407] width 159 height 79
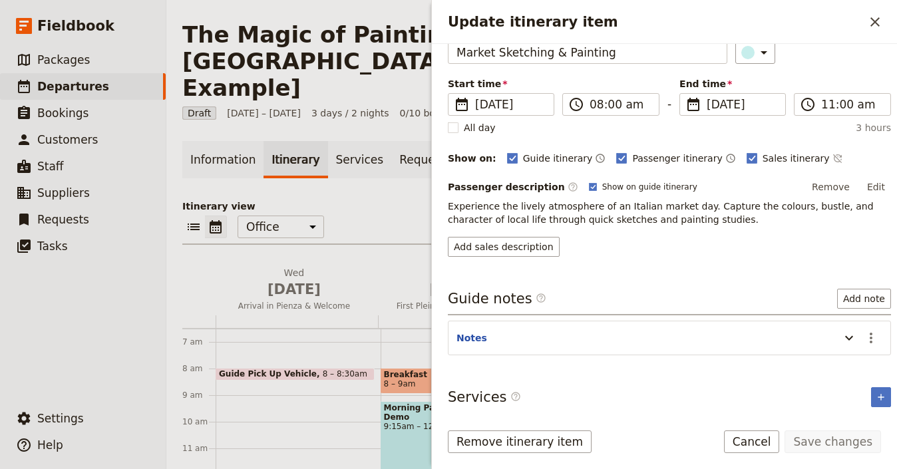
scroll to position [75, 0]
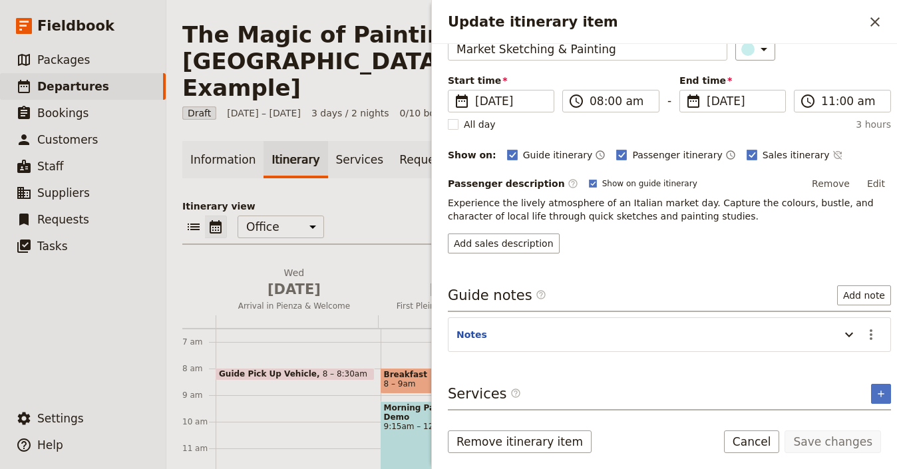
click at [852, 81] on div "Start time ​ 3 Oct 2025 03/10/2025 2025-10-03 08:00 ​ 08:00 am - End time ​ 3 O…" at bounding box center [669, 93] width 443 height 39
click at [870, 40] on div "Update itinerary item ​" at bounding box center [664, 22] width 465 height 44
click at [874, 17] on icon "Close drawer" at bounding box center [875, 22] width 16 height 16
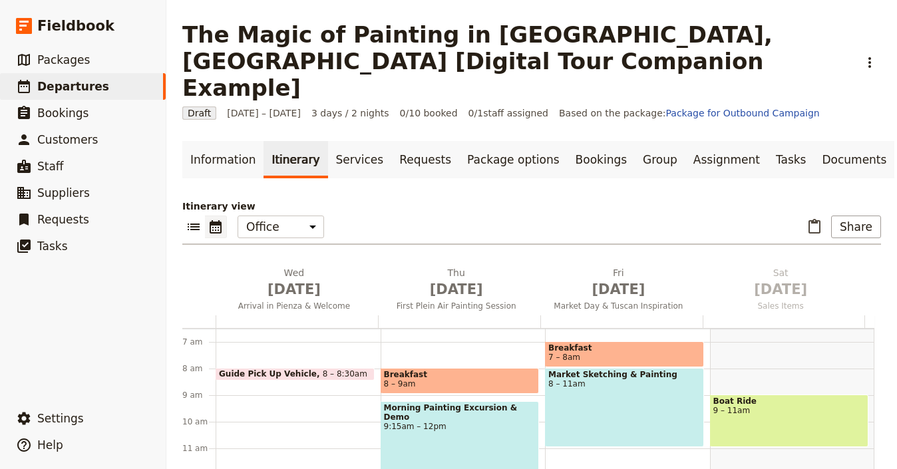
scroll to position [176, 0]
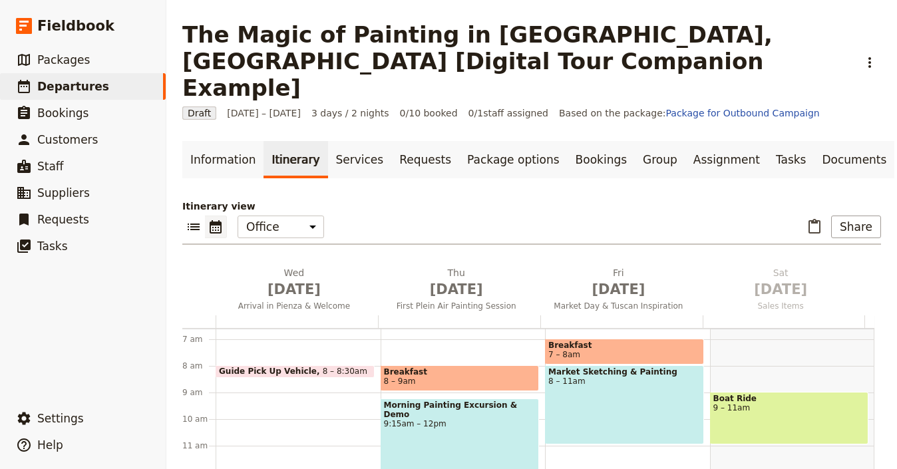
click at [631, 392] on div "Market Sketching & Painting 8 – 11am" at bounding box center [624, 404] width 159 height 79
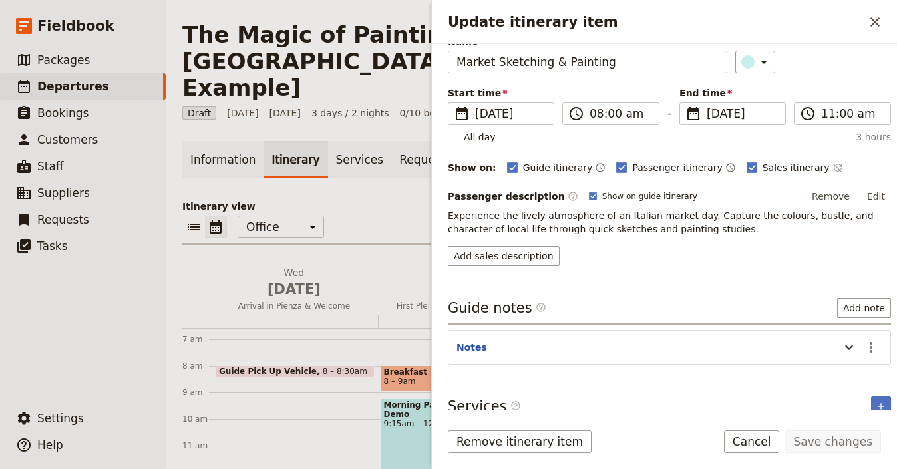
scroll to position [73, 0]
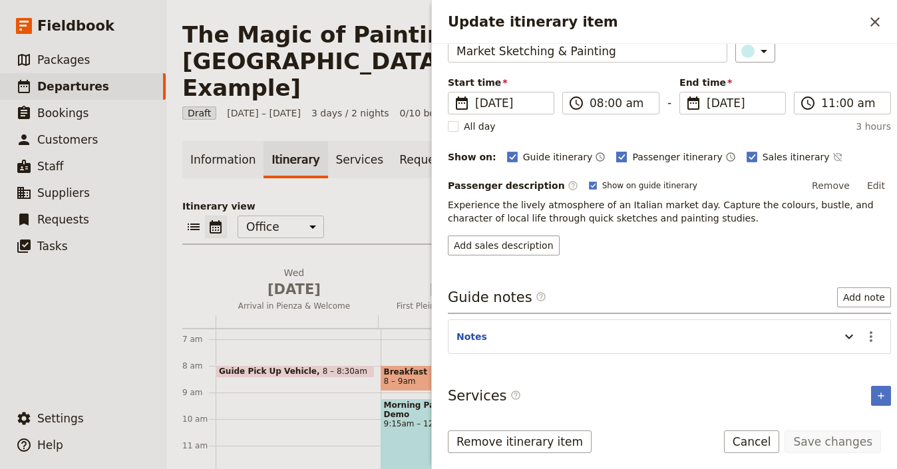
click at [632, 156] on span "Passenger itinerary" at bounding box center [677, 156] width 90 height 13
click at [616, 150] on input "Passenger itinerary" at bounding box center [615, 150] width 1 height 1
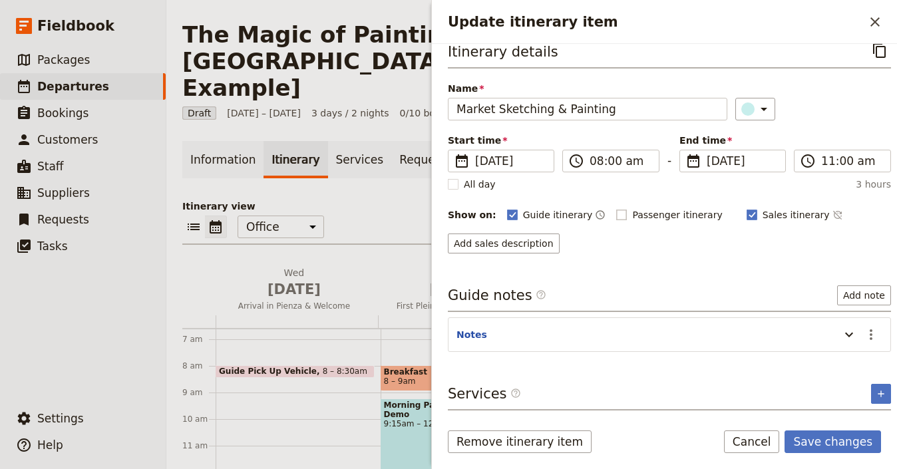
click at [617, 214] on rect "Update itinerary item" at bounding box center [622, 215] width 10 height 10
click at [615, 208] on input "Passenger itinerary" at bounding box center [615, 208] width 1 height 1
checkbox input "true"
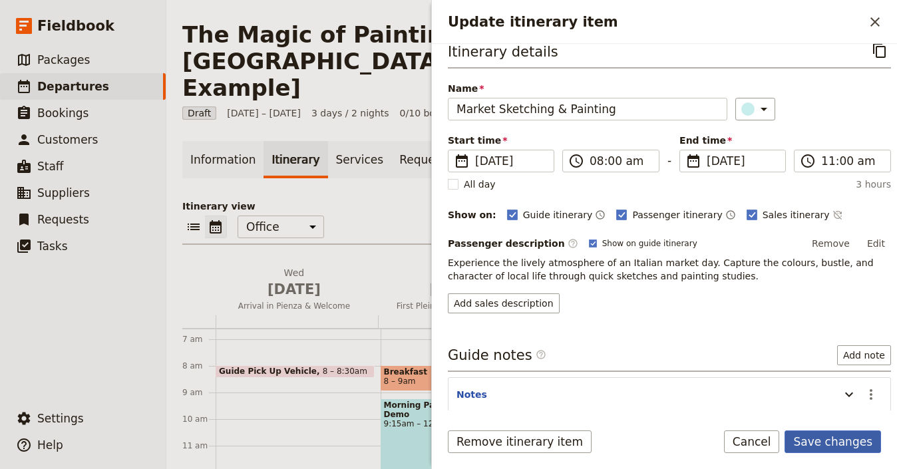
click at [852, 446] on button "Save changes" at bounding box center [832, 442] width 96 height 23
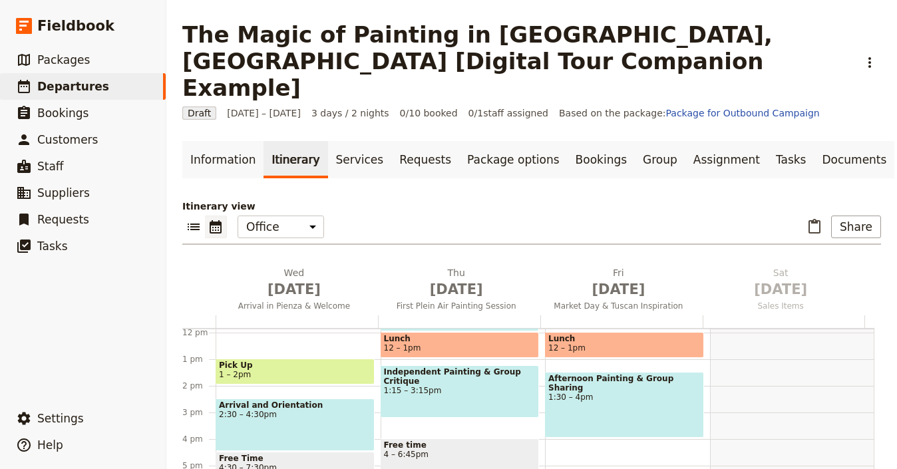
scroll to position [313, 0]
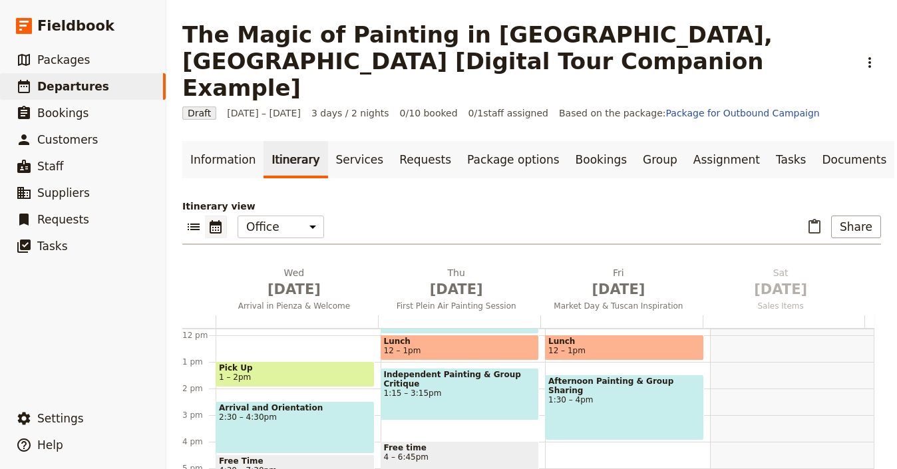
click at [617, 395] on span "1:30 – 4pm" at bounding box center [624, 399] width 152 height 9
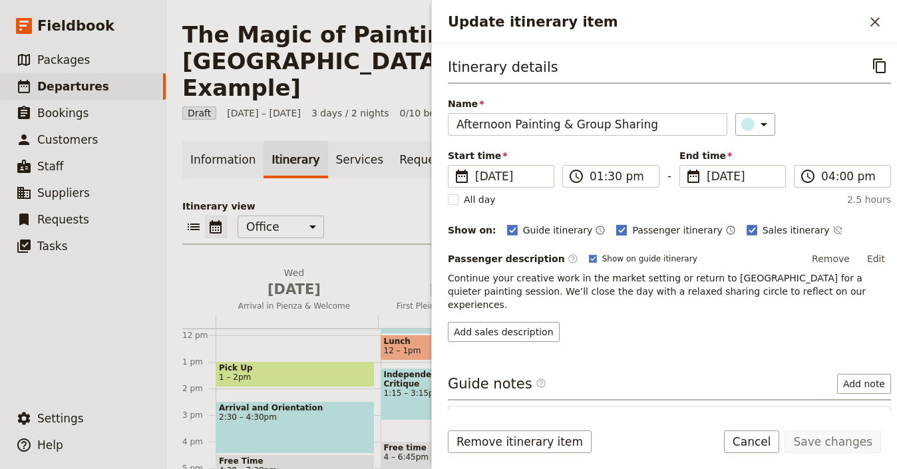
click at [617, 229] on rect "Update itinerary item" at bounding box center [622, 230] width 10 height 10
click at [615, 224] on input "Passenger itinerary" at bounding box center [615, 223] width 1 height 1
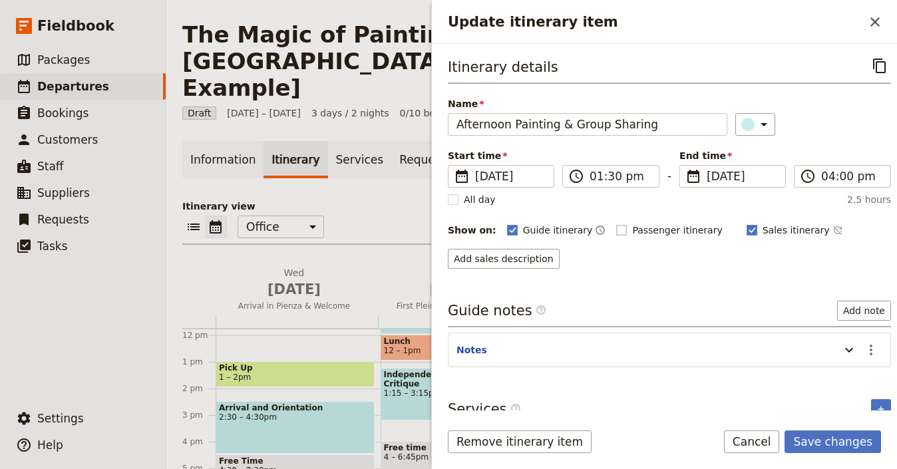
click at [617, 229] on rect "Update itinerary item" at bounding box center [622, 230] width 10 height 10
click at [615, 224] on input "Passenger itinerary" at bounding box center [615, 223] width 1 height 1
checkbox input "true"
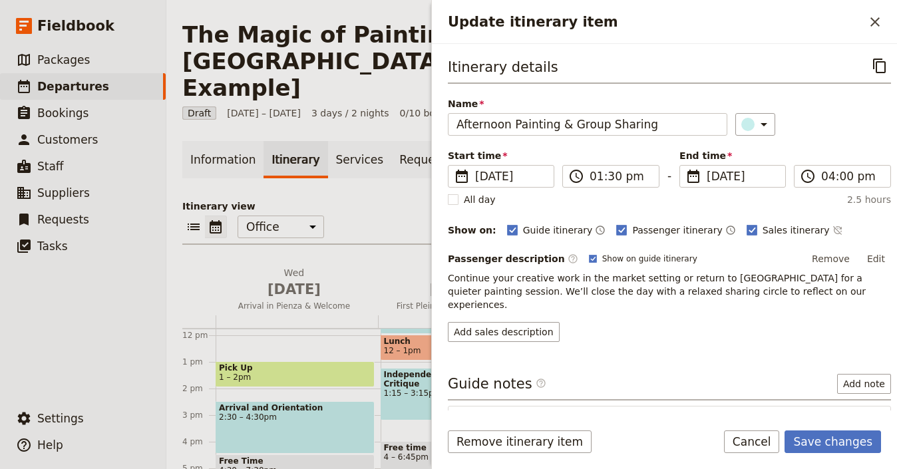
click at [847, 458] on div "Remove itinerary item Save changes Cancel" at bounding box center [664, 450] width 465 height 39
click at [848, 444] on button "Save changes" at bounding box center [832, 442] width 96 height 23
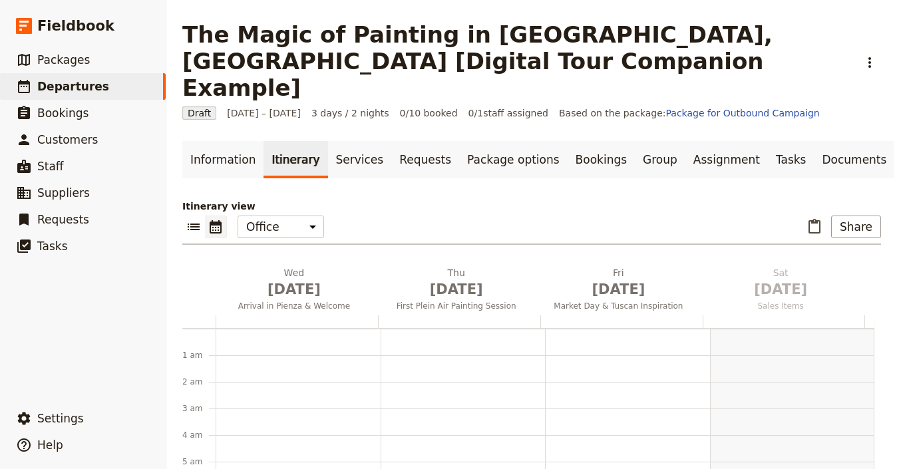
scroll to position [173, 0]
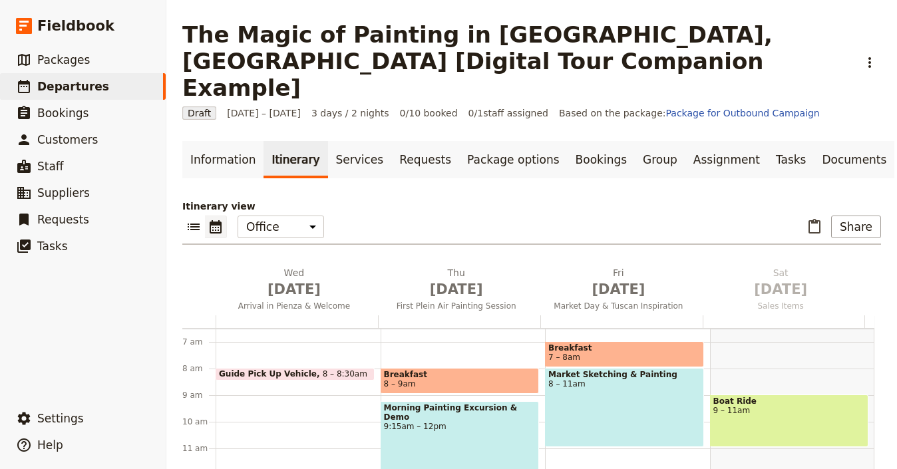
click at [639, 369] on div "Market Sketching & Painting 8 – 11am" at bounding box center [624, 407] width 159 height 79
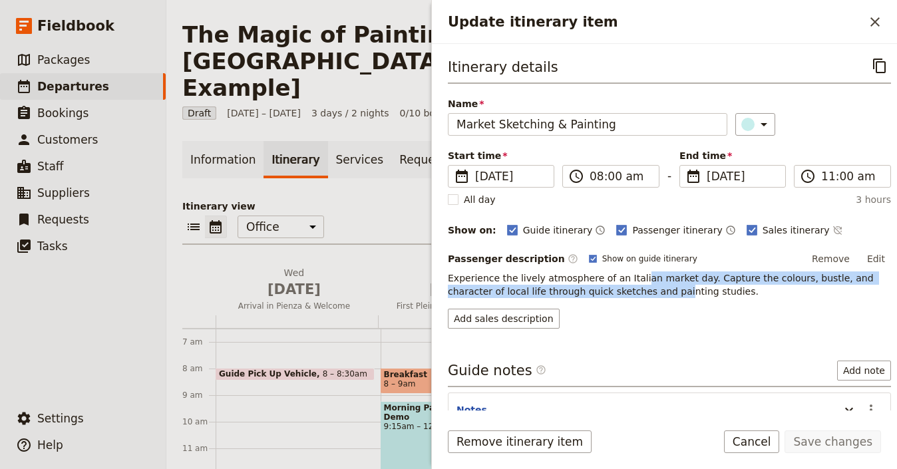
click at [633, 285] on p "Experience the lively atmosphere of an Italian market day. Capture the colours,…" at bounding box center [669, 284] width 443 height 27
click at [633, 285] on span "Experience the lively atmosphere of an Italian market day. Capture the colours,…" at bounding box center [662, 285] width 429 height 24
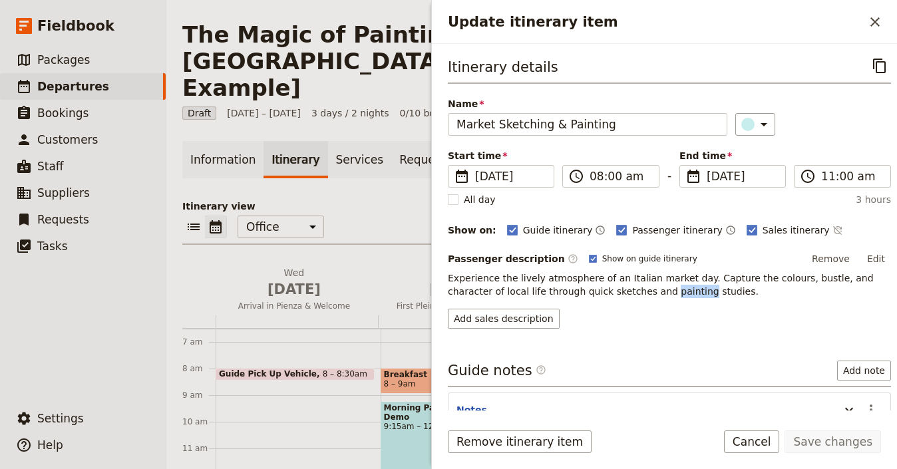
click at [633, 285] on span "Experience the lively atmosphere of an Italian market day. Capture the colours,…" at bounding box center [662, 285] width 429 height 24
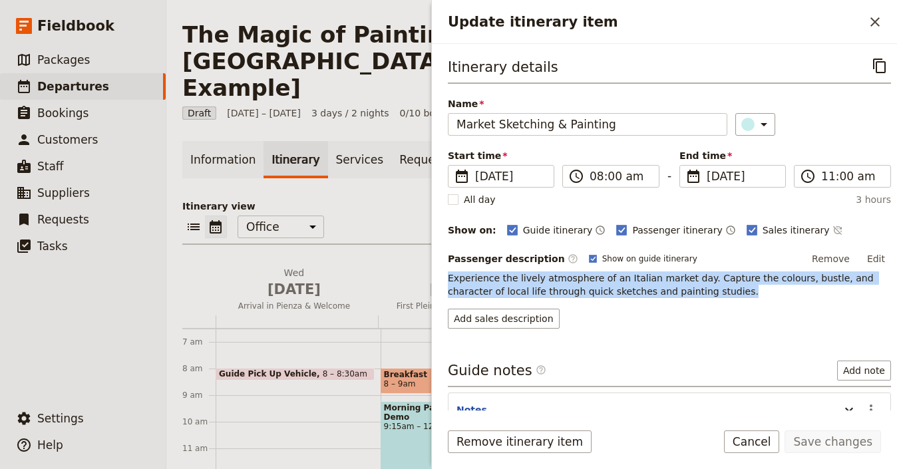
click at [633, 285] on span "Experience the lively atmosphere of an Italian market day. Capture the colours,…" at bounding box center [662, 285] width 429 height 24
click at [537, 323] on button "Add sales description" at bounding box center [504, 319] width 112 height 20
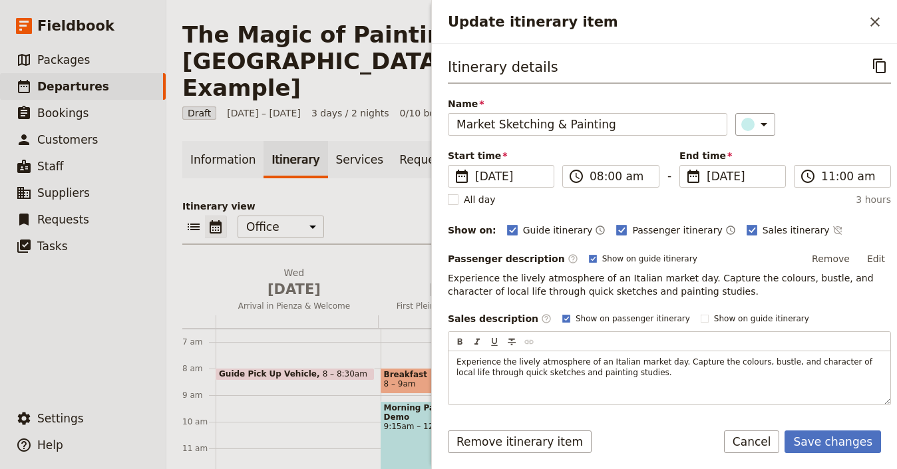
scroll to position [4, 0]
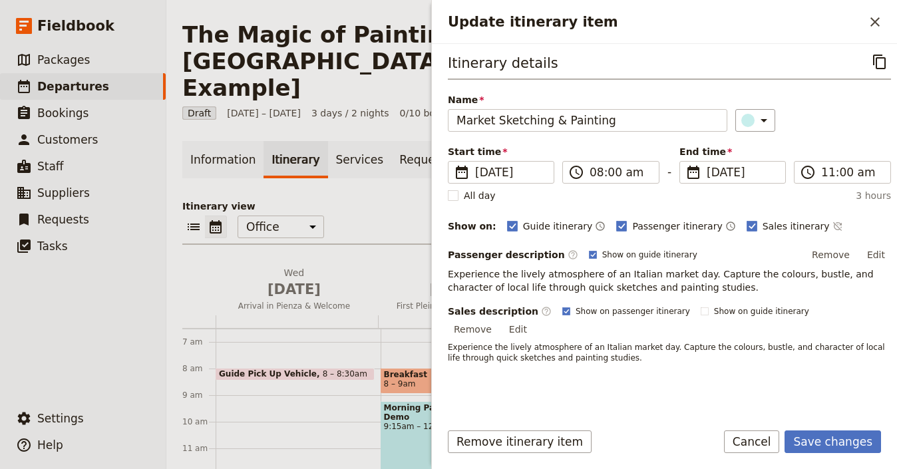
click at [542, 282] on span "Experience the lively atmosphere of an Italian market day. Capture the colours,…" at bounding box center [662, 281] width 429 height 24
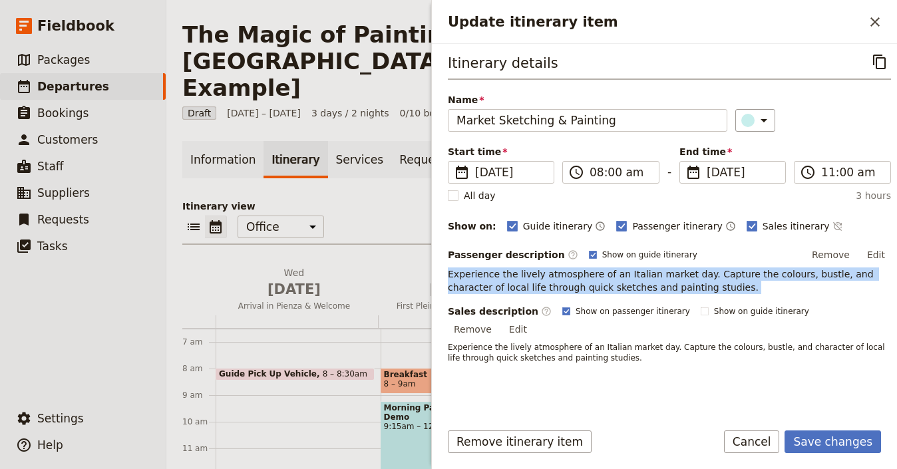
click at [542, 282] on span "Experience the lively atmosphere of an Italian market day. Capture the colours,…" at bounding box center [662, 281] width 429 height 24
copy span "Experience the lively atmosphere of an Italian market day. Capture the colours,…"
click at [533, 319] on button "Edit" at bounding box center [518, 329] width 30 height 20
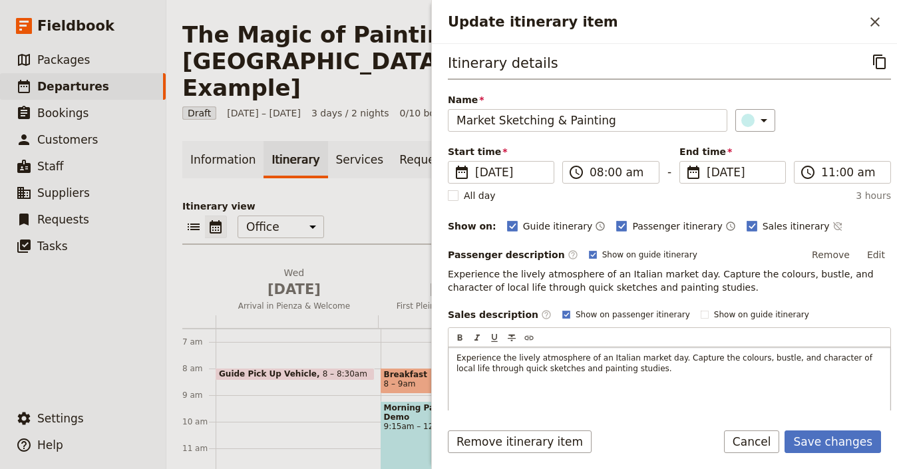
click at [657, 367] on p "Experience the lively atmosphere of an Italian market day. Capture the colours,…" at bounding box center [669, 363] width 426 height 21
click at [657, 366] on p "Experience the lively atmosphere of an Italian market day. Capture the colours,…" at bounding box center [669, 363] width 426 height 21
click at [657, 365] on p "Experience the lively atmosphere of an Italian market day. Capture the colours,…" at bounding box center [669, 363] width 426 height 21
click at [659, 364] on p "Experience the lively atmosphere of an Italian market day. Capture the colours,…" at bounding box center [669, 363] width 426 height 21
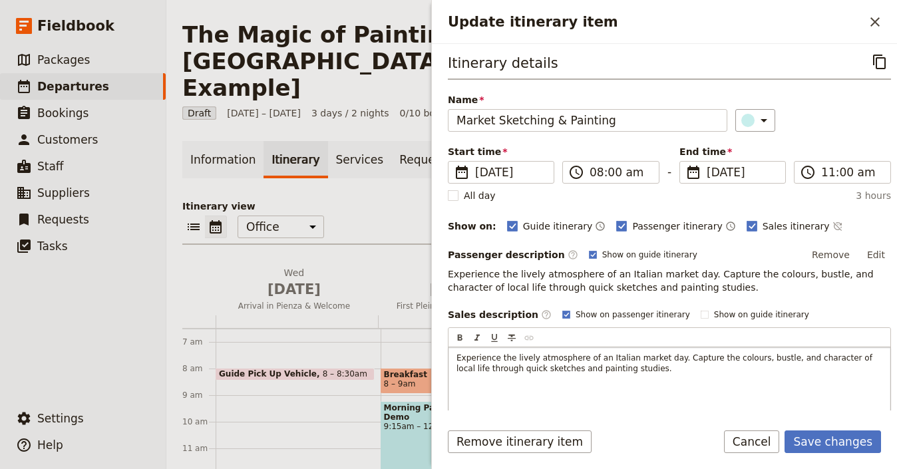
click at [659, 363] on p "Experience the lively atmosphere of an Italian market day. Capture the colours,…" at bounding box center [669, 363] width 426 height 21
click at [660, 363] on p "Experience the lively atmosphere of an Italian market day. Capture the colours,…" at bounding box center [669, 363] width 426 height 21
click at [591, 359] on span "Experience the lively atmosphere of an Italian market day. Capture the colours,…" at bounding box center [665, 363] width 419 height 20
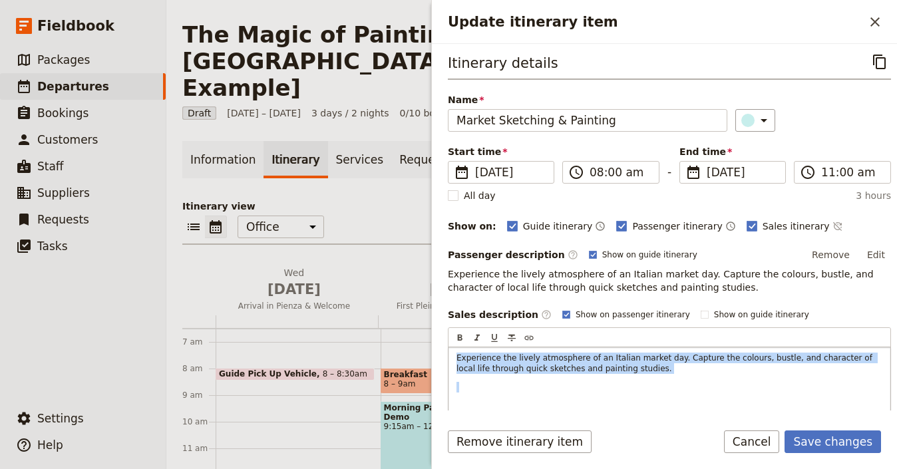
click at [591, 359] on span "Experience the lively atmosphere of an Italian market day. Capture the colours,…" at bounding box center [665, 363] width 419 height 20
drag, startPoint x: 643, startPoint y: 368, endPoint x: 424, endPoint y: 347, distance: 219.9
click at [423, 349] on div "The Magic of Painting in Tuscany, Italy [Digital Tour Companion Example] ​ Draf…" at bounding box center [531, 234] width 731 height 469
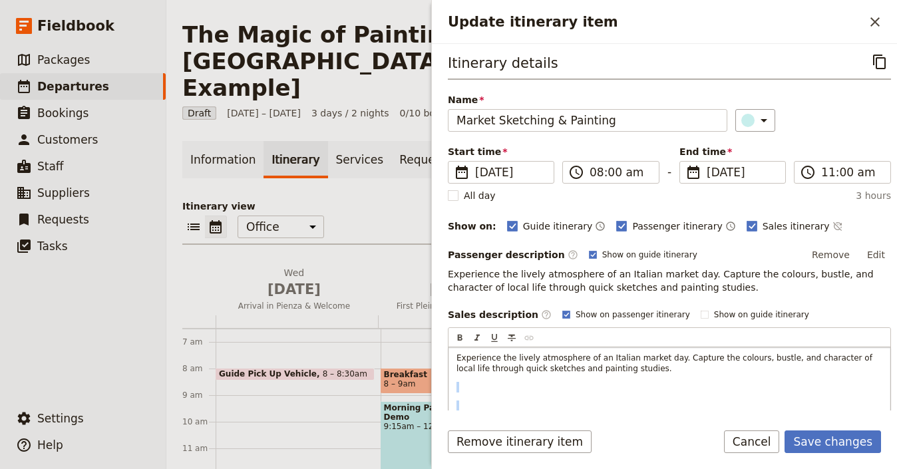
drag, startPoint x: 508, startPoint y: 404, endPoint x: 489, endPoint y: 381, distance: 30.2
click at [467, 377] on div "Experience the lively atmosphere of an Italian market day. Capture the colours,…" at bounding box center [669, 391] width 442 height 88
click at [819, 445] on button "Save changes" at bounding box center [832, 442] width 96 height 23
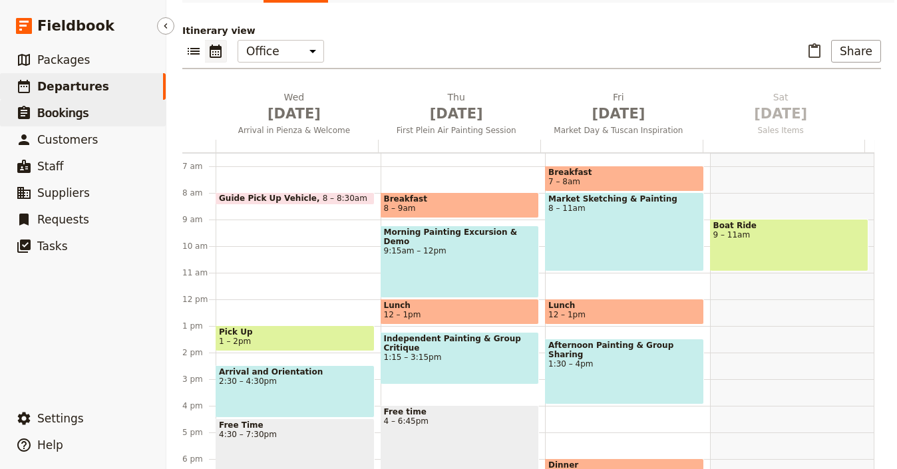
scroll to position [178, 0]
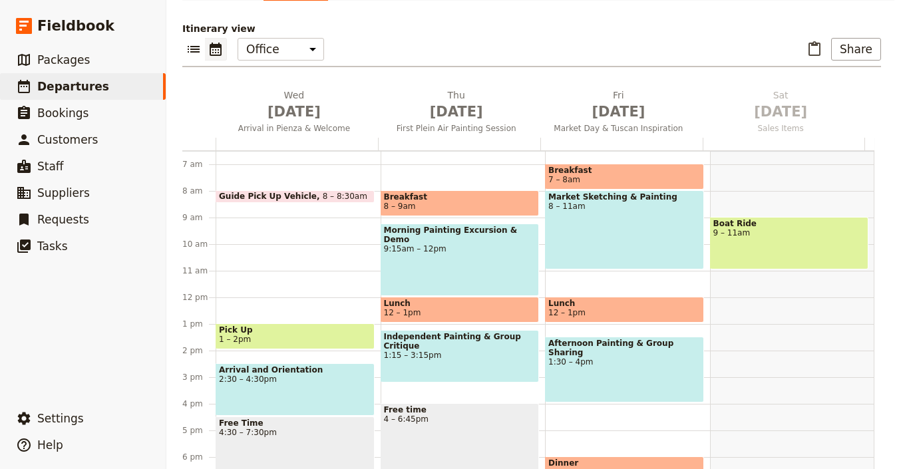
click at [604, 361] on div "Afternoon Painting & Group Sharing 1:30 – 4pm" at bounding box center [624, 370] width 159 height 66
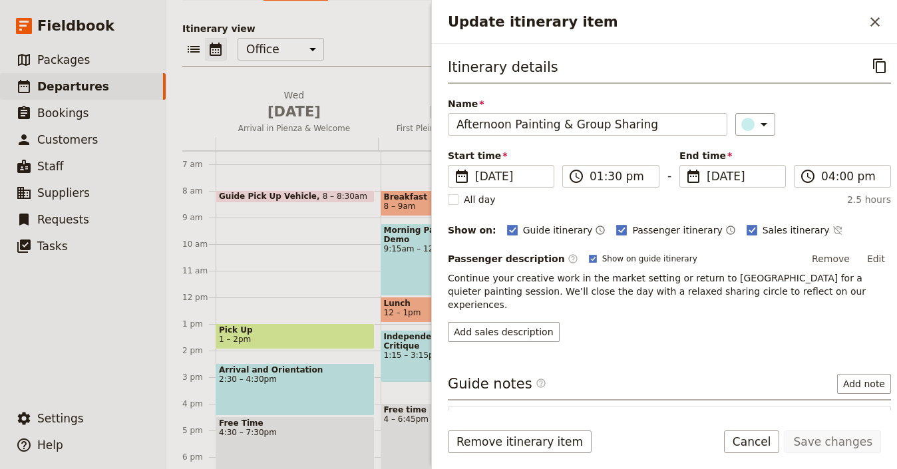
click at [630, 293] on span "Continue your creative work in the market setting or return to [GEOGRAPHIC_DATA…" at bounding box center [658, 291] width 421 height 37
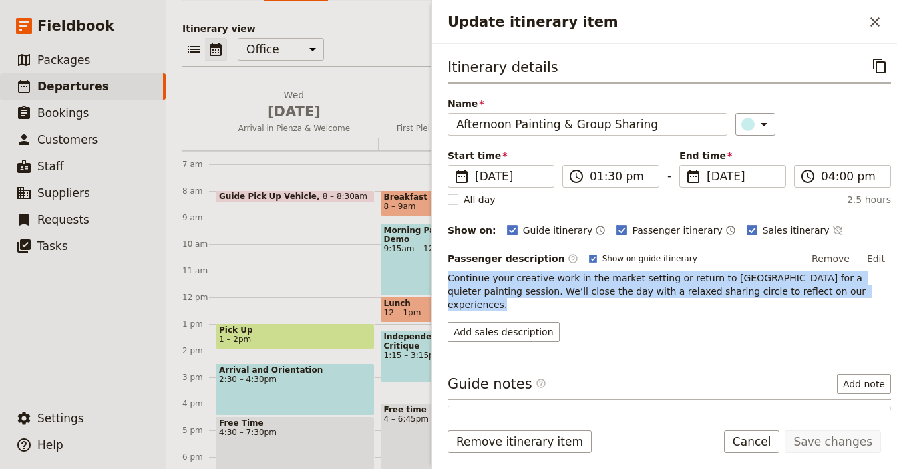
click at [630, 293] on span "Continue your creative work in the market setting or return to [GEOGRAPHIC_DATA…" at bounding box center [658, 291] width 421 height 37
copy span "Continue your creative work in the market setting or return to [GEOGRAPHIC_DATA…"
click at [510, 324] on button "Add sales description" at bounding box center [504, 332] width 112 height 20
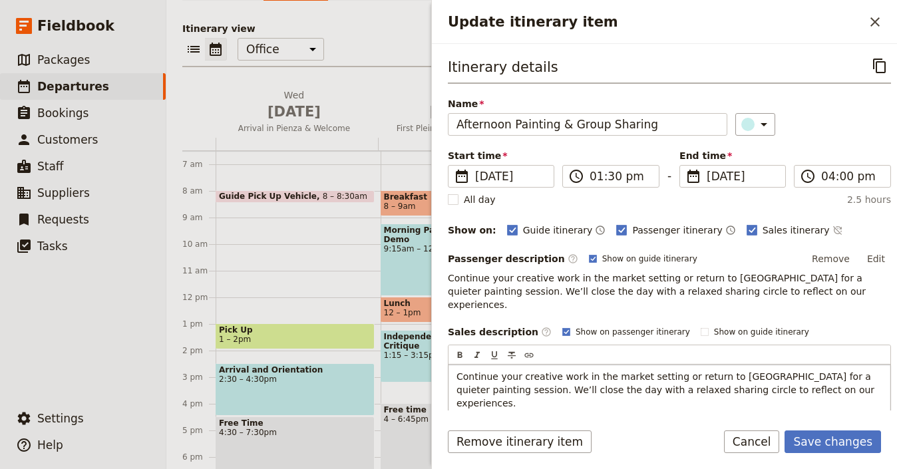
scroll to position [14, 0]
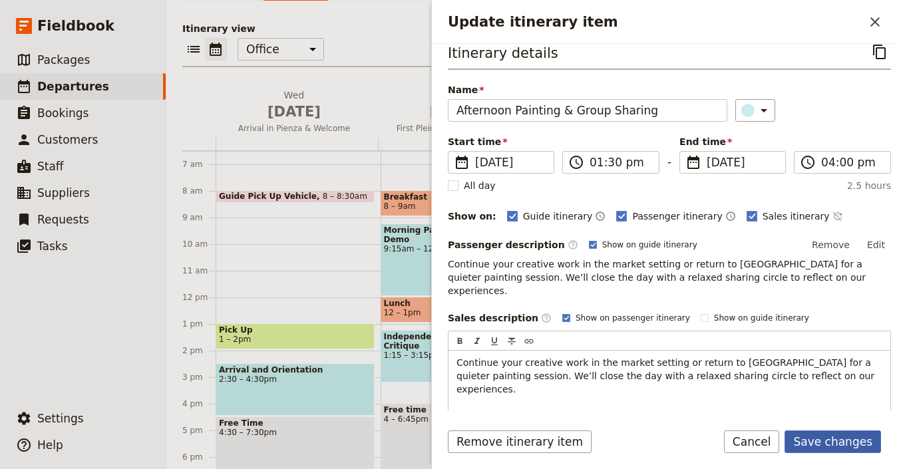
click at [826, 437] on button "Save changes" at bounding box center [832, 442] width 96 height 23
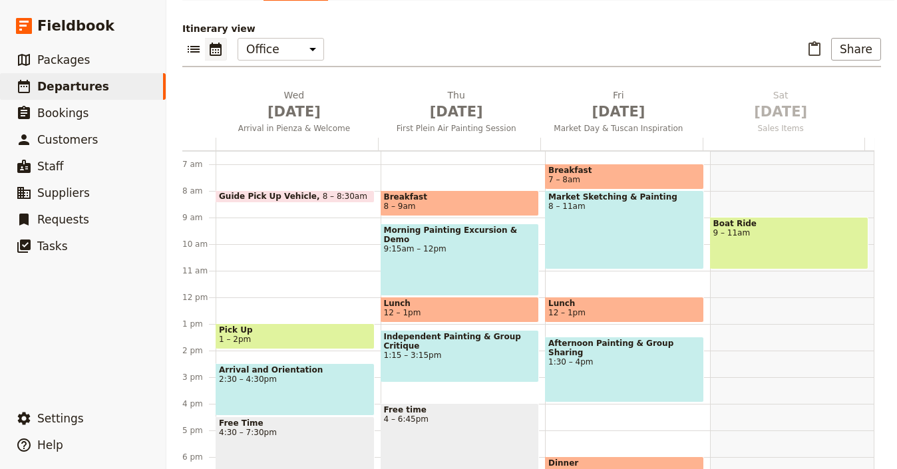
click at [595, 138] on div at bounding box center [621, 144] width 162 height 13
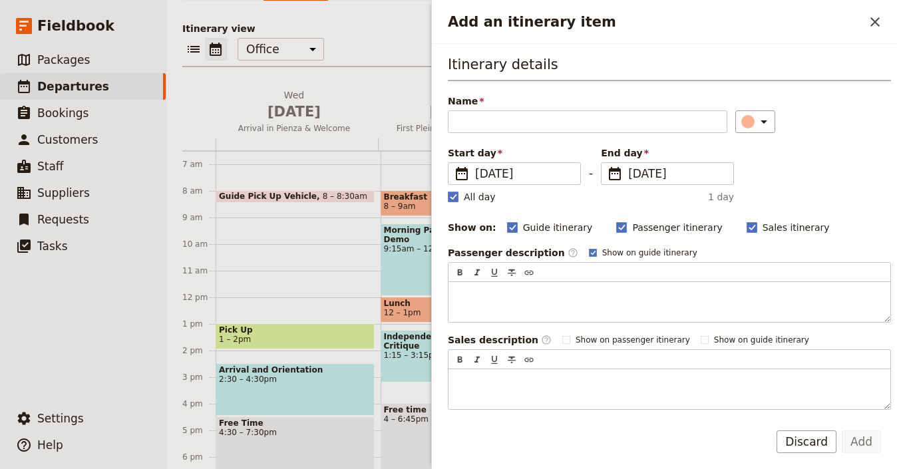
click at [607, 99] on div "Add an itinerary item ​ Itinerary details Name ​ Please fill out this field. St…" at bounding box center [664, 234] width 466 height 469
click at [867, 19] on icon "Close drawer" at bounding box center [875, 22] width 16 height 16
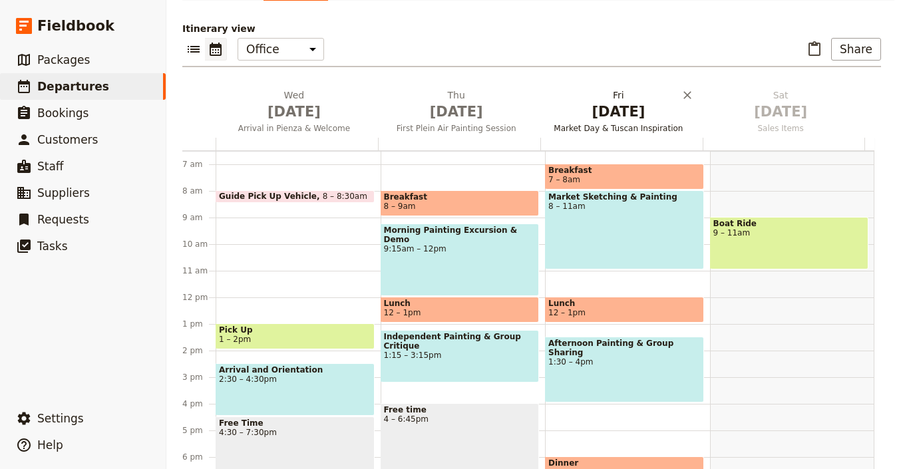
click at [621, 102] on span "Oct 3" at bounding box center [619, 112] width 146 height 20
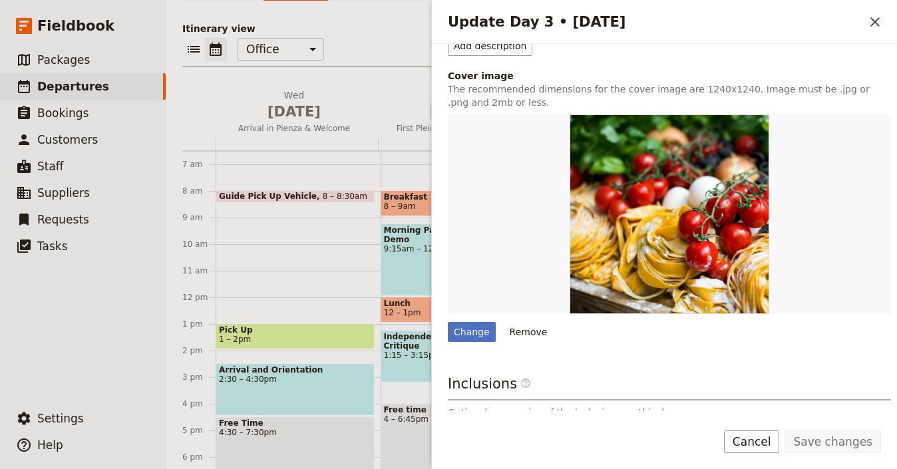
scroll to position [431, 0]
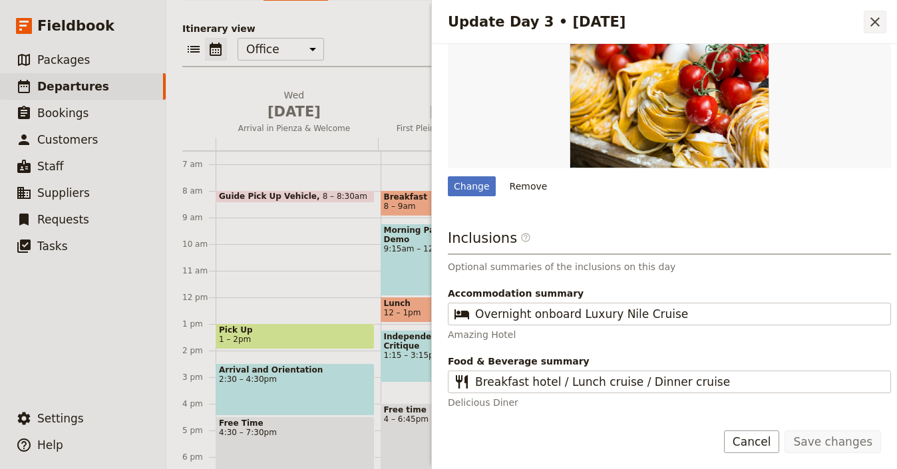
click at [873, 17] on icon "Close drawer" at bounding box center [875, 22] width 16 height 16
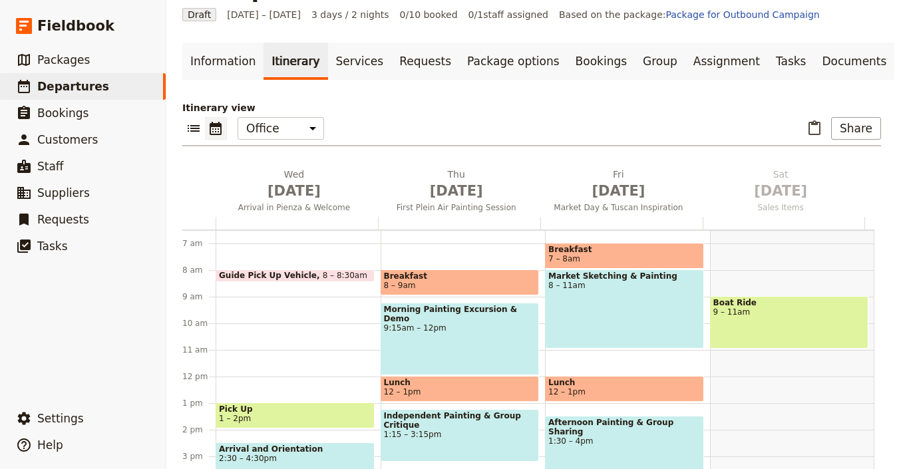
scroll to position [0, 0]
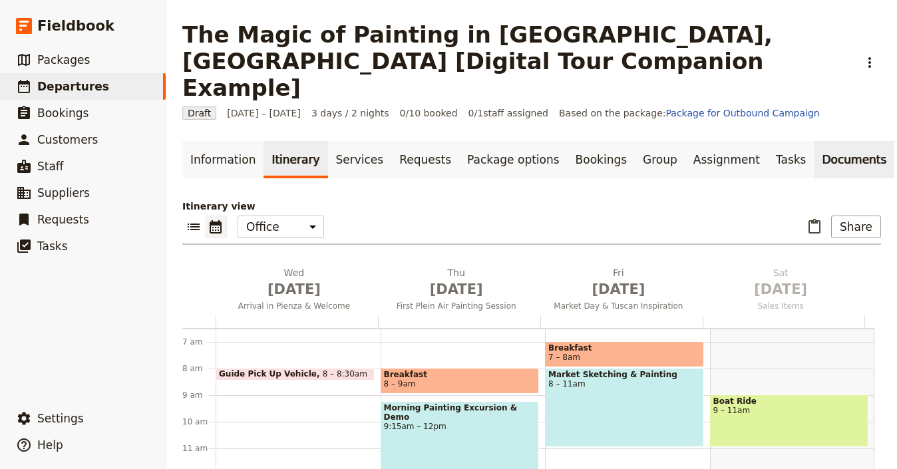
click at [814, 141] on link "Documents" at bounding box center [854, 159] width 81 height 37
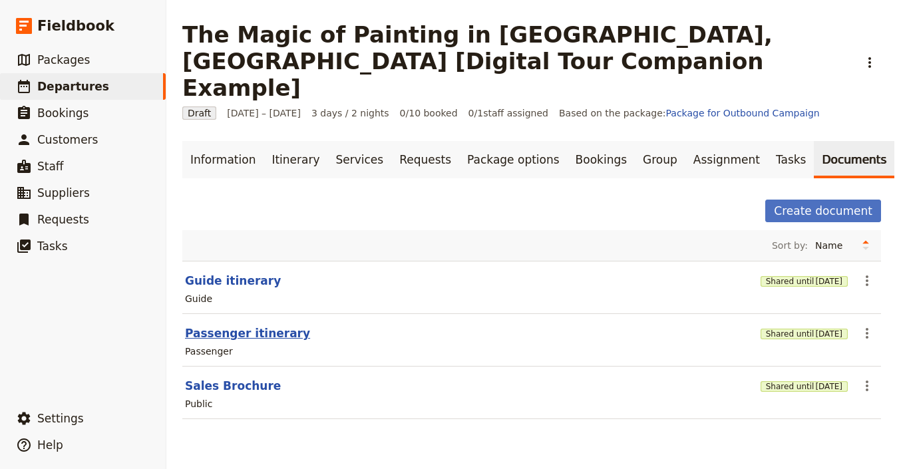
click at [242, 325] on button "Passenger itinerary" at bounding box center [247, 333] width 125 height 16
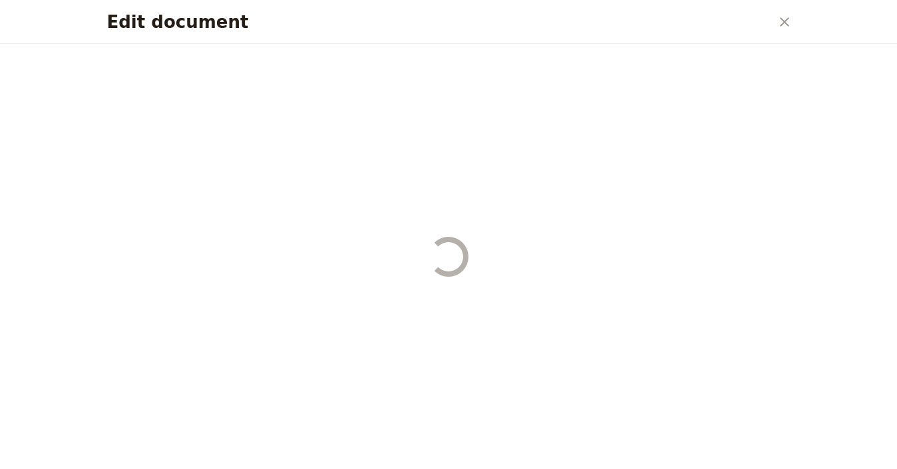
select select "PASSENGER"
select select "RUN_SHEET"
select select "LARGE"
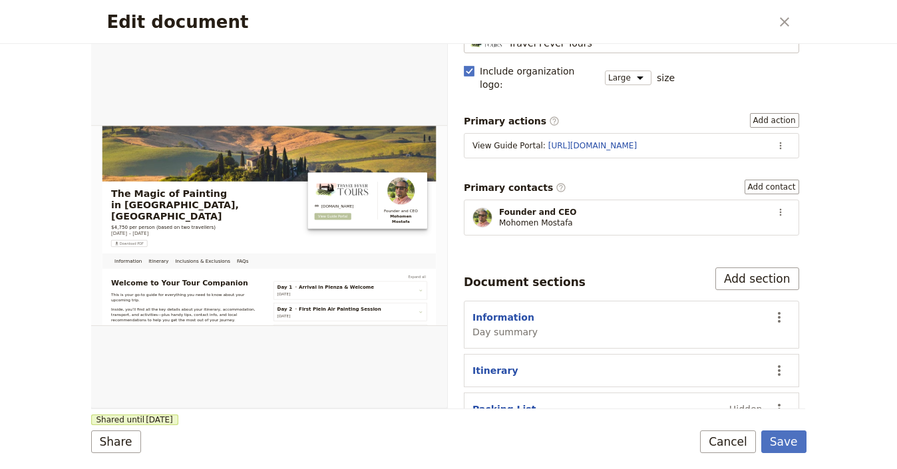
scroll to position [318, 0]
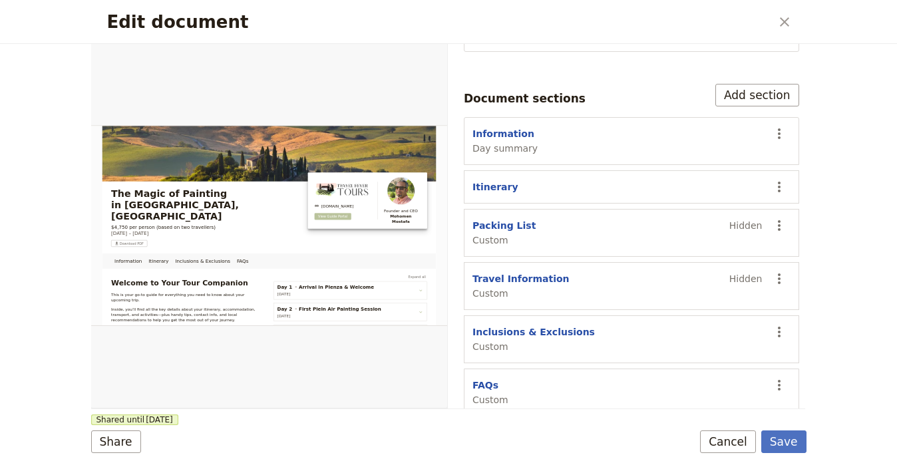
click at [787, 173] on section "Itinerary ​" at bounding box center [631, 186] width 335 height 33
click at [771, 179] on icon "Actions" at bounding box center [779, 187] width 16 height 16
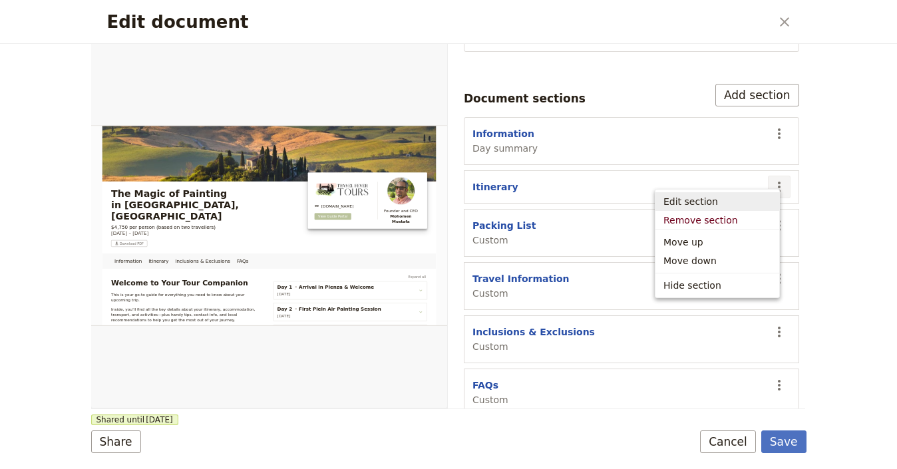
click at [769, 205] on span "Edit section" at bounding box center [717, 201] width 108 height 13
select select "ITINERARY"
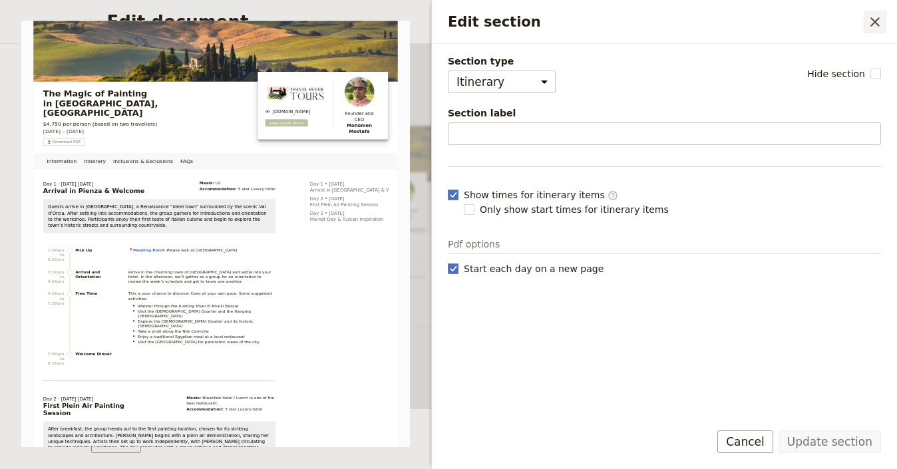
click at [876, 27] on icon "Close drawer" at bounding box center [875, 22] width 16 height 16
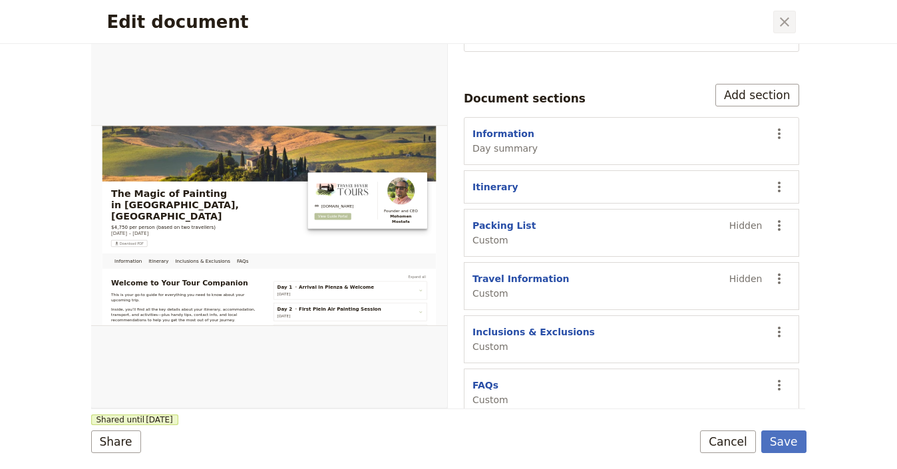
click at [789, 23] on icon "Close dialog" at bounding box center [784, 22] width 16 height 16
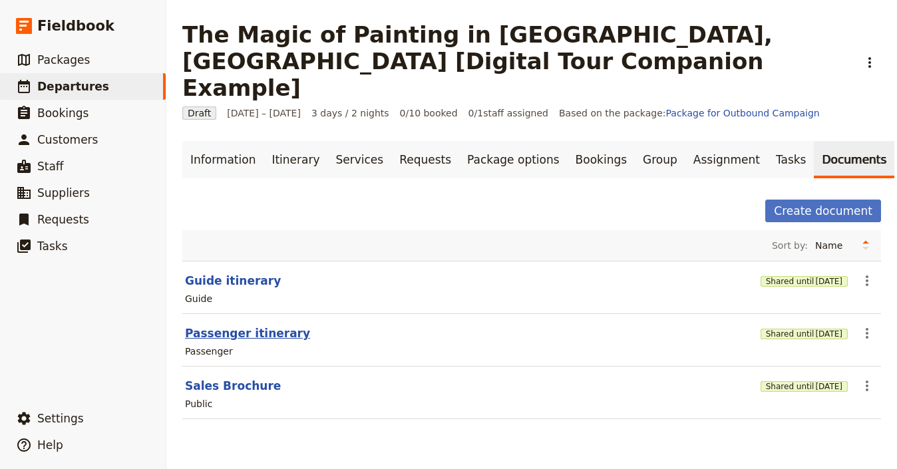
click at [281, 325] on button "Passenger itinerary" at bounding box center [247, 333] width 125 height 16
select select "PASSENGER"
select select "RUN_SHEET"
select select "LARGE"
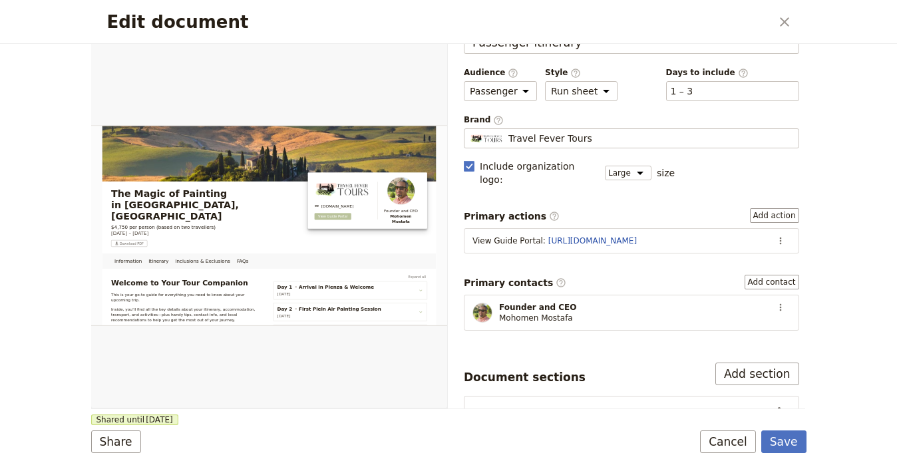
scroll to position [0, 0]
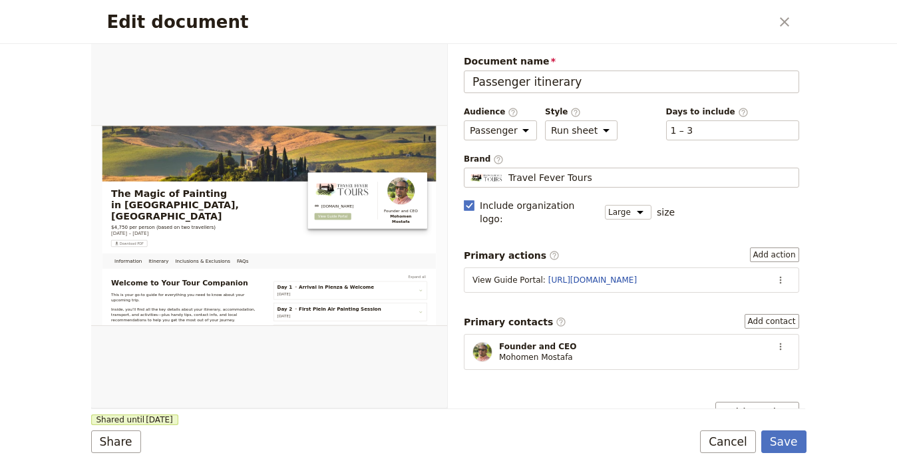
click at [782, 334] on section "Founder and CEO Mohomen Mostafa ​" at bounding box center [631, 352] width 335 height 36
click at [775, 341] on icon "Actions" at bounding box center [780, 346] width 11 height 11
click at [743, 356] on span "Edit contact" at bounding box center [723, 359] width 56 height 13
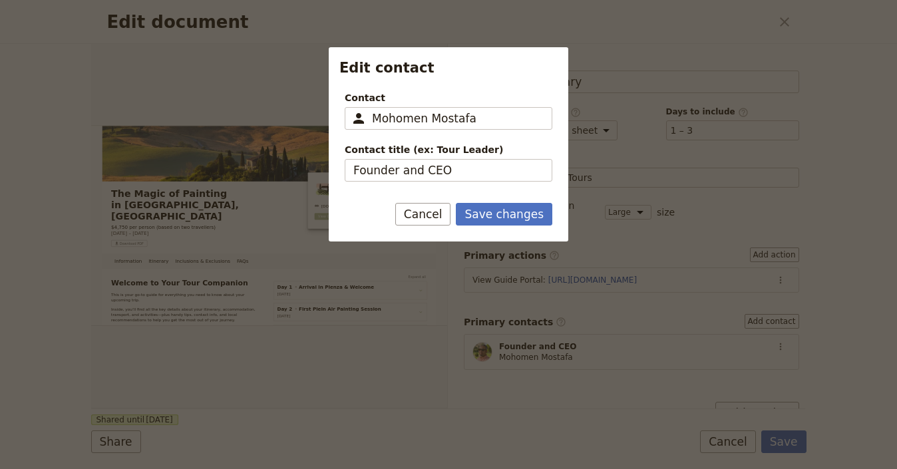
drag, startPoint x: 483, startPoint y: 117, endPoint x: 333, endPoint y: 112, distance: 149.8
click at [335, 113] on div "Contact ​ Mohomen Mostafa Contact title (ex: Tour Leader) Founder and CEO" at bounding box center [449, 132] width 240 height 102
type input "[PERSON_NAME]"
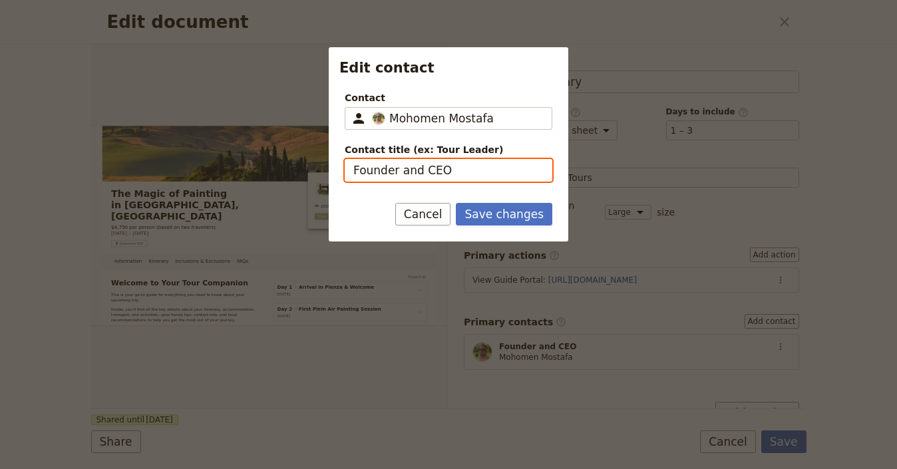
drag, startPoint x: 432, startPoint y: 166, endPoint x: 408, endPoint y: 164, distance: 24.1
click at [395, 164] on input "Founder and CEO" at bounding box center [449, 170] width 208 height 23
type input "Founder"
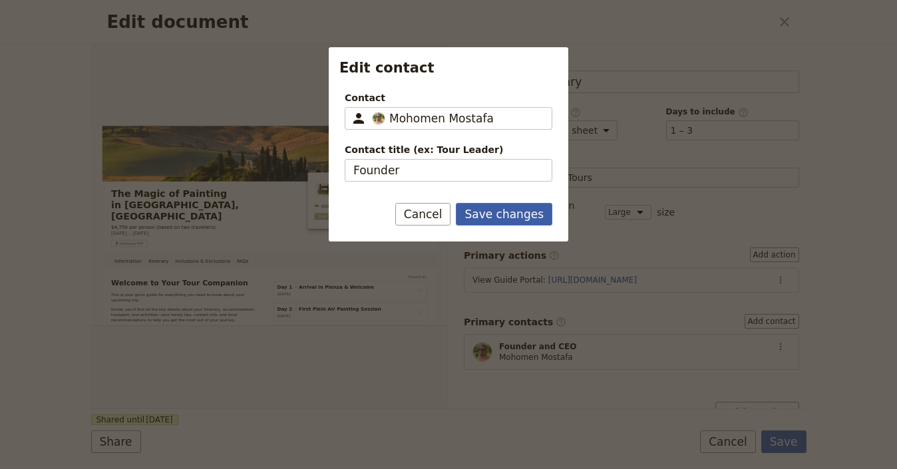
click at [510, 215] on button "Save changes" at bounding box center [504, 214] width 96 height 23
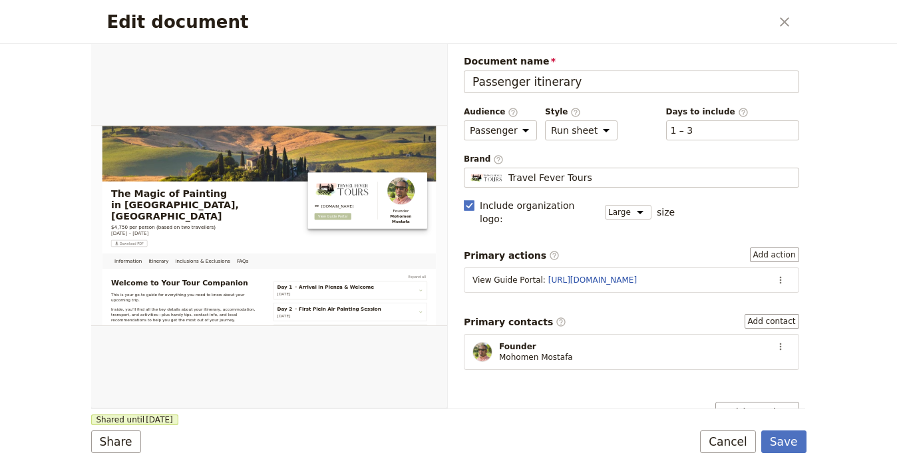
drag, startPoint x: 532, startPoint y: 349, endPoint x: 531, endPoint y: 341, distance: 7.3
click at [532, 349] on section "Founder Mohomen Mostafa ​" at bounding box center [631, 352] width 335 height 36
click at [523, 341] on span "Founder" at bounding box center [536, 346] width 74 height 11
click at [783, 334] on section "Founder Mohomen Mostafa ​" at bounding box center [631, 352] width 335 height 36
click at [775, 341] on icon "Actions" at bounding box center [780, 346] width 11 height 11
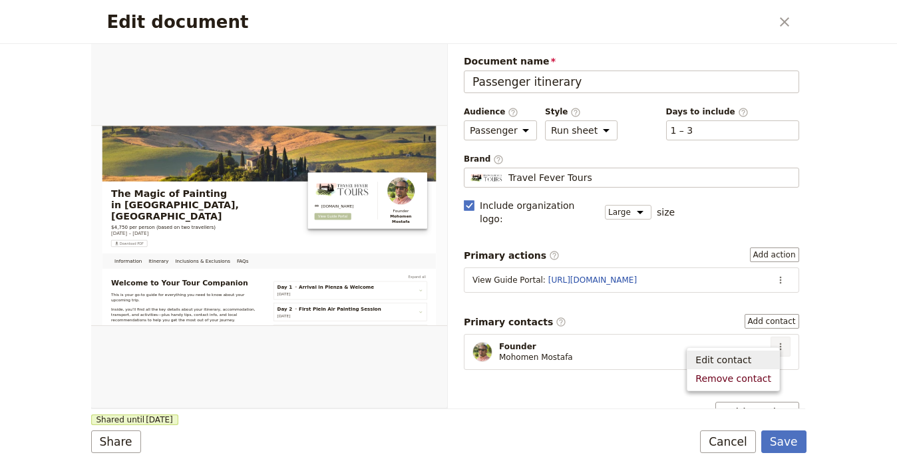
click at [733, 357] on span "Edit contact" at bounding box center [723, 359] width 56 height 13
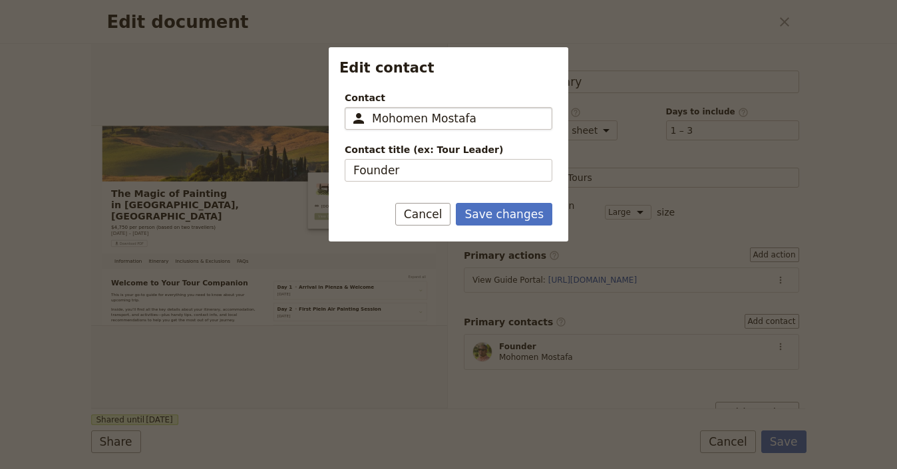
click at [450, 113] on input "Mohomen Mostafa" at bounding box center [458, 118] width 172 height 16
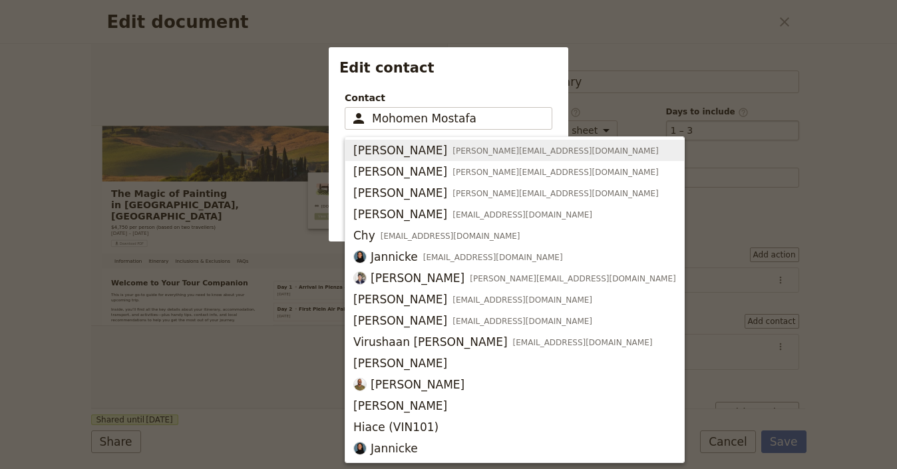
click at [742, 126] on div at bounding box center [448, 234] width 897 height 469
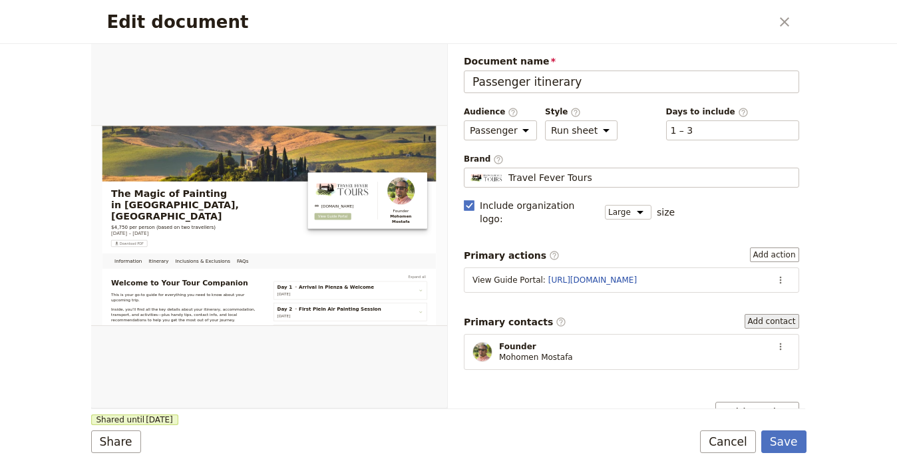
click at [772, 314] on button "Add contact" at bounding box center [772, 321] width 55 height 15
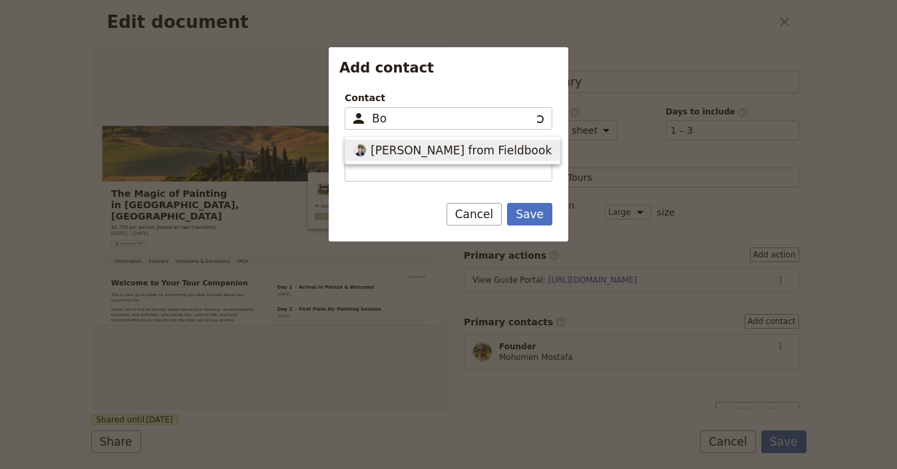
type input "Bob"
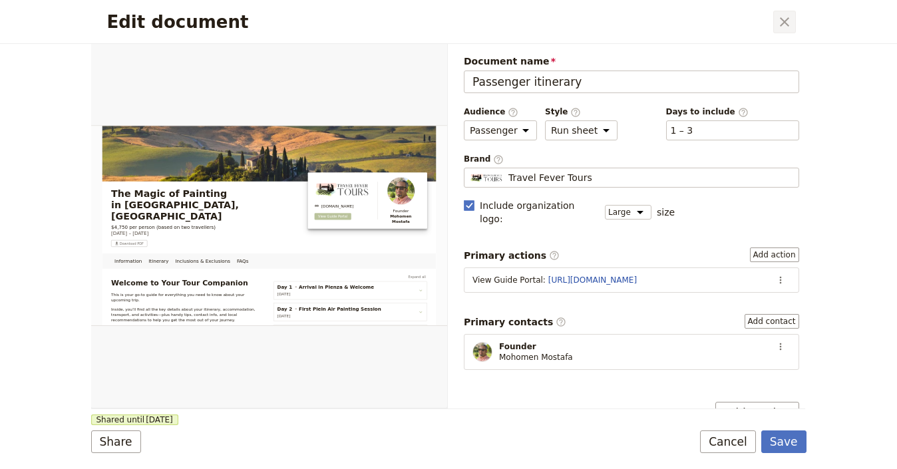
click at [786, 20] on icon "Close dialog" at bounding box center [784, 21] width 9 height 9
click at [780, 436] on button "Save" at bounding box center [783, 442] width 45 height 23
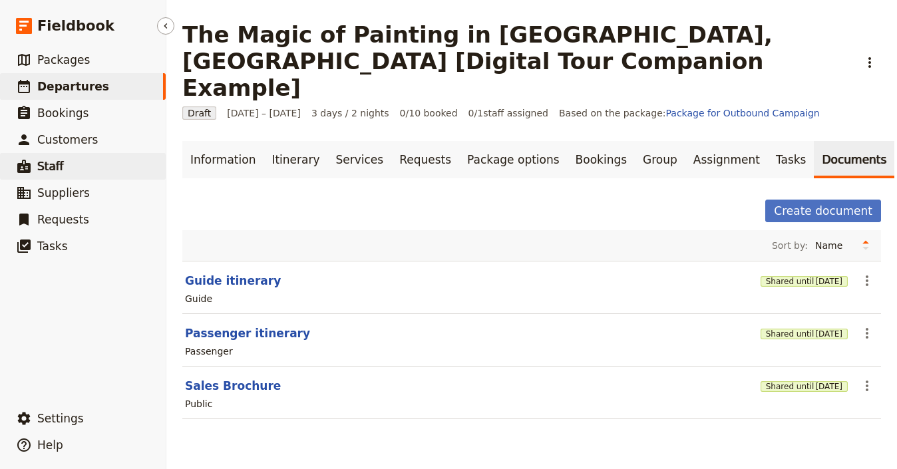
click at [92, 163] on link "​ Staff" at bounding box center [83, 166] width 166 height 27
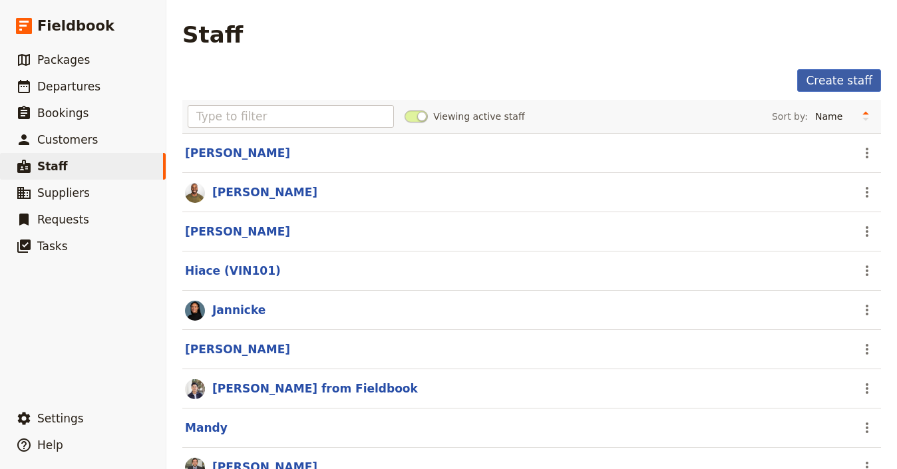
click at [813, 73] on link "Create staff" at bounding box center [839, 80] width 84 height 23
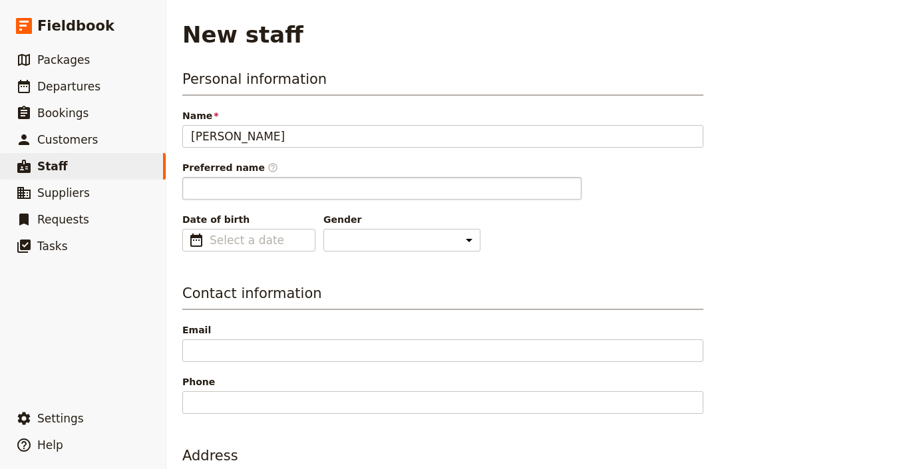
type input "[PERSON_NAME]"
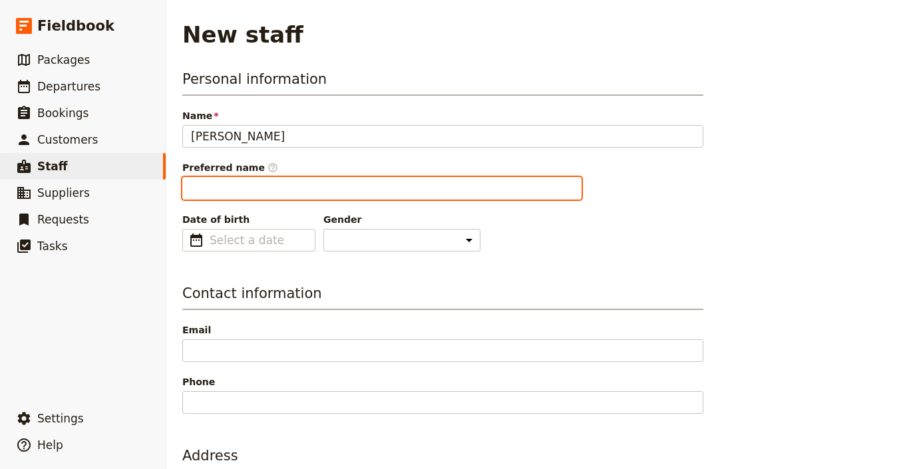
type input "Bob"
drag, startPoint x: 279, startPoint y: 186, endPoint x: 286, endPoint y: 187, distance: 6.8
click at [280, 186] on input "Bob" at bounding box center [381, 188] width 399 height 23
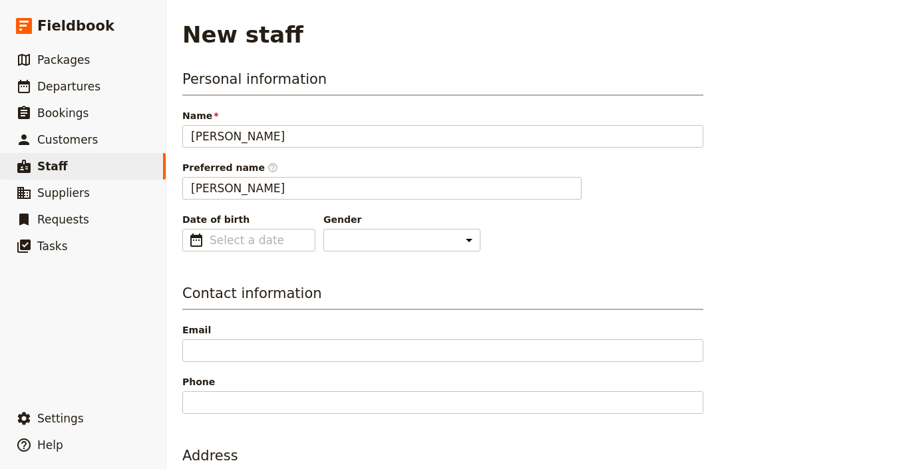
click at [376, 316] on div "Contact information Email Phone" at bounding box center [442, 348] width 521 height 130
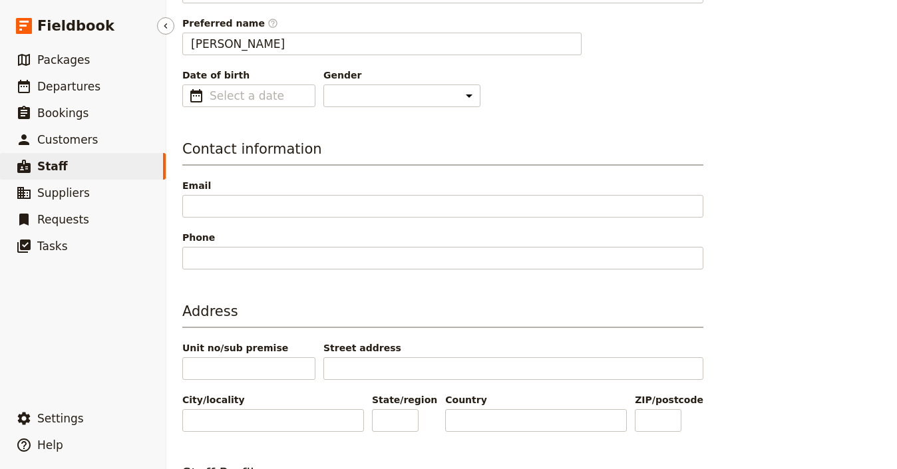
scroll to position [148, 0]
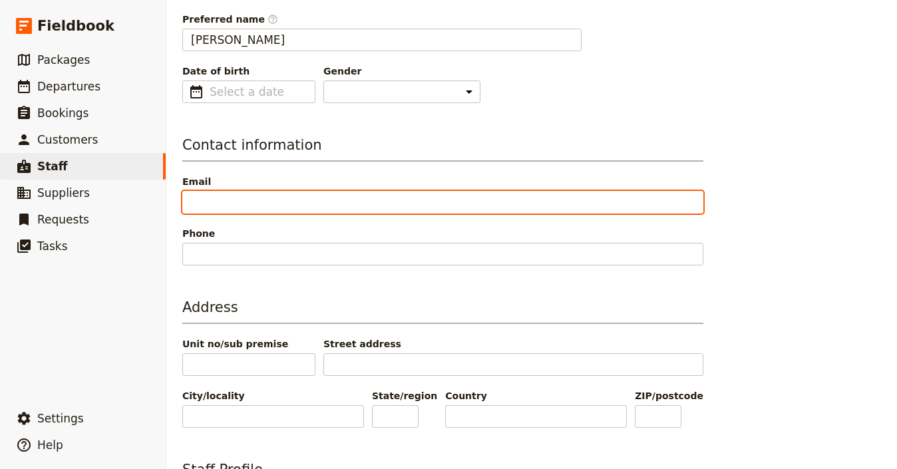
click at [248, 200] on input "Email" at bounding box center [442, 202] width 521 height 23
paste input "service@travelfevertours.com"
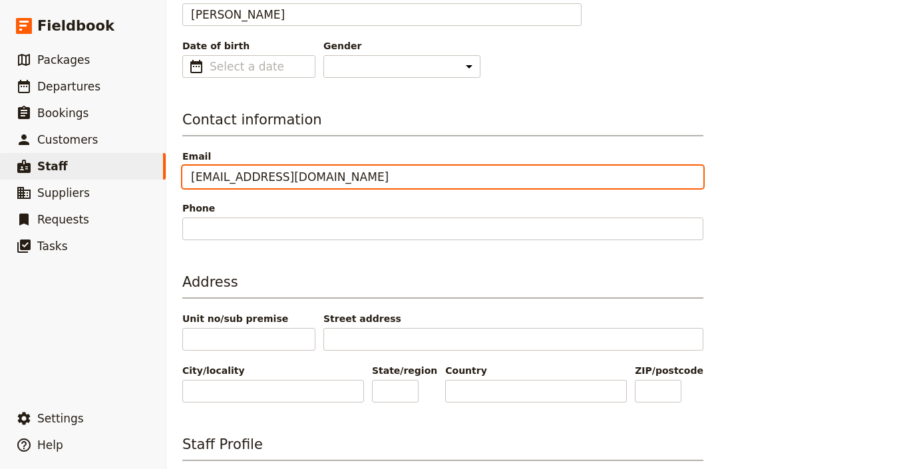
scroll to position [576, 0]
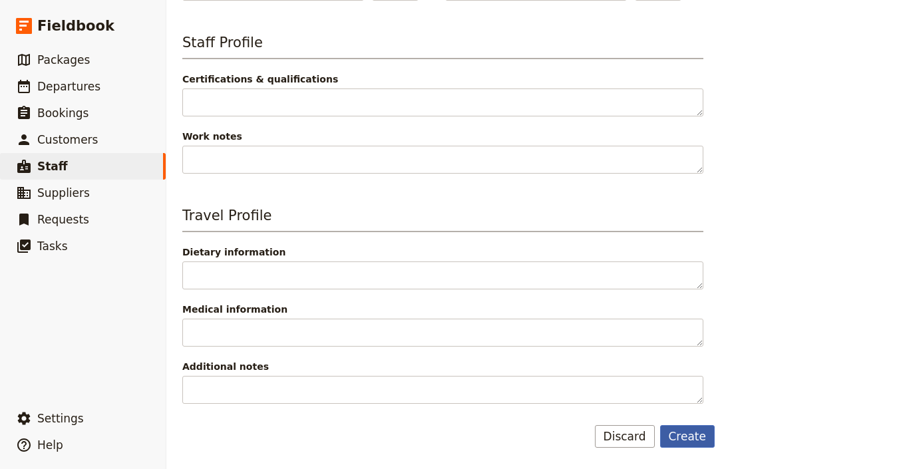
type input "service@travelfevertours.com"
click at [689, 436] on button "Create" at bounding box center [687, 436] width 55 height 23
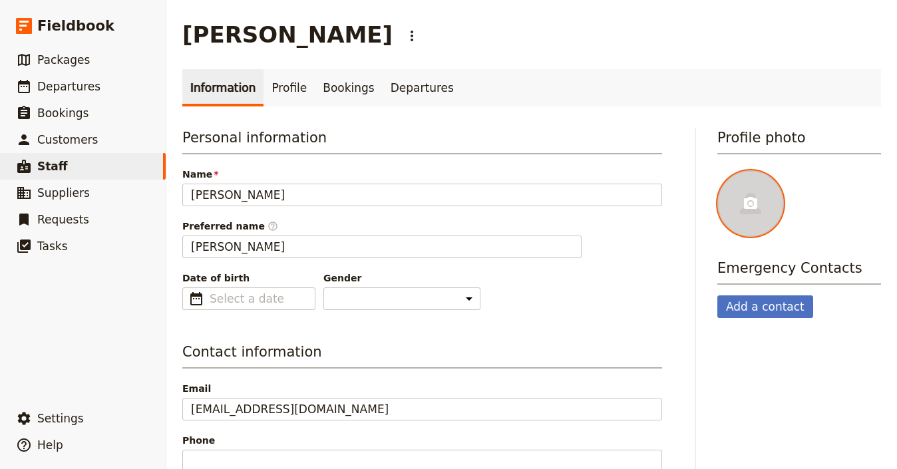
scroll to position [3, 0]
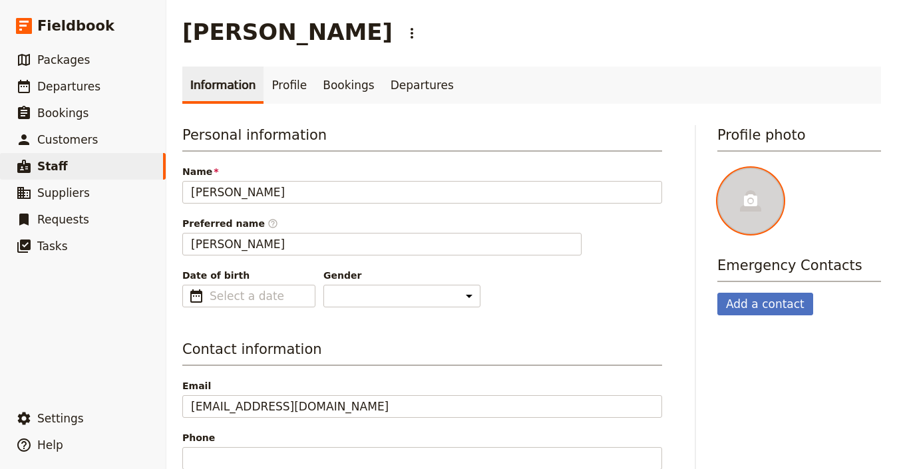
click at [768, 190] on div at bounding box center [750, 201] width 67 height 67
click at [717, 168] on input "file" at bounding box center [717, 167] width 1 height 1
type input "C:\fakepath\B+photo.jpeg"
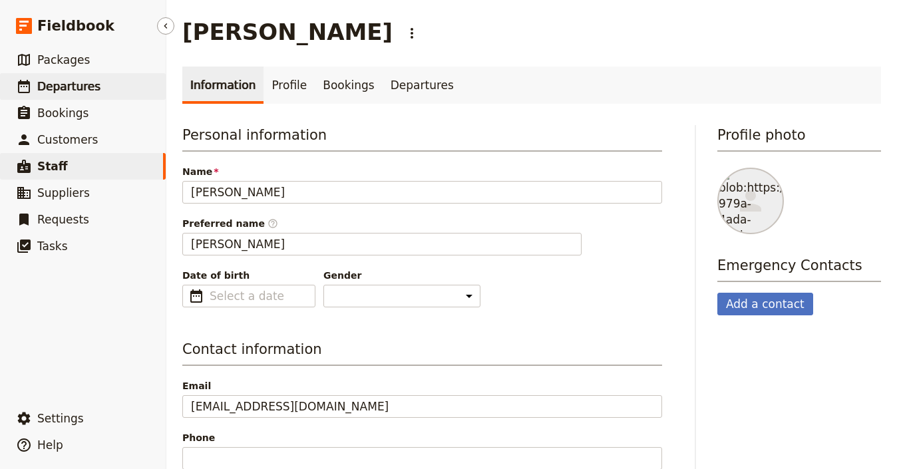
click at [65, 82] on span "Departures" at bounding box center [68, 86] width 63 height 13
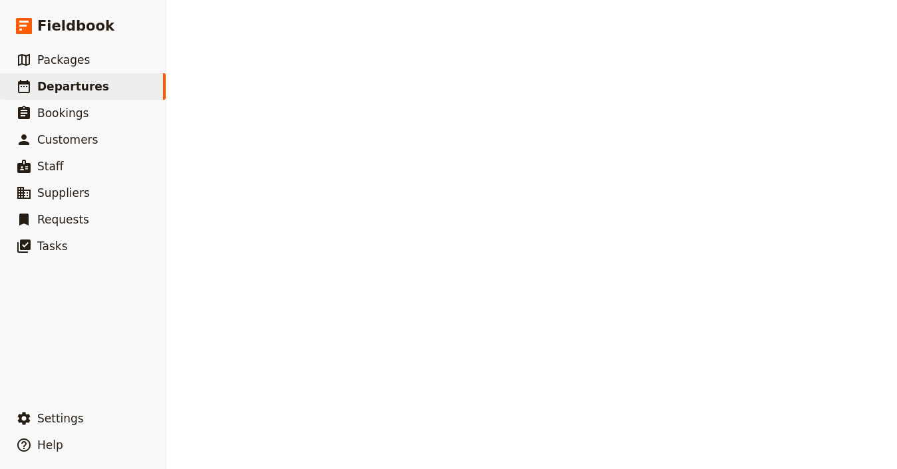
select select "UPDATED_AT"
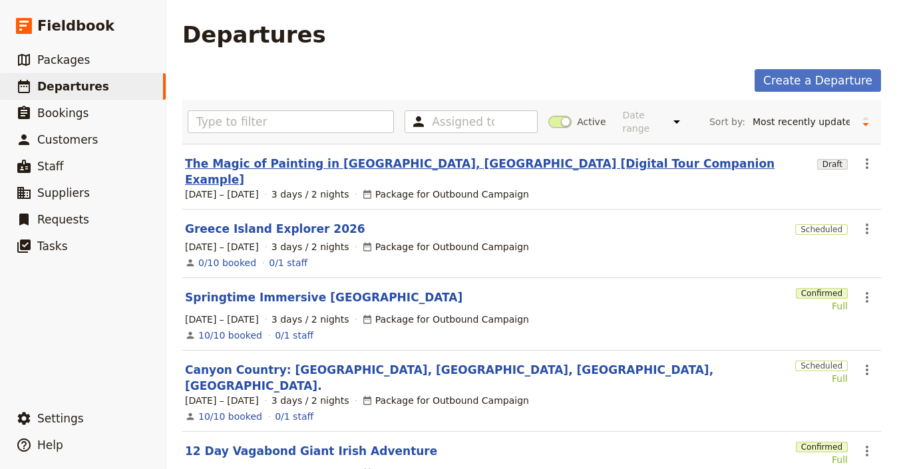
click at [310, 166] on link "The Magic of Painting in [GEOGRAPHIC_DATA], [GEOGRAPHIC_DATA] [Digital Tour Com…" at bounding box center [498, 172] width 627 height 32
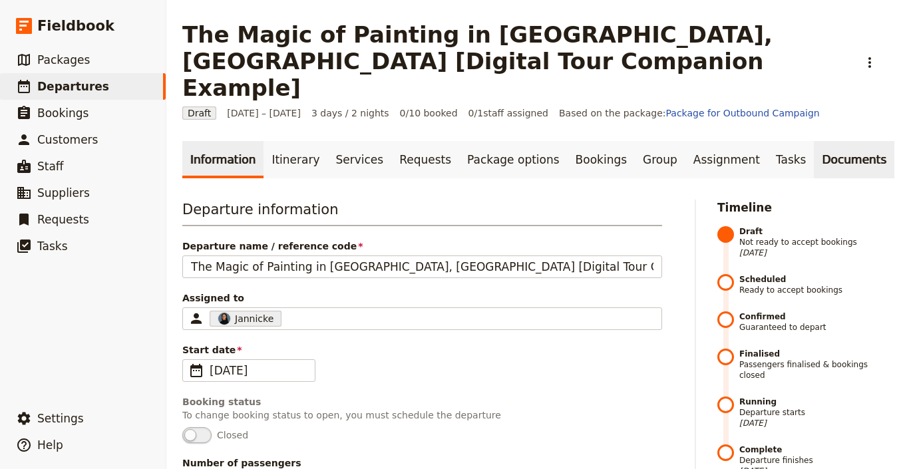
click at [814, 148] on link "Documents" at bounding box center [854, 159] width 81 height 37
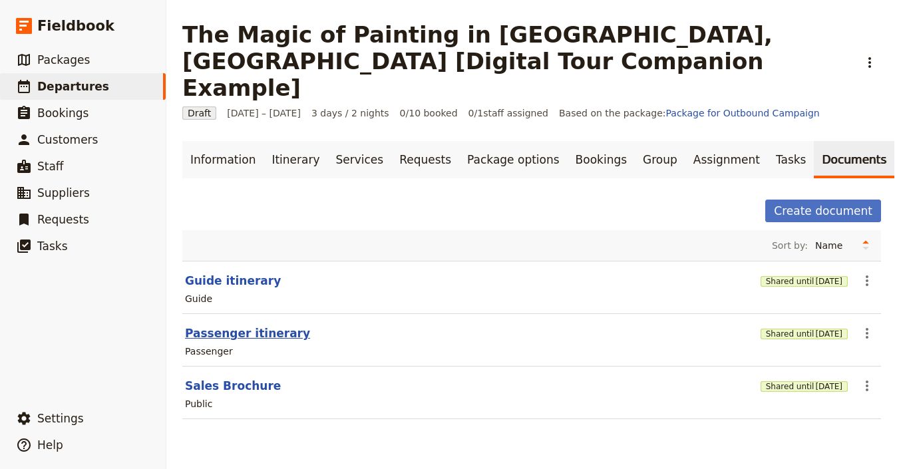
click at [246, 325] on button "Passenger itinerary" at bounding box center [247, 333] width 125 height 16
select select "PASSENGER"
select select "RUN_SHEET"
select select "LARGE"
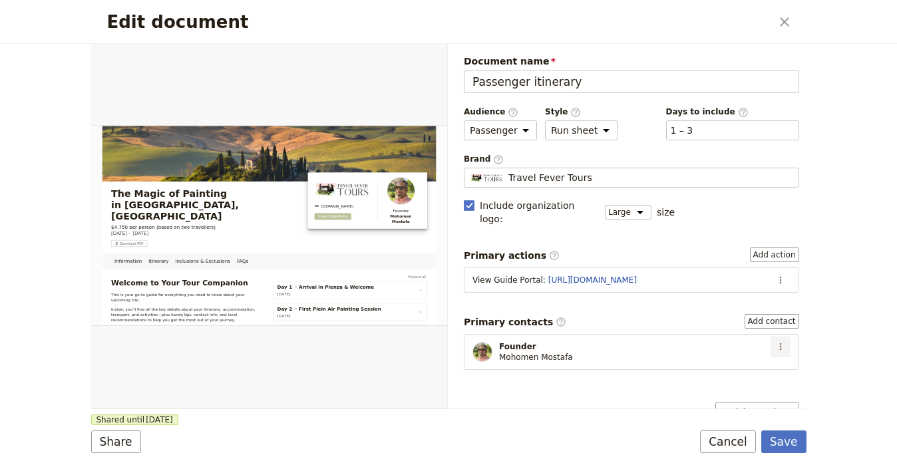
click at [775, 341] on icon "Actions" at bounding box center [780, 346] width 11 height 11
click at [699, 356] on button "Edit contact" at bounding box center [733, 360] width 92 height 19
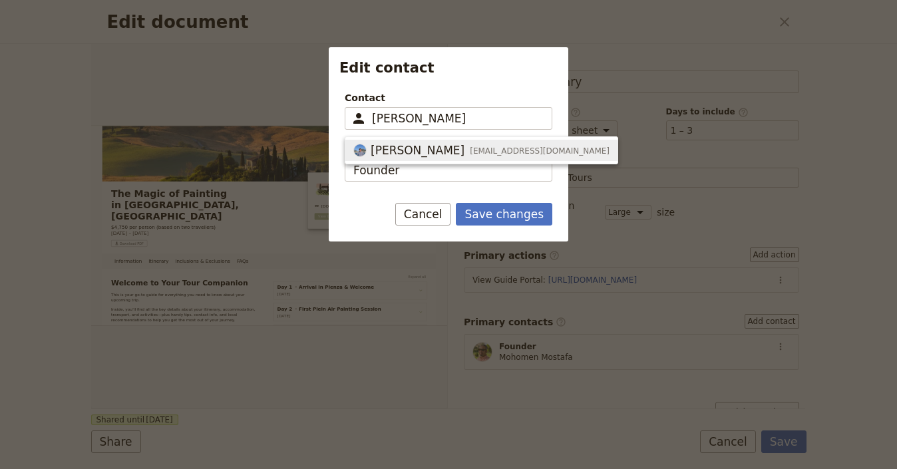
click at [461, 142] on div "Bob Lawson service@travelfevertours.com" at bounding box center [481, 150] width 256 height 16
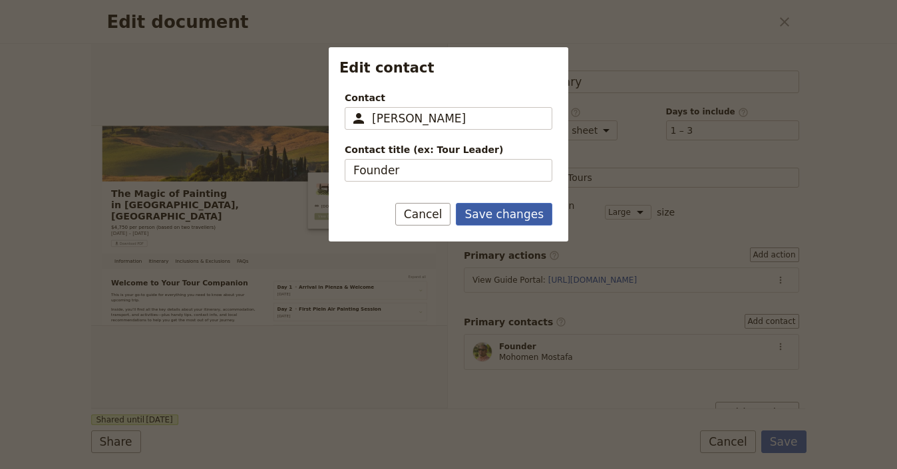
type input "[PERSON_NAME]"
click at [512, 214] on button "Save changes" at bounding box center [504, 214] width 96 height 23
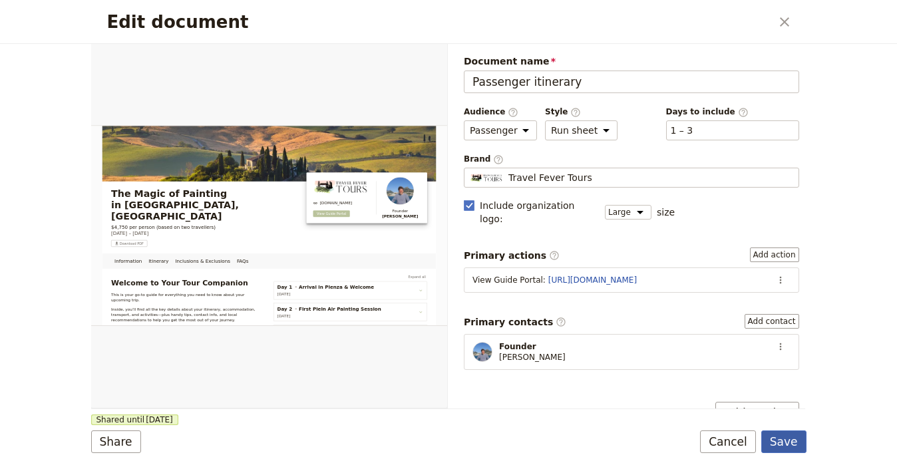
click at [781, 449] on button "Save" at bounding box center [783, 442] width 45 height 23
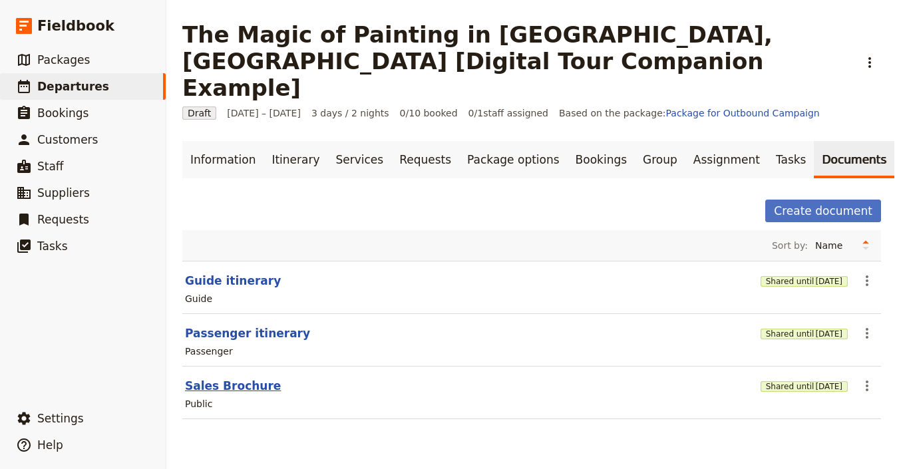
click at [258, 378] on button "Sales Brochure" at bounding box center [233, 386] width 96 height 16
select select "DEFAULT"
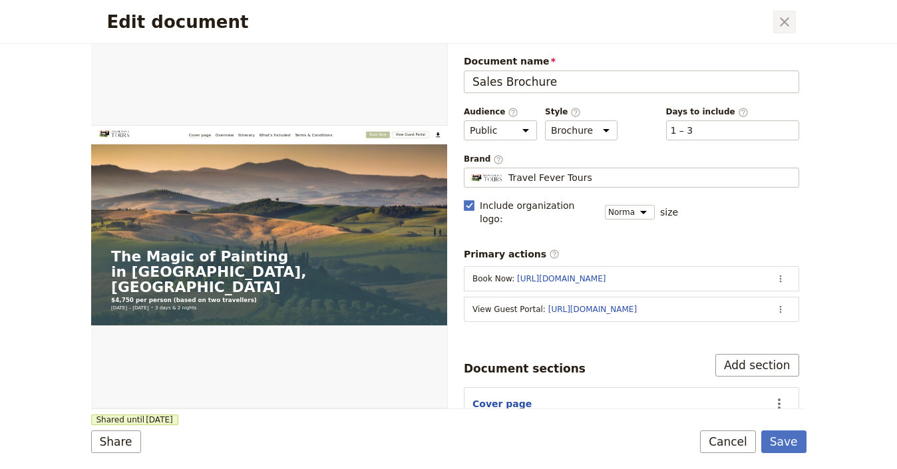
click at [783, 20] on icon "Close dialog" at bounding box center [784, 22] width 16 height 16
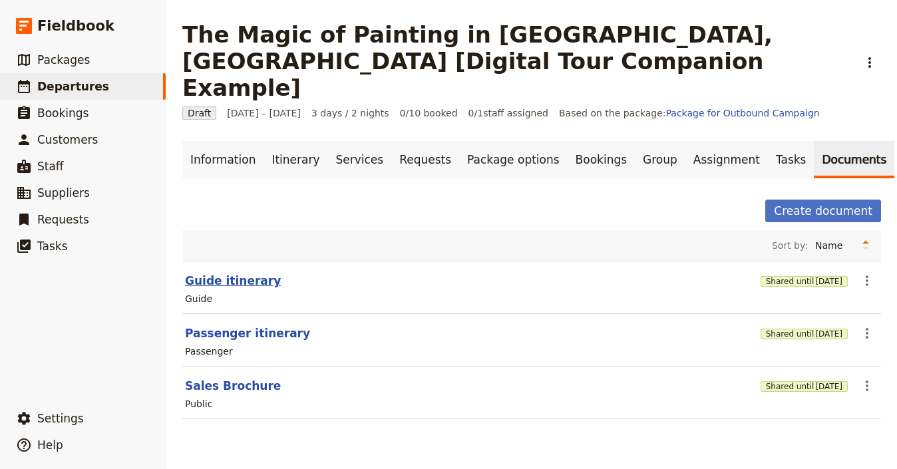
click at [215, 273] on button "Guide itinerary" at bounding box center [233, 281] width 96 height 16
select select "STAFF"
select select "RUN_SHEET"
select select "LARGE"
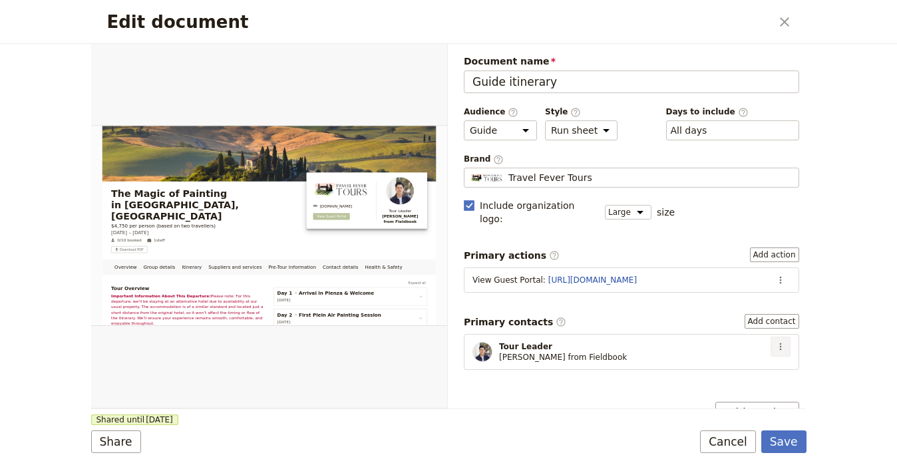
click at [779, 343] on icon "Actions" at bounding box center [780, 346] width 2 height 7
click at [741, 358] on span "Edit contact" at bounding box center [723, 359] width 56 height 13
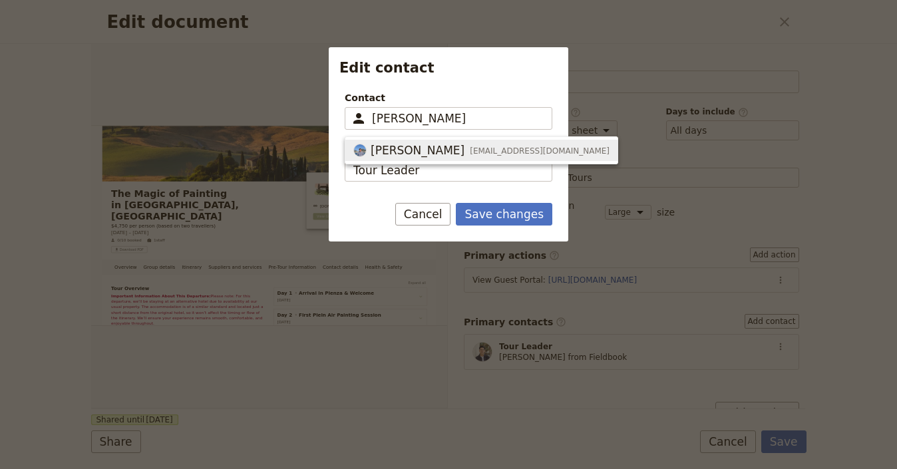
click at [540, 148] on span "service@travelfevertours.com" at bounding box center [540, 151] width 140 height 11
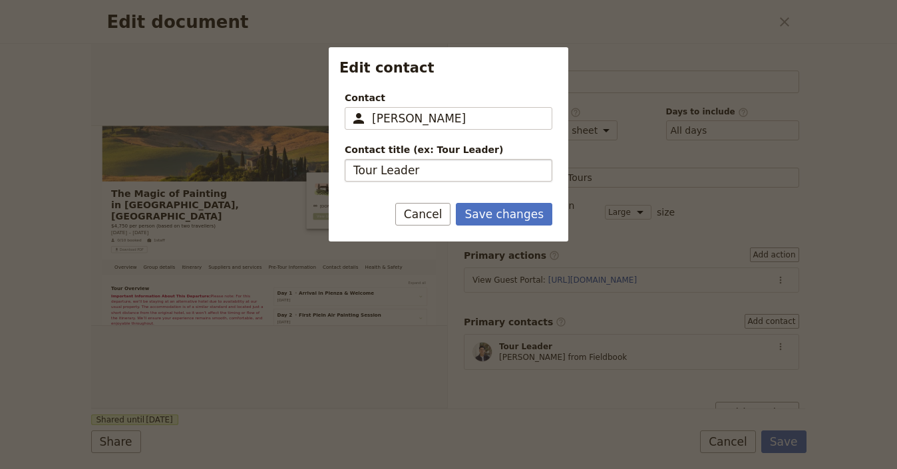
type input "[PERSON_NAME]"
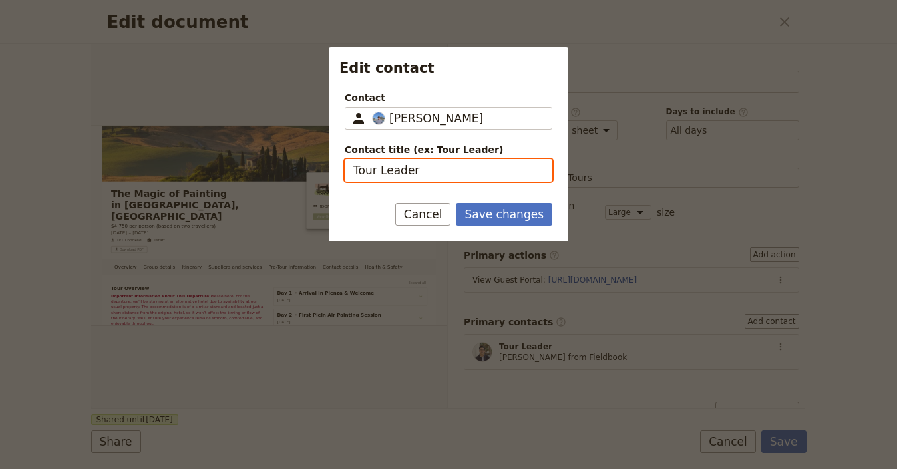
click at [390, 170] on input "Tour Leader" at bounding box center [449, 170] width 208 height 23
type input "Founder"
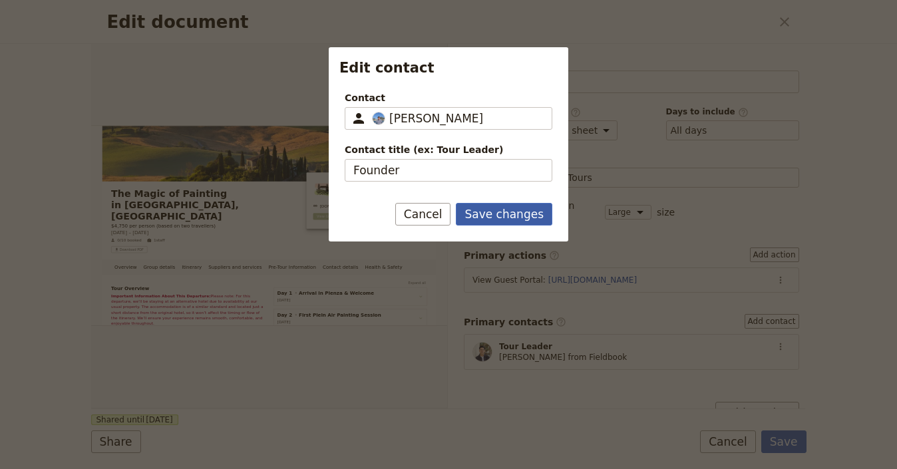
click at [506, 210] on button "Save changes" at bounding box center [504, 214] width 96 height 23
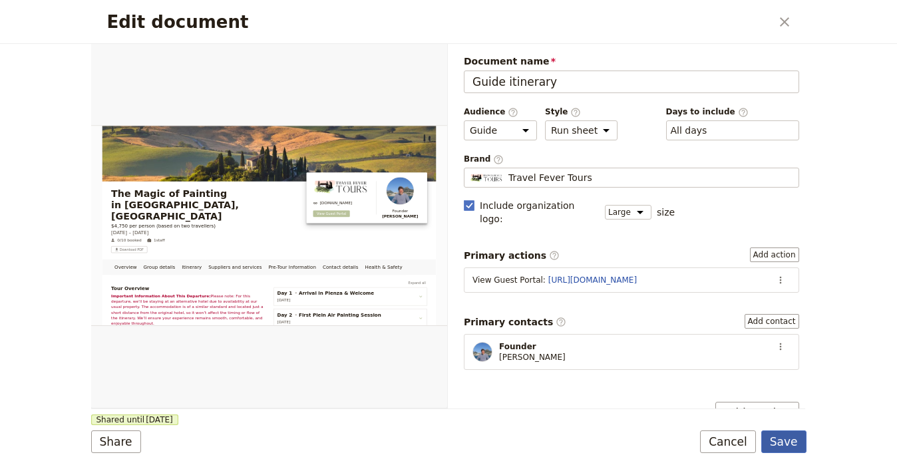
click at [788, 443] on button "Save" at bounding box center [783, 442] width 45 height 23
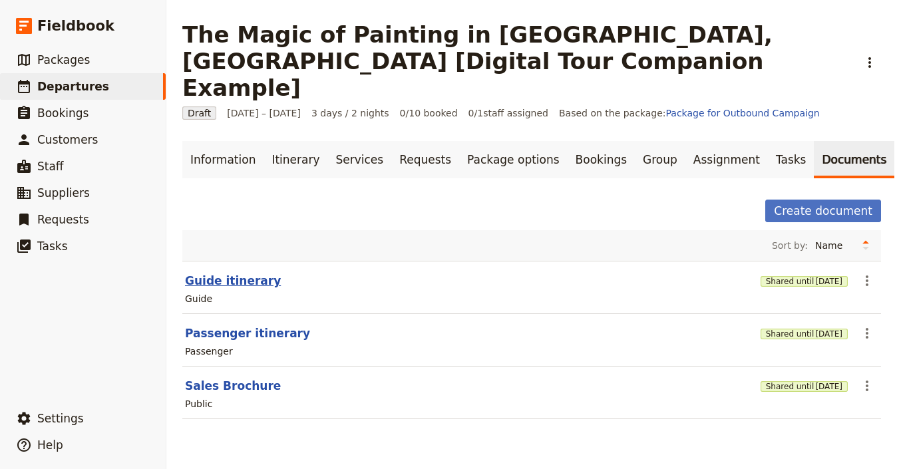
click at [222, 273] on button "Guide itinerary" at bounding box center [233, 281] width 96 height 16
select select "STAFF"
select select "RUN_SHEET"
select select "LARGE"
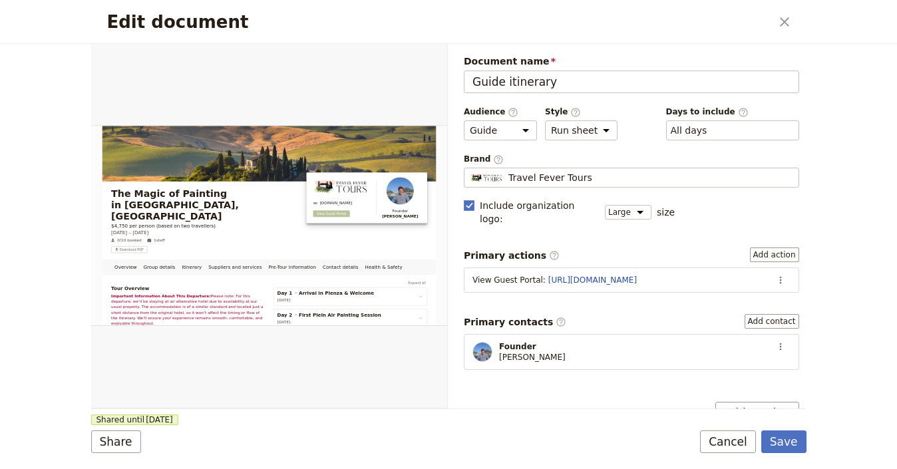
scroll to position [3, 0]
click at [615, 275] on link "[URL][DOMAIN_NAME]" at bounding box center [592, 279] width 88 height 9
click at [775, 275] on icon "Actions" at bounding box center [780, 280] width 11 height 11
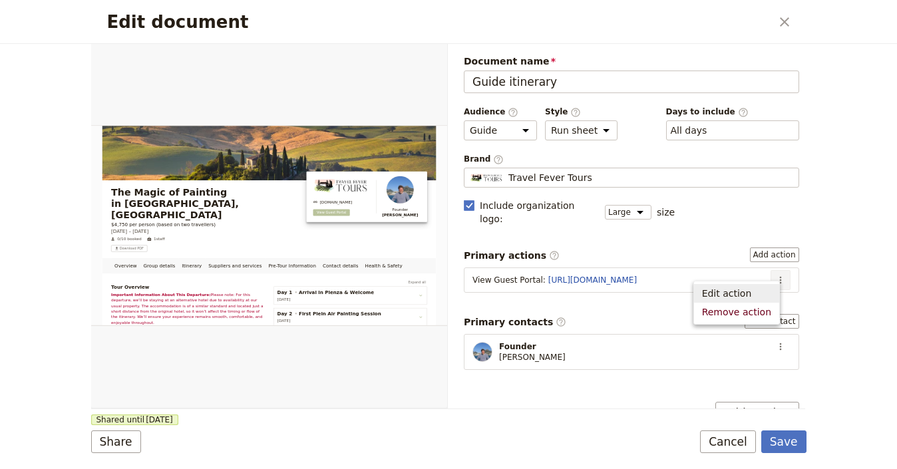
click at [763, 289] on span "Edit action" at bounding box center [736, 293] width 69 height 13
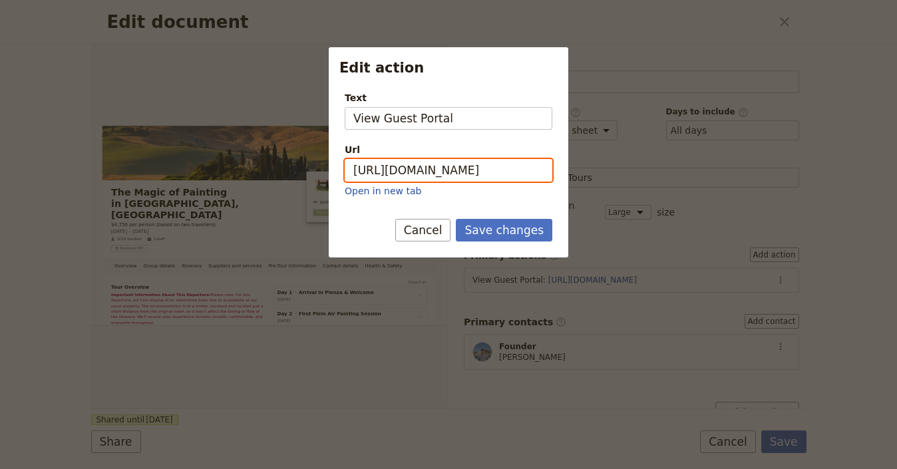
click at [474, 168] on input "[URL][DOMAIN_NAME]" at bounding box center [449, 170] width 208 height 23
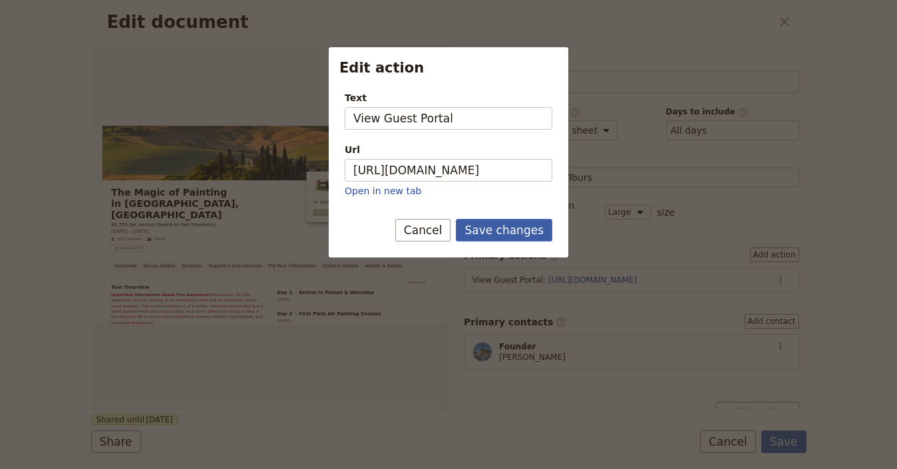
click at [510, 228] on button "Save changes" at bounding box center [504, 230] width 96 height 23
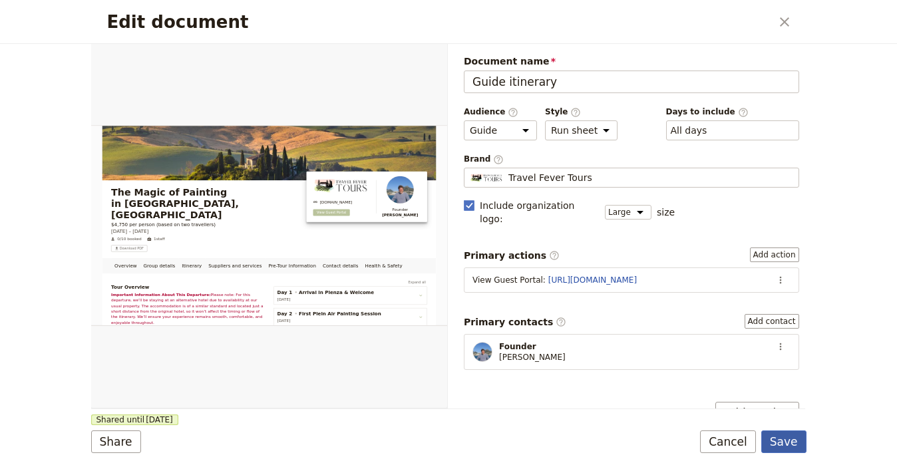
click at [797, 442] on button "Save" at bounding box center [783, 442] width 45 height 23
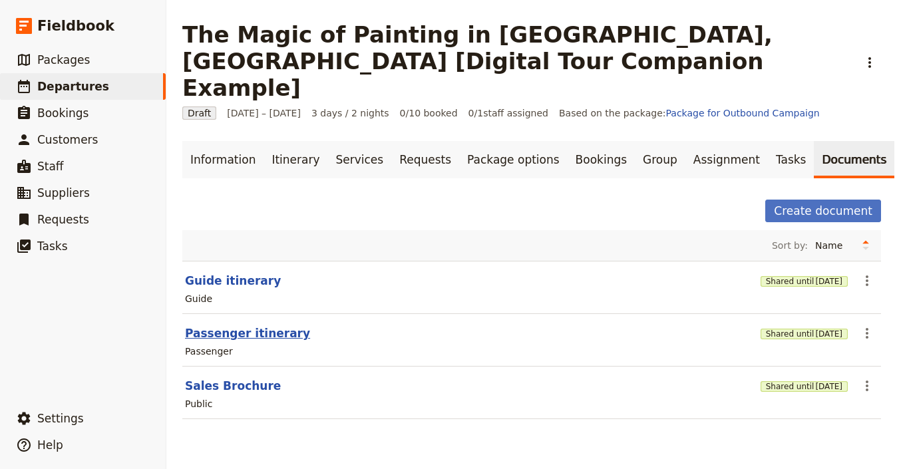
click at [246, 325] on button "Passenger itinerary" at bounding box center [247, 333] width 125 height 16
select select "PASSENGER"
select select "RUN_SHEET"
select select "LARGE"
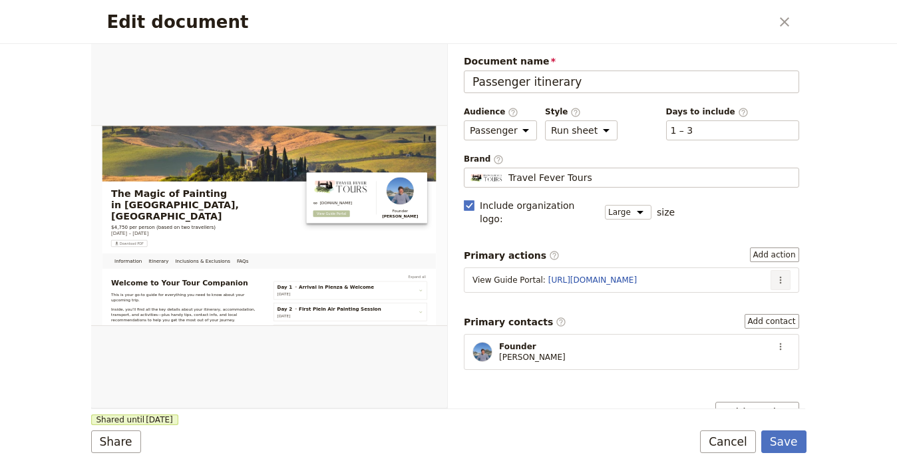
click at [775, 275] on icon "Actions" at bounding box center [780, 280] width 11 height 11
click at [734, 293] on span "Edit action" at bounding box center [727, 293] width 50 height 13
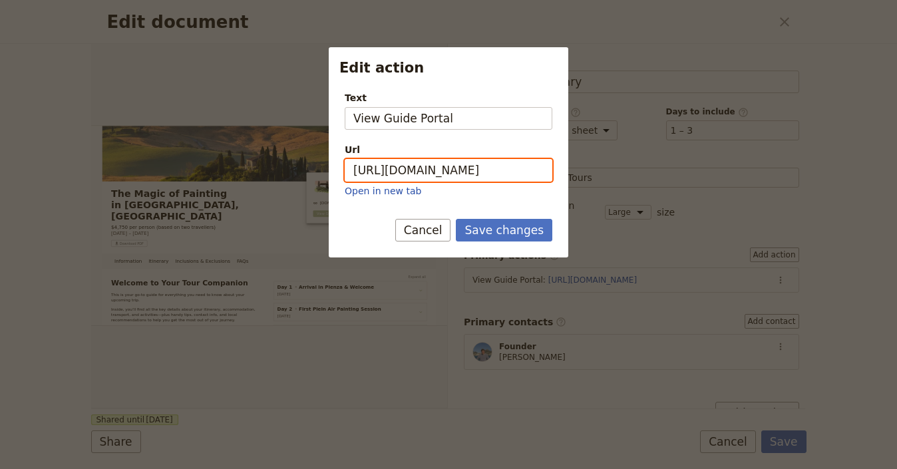
click at [510, 180] on input "[URL][DOMAIN_NAME]" at bounding box center [449, 170] width 208 height 23
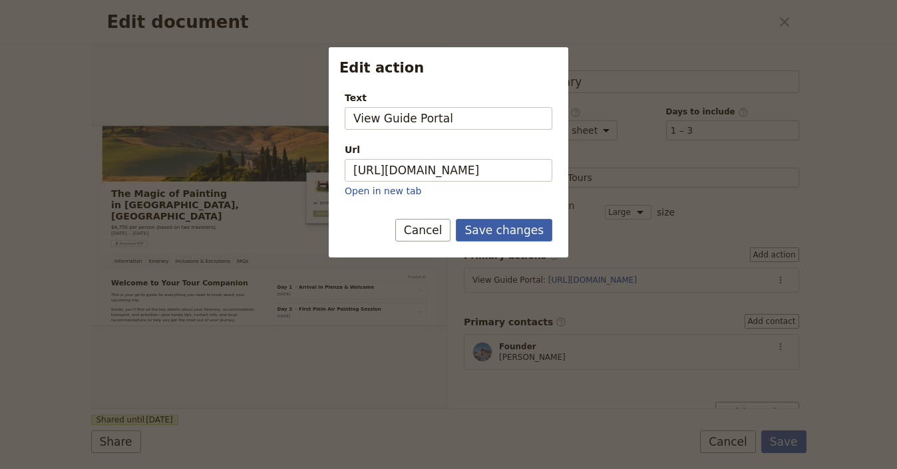
click at [522, 226] on button "Save changes" at bounding box center [504, 230] width 96 height 23
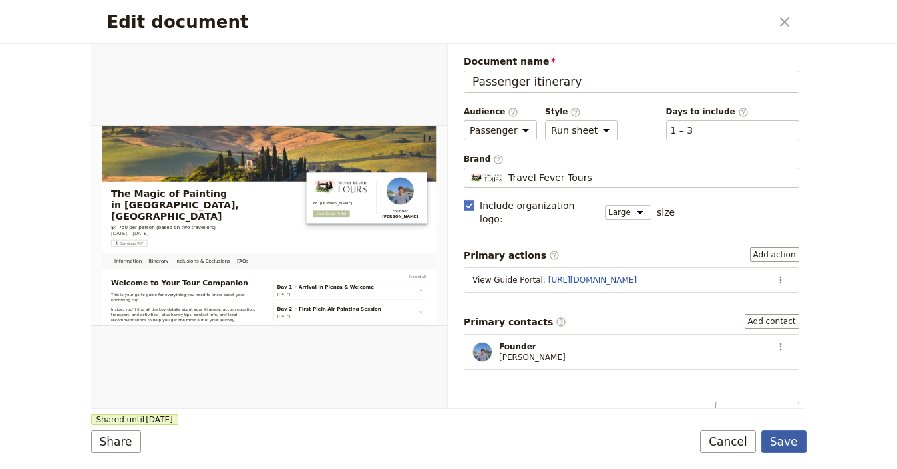
click at [794, 446] on button "Save" at bounding box center [783, 442] width 45 height 23
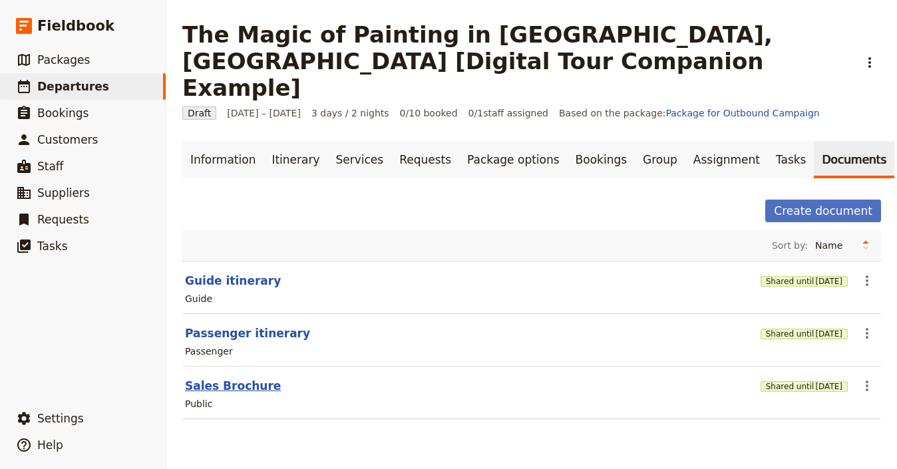
click at [240, 378] on button "Sales Brochure" at bounding box center [233, 386] width 96 height 16
select select "DEFAULT"
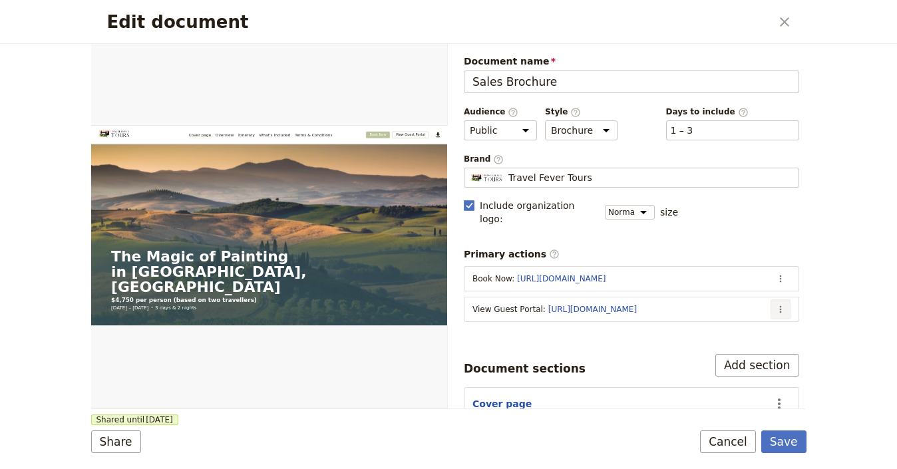
click at [778, 299] on button "​" at bounding box center [781, 309] width 20 height 20
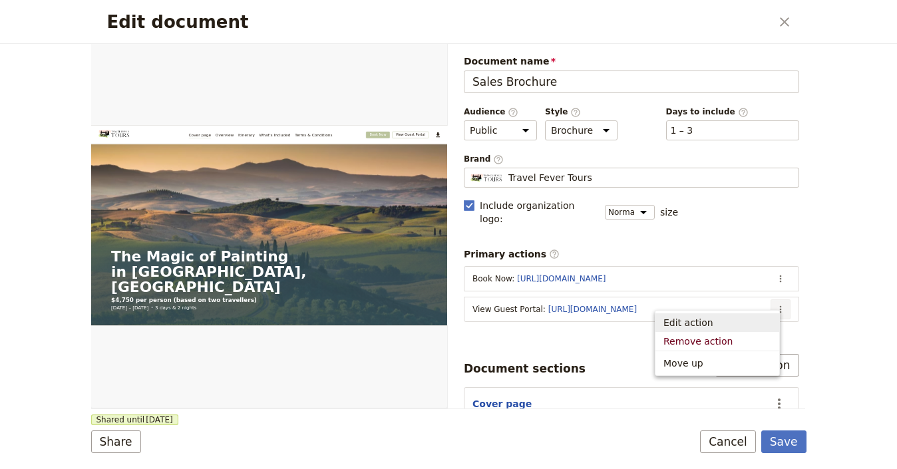
click at [759, 315] on button "Edit action" at bounding box center [717, 322] width 124 height 19
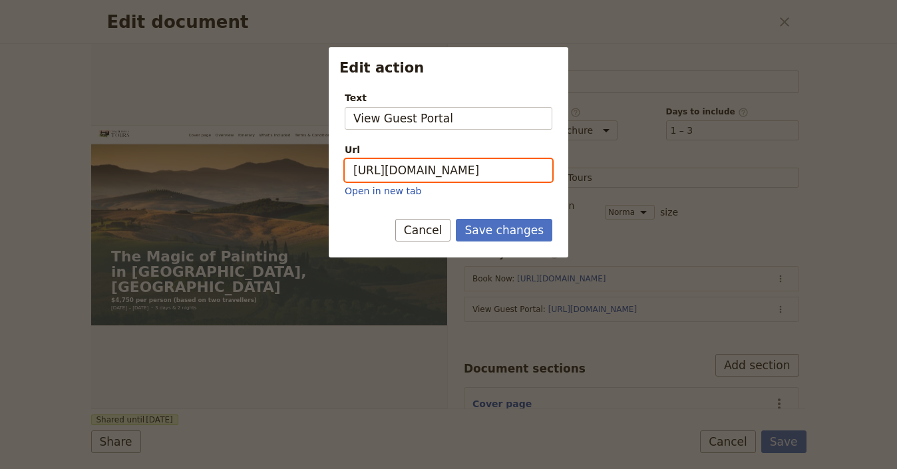
click at [496, 171] on input "[URL][DOMAIN_NAME]" at bounding box center [449, 170] width 208 height 23
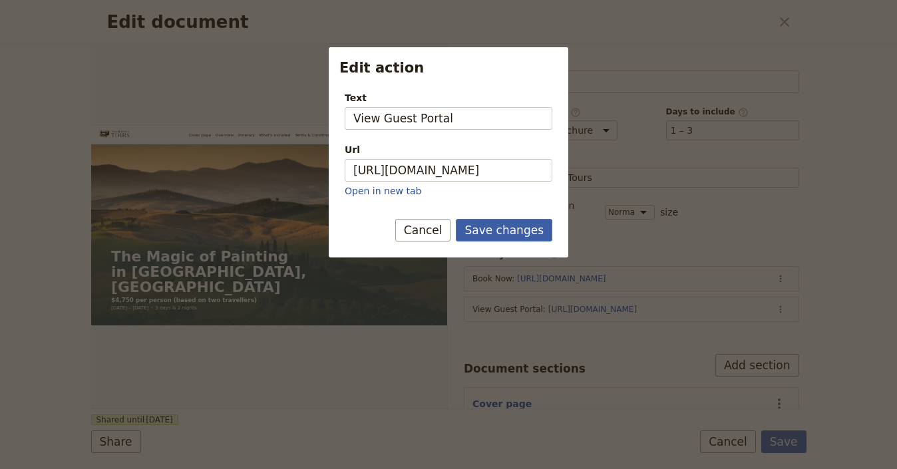
click at [514, 226] on button "Save changes" at bounding box center [504, 230] width 96 height 23
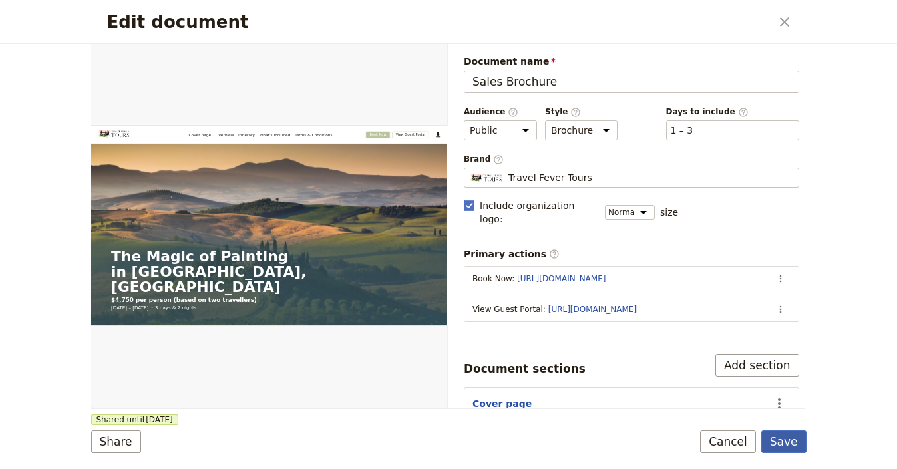
click at [788, 447] on button "Save" at bounding box center [783, 442] width 45 height 23
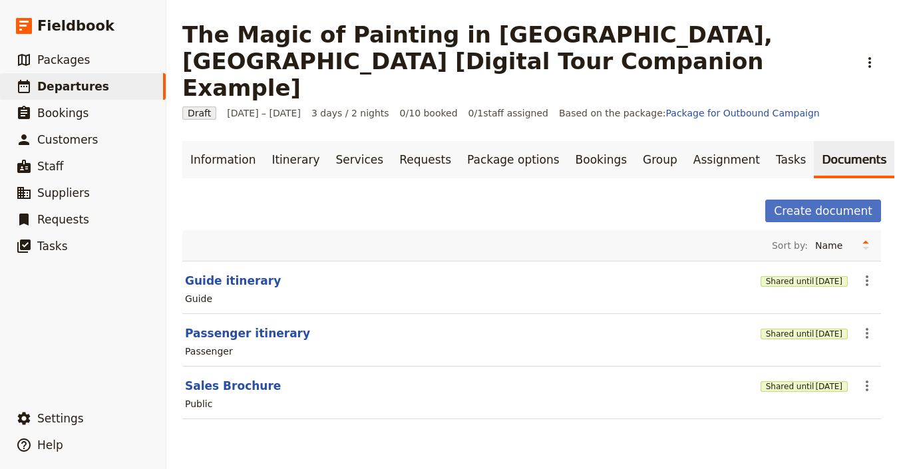
click at [248, 291] on div "Guide" at bounding box center [532, 299] width 696 height 16
click at [252, 273] on button "Guide itinerary" at bounding box center [233, 281] width 96 height 16
select select "STAFF"
select select "RUN_SHEET"
select select "LARGE"
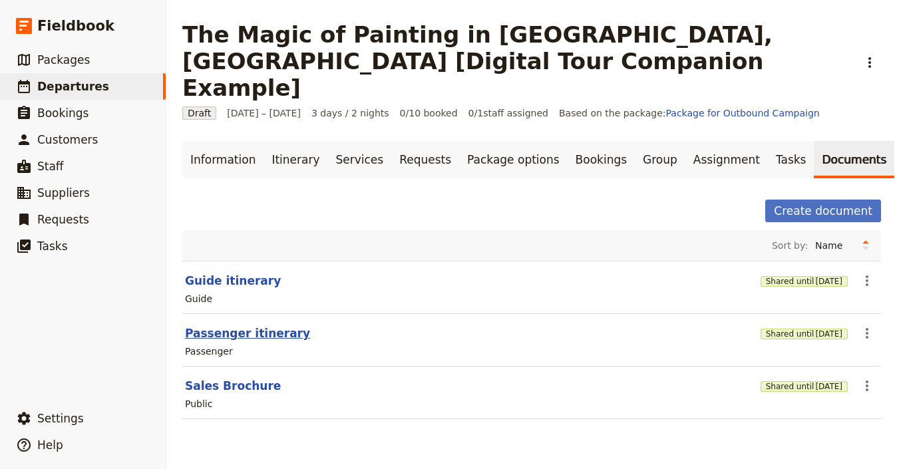
click at [220, 325] on button "Passenger itinerary" at bounding box center [247, 333] width 125 height 16
select select "PASSENGER"
select select "RUN_SHEET"
select select "LARGE"
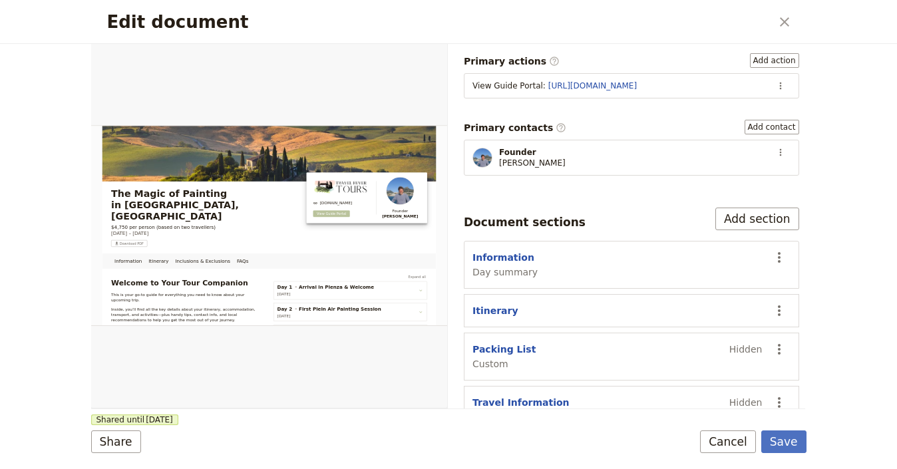
scroll to position [197, 0]
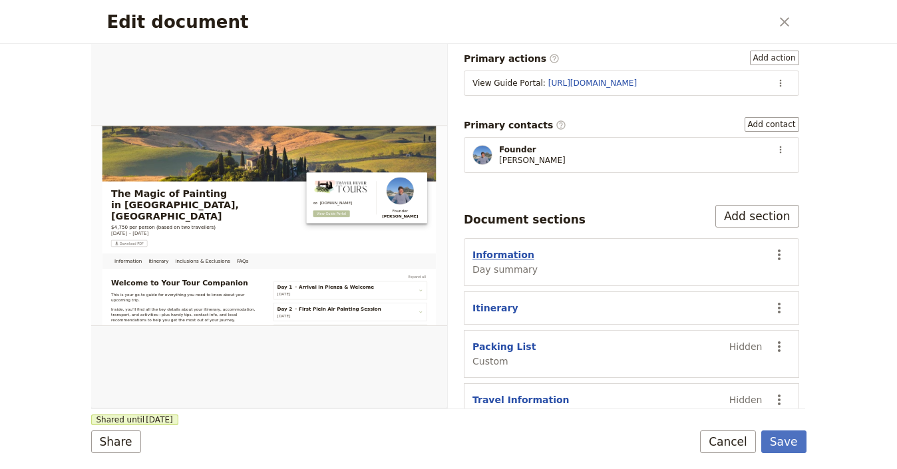
click at [514, 248] on button "Information" at bounding box center [503, 254] width 62 height 13
select select "DAY_SUMMARY"
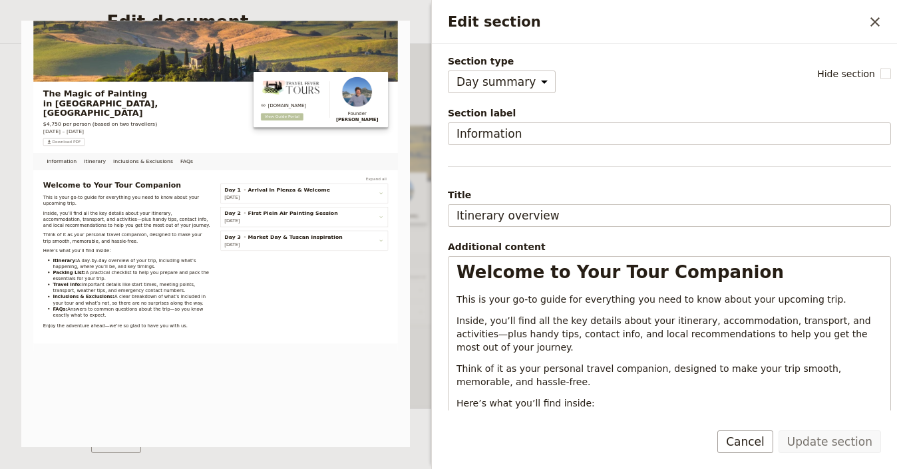
scroll to position [3, 0]
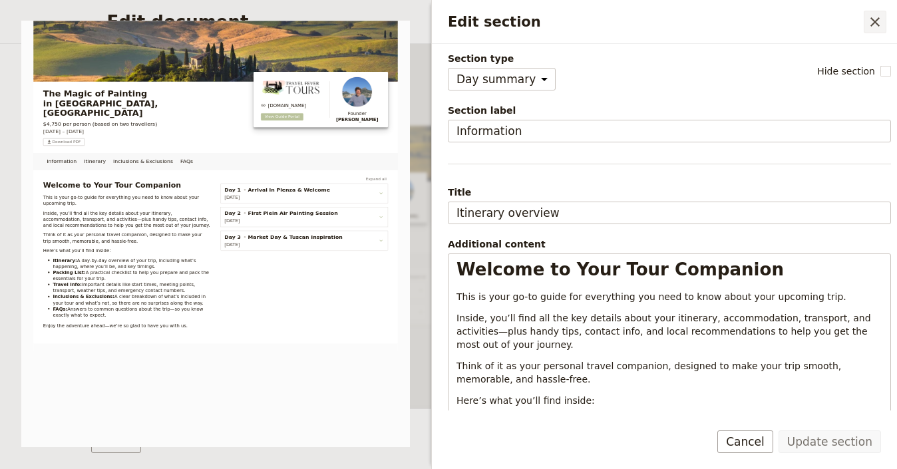
click at [870, 17] on icon "Close drawer" at bounding box center [875, 22] width 16 height 16
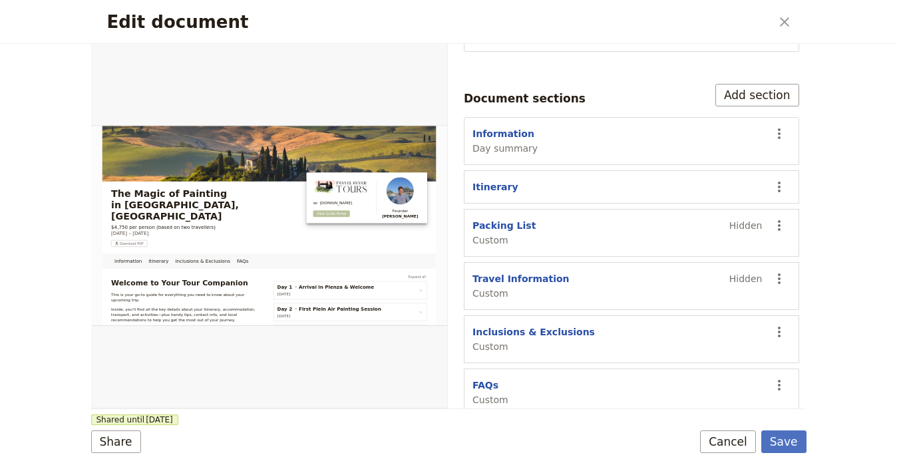
scroll to position [0, 0]
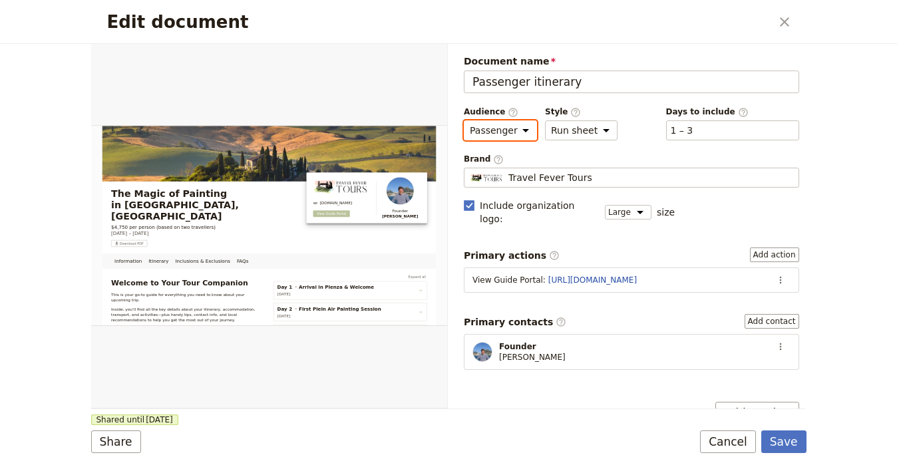
click at [519, 130] on select "Public Passenger Guide" at bounding box center [500, 130] width 73 height 20
click at [464, 120] on select "Public Passenger Guide" at bounding box center [500, 130] width 73 height 20
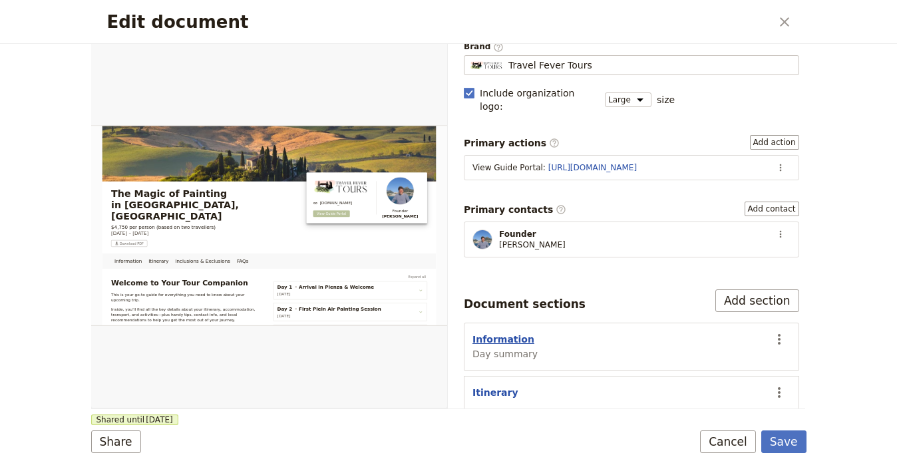
click at [519, 333] on button "Information" at bounding box center [503, 339] width 62 height 13
select select "DAY_SUMMARY"
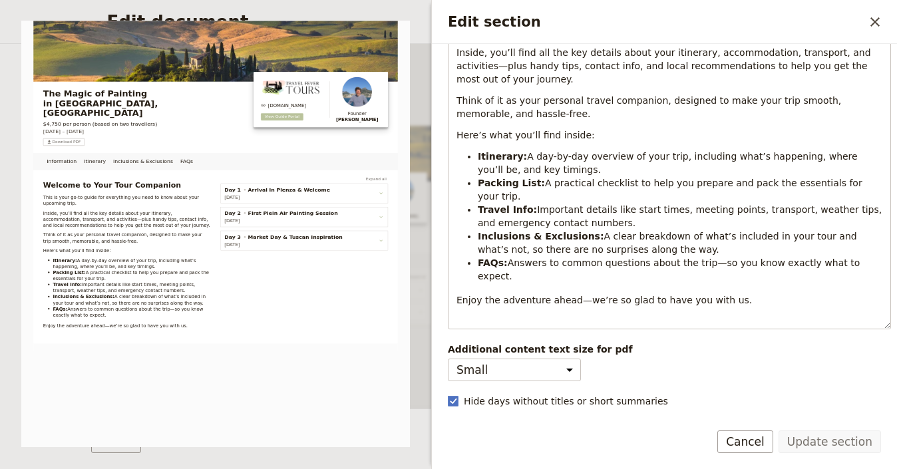
scroll to position [265, 0]
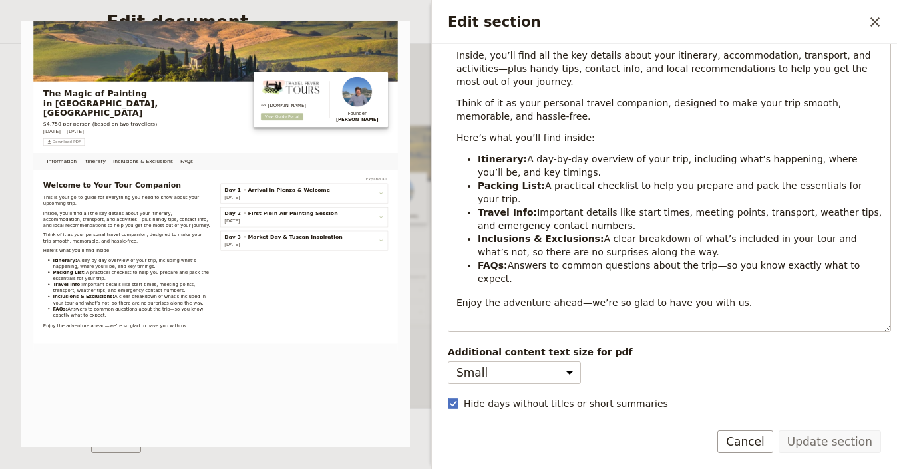
click at [870, 21] on icon "Close drawer" at bounding box center [875, 22] width 16 height 16
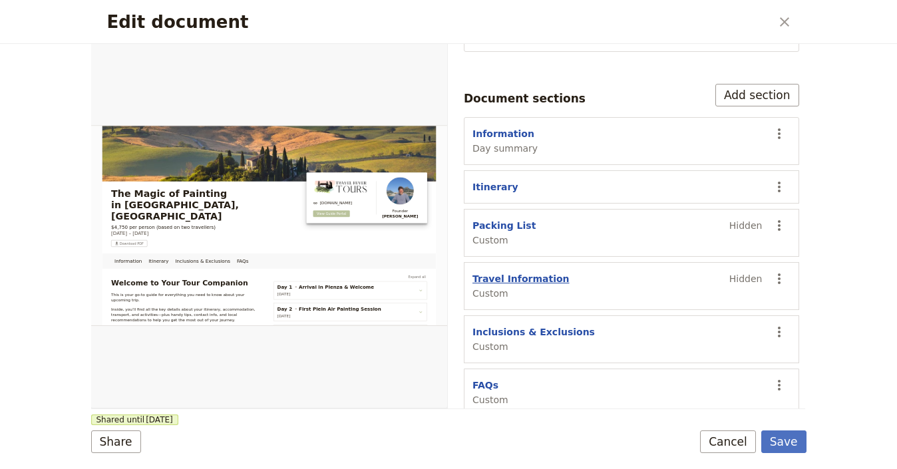
scroll to position [315, 0]
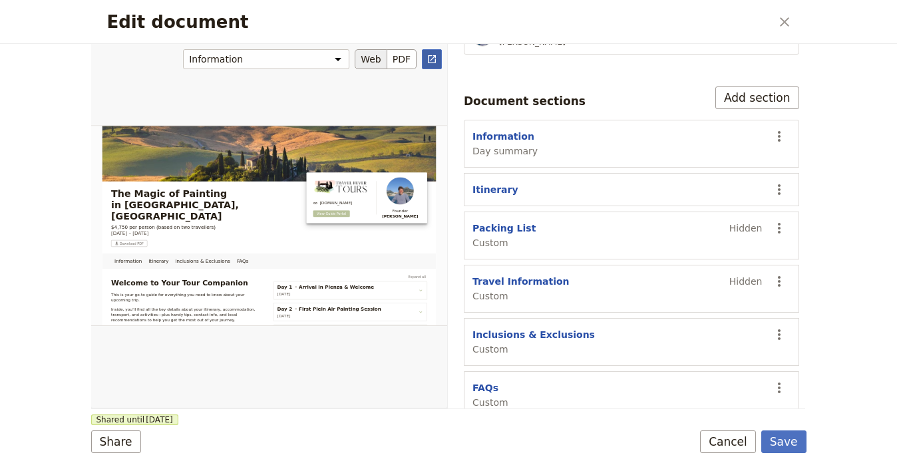
click at [425, 58] on link "​" at bounding box center [432, 59] width 20 height 20
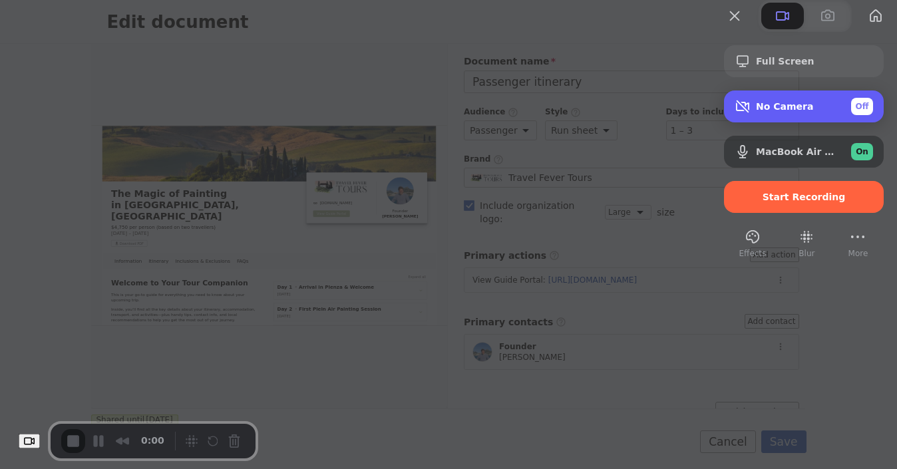
click at [735, 114] on span "Camera options" at bounding box center [743, 106] width 16 height 16
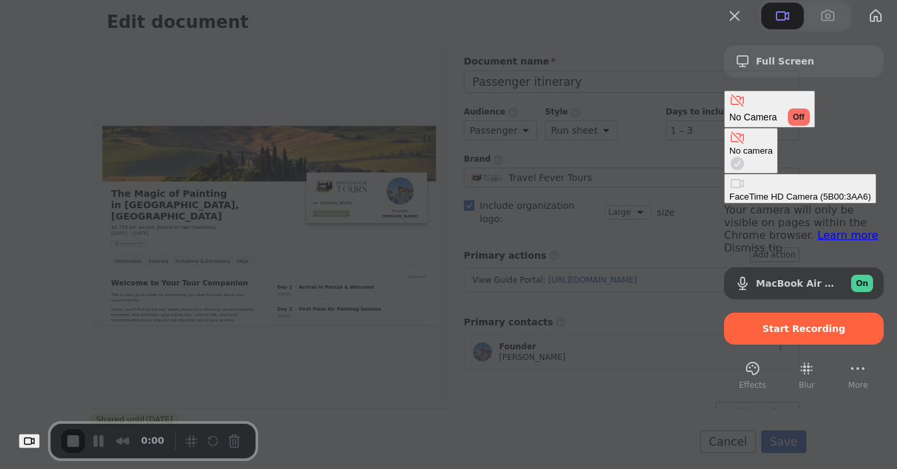
click at [724, 178] on \(5B00\ "FaceTime HD Camera (5B00:3AA6)" at bounding box center [800, 189] width 152 height 30
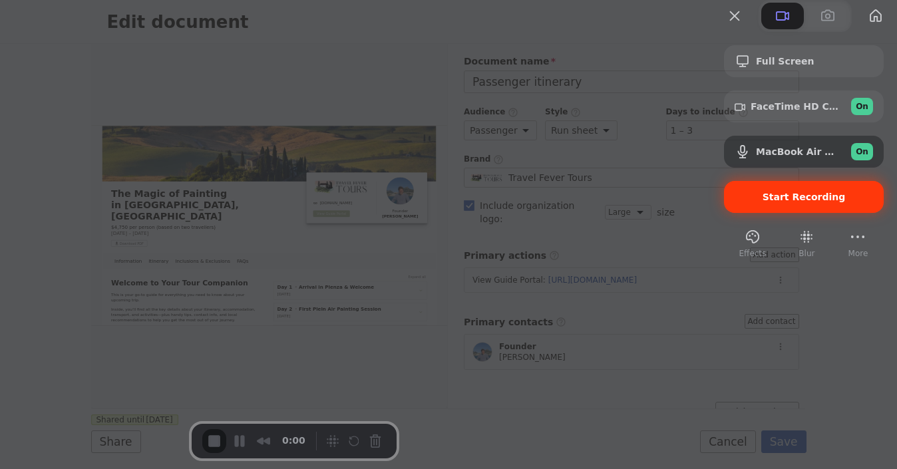
click at [773, 202] on span "Start Recording" at bounding box center [804, 197] width 83 height 11
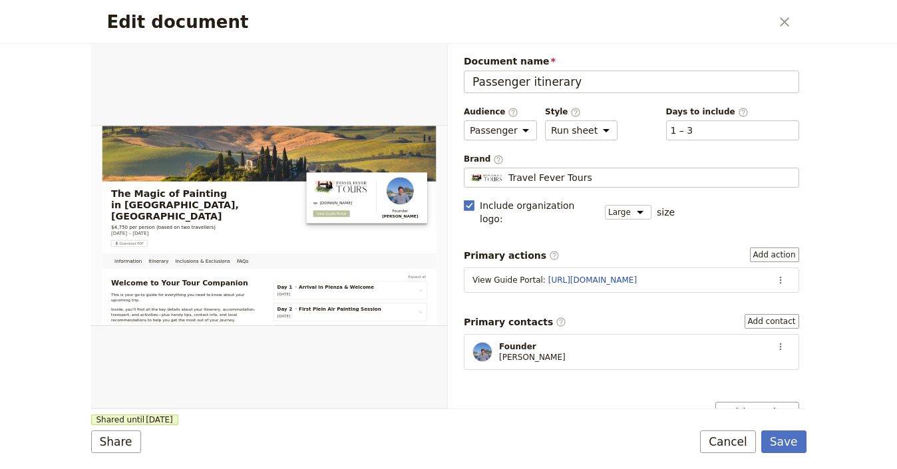
drag, startPoint x: 79, startPoint y: 353, endPoint x: 942, endPoint y: -10, distance: 937.0
click at [896, 0] on html "Fieldbook ​ ​ Fieldbook ​ ​ Packages ​ Departures ​ Bookings ​ Customers ​ Staf…" at bounding box center [448, 234] width 897 height 469
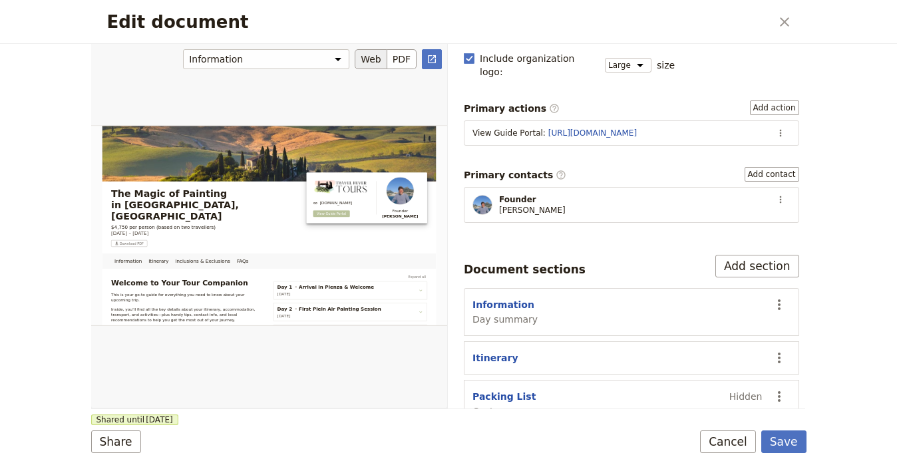
scroll to position [3, 0]
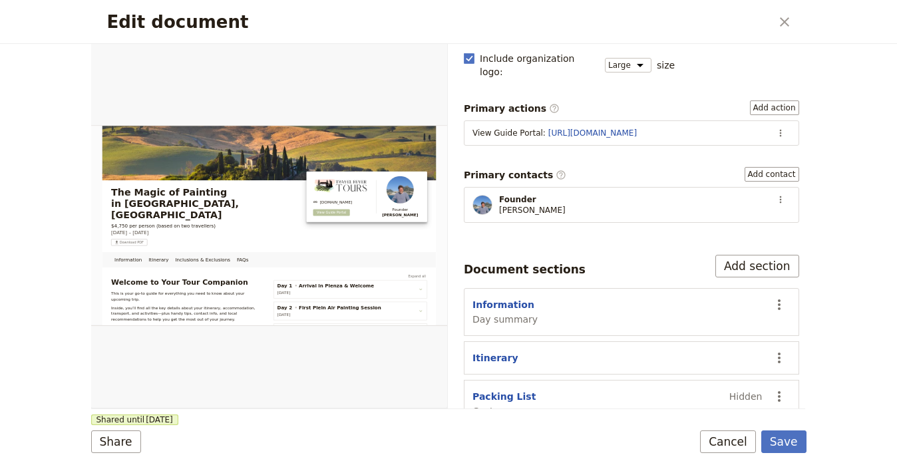
click at [562, 298] on div "Information Day summary" at bounding box center [617, 312] width 290 height 28
click at [780, 293] on button "​" at bounding box center [779, 304] width 23 height 23
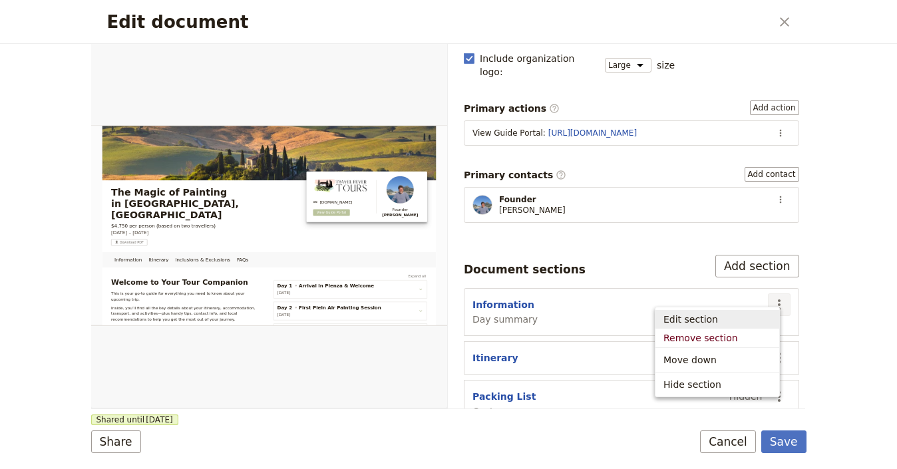
click at [743, 318] on span "Edit section" at bounding box center [717, 319] width 108 height 13
select select "DAY_SUMMARY"
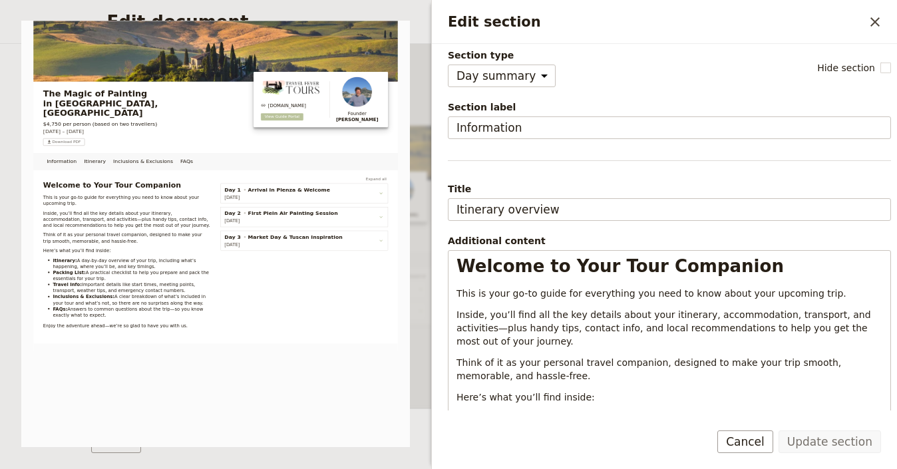
scroll to position [7, 0]
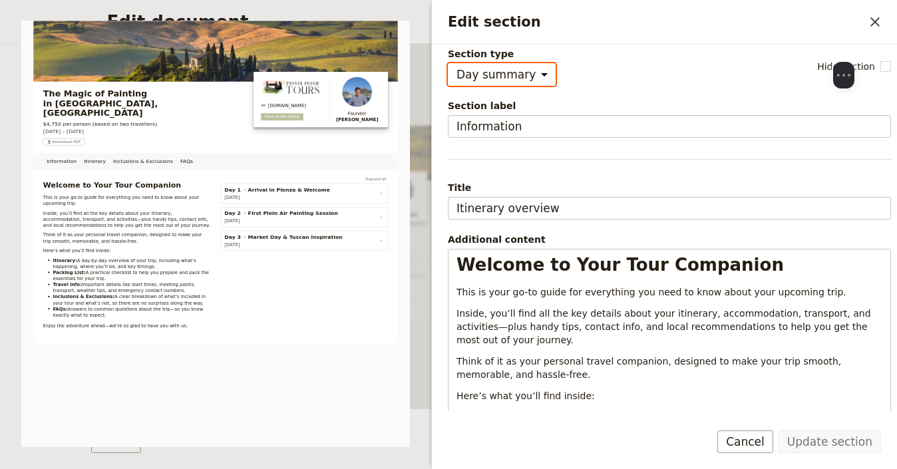
drag, startPoint x: 788, startPoint y: 85, endPoint x: 807, endPoint y: 322, distance: 238.3
click at [800, 62] on div at bounding box center [844, 10] width 200 height 102
click at [877, 19] on icon "Close drawer" at bounding box center [874, 21] width 9 height 9
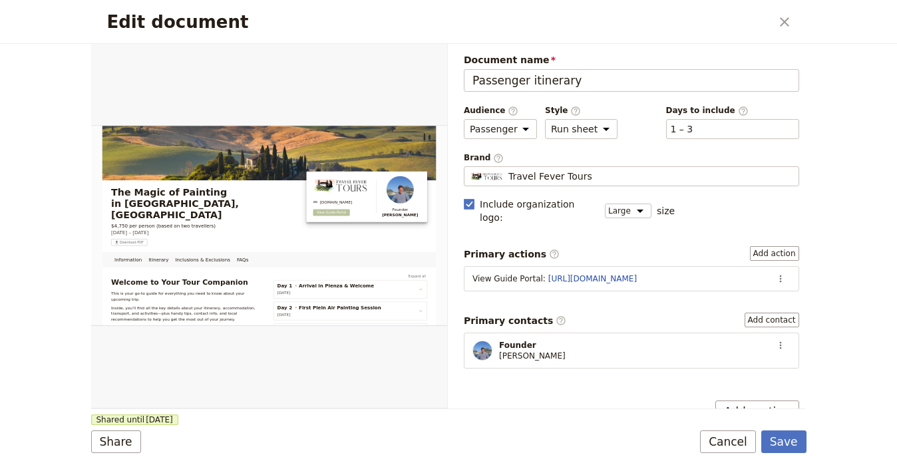
scroll to position [0, 0]
click at [130, 444] on button "Share" at bounding box center [116, 442] width 50 height 23
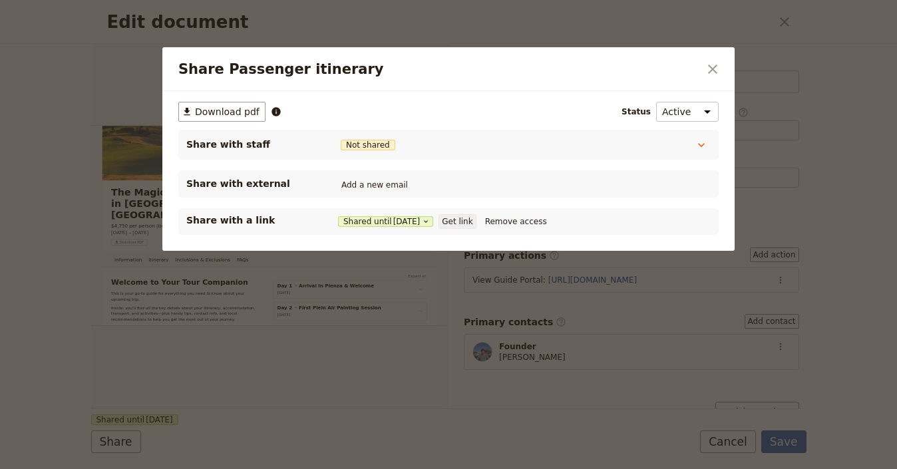
click at [468, 217] on button "Get link" at bounding box center [456, 221] width 37 height 15
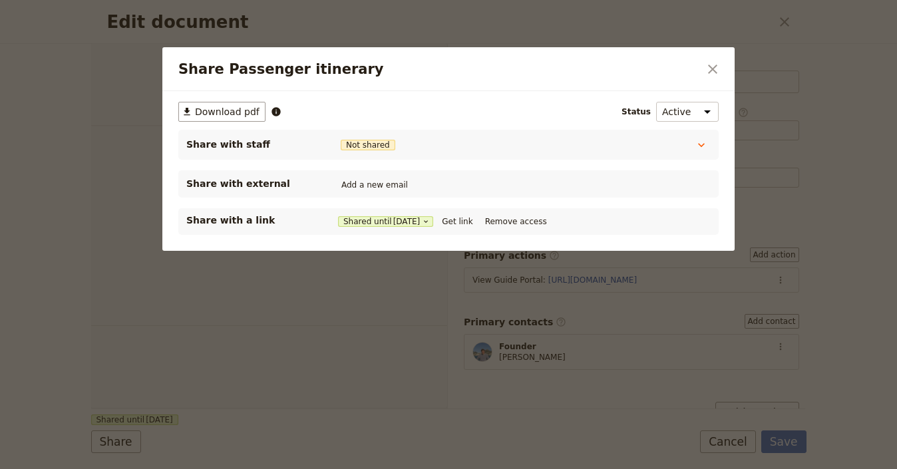
select select "PASSENGER"
select select "RUN_SHEET"
select select "LARGE"
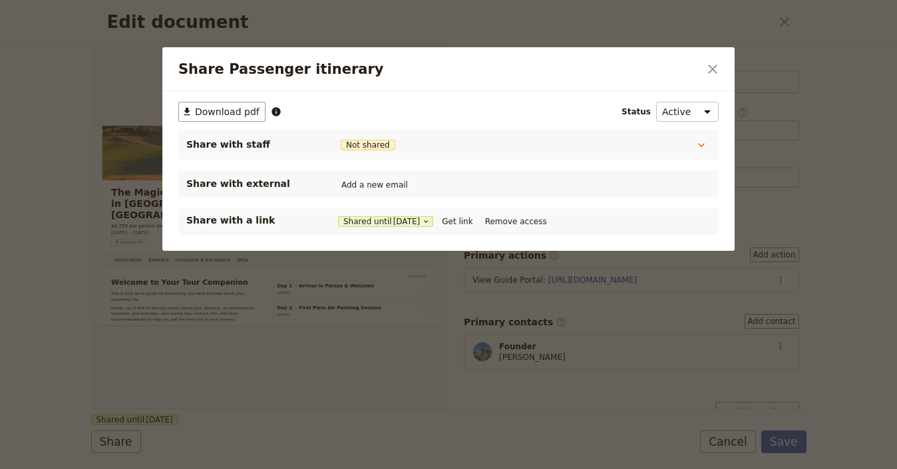
scroll to position [3, 0]
click at [701, 69] on button "​" at bounding box center [712, 69] width 23 height 23
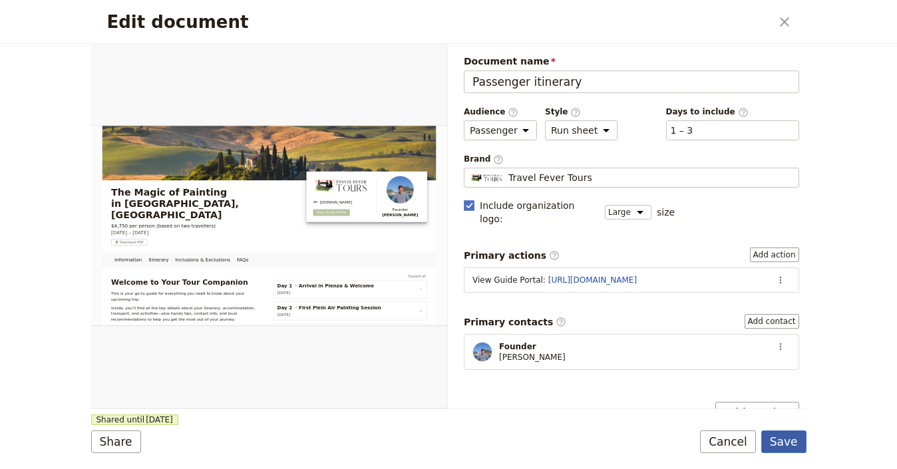
click at [788, 437] on button "Save" at bounding box center [783, 442] width 45 height 23
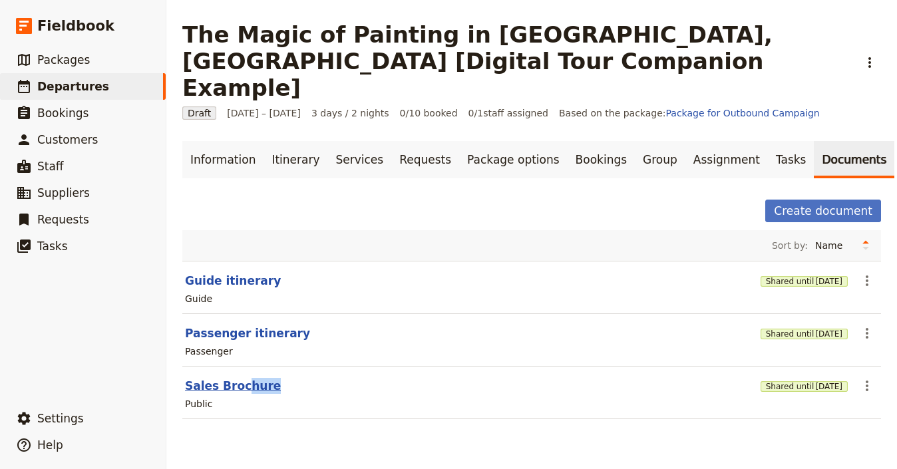
drag, startPoint x: 242, startPoint y: 367, endPoint x: 255, endPoint y: 365, distance: 12.8
click at [243, 367] on section "Sales Brochure Shared until [DATE] ​ Public" at bounding box center [531, 393] width 699 height 53
click at [252, 378] on button "Sales Brochure" at bounding box center [233, 386] width 96 height 16
select select "DEFAULT"
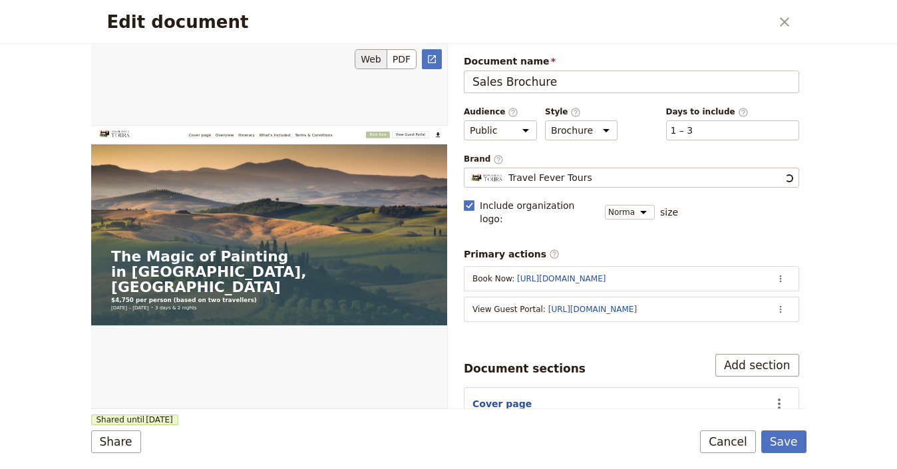
scroll to position [0, 0]
click at [775, 304] on icon "Actions" at bounding box center [780, 309] width 11 height 11
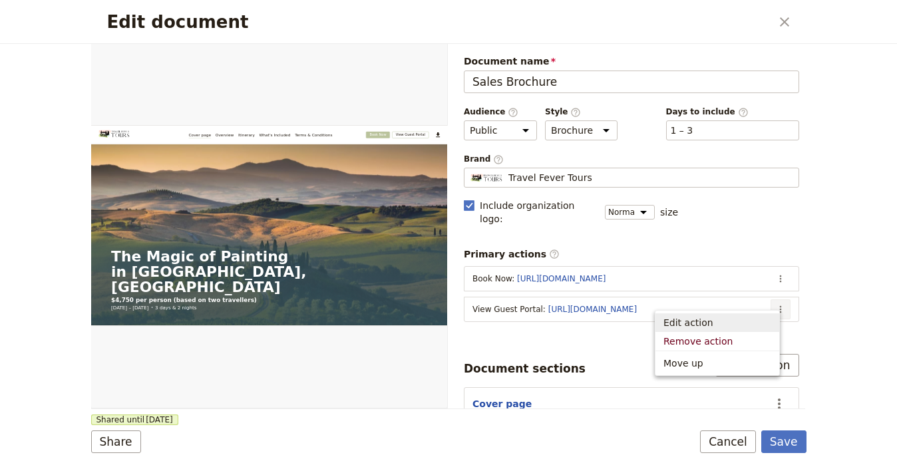
click at [741, 320] on span "Edit action" at bounding box center [717, 322] width 108 height 13
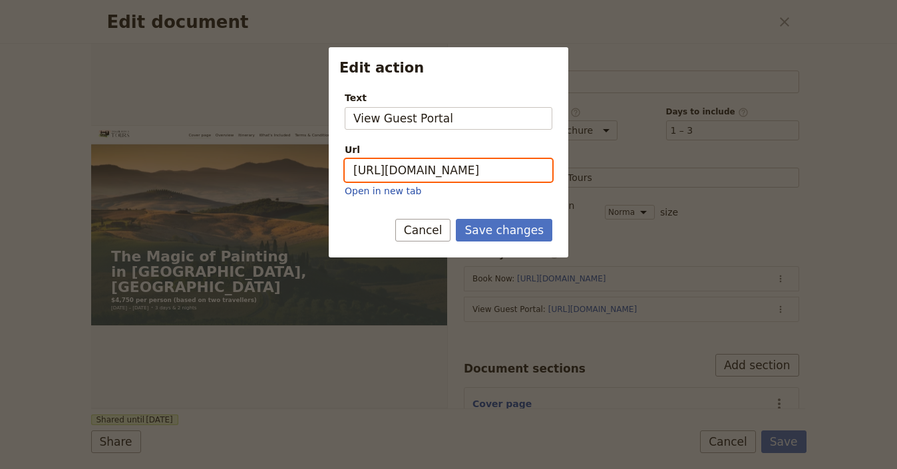
click at [511, 172] on input "[URL][DOMAIN_NAME]" at bounding box center [449, 170] width 208 height 23
paste input "HRDF5K-solNi_JeO7XZE4"
type input "[URL][DOMAIN_NAME]"
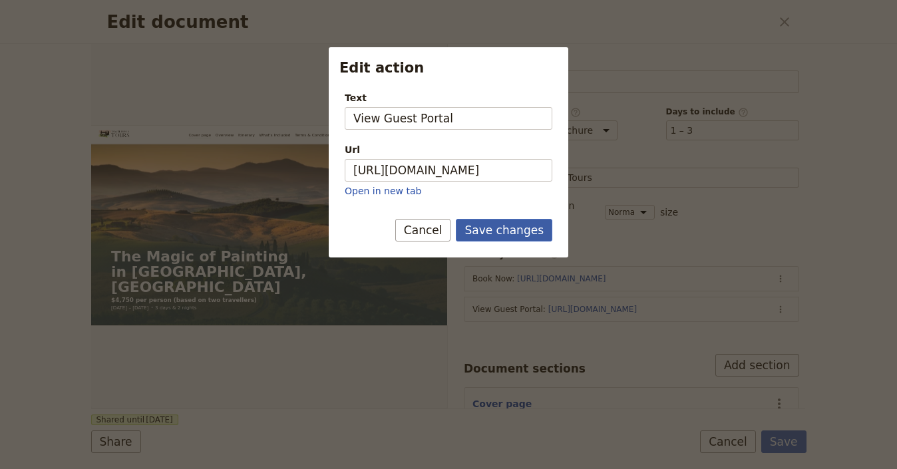
click at [520, 231] on button "Save changes" at bounding box center [504, 230] width 96 height 23
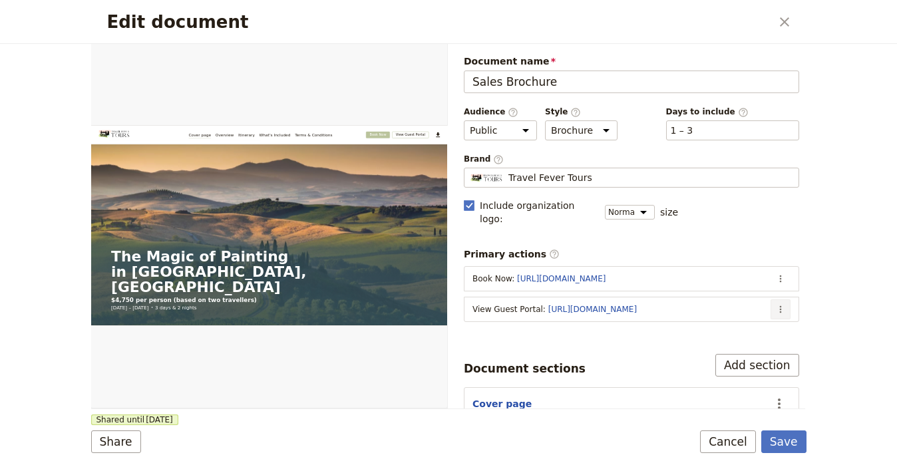
click at [775, 304] on icon "Actions" at bounding box center [780, 309] width 11 height 11
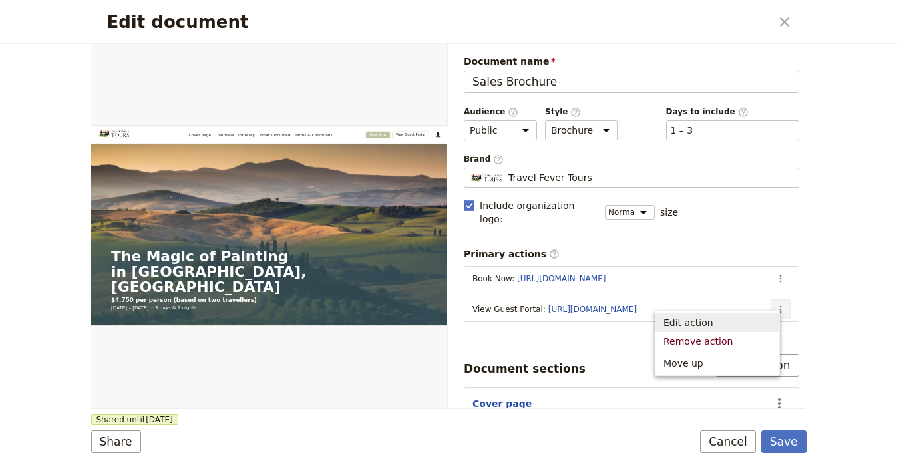
click at [728, 314] on button "Edit action" at bounding box center [717, 322] width 124 height 19
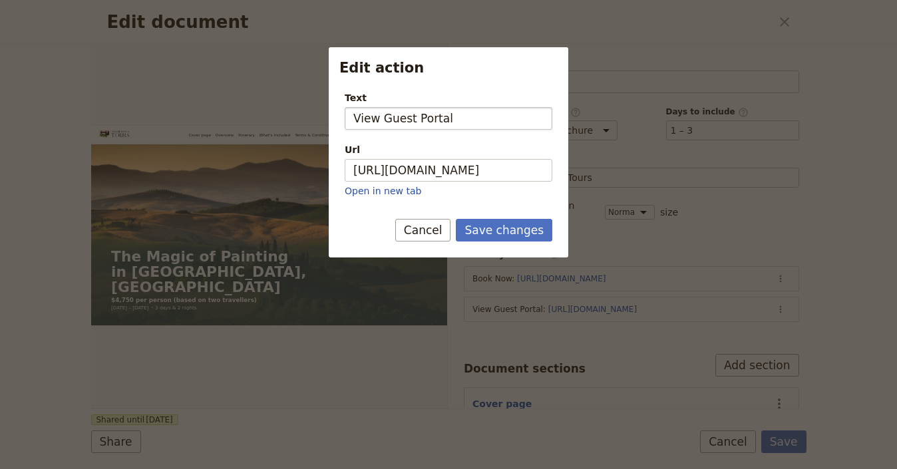
drag, startPoint x: 450, startPoint y: 119, endPoint x: 381, endPoint y: 116, distance: 69.3
click at [381, 116] on input "View Guest Portal" at bounding box center [449, 118] width 208 height 23
type input "View Travel Companion"
click at [513, 228] on button "Save changes" at bounding box center [504, 230] width 96 height 23
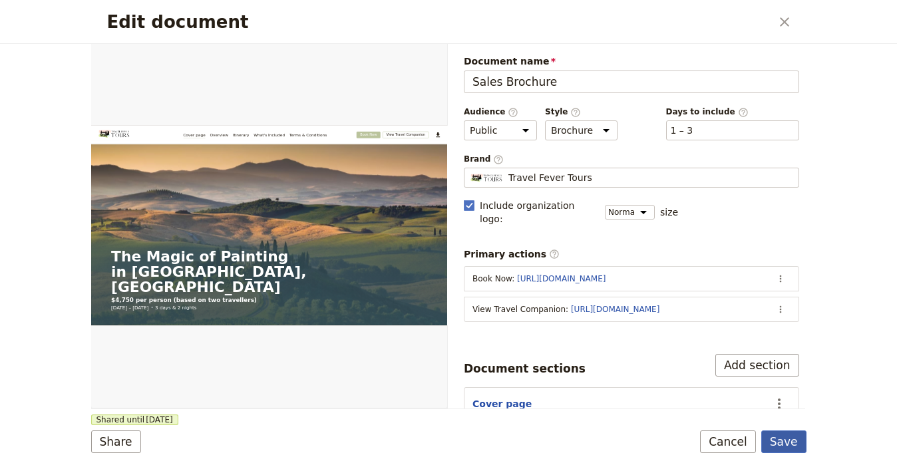
click at [776, 442] on button "Save" at bounding box center [783, 442] width 45 height 23
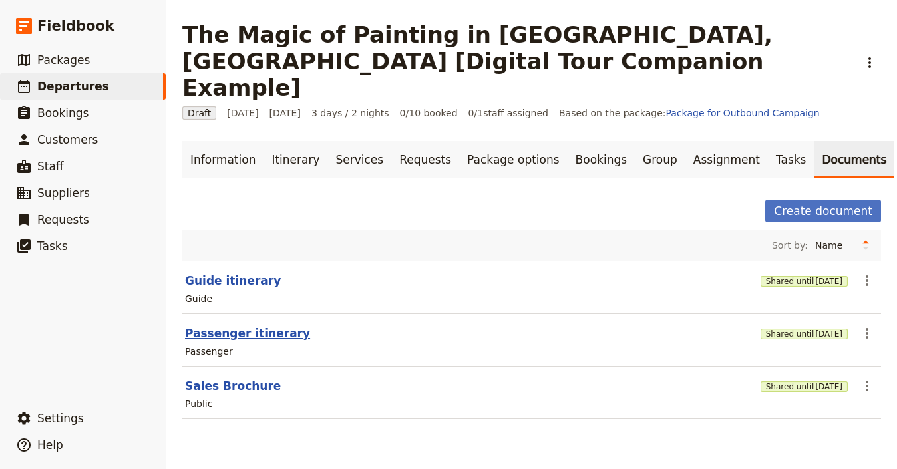
click at [286, 325] on button "Passenger itinerary" at bounding box center [247, 333] width 125 height 16
select select "PASSENGER"
select select "RUN_SHEET"
select select "LARGE"
click at [236, 273] on button "Guide itinerary" at bounding box center [233, 281] width 96 height 16
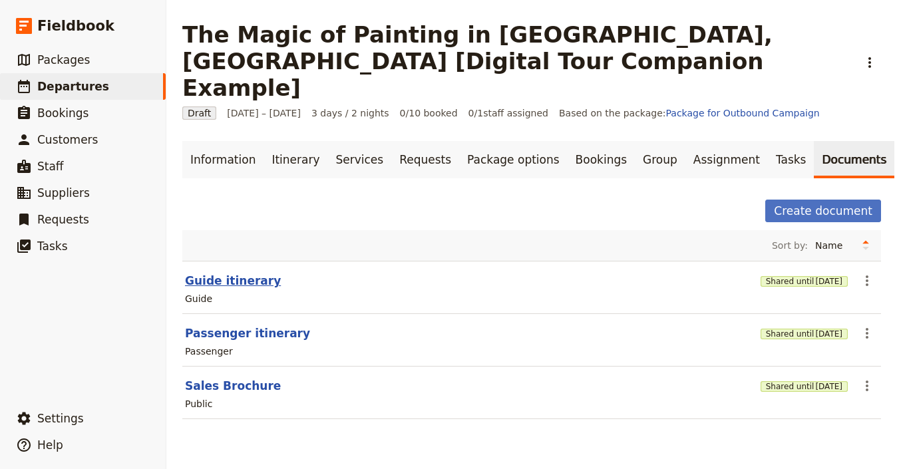
select select "STAFF"
select select "RUN_SHEET"
select select "LARGE"
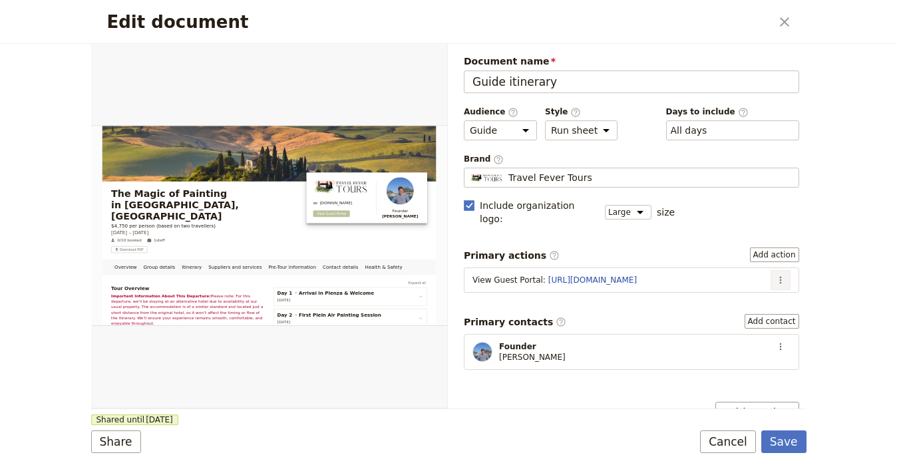
click at [775, 270] on button "​" at bounding box center [781, 280] width 20 height 20
click at [775, 286] on button "Edit action" at bounding box center [736, 293] width 85 height 19
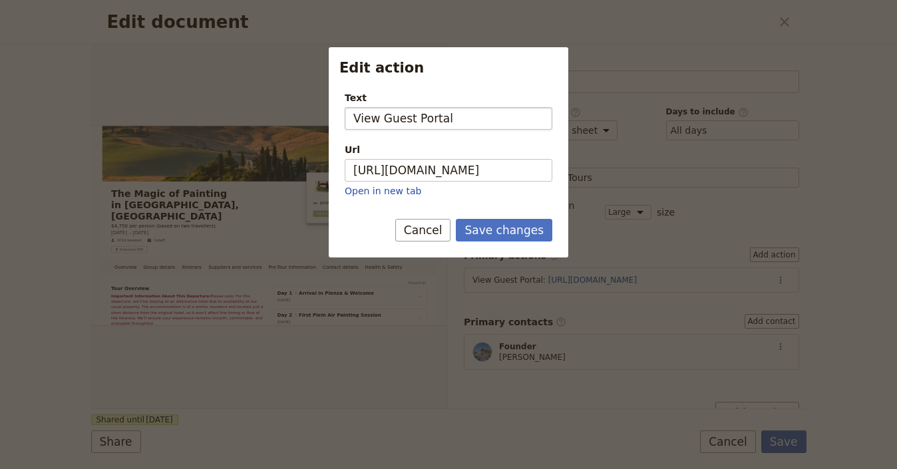
drag, startPoint x: 496, startPoint y: 109, endPoint x: 387, endPoint y: 120, distance: 109.7
click at [387, 120] on input "View Guest Portal" at bounding box center [449, 118] width 208 height 23
click at [386, 120] on input "View Guest Portal" at bounding box center [449, 118] width 208 height 23
click at [484, 120] on input "View Travel Companion Portal" at bounding box center [449, 118] width 208 height 23
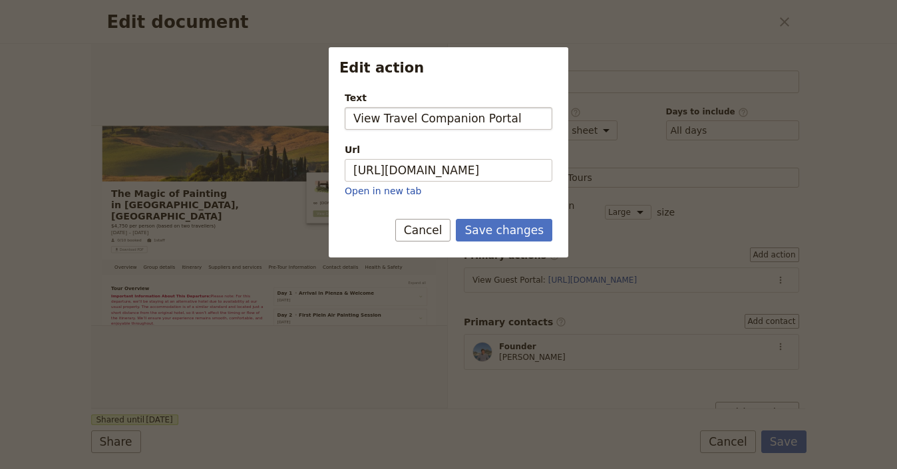
click at [484, 120] on input "View Travel Companion Portal" at bounding box center [449, 118] width 208 height 23
type input "View Travel Companion"
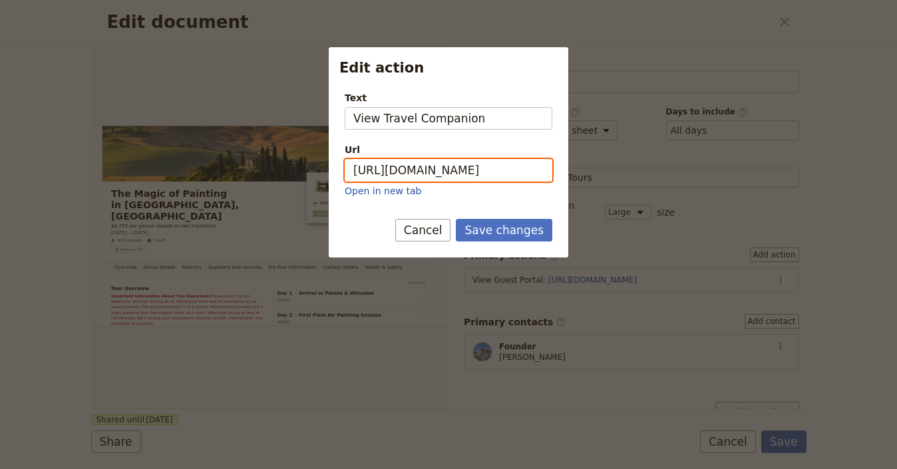
click at [468, 169] on input "[URL][DOMAIN_NAME]" at bounding box center [449, 170] width 208 height 23
paste input "HRDF5K-solNi_JeO7XZE4"
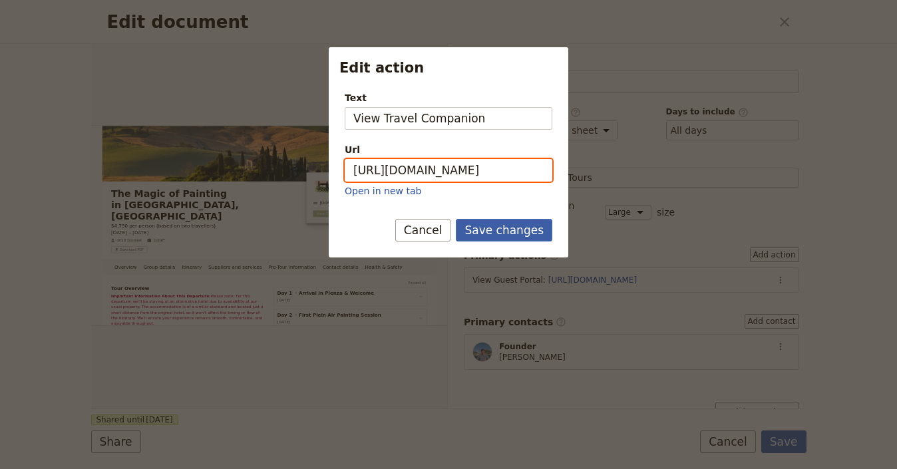
type input "[URL][DOMAIN_NAME]"
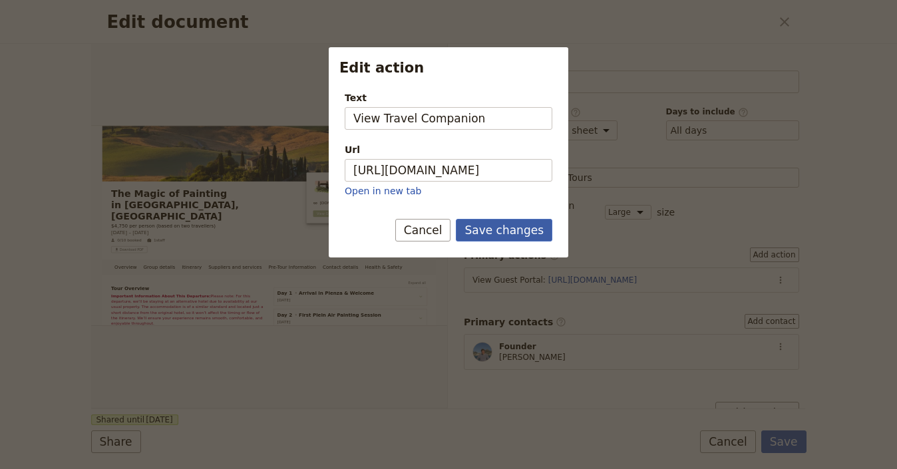
click at [514, 226] on button "Save changes" at bounding box center [504, 230] width 96 height 23
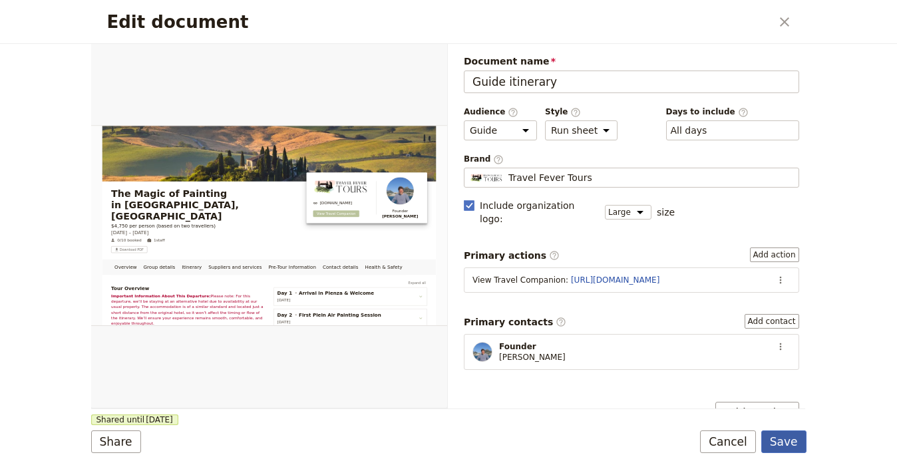
click at [786, 444] on button "Save" at bounding box center [783, 442] width 45 height 23
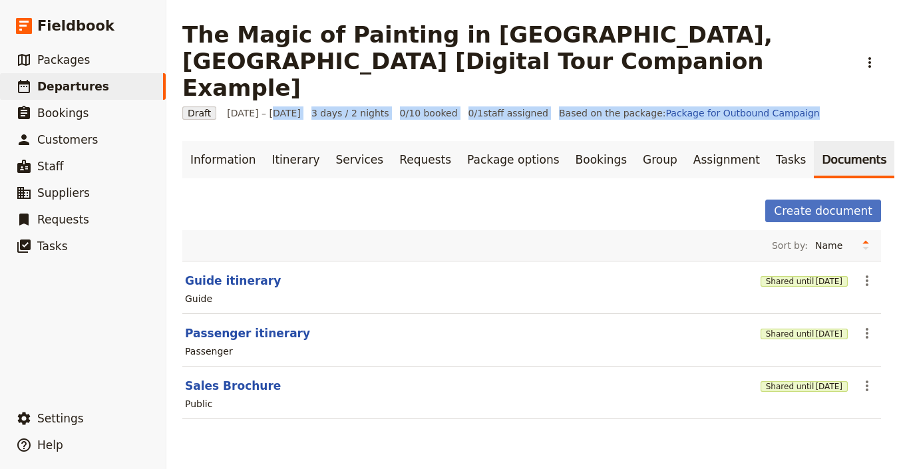
drag, startPoint x: 272, startPoint y: 104, endPoint x: 258, endPoint y: 82, distance: 26.9
click at [260, 81] on main "The Magic of Painting in [GEOGRAPHIC_DATA], [GEOGRAPHIC_DATA] [Digital Tour Com…" at bounding box center [531, 228] width 731 height 456
